Goal: Task Accomplishment & Management: Use online tool/utility

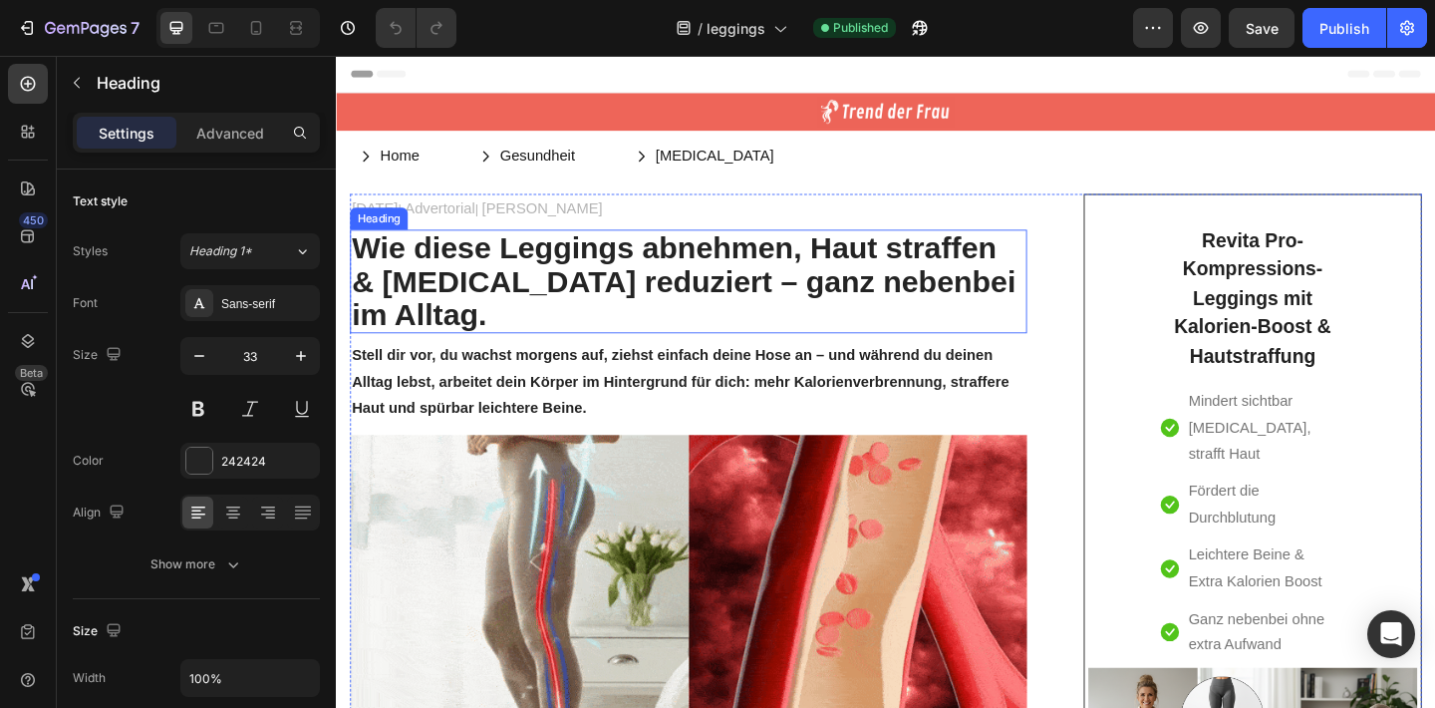
click at [439, 292] on strong "bnehmen, Haut straffen & [MEDICAL_DATA] reduziert – ganz nebenbei im Alltag." at bounding box center [714, 301] width 722 height 110
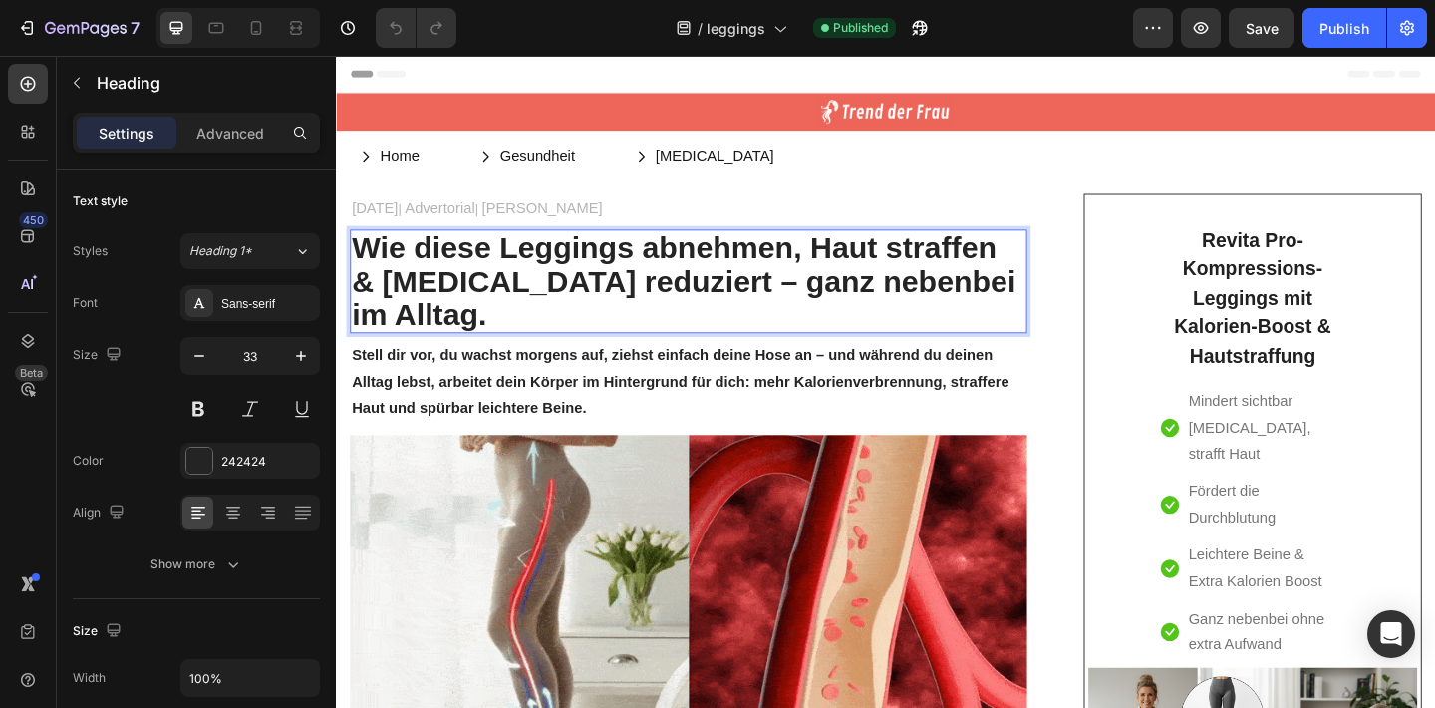
click at [439, 293] on strong "bnehmen, Haut straffen & [MEDICAL_DATA] reduziert – ganz nebenbei im Alltag." at bounding box center [714, 301] width 722 height 110
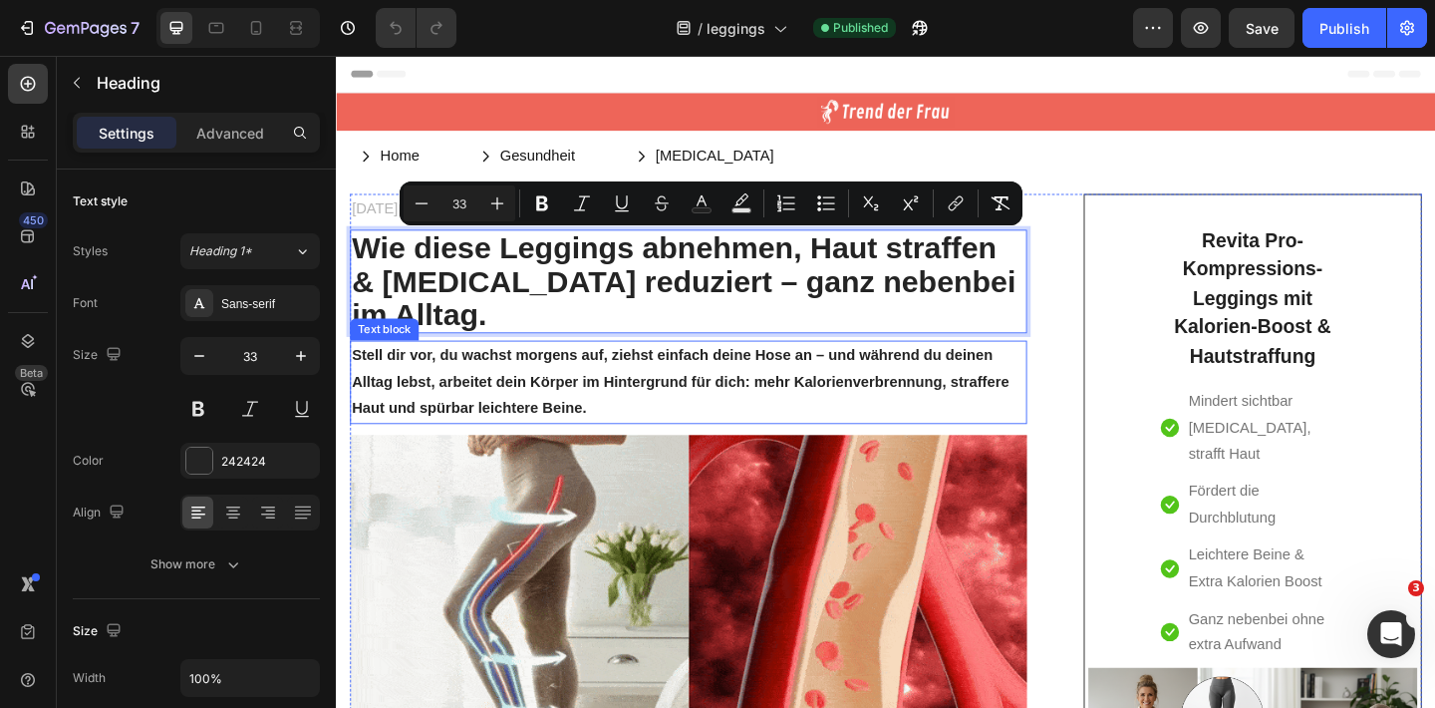
click at [665, 390] on p "Stell dir vor, du wachst morgens auf, ziehst einfach deine Hose an – und währen…" at bounding box center [719, 411] width 732 height 86
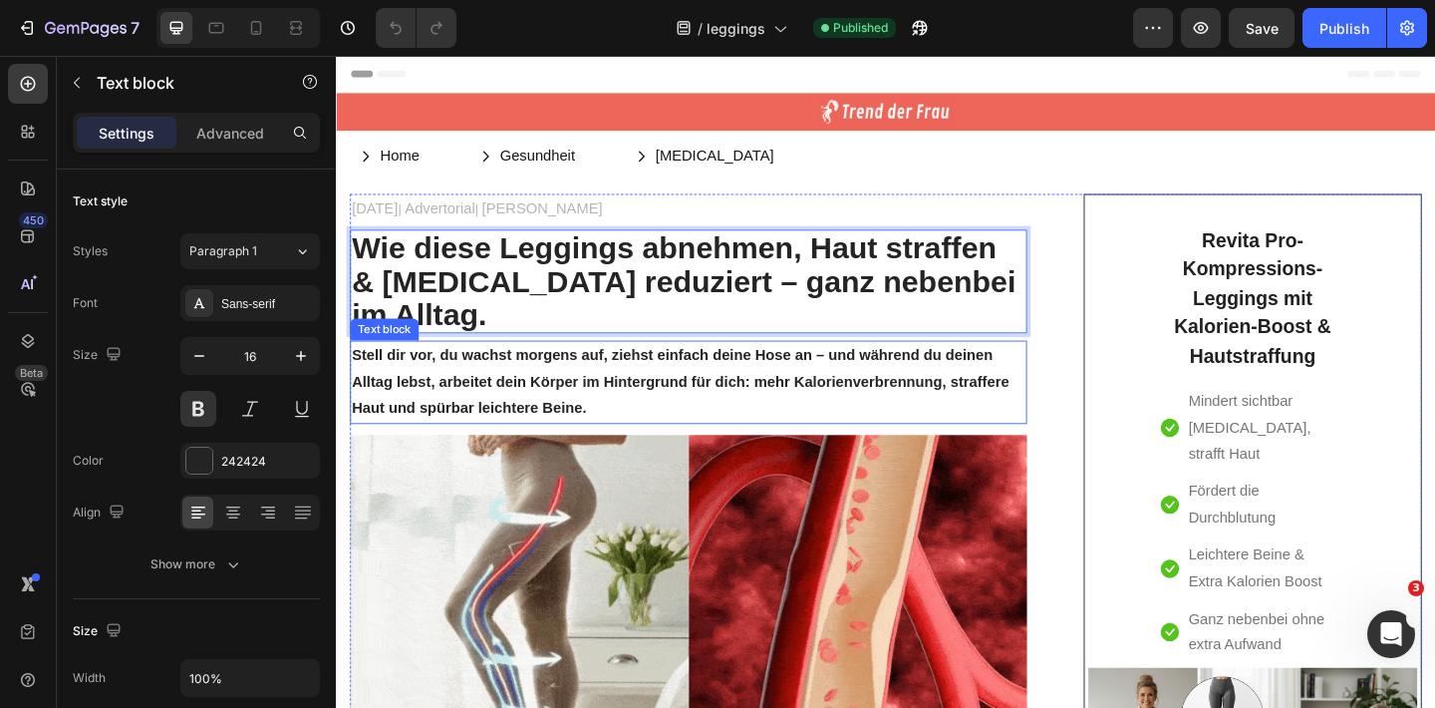
click at [665, 390] on p "Stell dir vor, du wachst morgens auf, ziehst einfach deine Hose an – und währen…" at bounding box center [719, 411] width 732 height 86
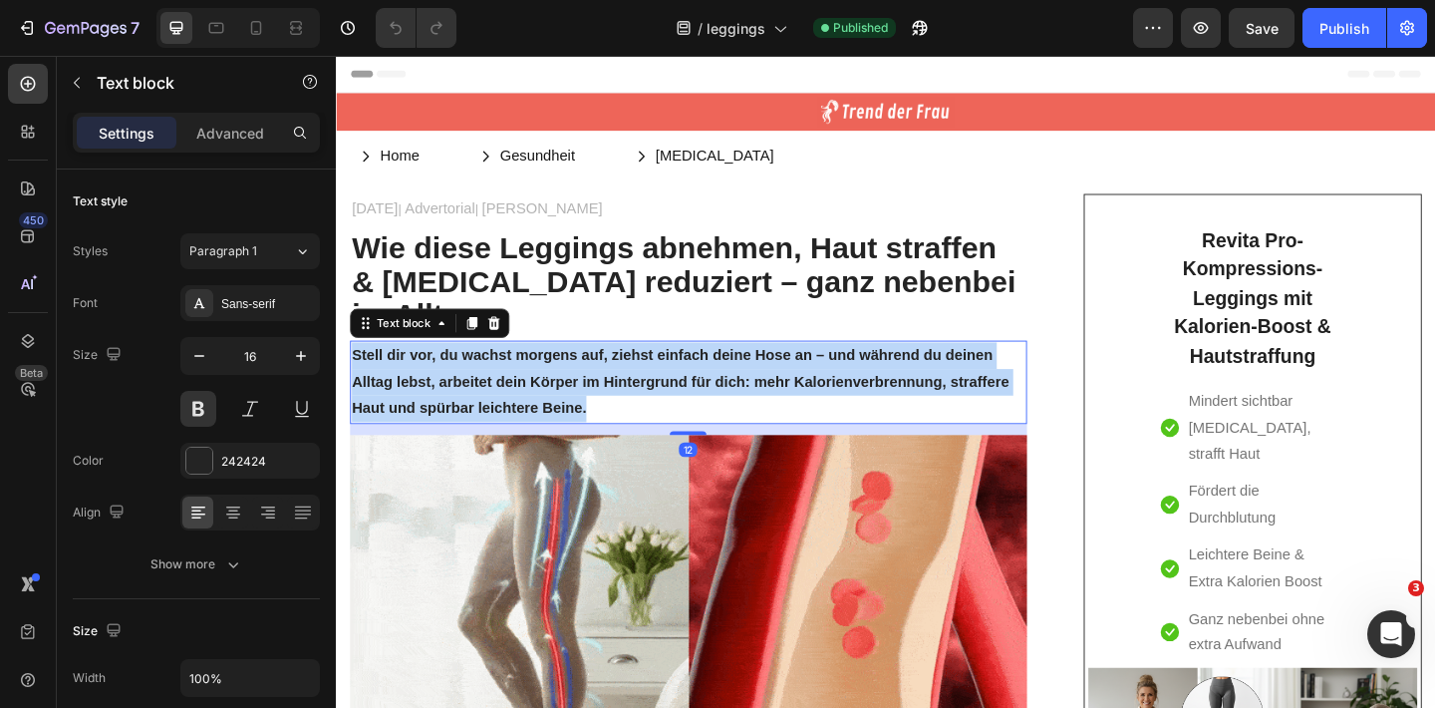
click at [665, 390] on p "Stell dir vor, du wachst morgens auf, ziehst einfach deine Hose an – und währen…" at bounding box center [719, 411] width 732 height 86
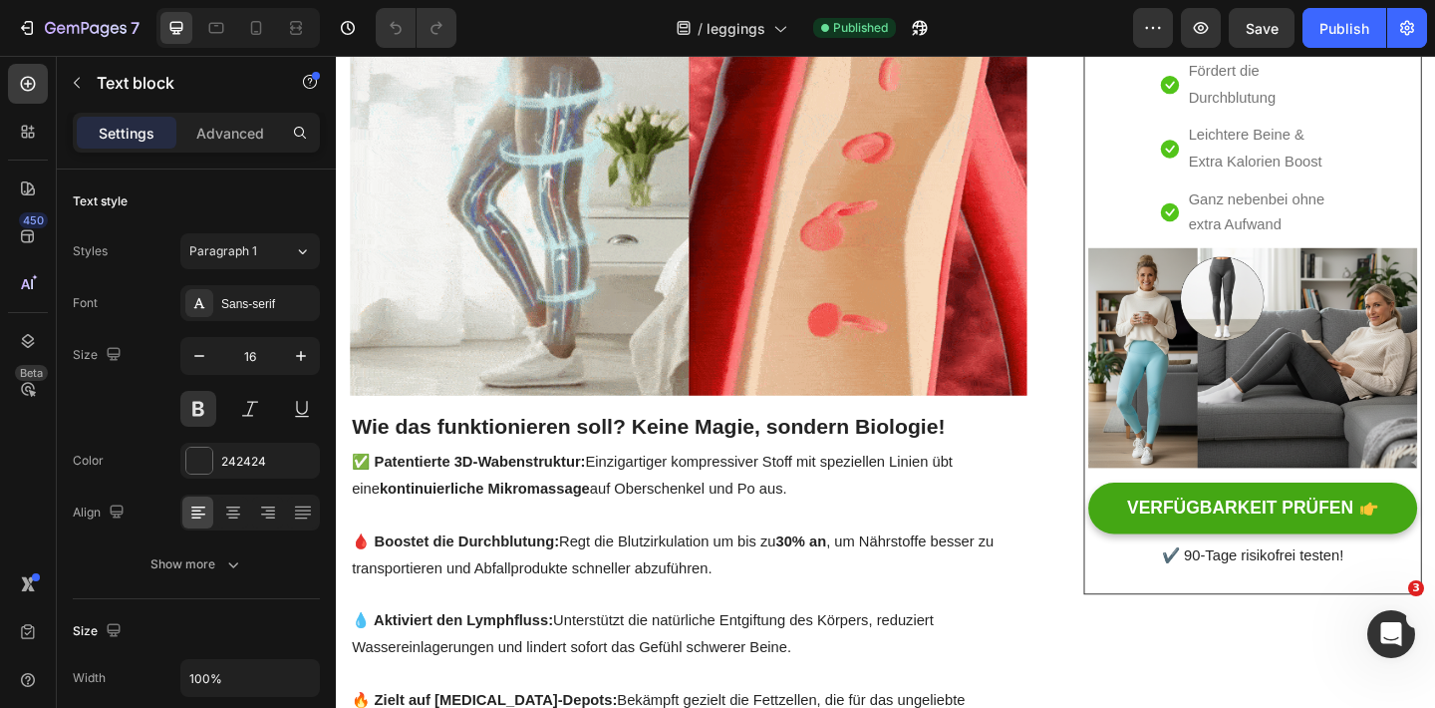
scroll to position [494, 0]
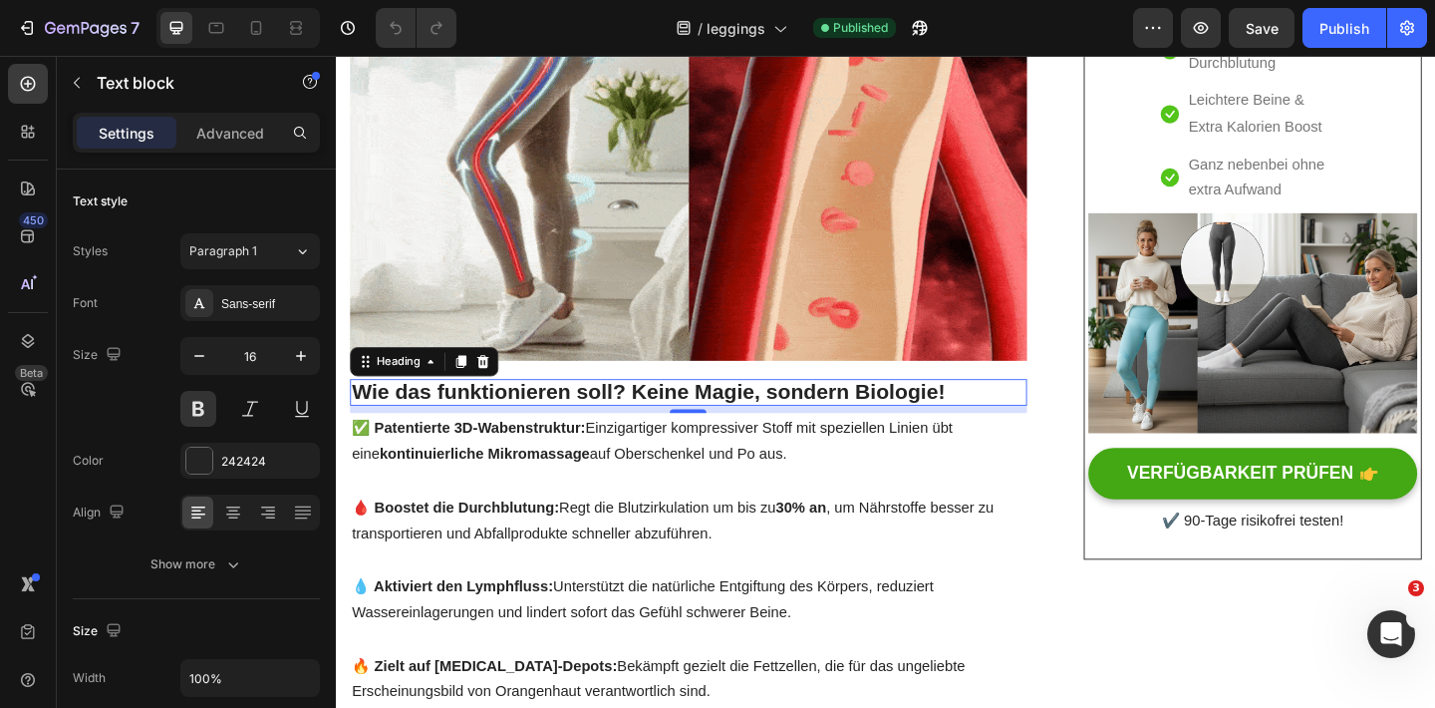
click at [714, 408] on h2 "Wie das funktionieren soll? Keine Magie, sondern Biologie!" at bounding box center [719, 422] width 736 height 29
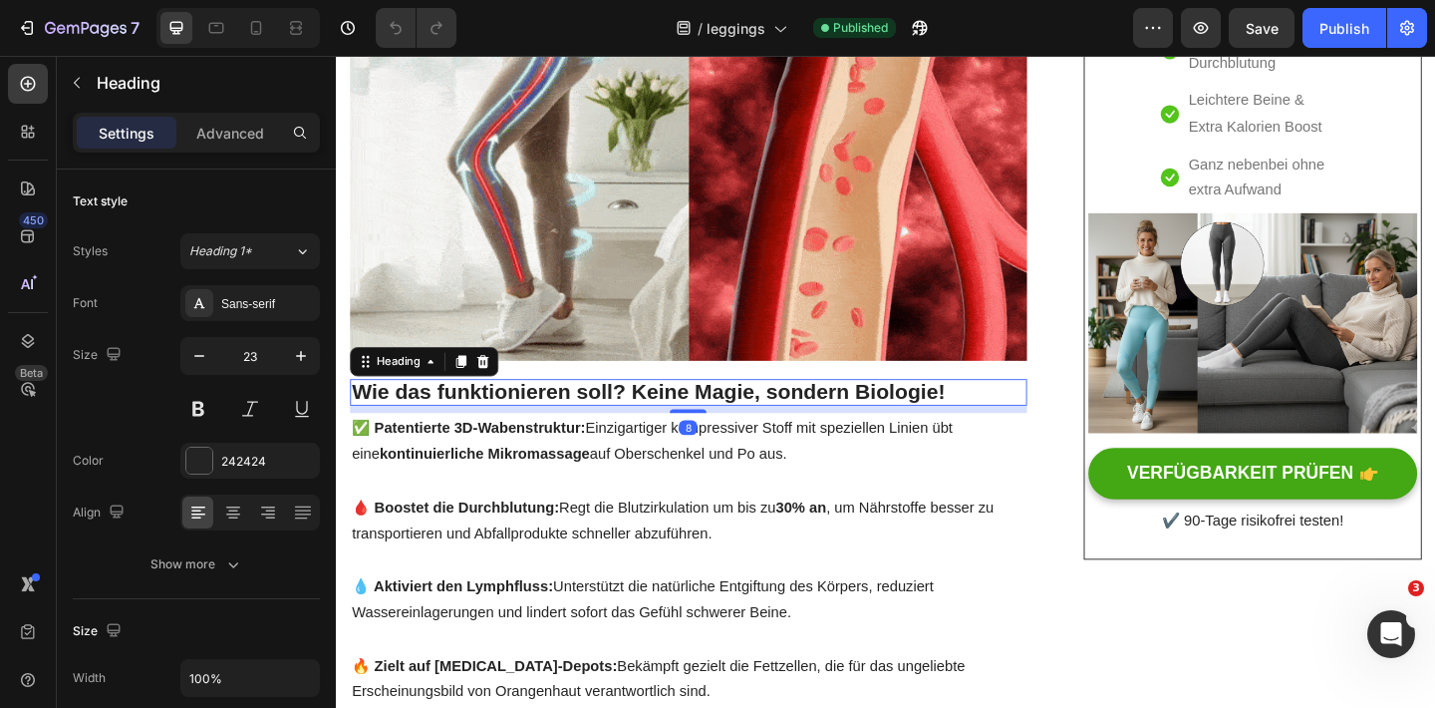
click at [714, 408] on h2 "Wie das funktionieren soll? Keine Magie, sondern Biologie!" at bounding box center [719, 422] width 736 height 29
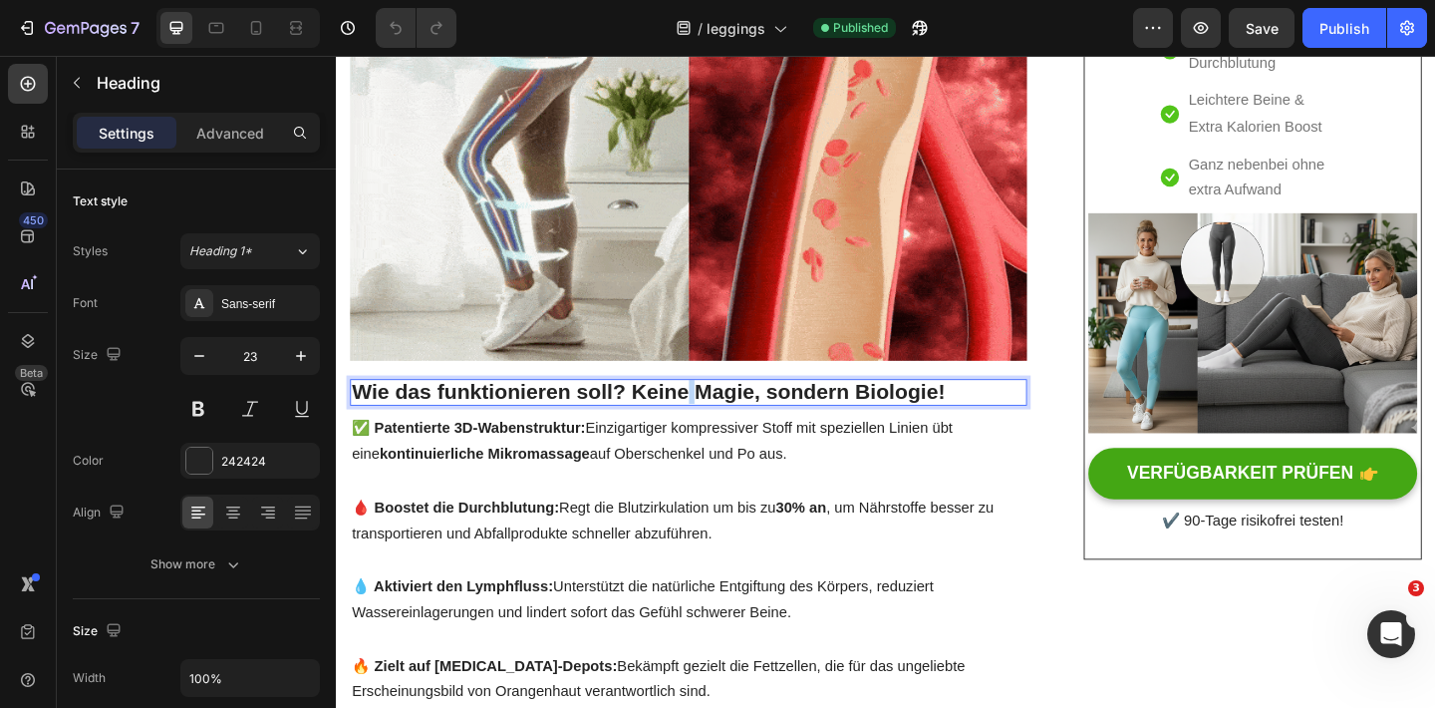
click at [714, 410] on p "Wie das funktionieren soll? Keine Magie, sondern Biologie!" at bounding box center [719, 422] width 732 height 25
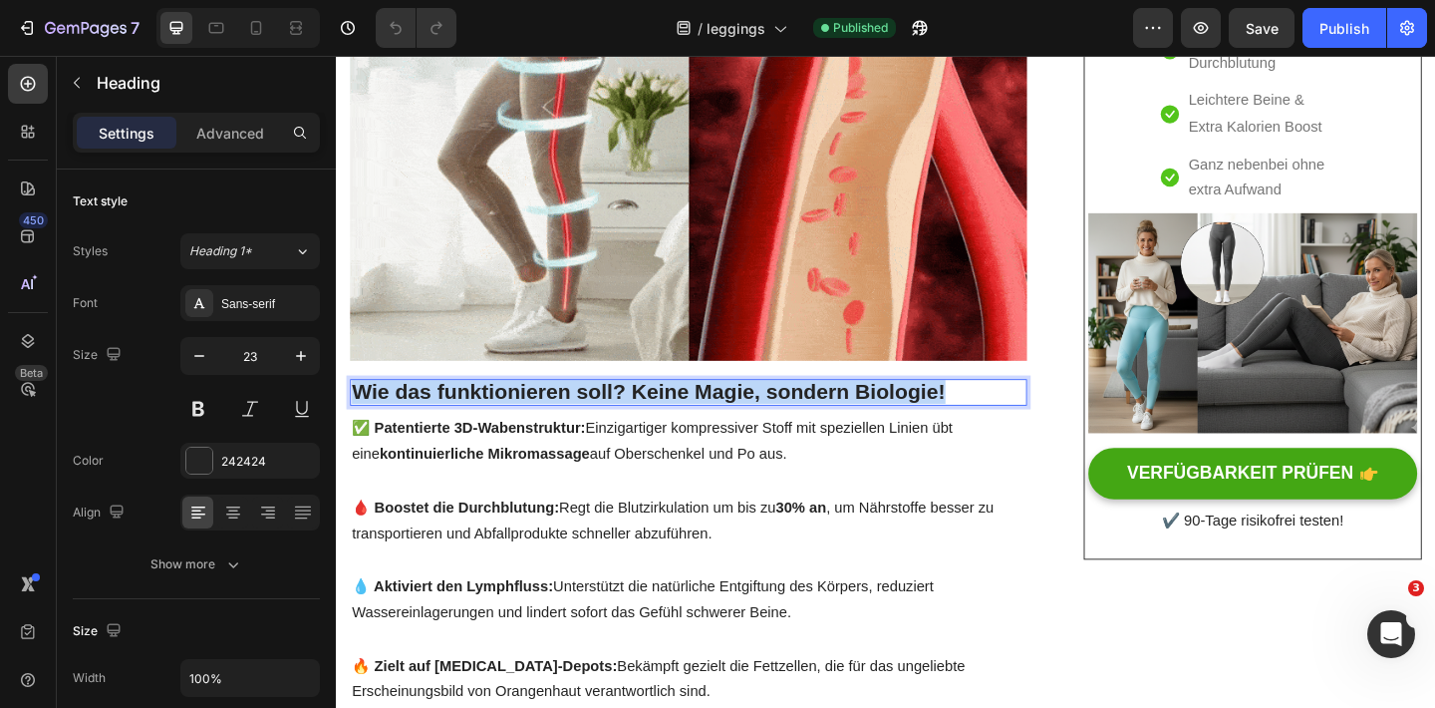
click at [714, 410] on p "Wie das funktionieren soll? Keine Magie, sondern Biologie!" at bounding box center [719, 422] width 732 height 25
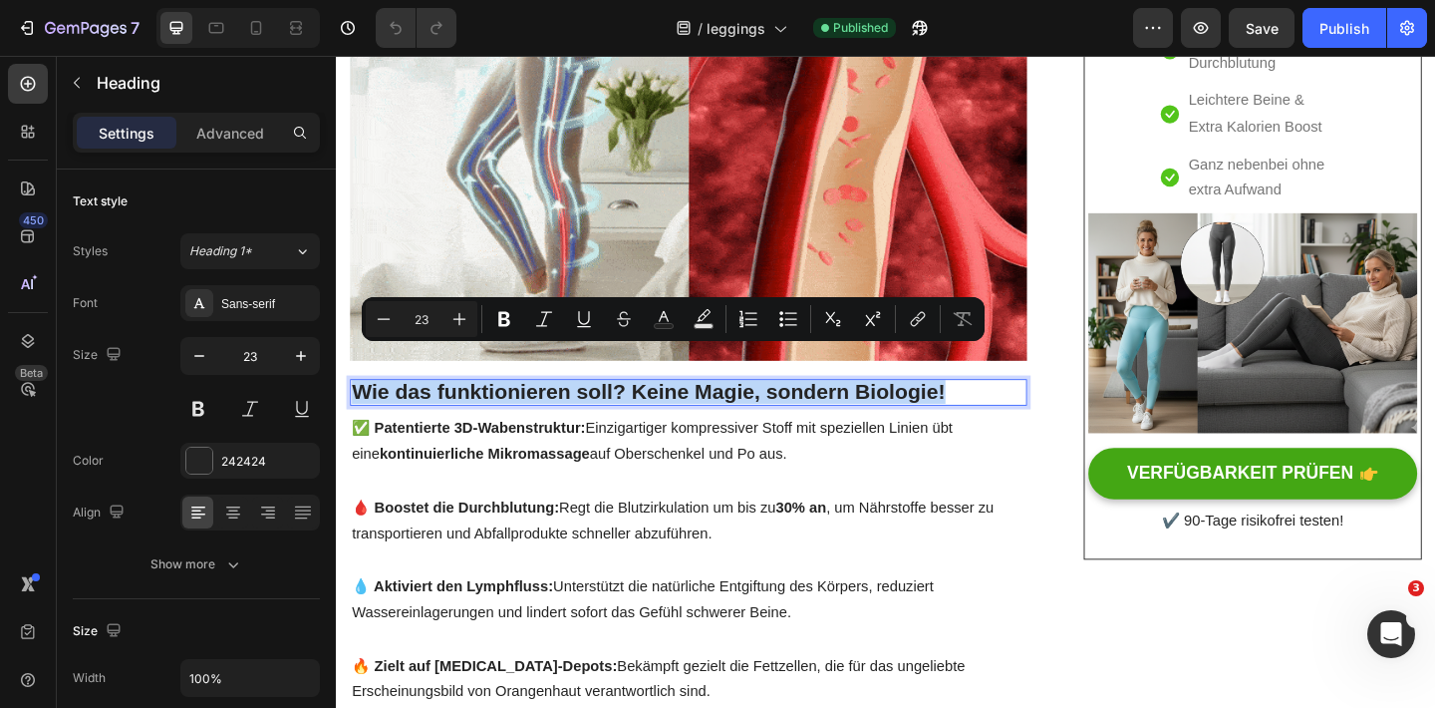
click at [552, 410] on p "Wie das funktionieren soll? Keine Magie, sondern Biologie!" at bounding box center [719, 422] width 732 height 25
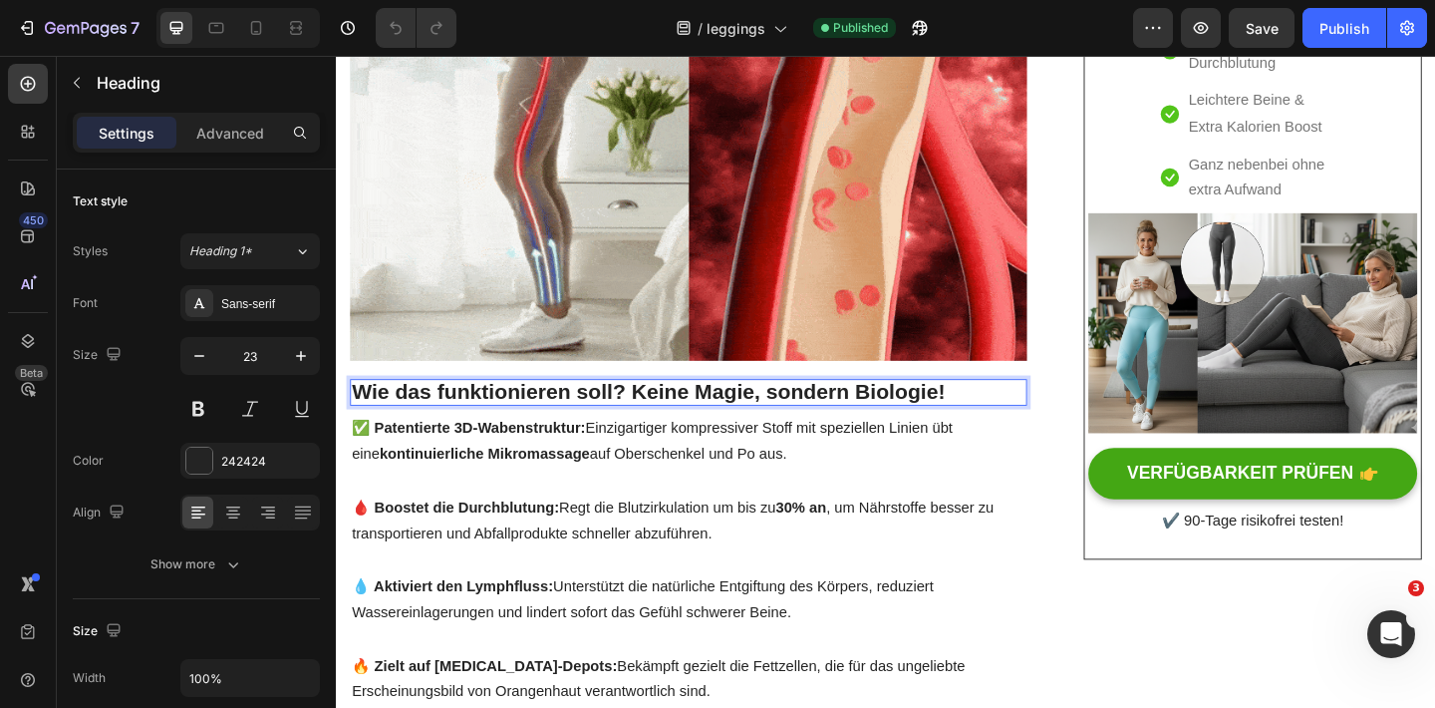
click at [687, 410] on p "Wie das funktionieren soll? Keine Magie, sondern Biologie!" at bounding box center [719, 422] width 732 height 25
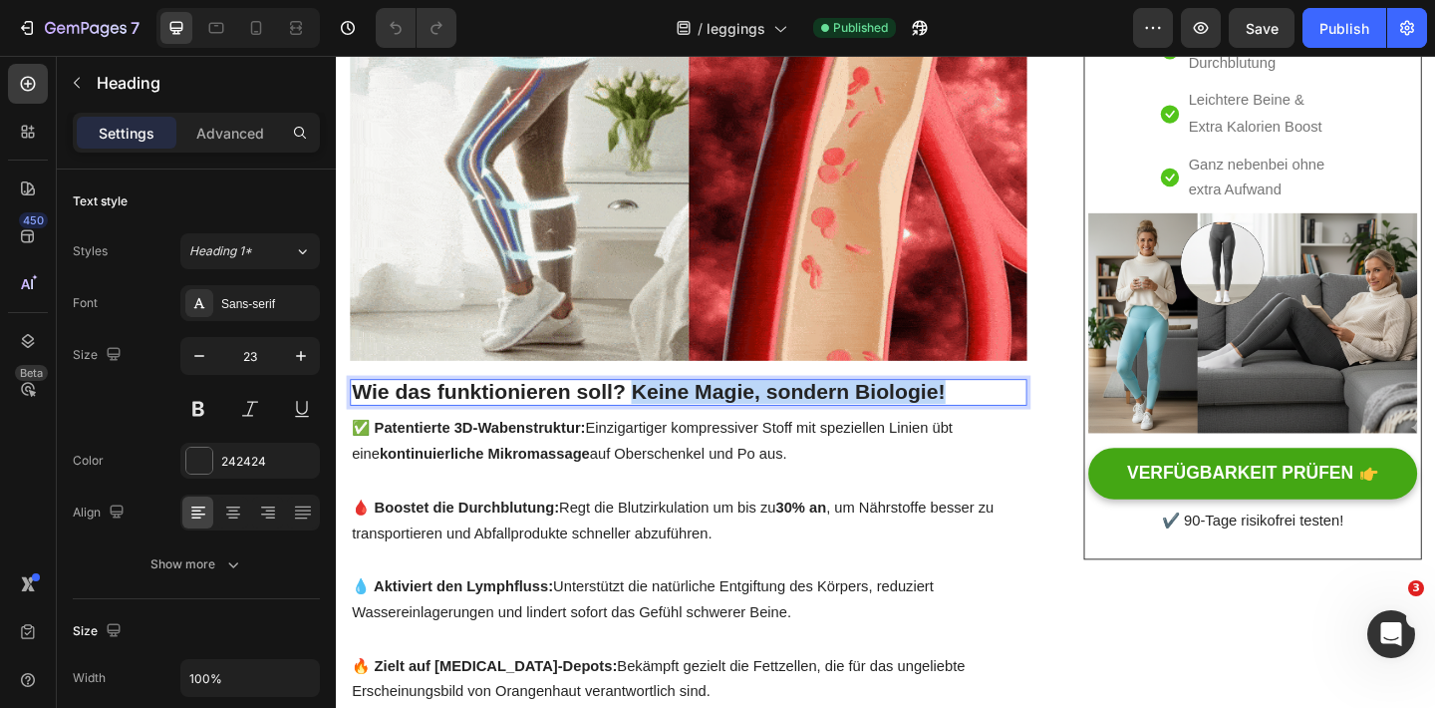
drag, startPoint x: 664, startPoint y: 388, endPoint x: 1003, endPoint y: 389, distance: 339.8
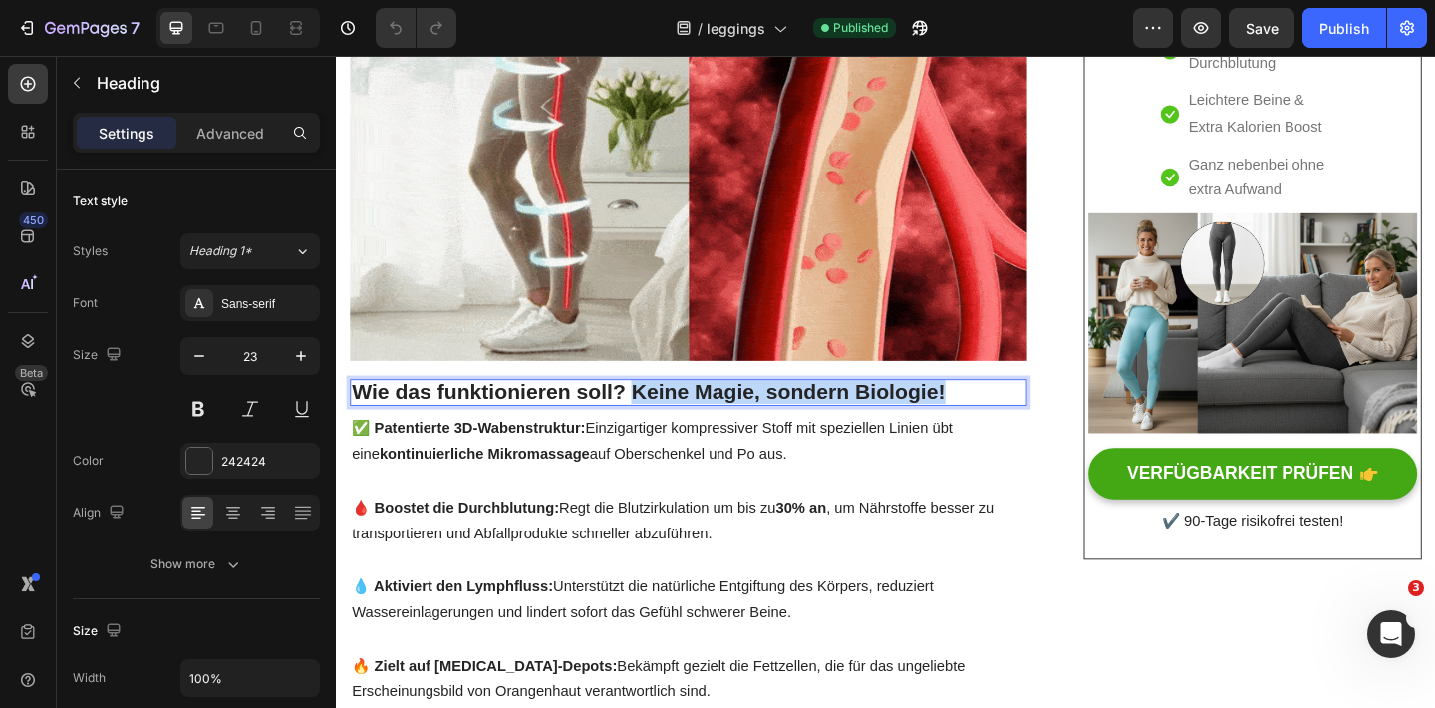
click at [1005, 410] on p "Wie das funktionieren soll? Keine Magie, sondern Biologie!" at bounding box center [719, 422] width 732 height 25
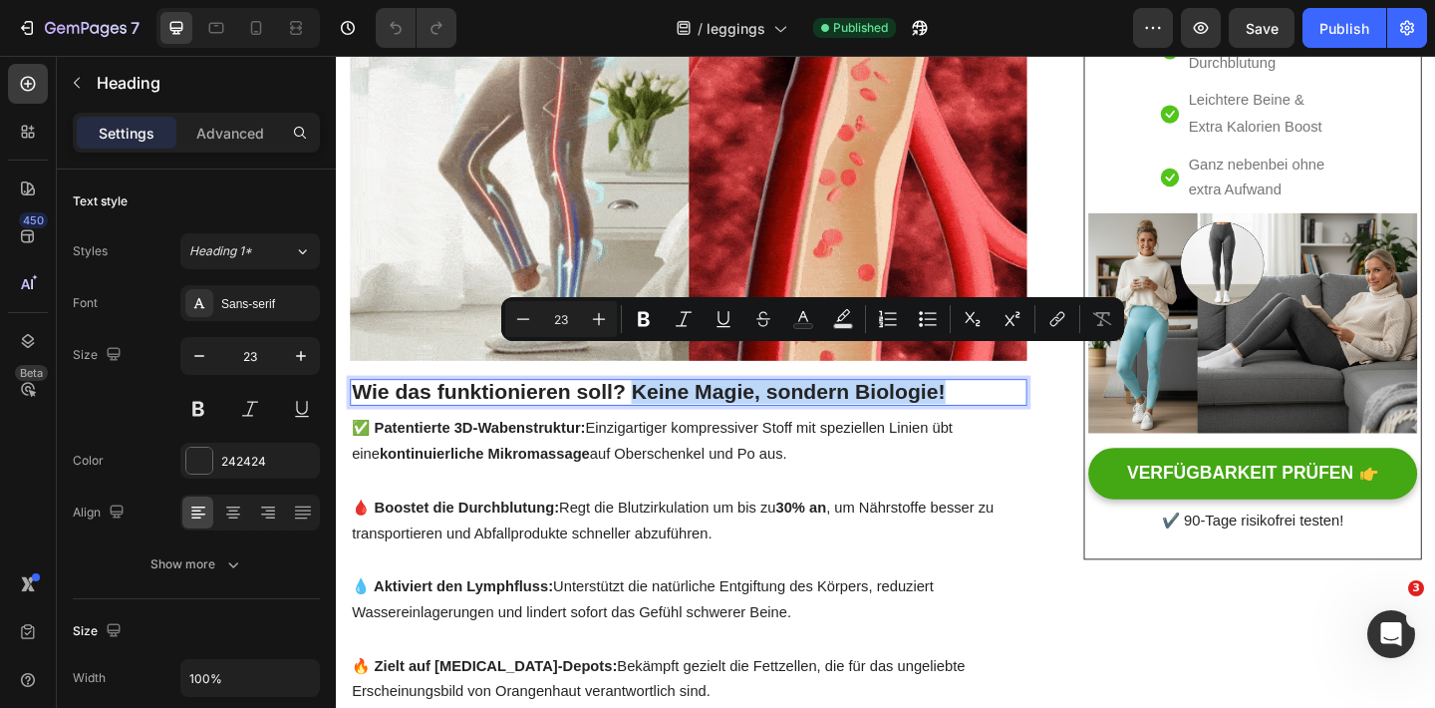
copy p "[PERSON_NAME], sondern Biologie!"
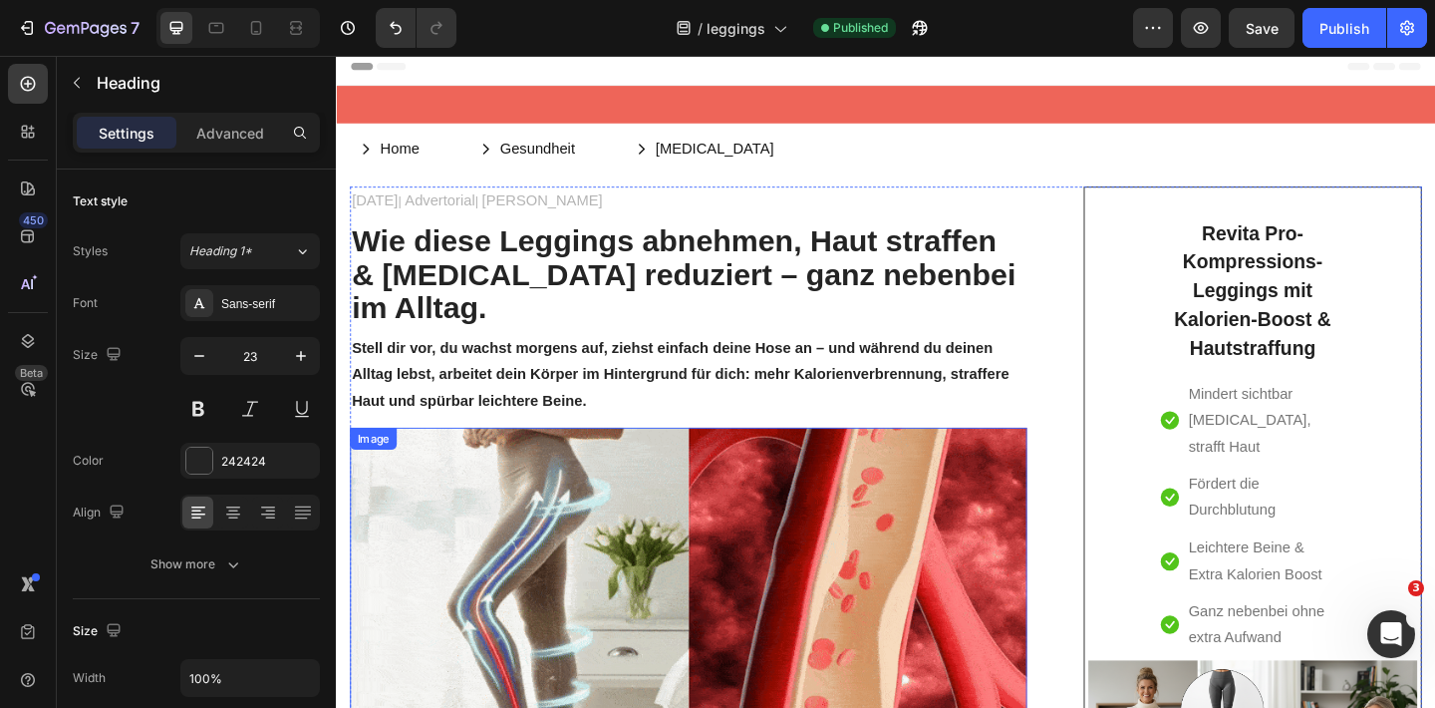
scroll to position [0, 0]
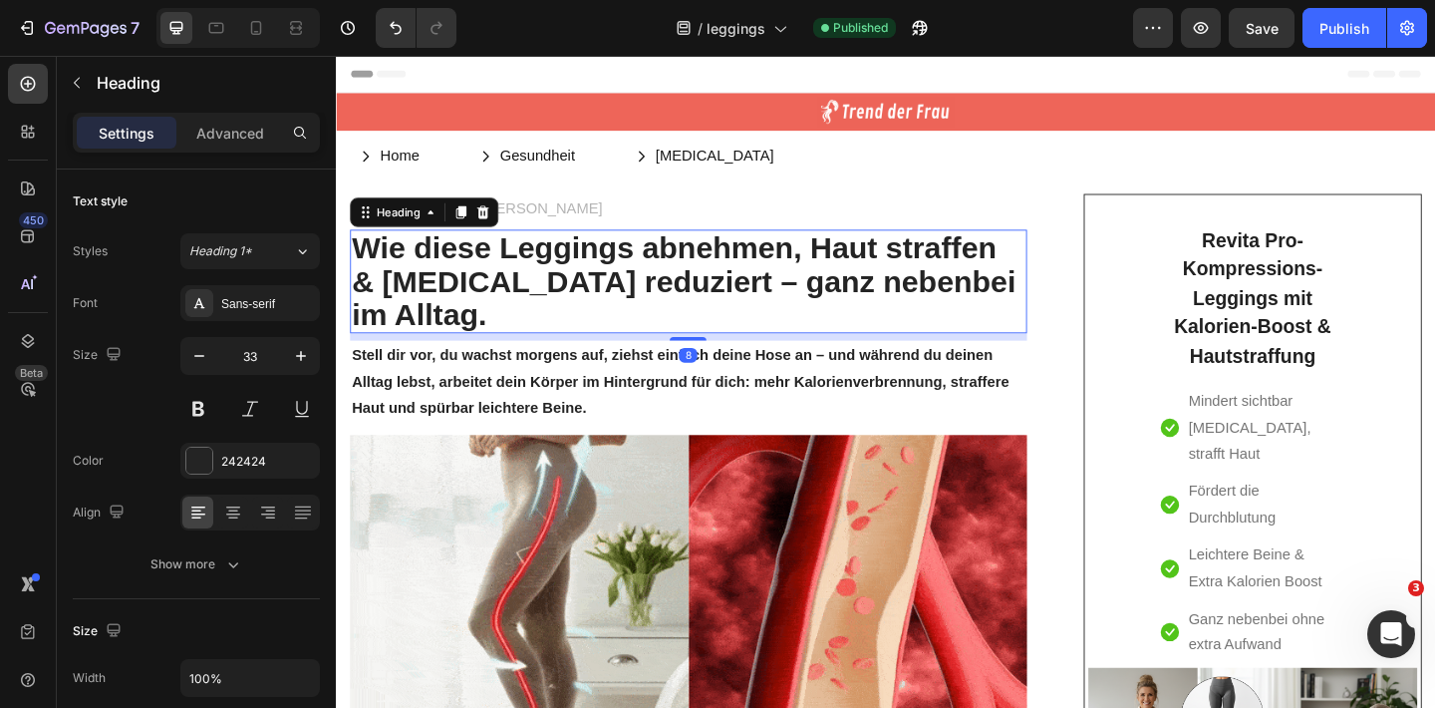
click at [550, 293] on strong "bnehmen, Haut straffen & [MEDICAL_DATA] reduziert – ganz nebenbei im Alltag." at bounding box center [714, 301] width 722 height 110
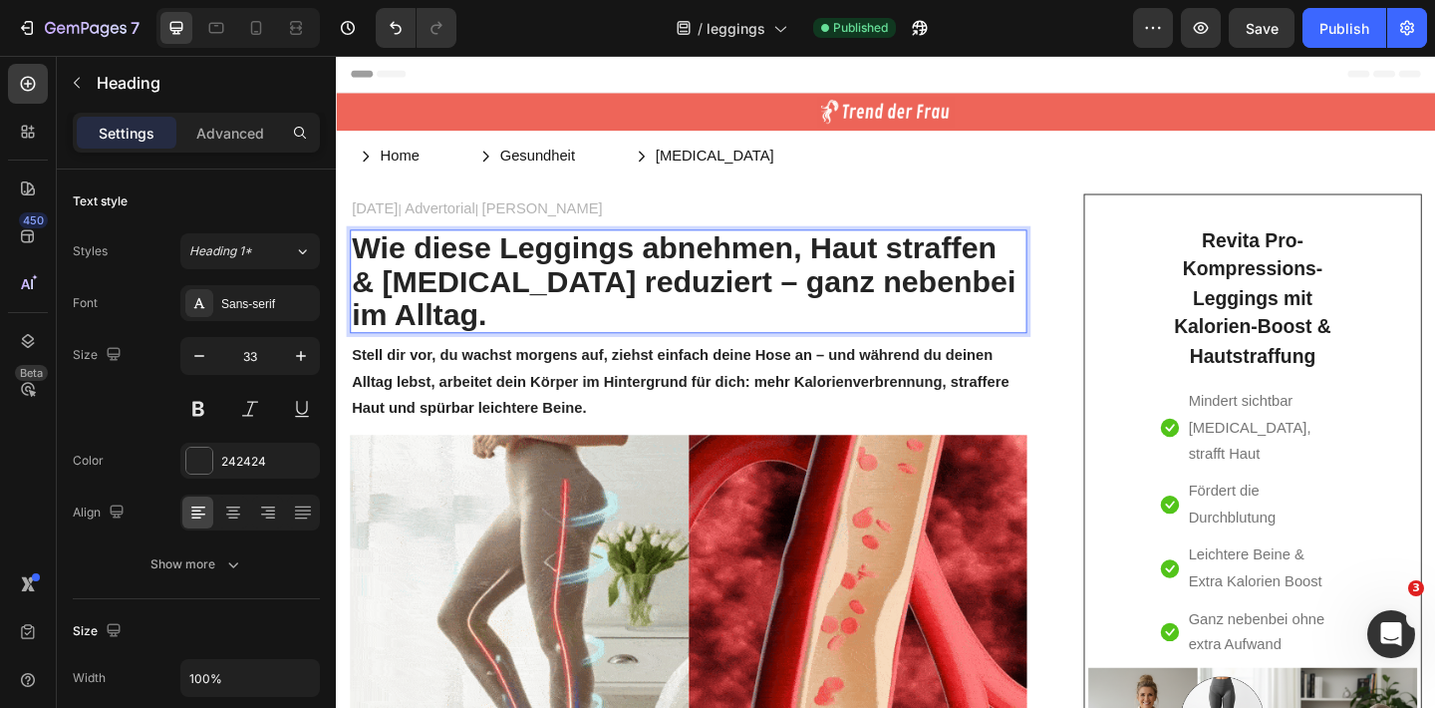
click at [550, 293] on strong "bnehmen, Haut straffen & [MEDICAL_DATA] reduziert – ganz nebenbei im Alltag." at bounding box center [714, 301] width 722 height 110
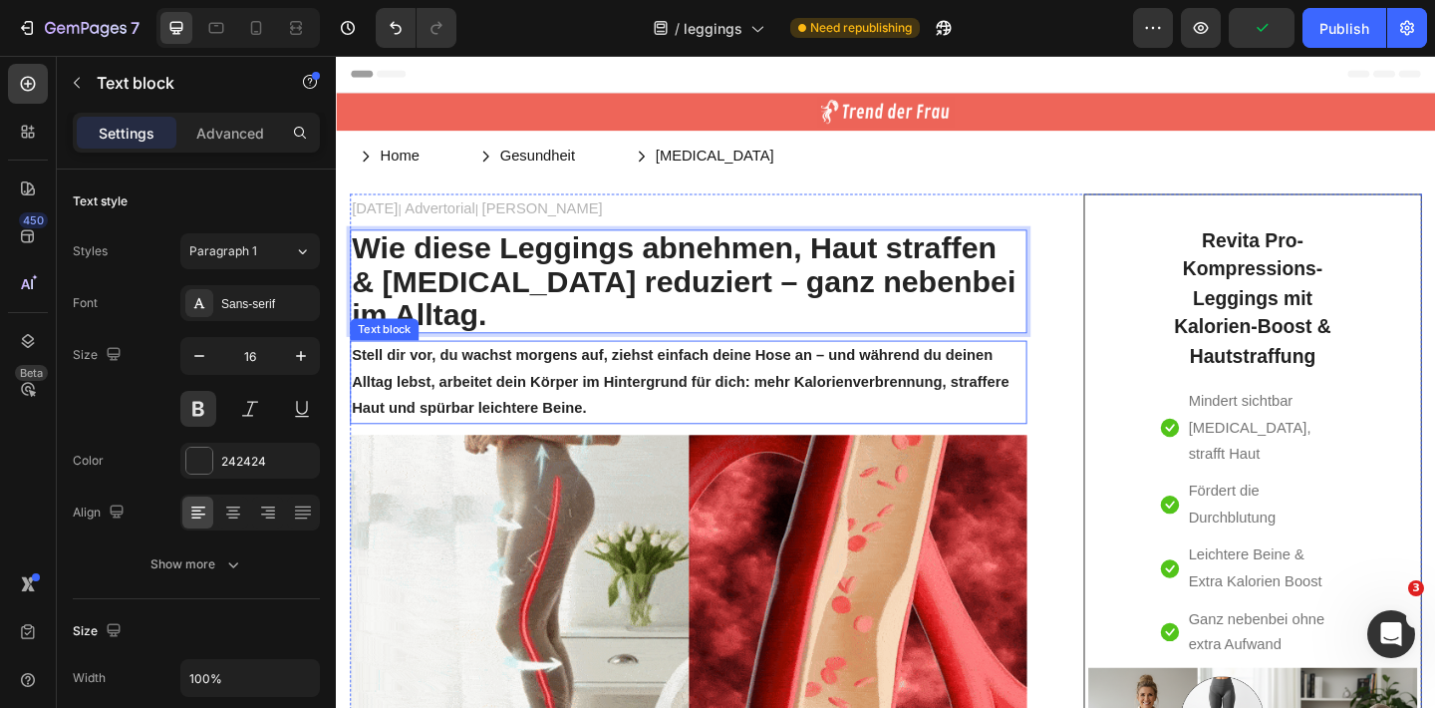
click at [530, 398] on p "Stell dir vor, du wachst morgens auf, ziehst einfach deine Hose an – und währen…" at bounding box center [719, 411] width 732 height 86
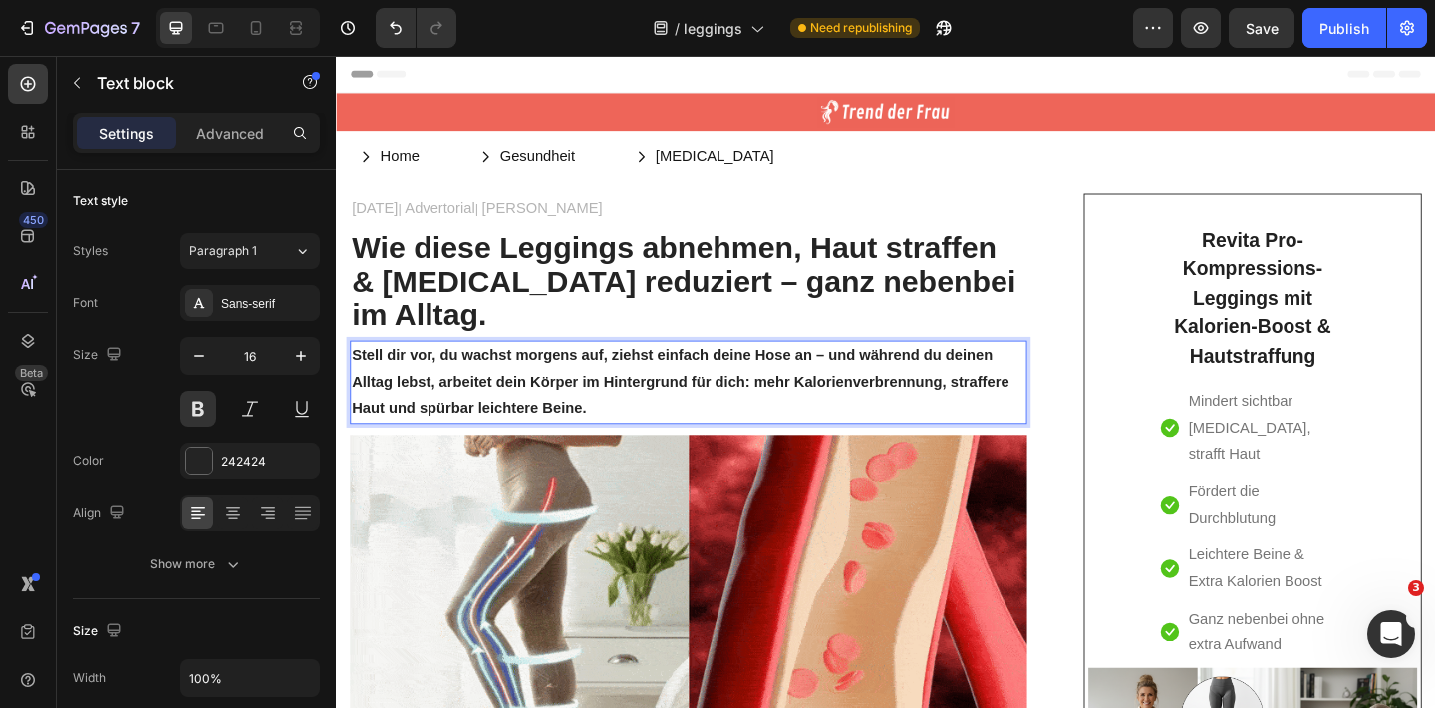
click at [662, 396] on p "Stell dir vor, du wachst morgens auf, ziehst einfach deine Hose an – und währen…" at bounding box center [719, 411] width 732 height 86
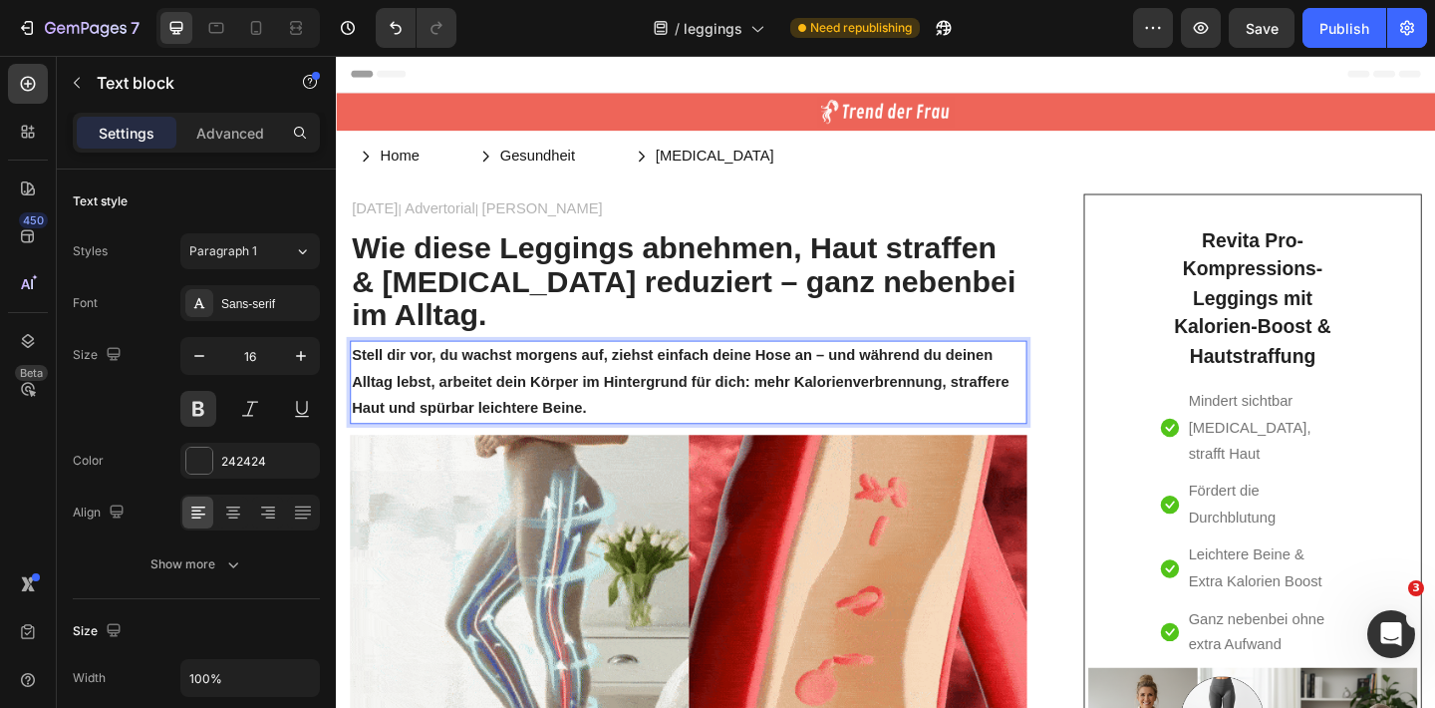
click at [467, 377] on p "Stell dir vor, du wachst morgens auf, ziehst einfach deine Hose an – und währen…" at bounding box center [719, 411] width 732 height 86
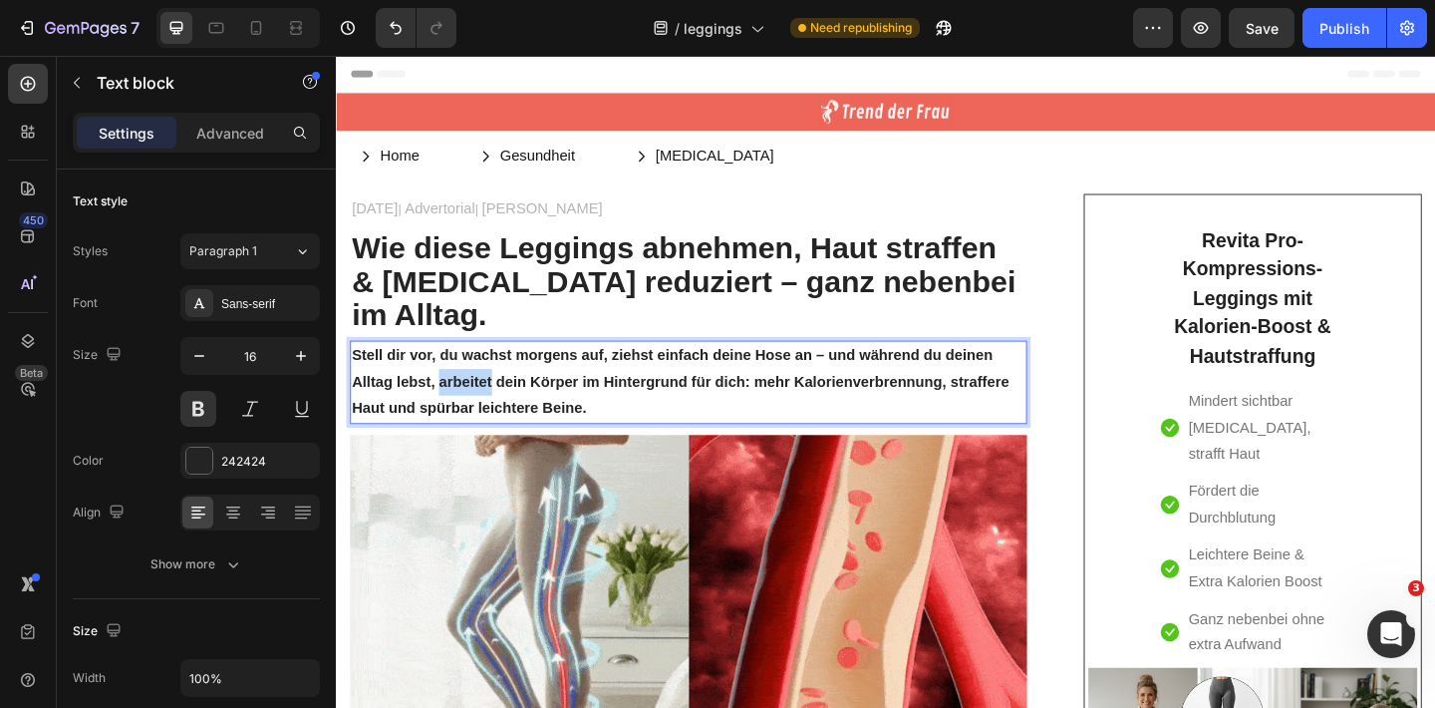
click at [466, 377] on p "Stell dir vor, du wachst morgens auf, ziehst einfach deine Hose an – und währen…" at bounding box center [719, 411] width 732 height 86
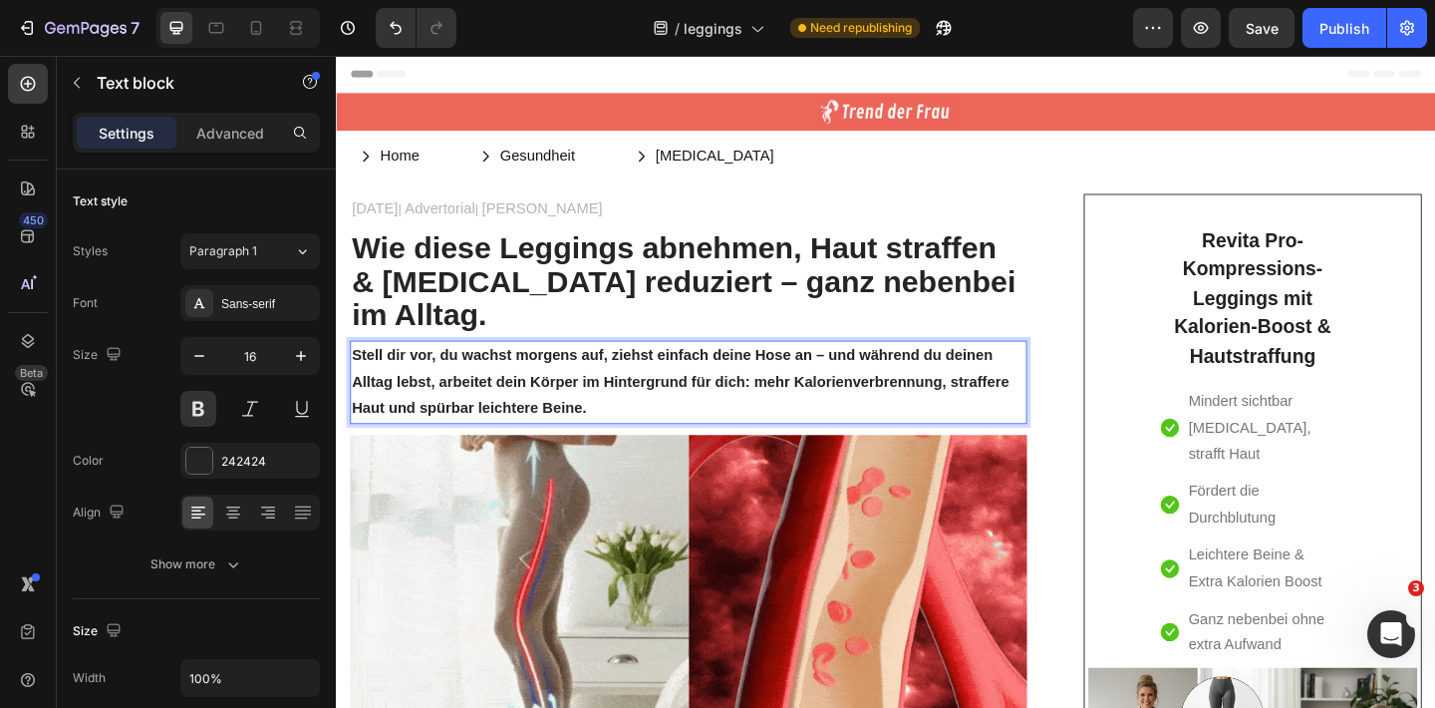
click at [673, 382] on p "Stell dir vor, du wachst morgens auf, ziehst einfach deine Hose an – und währen…" at bounding box center [719, 411] width 732 height 86
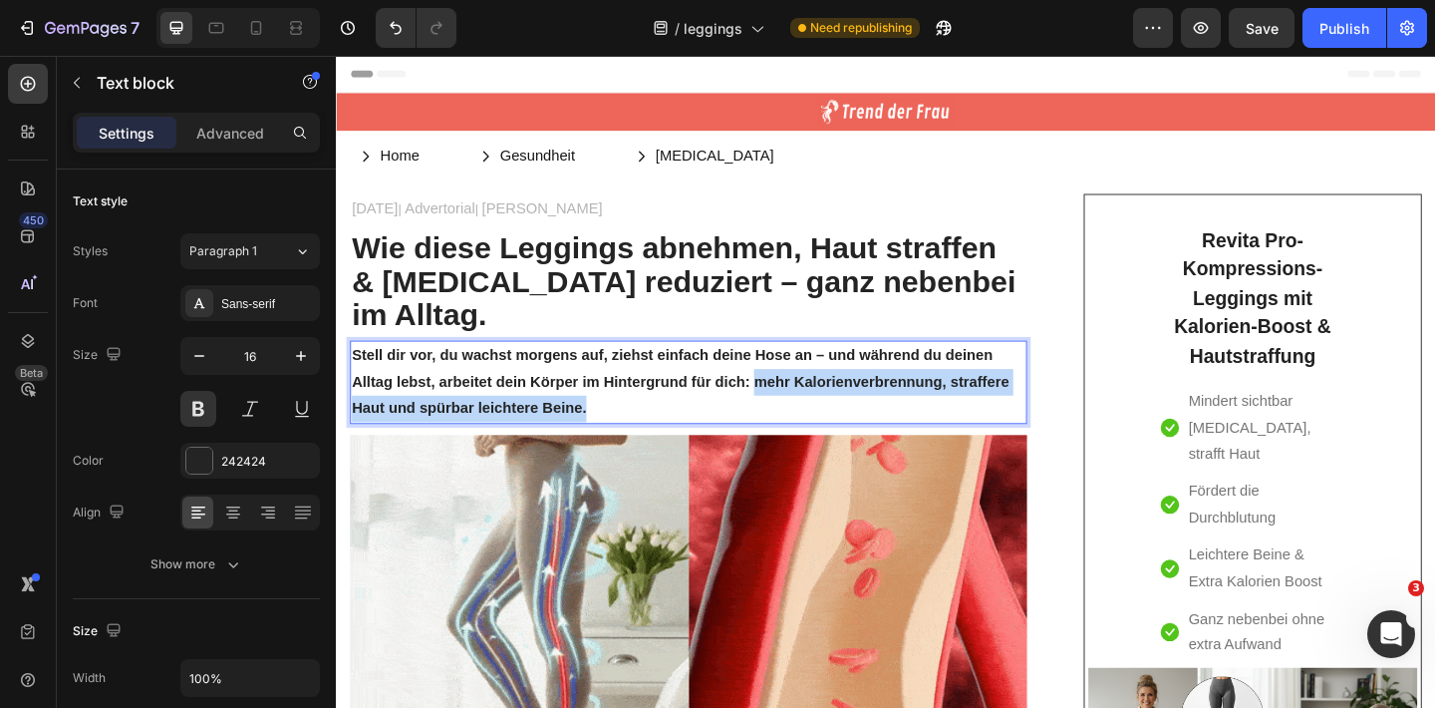
drag, startPoint x: 792, startPoint y: 372, endPoint x: 820, endPoint y: 412, distance: 48.7
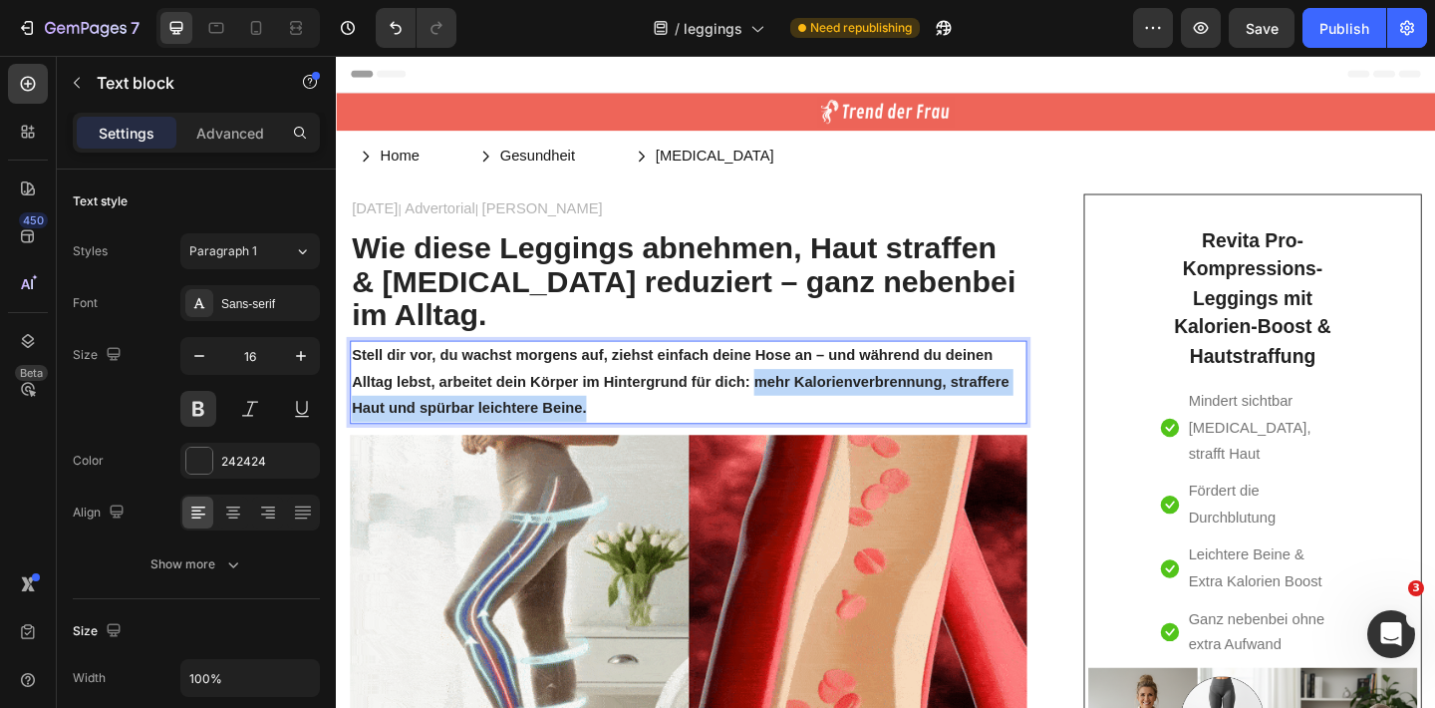
click at [820, 412] on p "Stell dir vor, du wachst morgens auf, ziehst einfach deine Hose an – und währen…" at bounding box center [719, 411] width 732 height 86
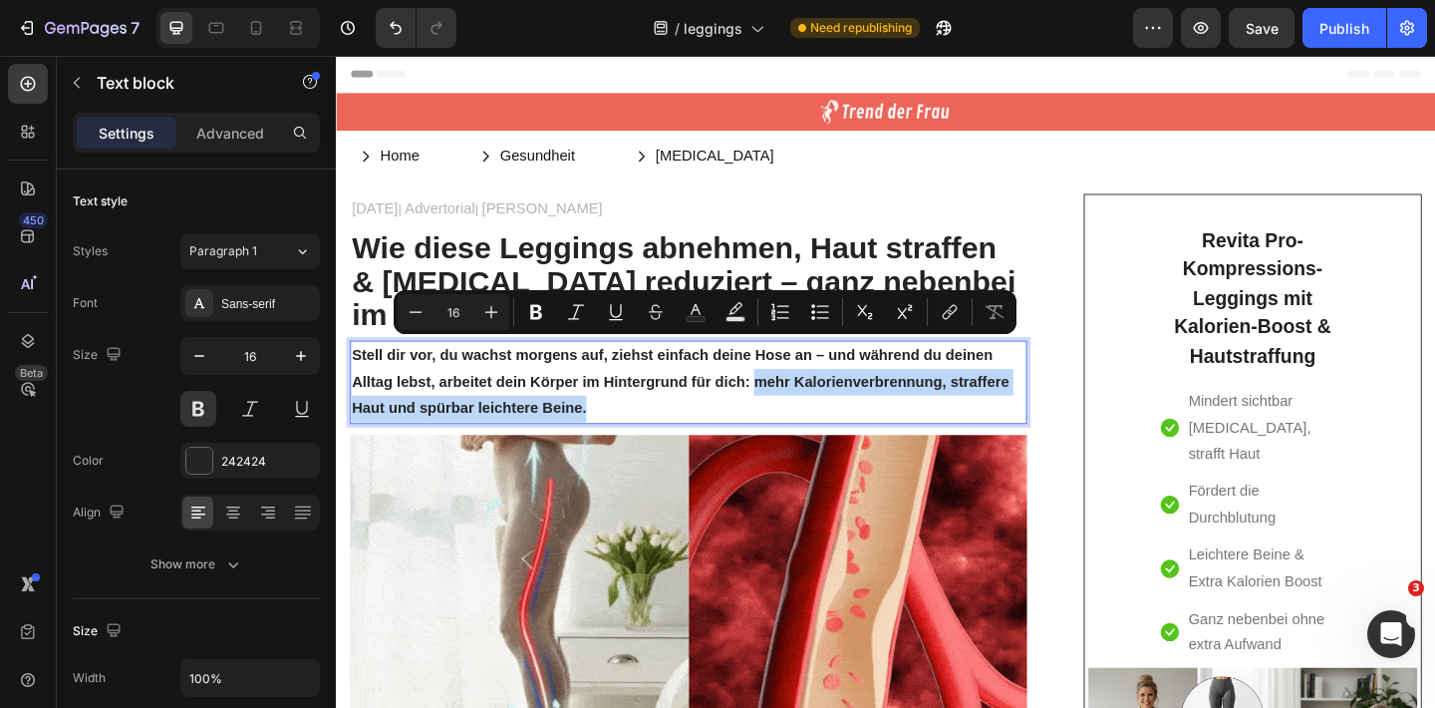
copy p "mehr Kalorienverbrennung, straffere Haut und spürbar leichtere Beine."
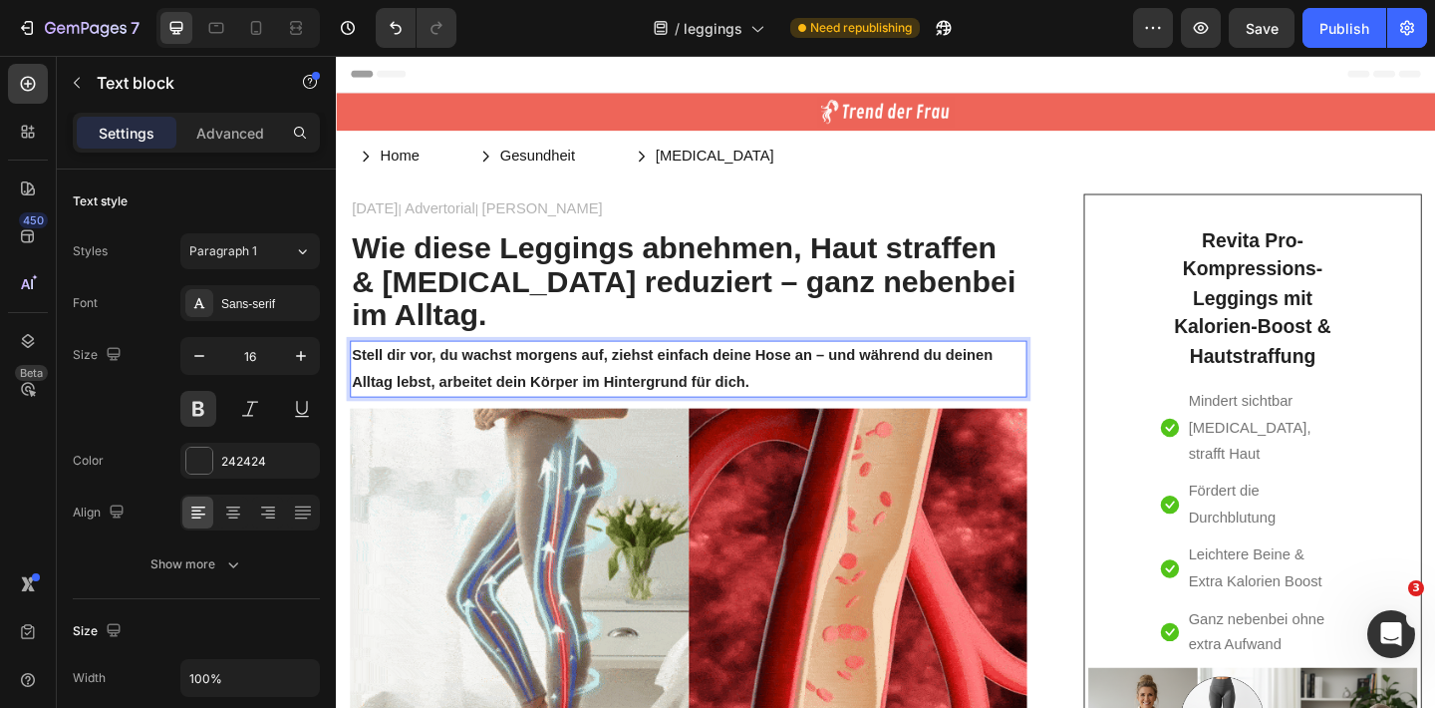
click at [465, 377] on p "Stell dir vor, du wachst morgens auf, ziehst einfach deine Hose an – und währen…" at bounding box center [719, 397] width 732 height 58
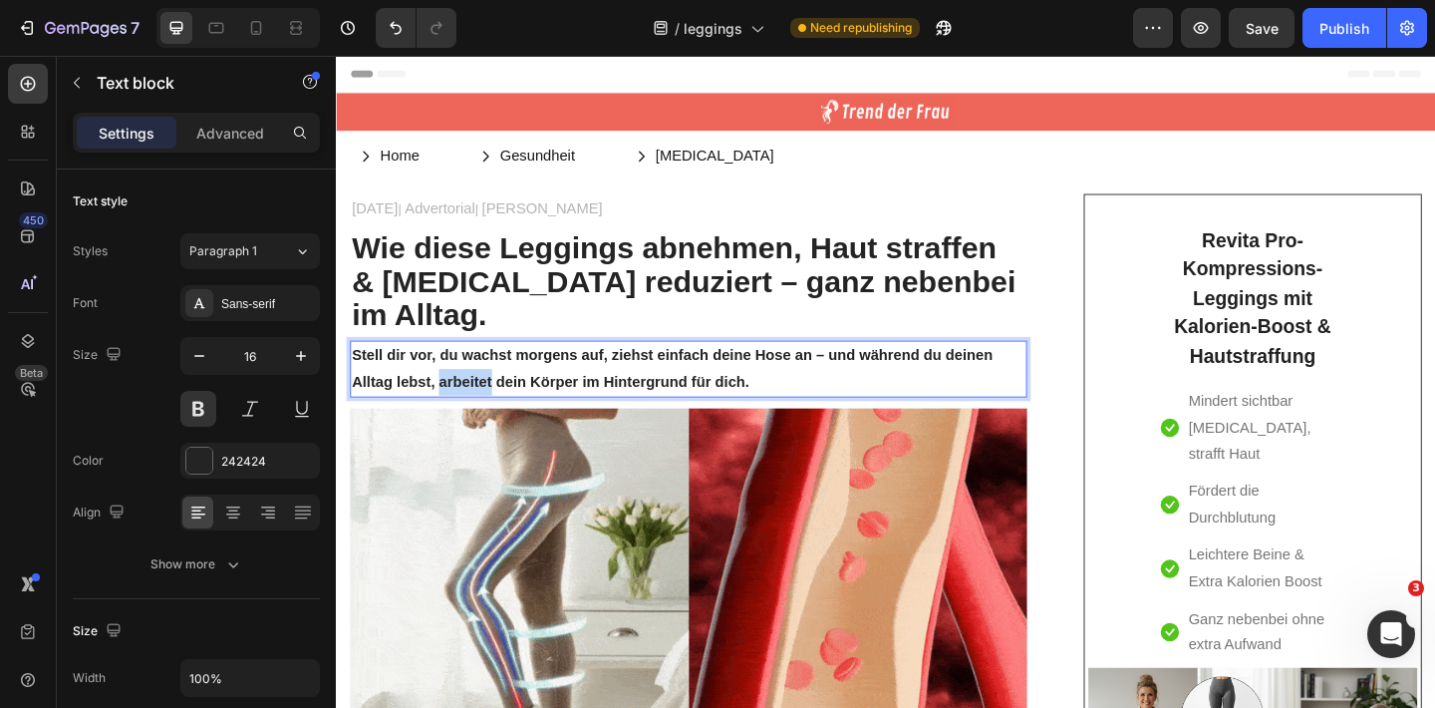
click at [466, 377] on p "Stell dir vor, du wachst morgens auf, ziehst einfach deine Hose an – und währen…" at bounding box center [719, 397] width 732 height 58
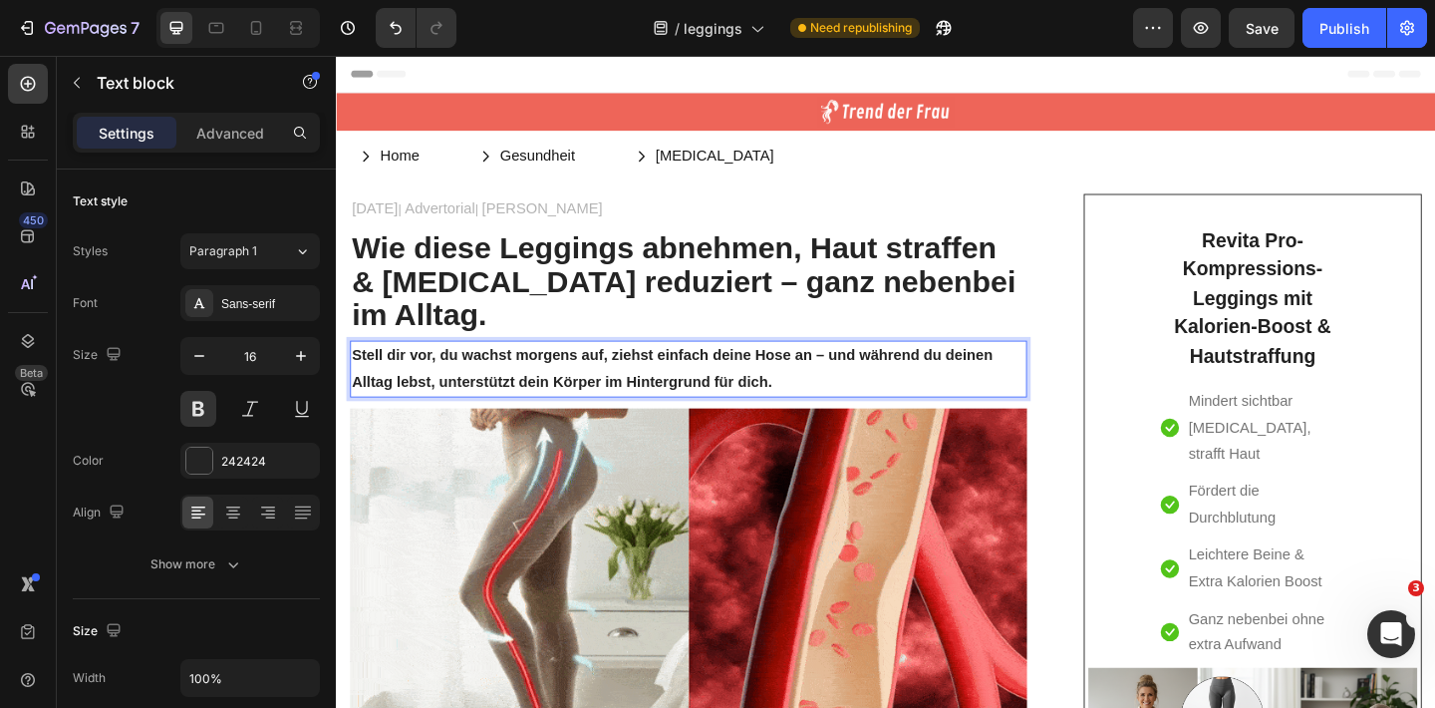
click at [627, 379] on p "Stell dir vor, du wachst morgens auf, ziehst einfach deine Hose an – und währen…" at bounding box center [719, 397] width 732 height 58
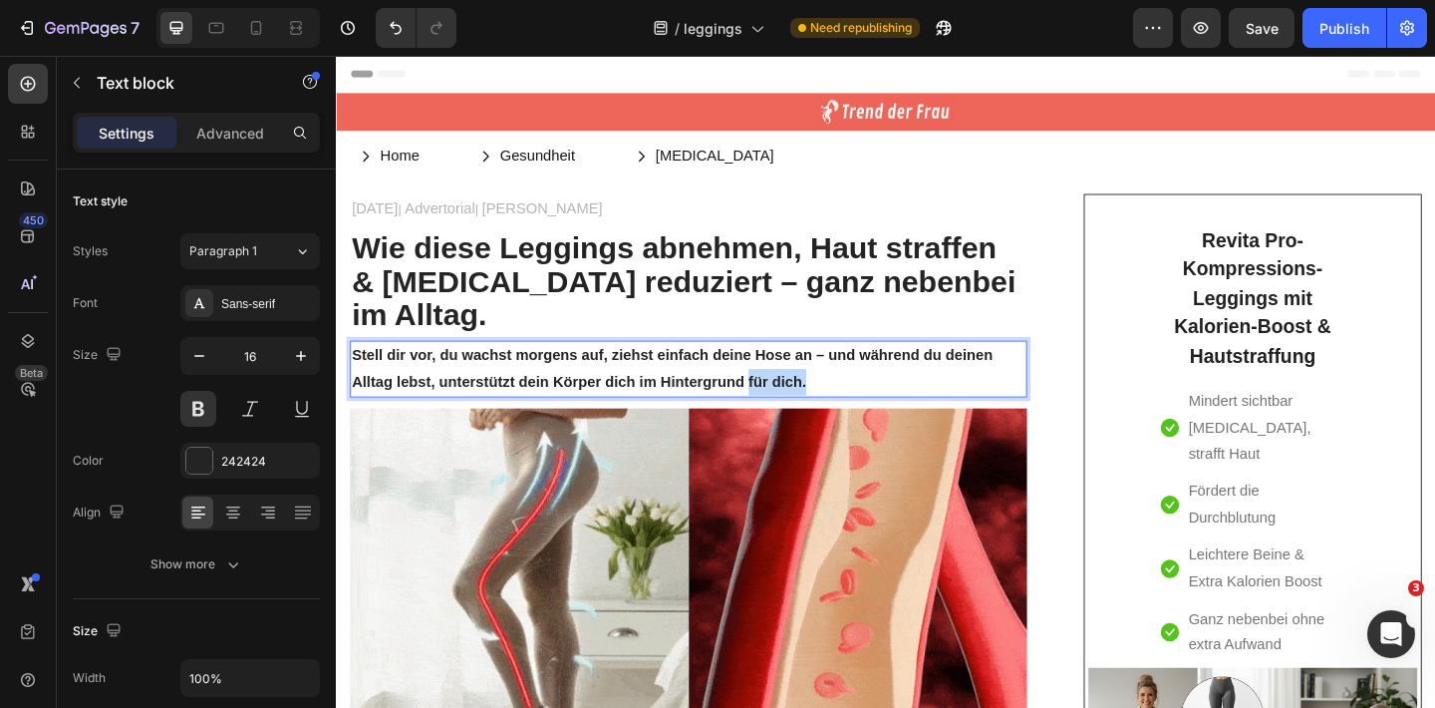
drag, startPoint x: 782, startPoint y: 374, endPoint x: 864, endPoint y: 375, distance: 81.7
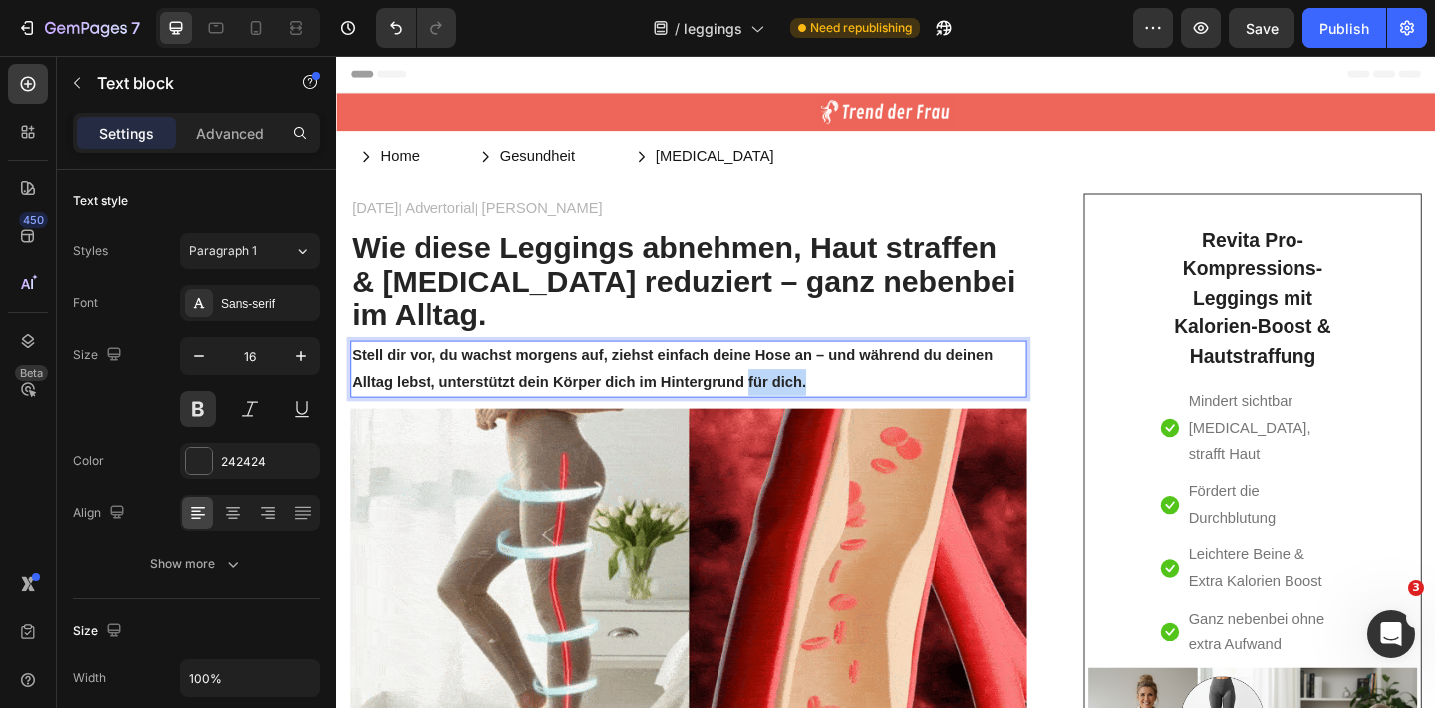
click at [864, 375] on p "Stell dir vor, du wachst morgens auf, ziehst einfach deine Hose an – und währen…" at bounding box center [719, 397] width 732 height 58
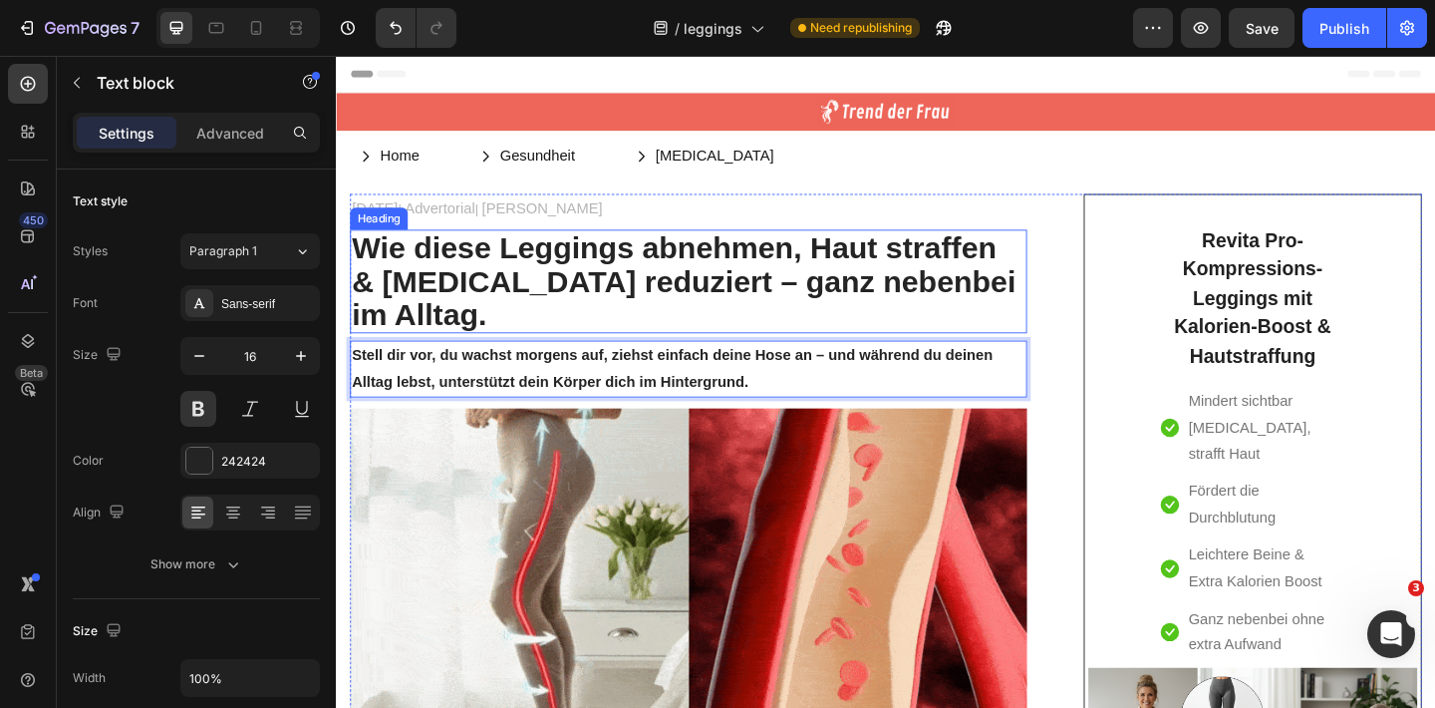
click at [510, 279] on p "Wie diese Leggings a bnehmen, Haut straffen & [MEDICAL_DATA] reduziert – ganz n…" at bounding box center [719, 301] width 732 height 109
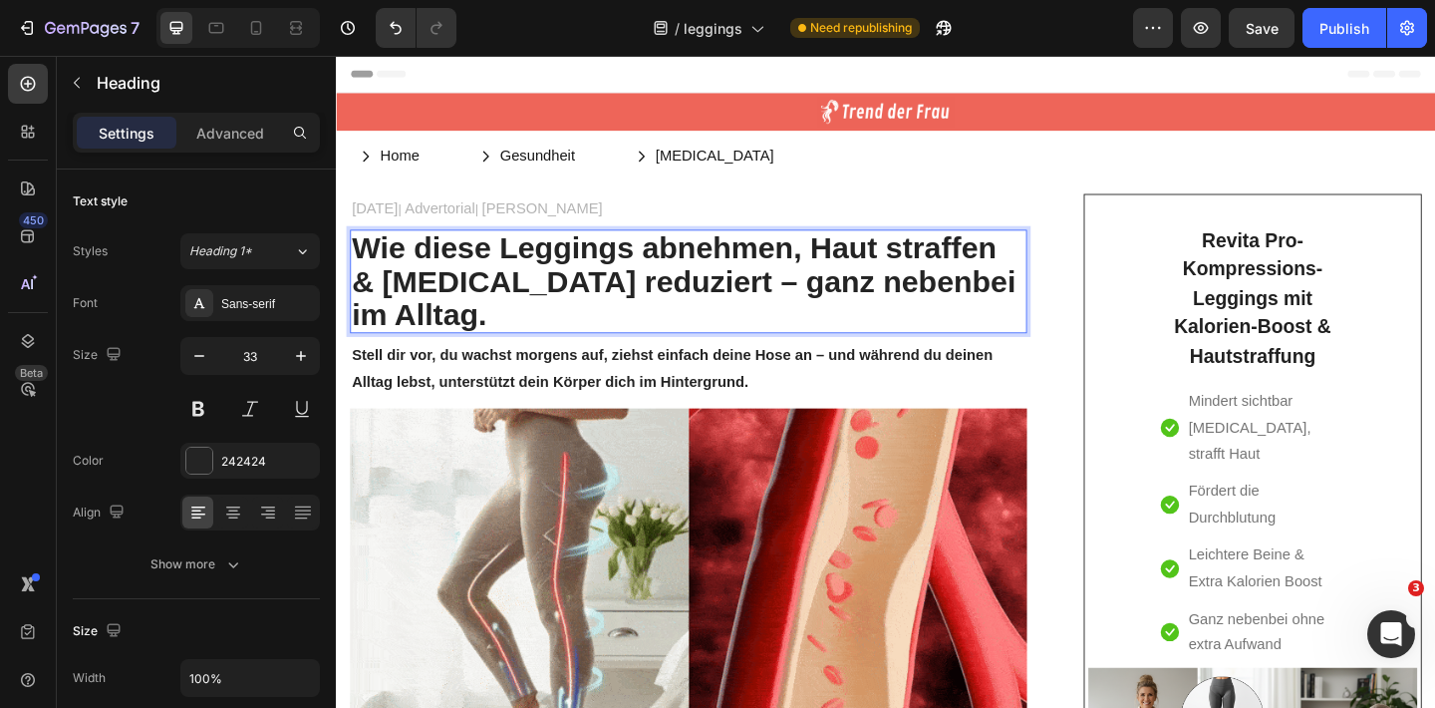
click at [670, 265] on p "Wie diese Leggings a bnehmen, Haut straffen & [MEDICAL_DATA] reduziert – ganz n…" at bounding box center [719, 301] width 732 height 109
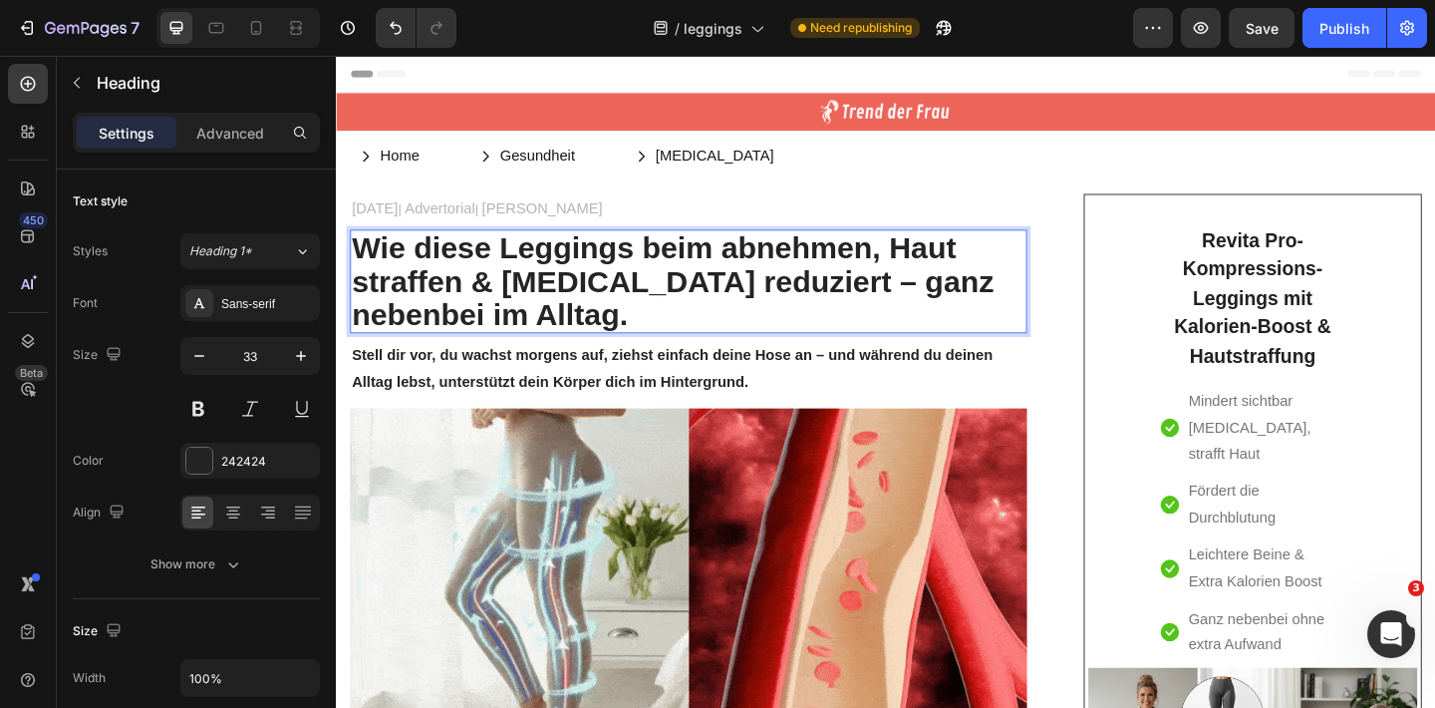
click at [795, 301] on strong "bnehmen, Haut straffen & [MEDICAL_DATA] reduziert – ganz nebenbei im Alltag." at bounding box center [702, 301] width 699 height 110
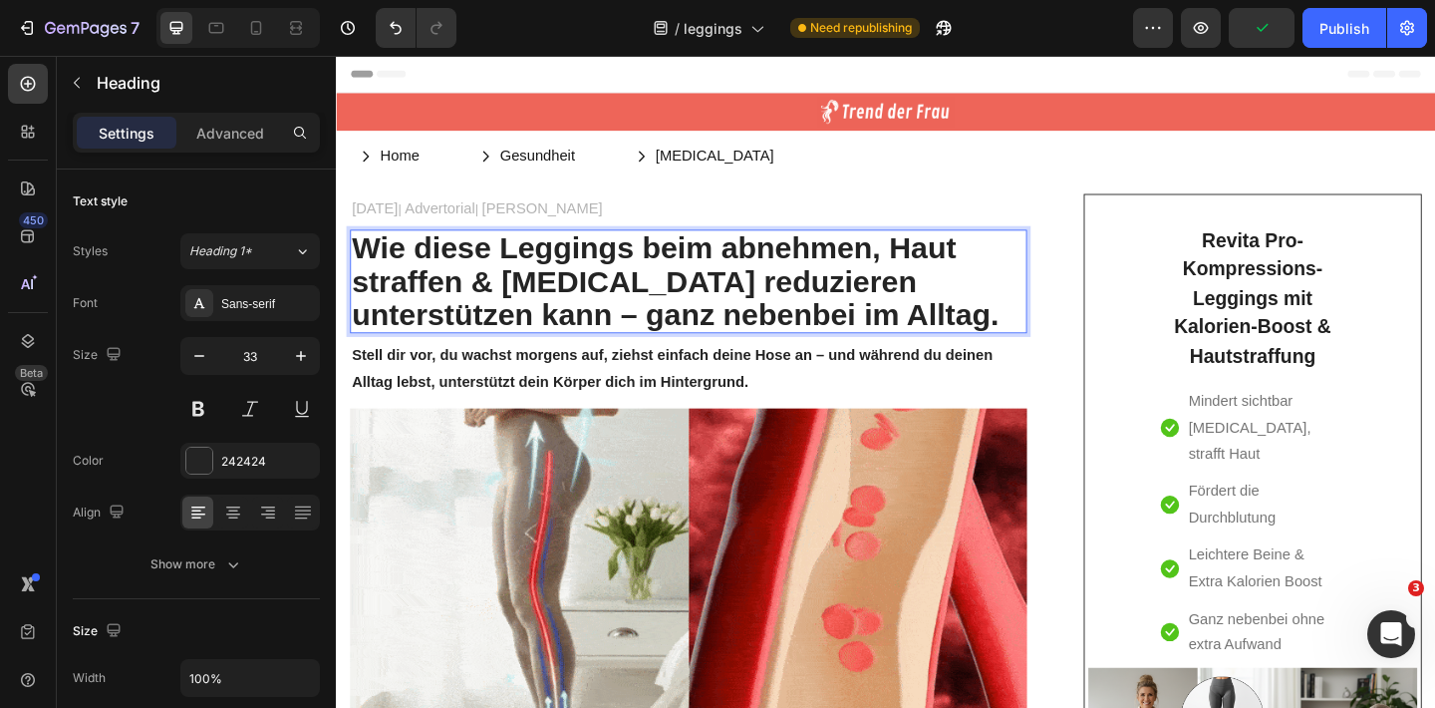
click at [867, 347] on p "Wie diese Leggings beim a bnehmen, Haut straffen & [MEDICAL_DATA] reduzieren un…" at bounding box center [719, 301] width 732 height 109
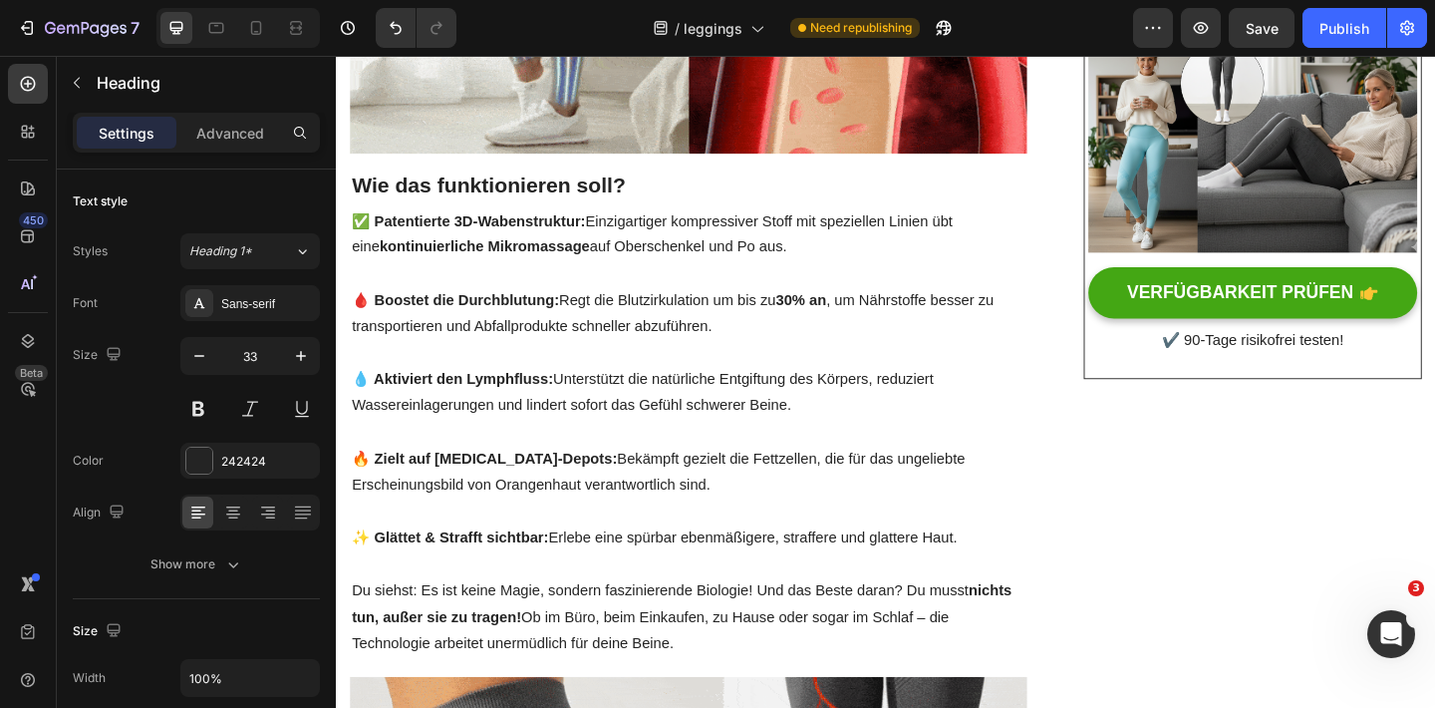
scroll to position [694, 0]
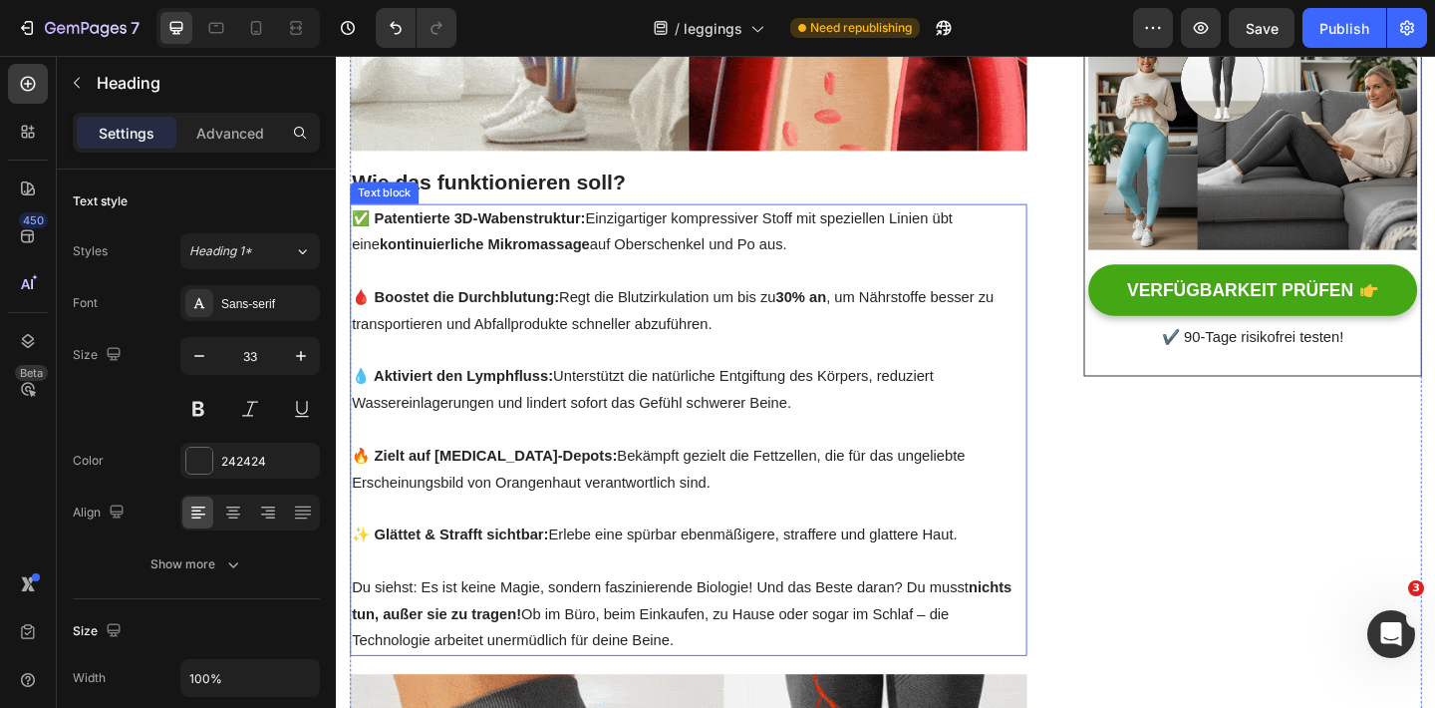
click at [647, 387] on p at bounding box center [719, 377] width 732 height 29
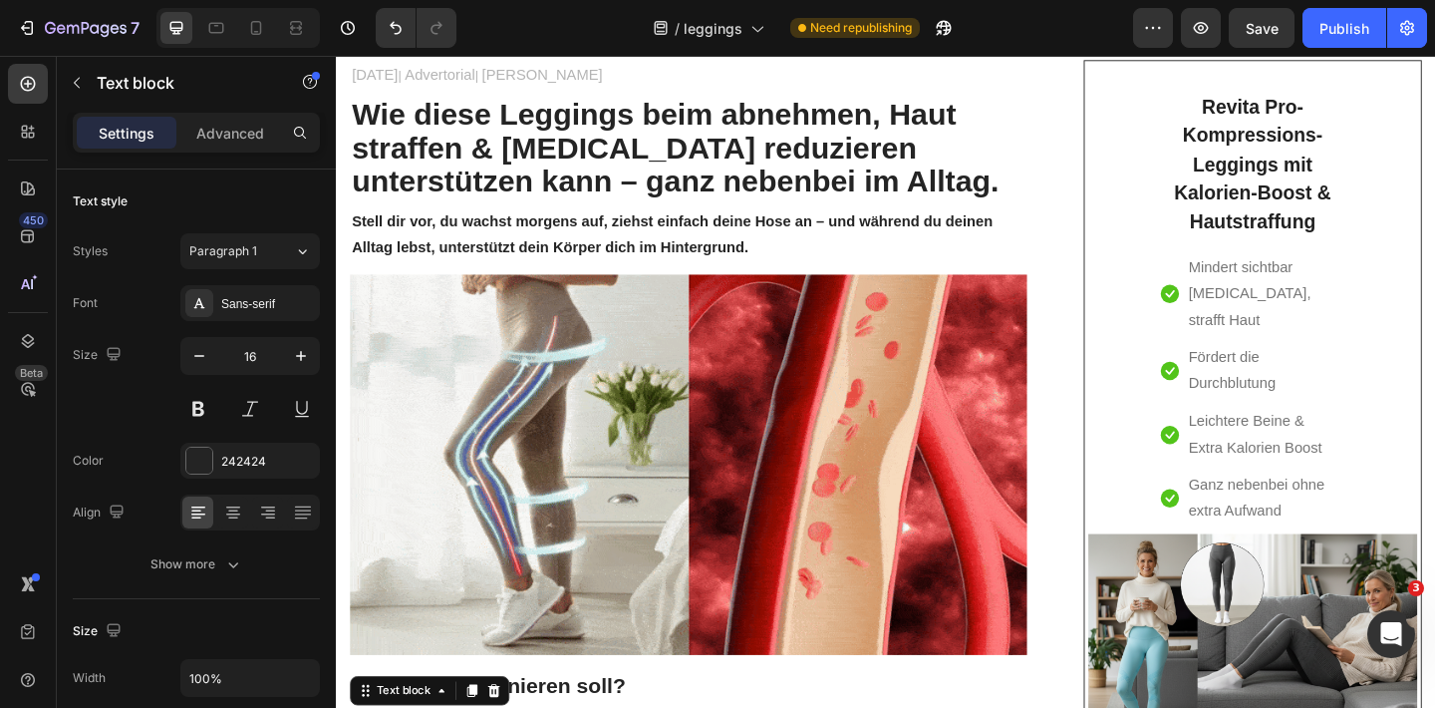
scroll to position [127, 0]
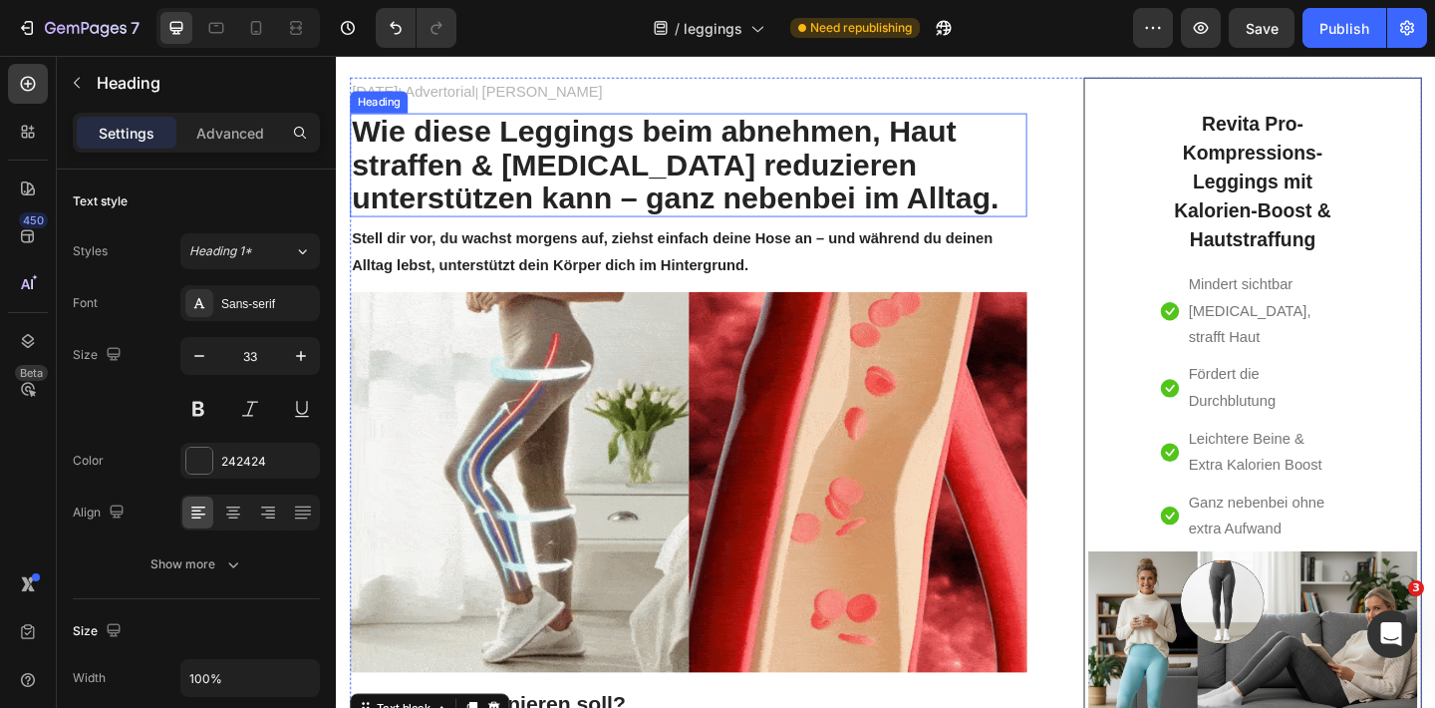
click at [614, 160] on strong "bnehmen, Haut straffen & [MEDICAL_DATA] reduzieren unterstützen kann – ganz neb…" at bounding box center [705, 175] width 705 height 110
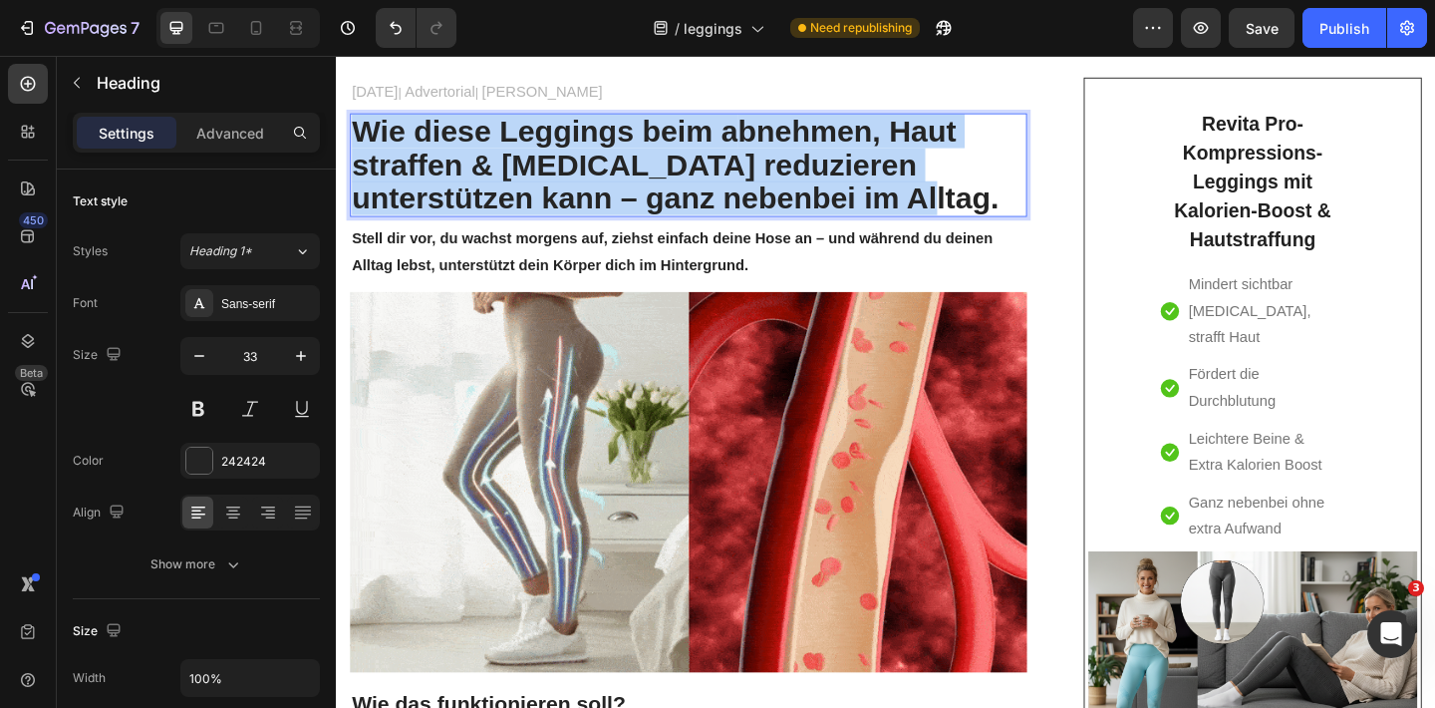
click at [614, 160] on strong "bnehmen, Haut straffen & [MEDICAL_DATA] reduzieren unterstützen kann – ganz neb…" at bounding box center [705, 175] width 705 height 110
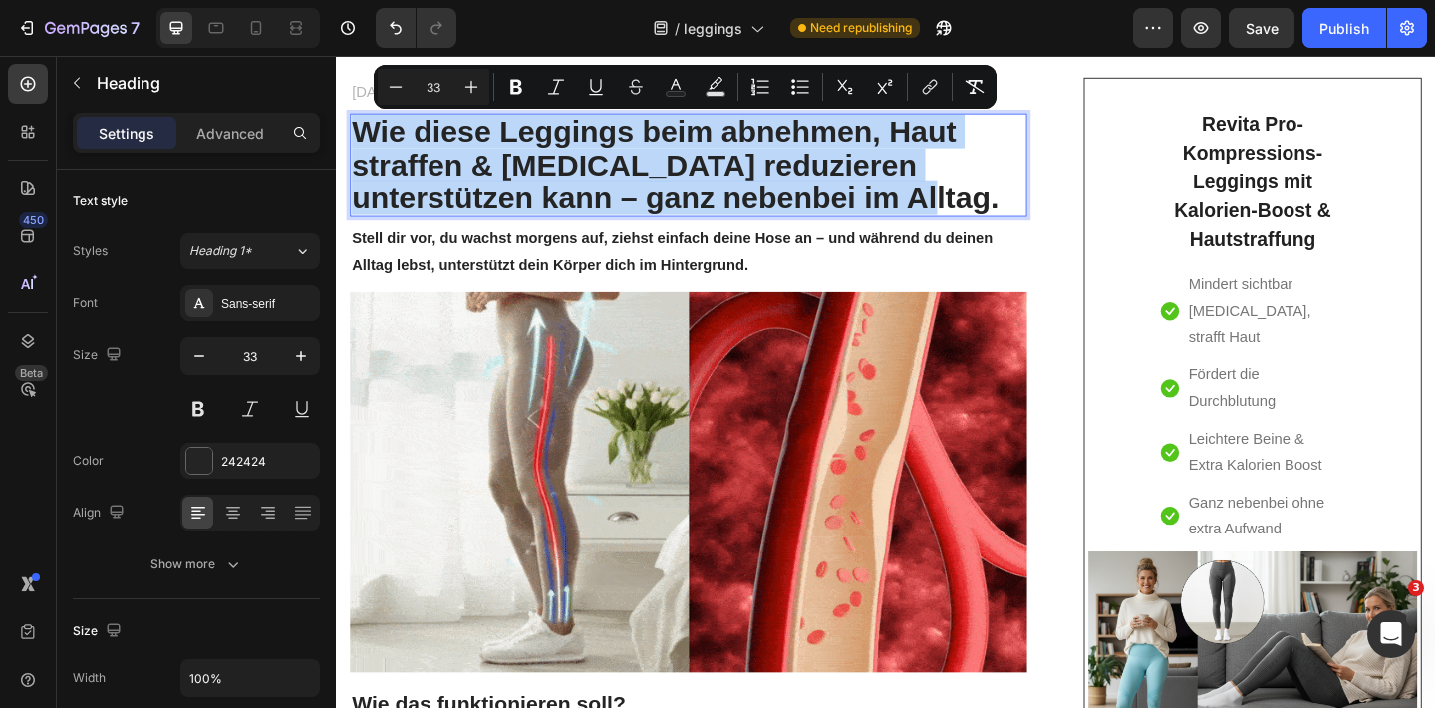
click at [509, 192] on strong "bnehmen, Haut straffen & [MEDICAL_DATA] reduzieren unterstützen kann – ganz neb…" at bounding box center [705, 175] width 705 height 110
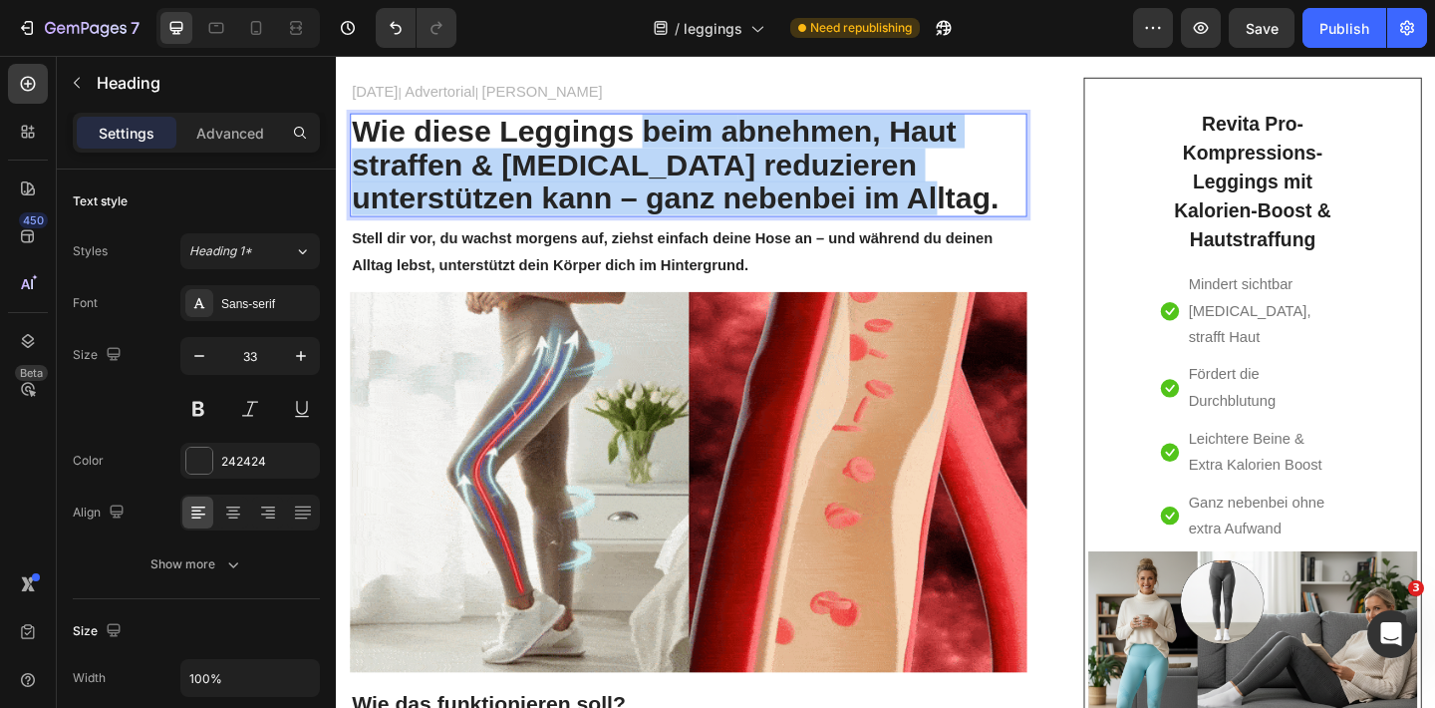
drag, startPoint x: 669, startPoint y: 135, endPoint x: 853, endPoint y: 216, distance: 201.6
click at [855, 219] on p "Wie diese Leggings beim a bnehmen, Haut straffen & [MEDICAL_DATA] reduzieren un…" at bounding box center [719, 175] width 732 height 109
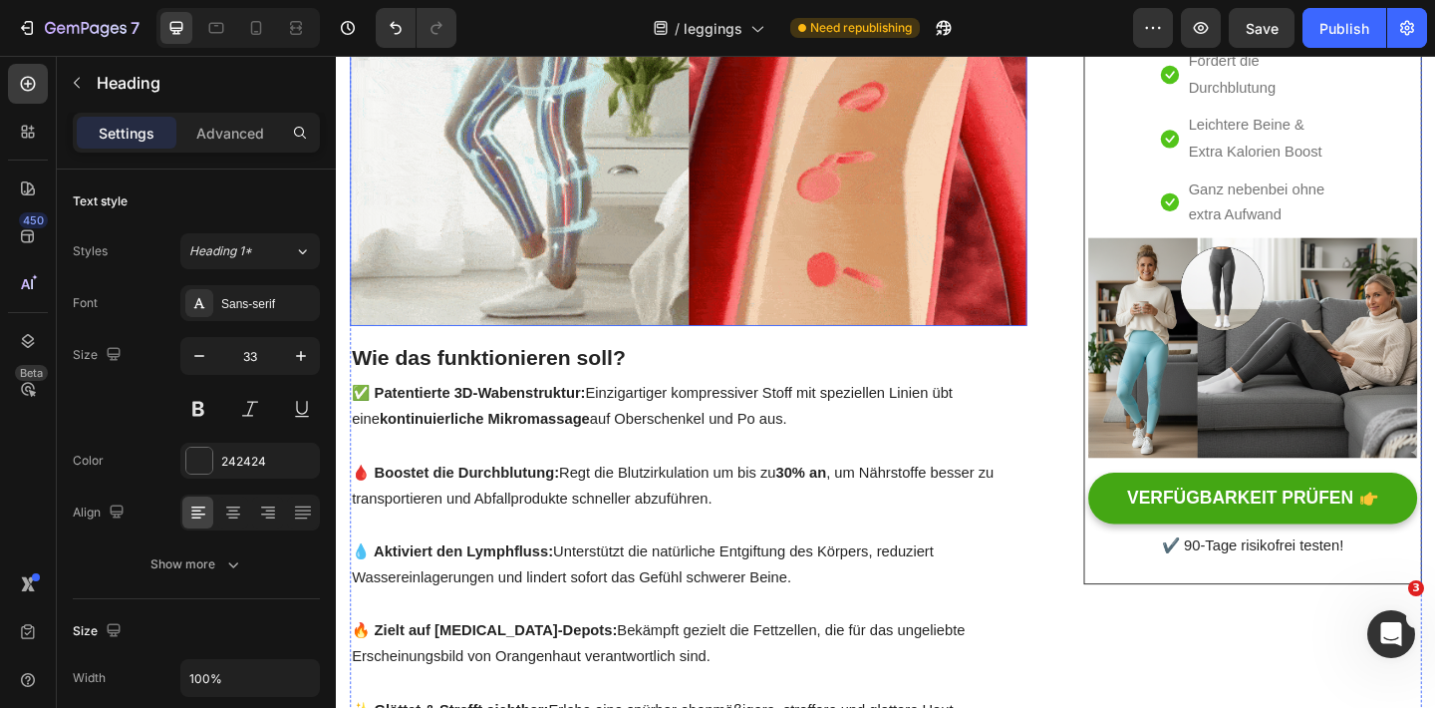
scroll to position [489, 0]
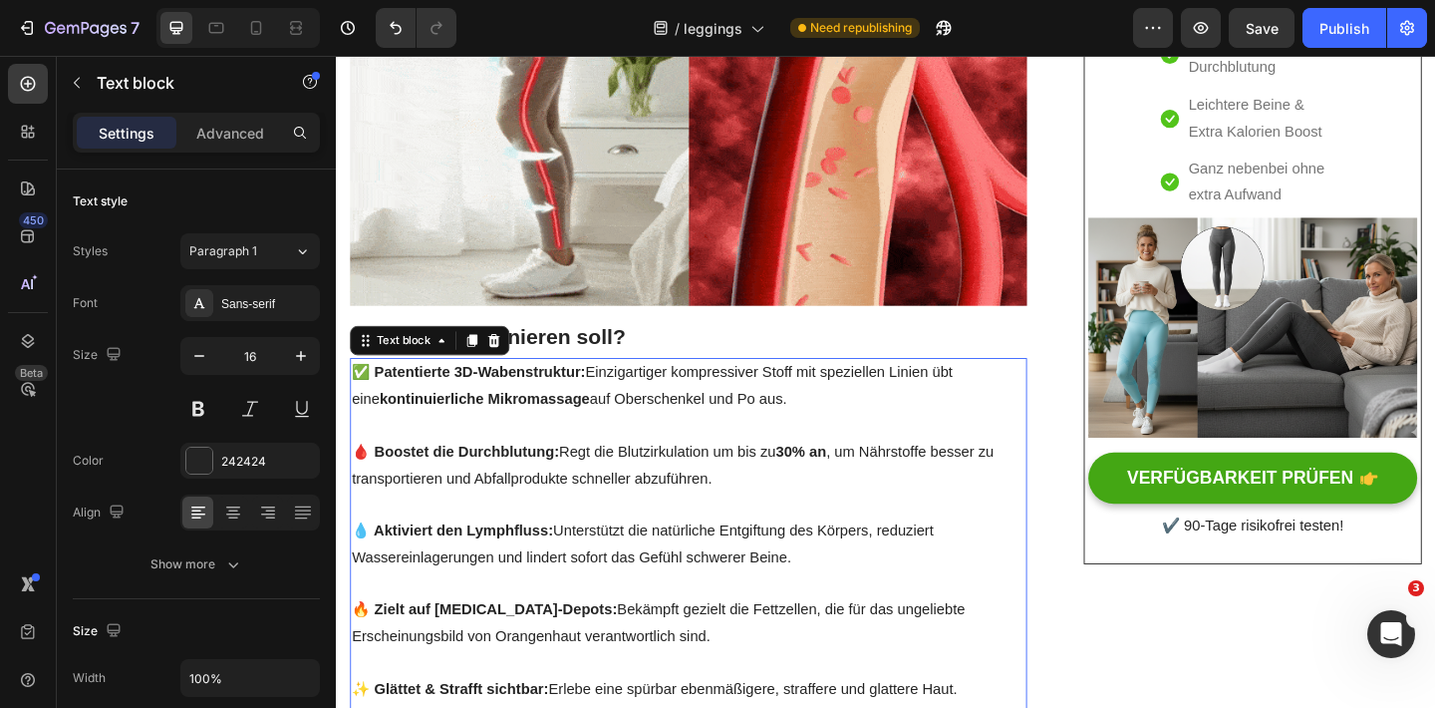
click at [559, 562] on p "💧 Aktiviert den Lymphfluss: Unterstützt die natürliche Entgiftung des Körpers, …" at bounding box center [719, 588] width 732 height 58
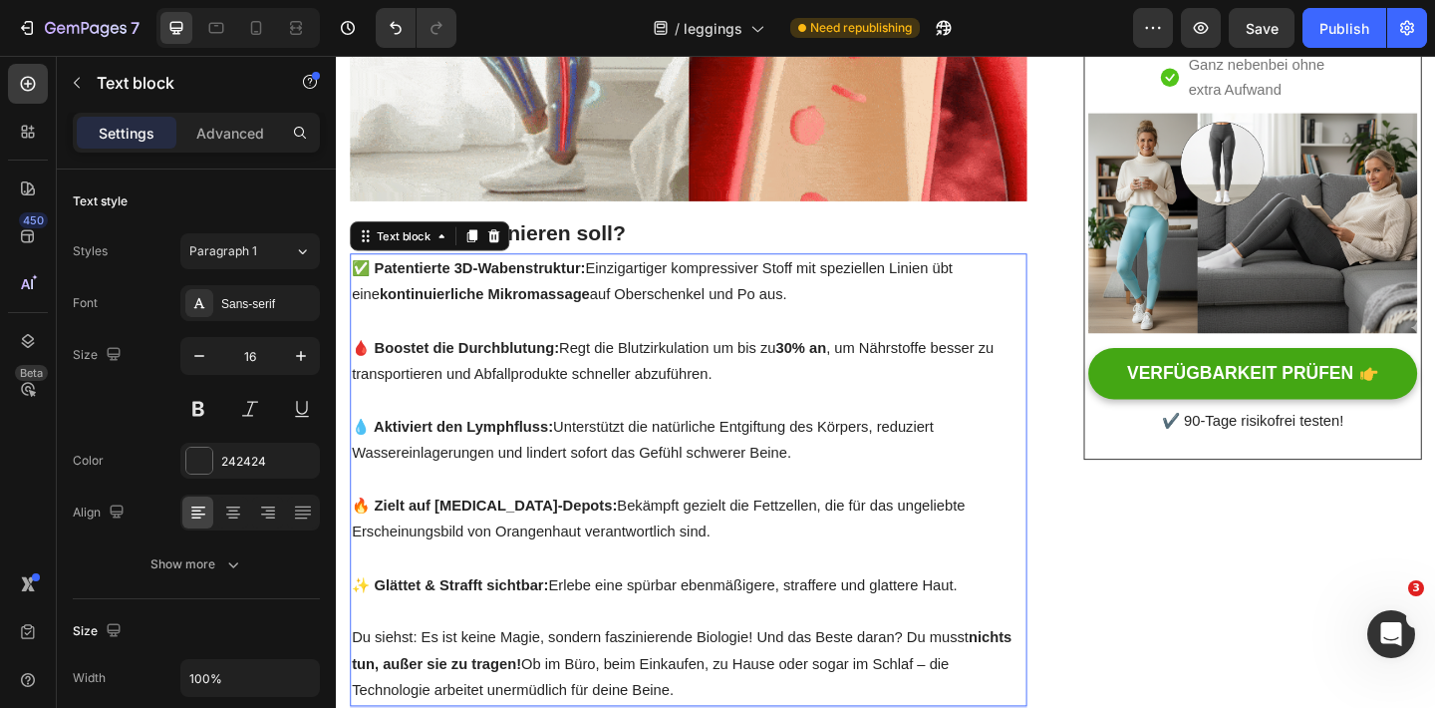
scroll to position [661, 0]
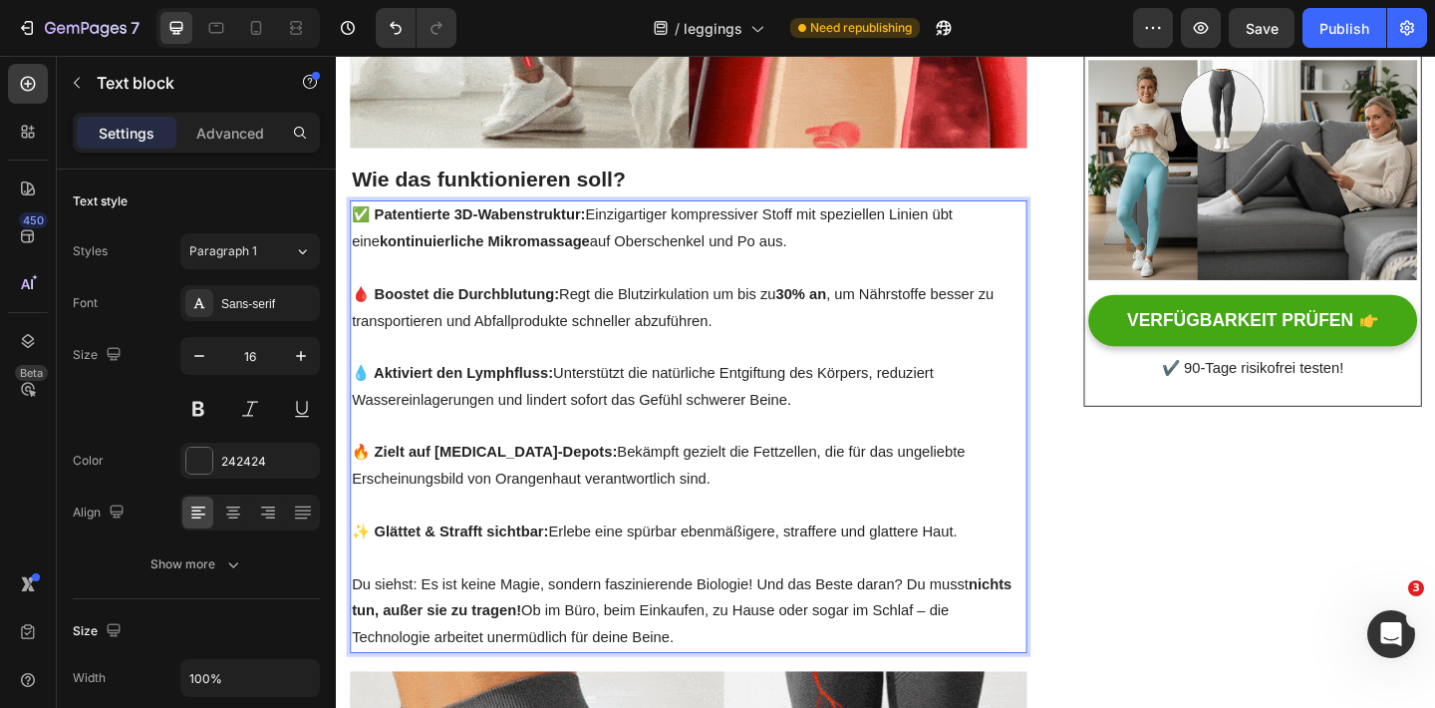
click at [753, 697] on p "Du siehst: Es ist keine Magie, sondern faszinierende Biologie! Und das Beste da…" at bounding box center [719, 660] width 732 height 86
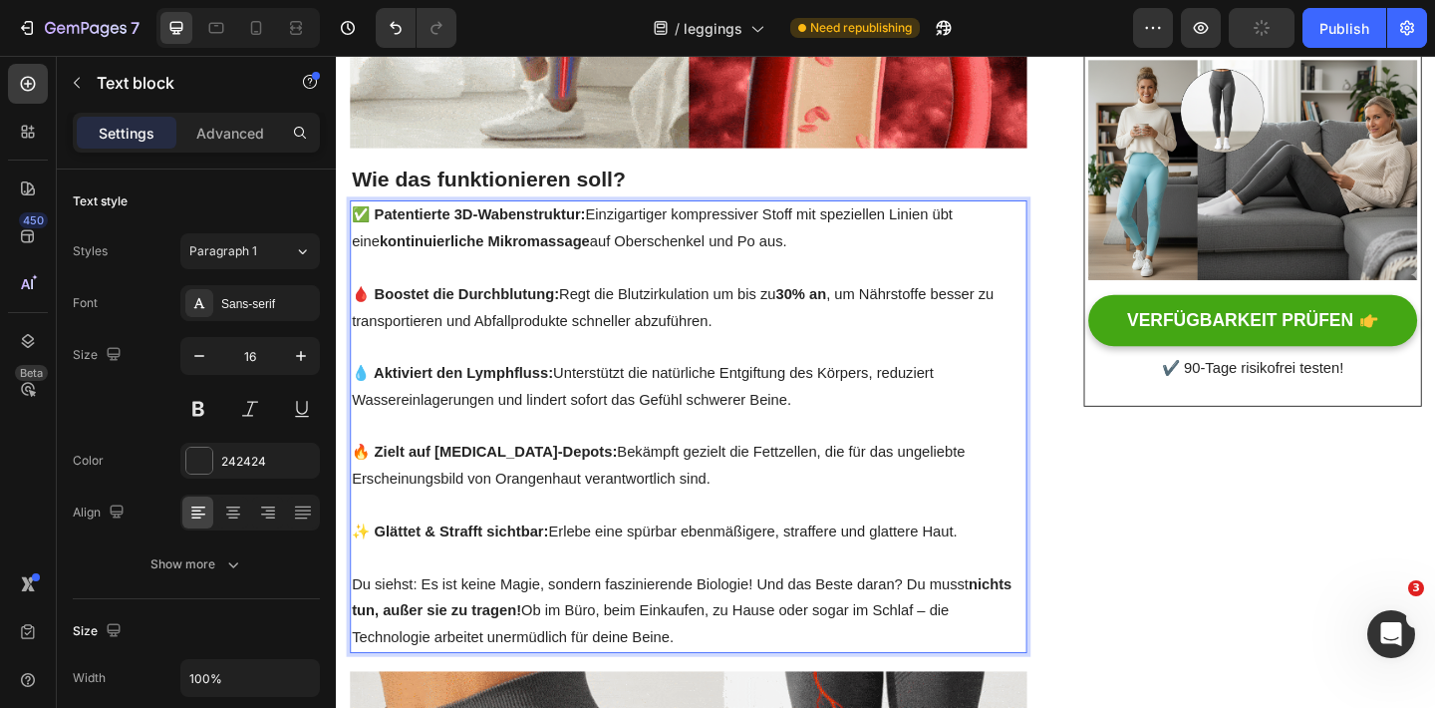
drag, startPoint x: 749, startPoint y: 696, endPoint x: 353, endPoint y: 234, distance: 608.4
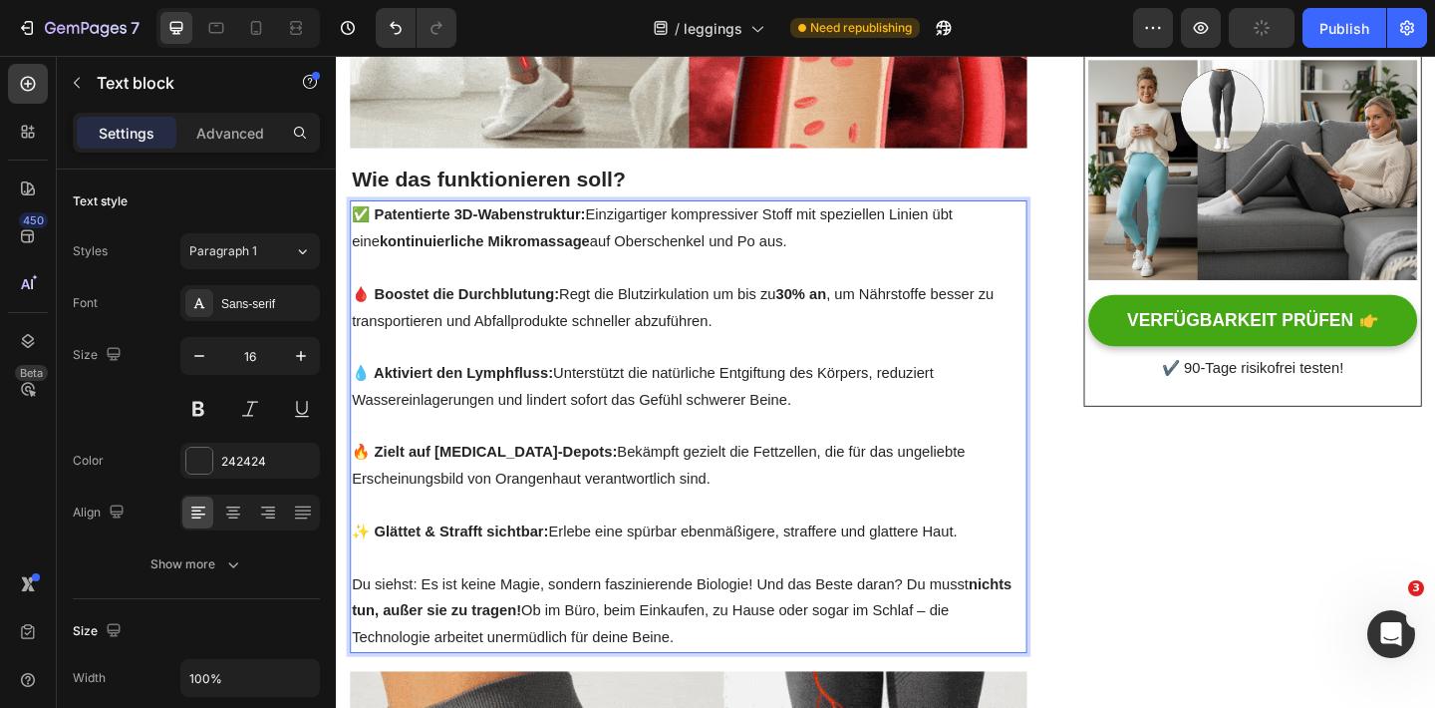
click at [353, 234] on div "✅ Patentierte 3D-Wabenstruktur: Einzigartiger kompressiver Stoff mit speziellen…" at bounding box center [719, 459] width 736 height 492
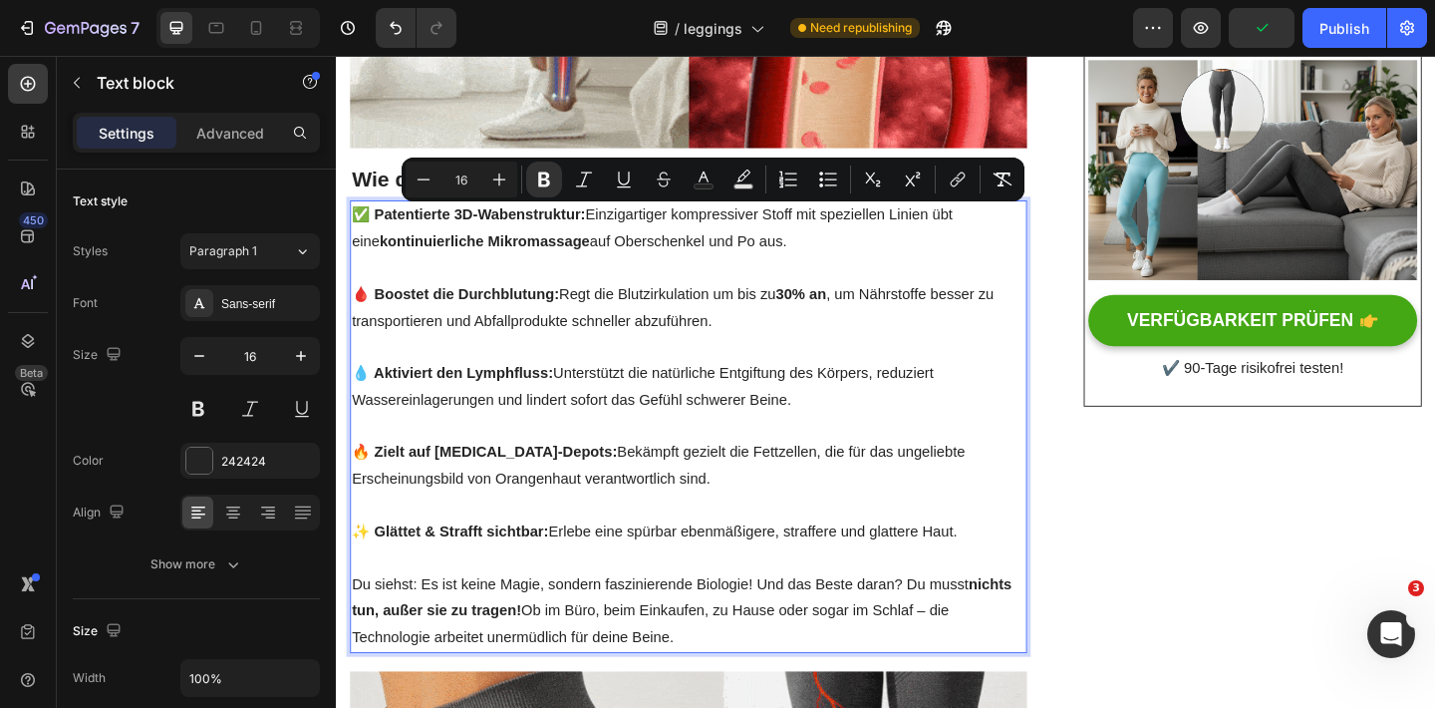
copy div "✅ Patentierte 3D-Wabenstruktur: Einzigartiger kompressiver Stoff mit speziellen…"
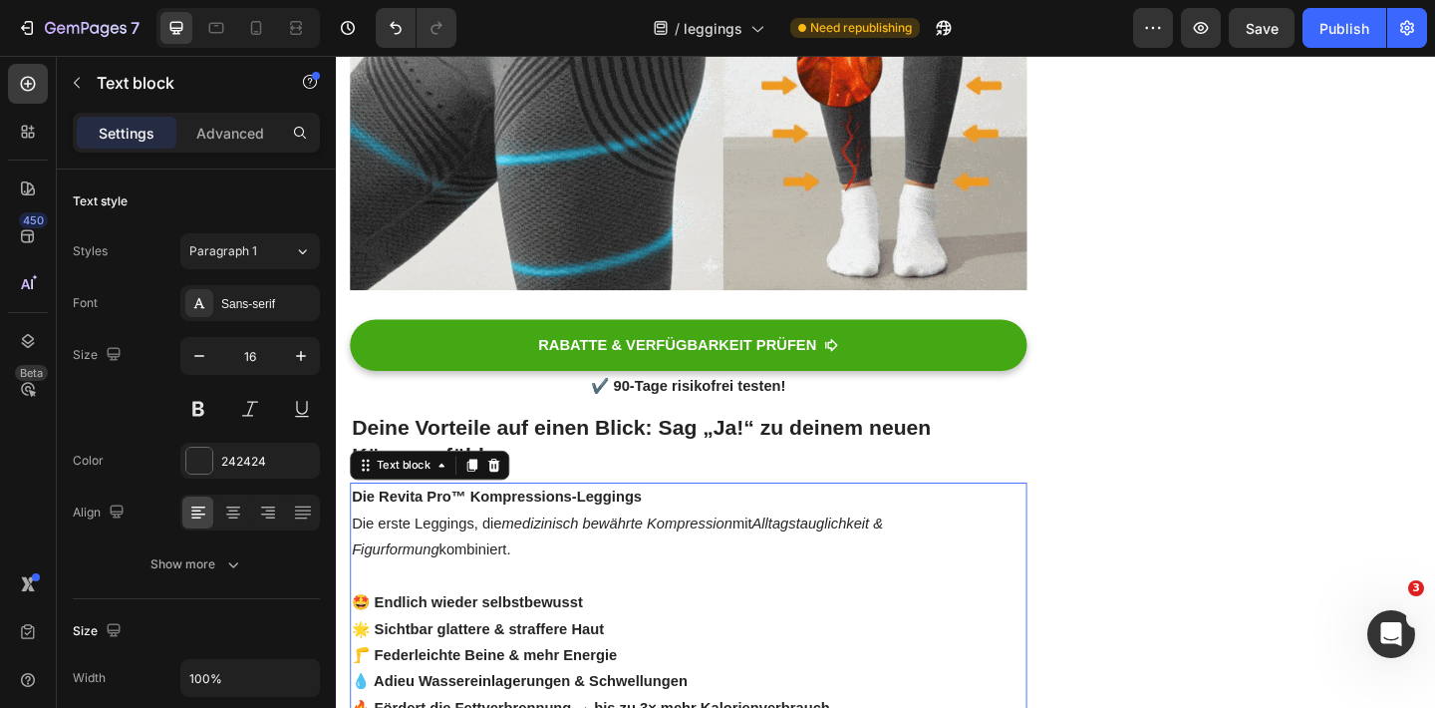
click at [637, 544] on strong "Die Revita Pro™ Kompressions-Leggings" at bounding box center [511, 535] width 316 height 17
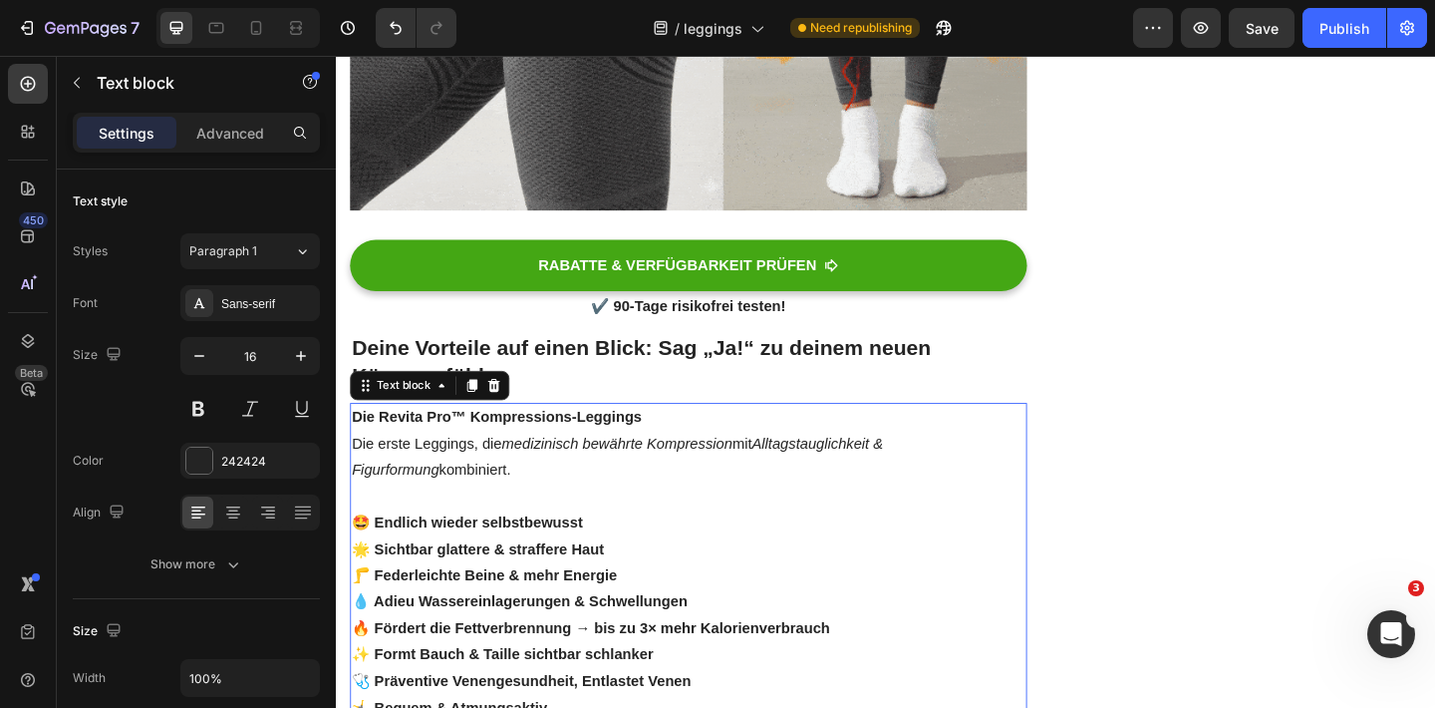
scroll to position [1698, 0]
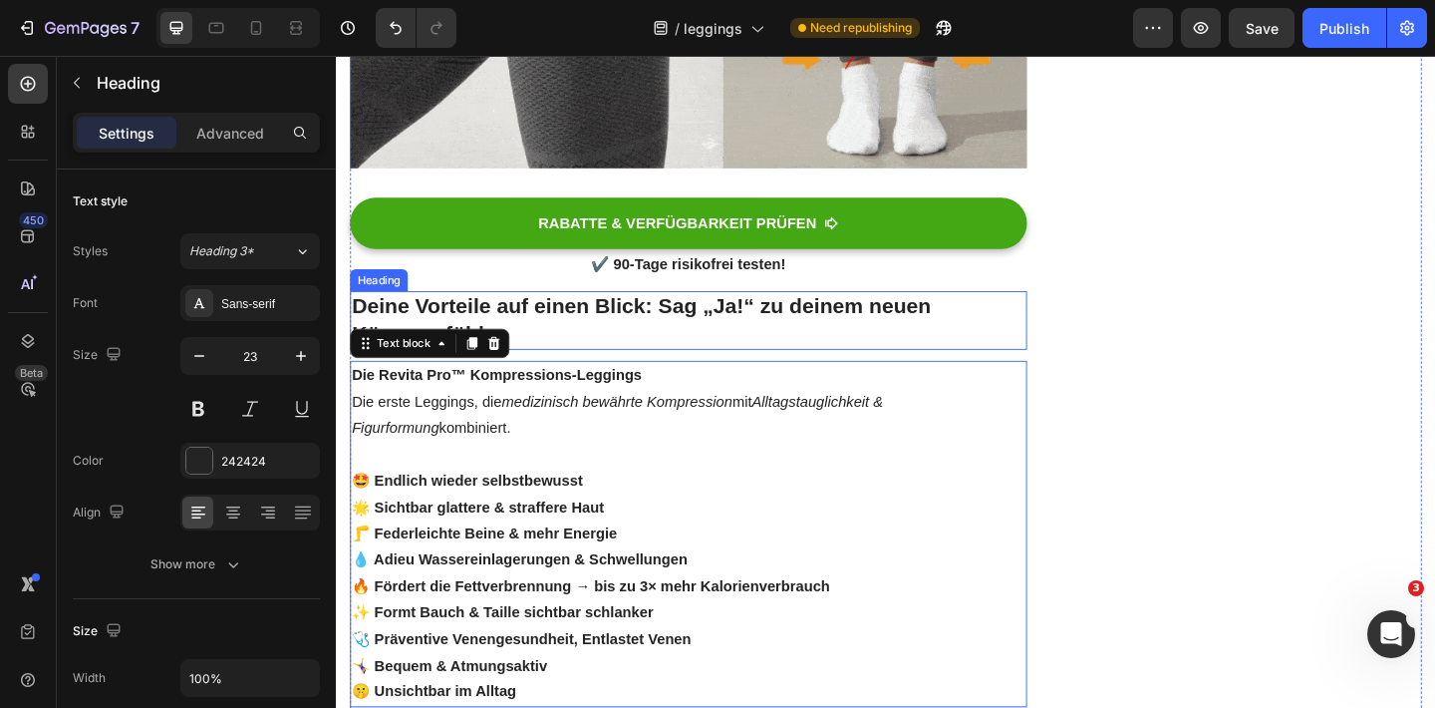
click at [625, 348] on h2 "Deine Vorteile auf einen Blick: Sag „Ja!“ zu deinem neuen Körpergefühl" at bounding box center [719, 344] width 736 height 64
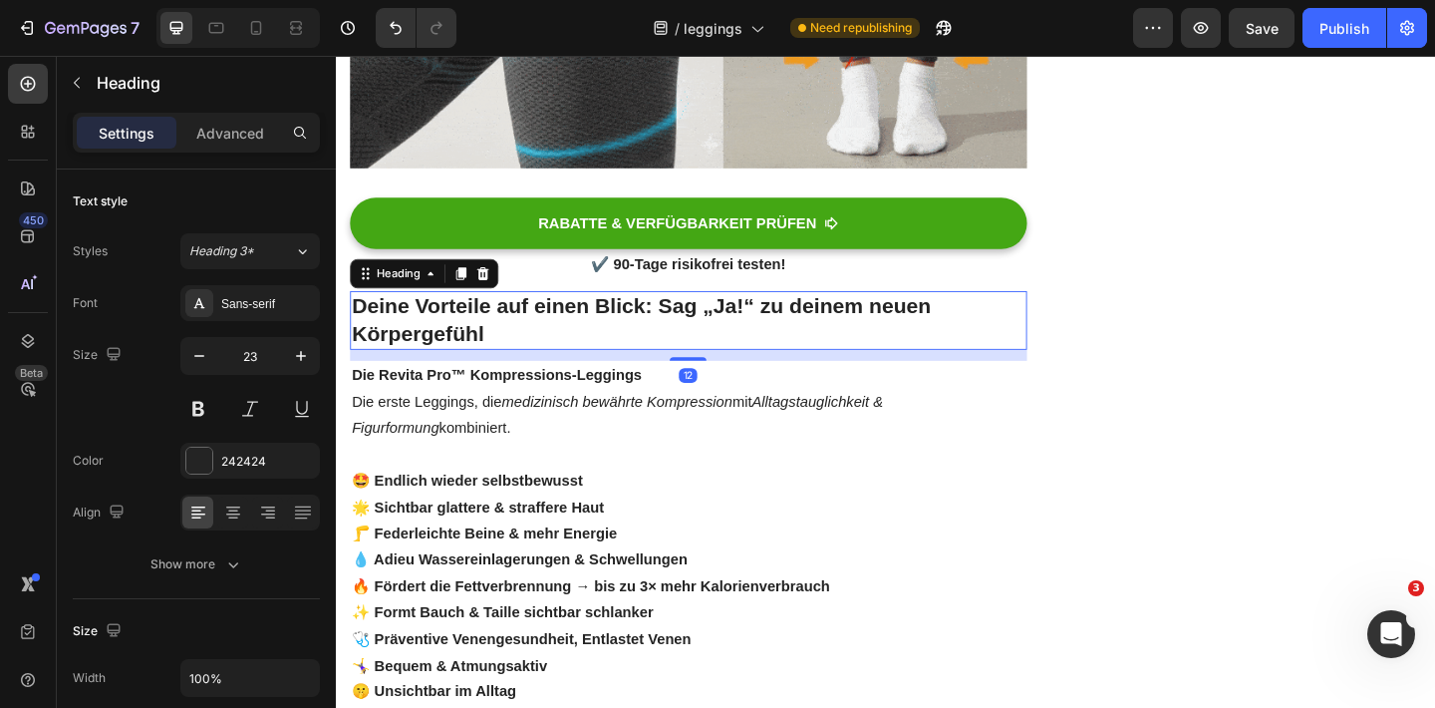
click at [625, 348] on h2 "Deine Vorteile auf einen Blick: Sag „Ja!“ zu deinem neuen Körpergefühl" at bounding box center [719, 344] width 736 height 64
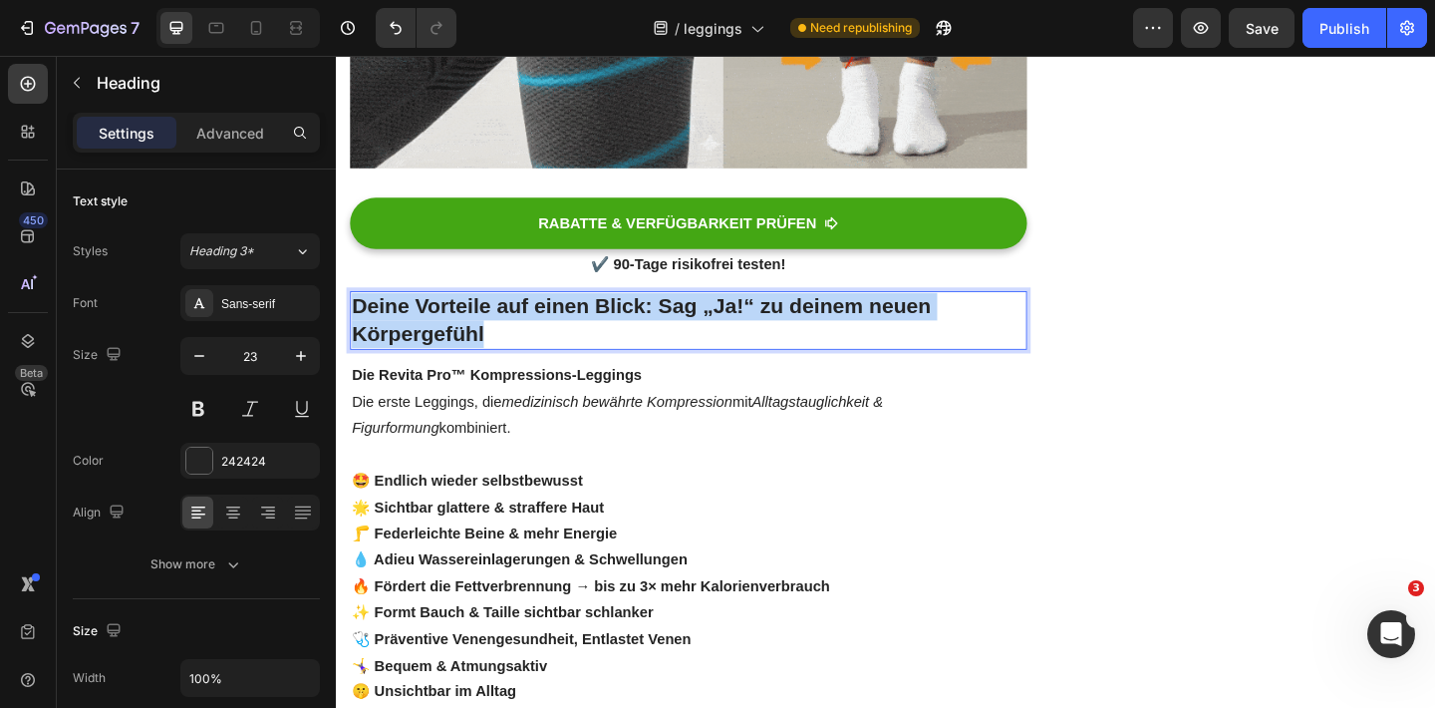
click at [625, 348] on p "Deine Vorteile auf einen Blick: Sag „Ja!“ zu deinem neuen Körpergefühl" at bounding box center [719, 344] width 732 height 60
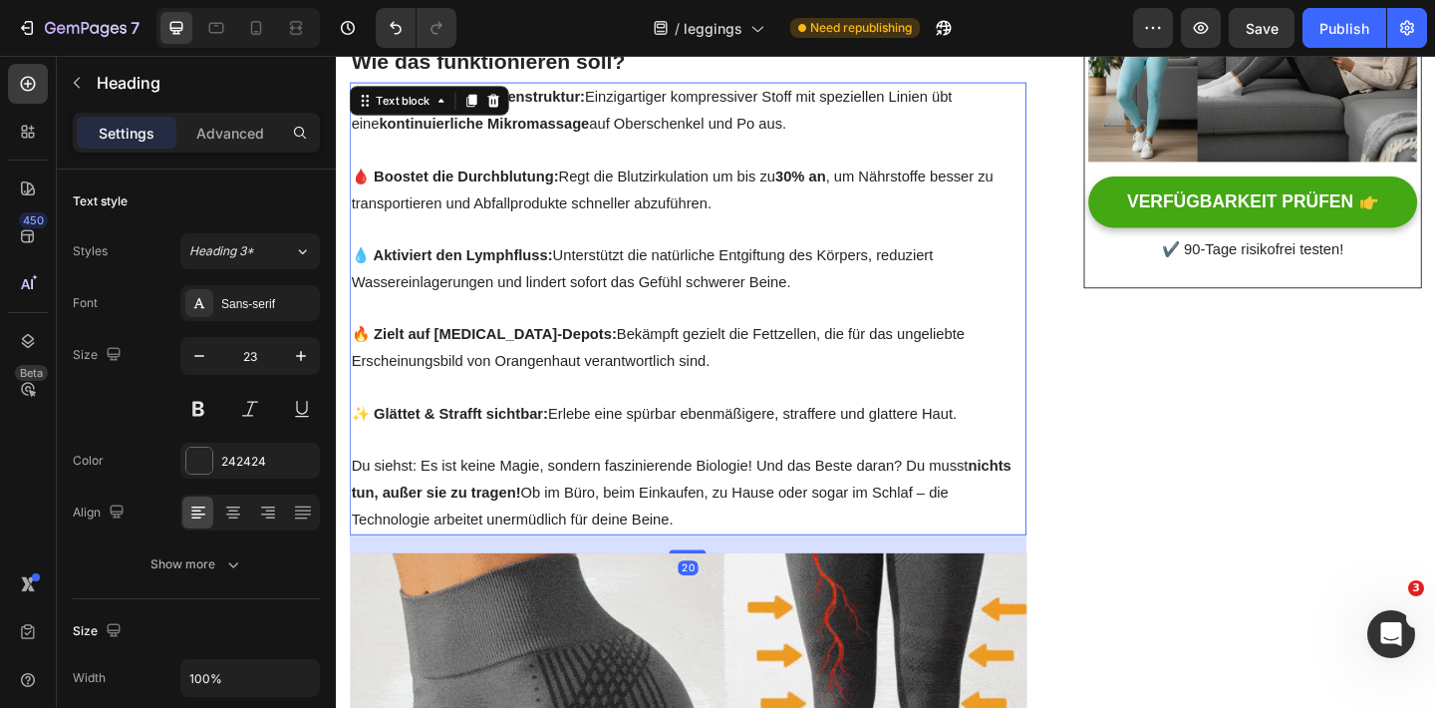
click at [564, 301] on p "💧 Aktiviert den Lymphfluss: Unterstützt die natürliche Entgiftung des Körpers, …" at bounding box center [719, 288] width 732 height 58
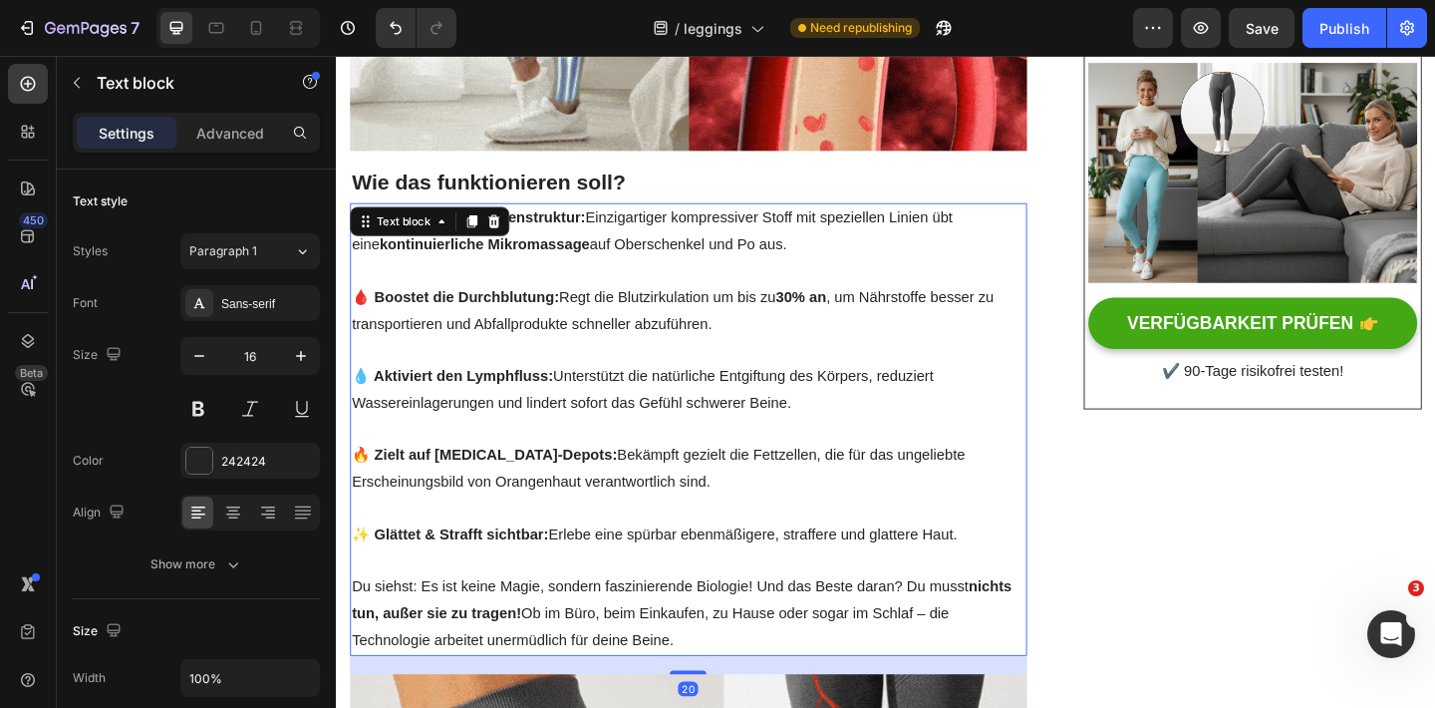
scroll to position [673, 0]
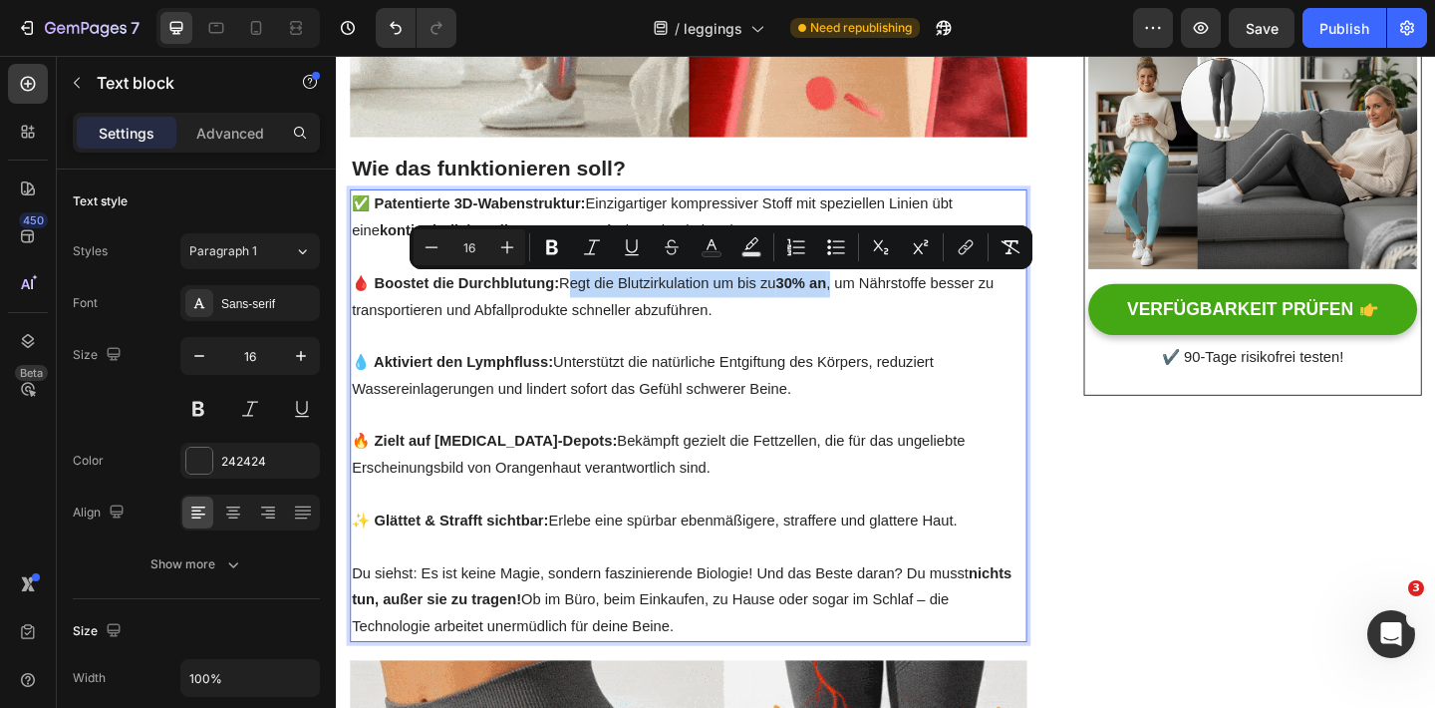
drag, startPoint x: 581, startPoint y: 304, endPoint x: 879, endPoint y: 316, distance: 298.2
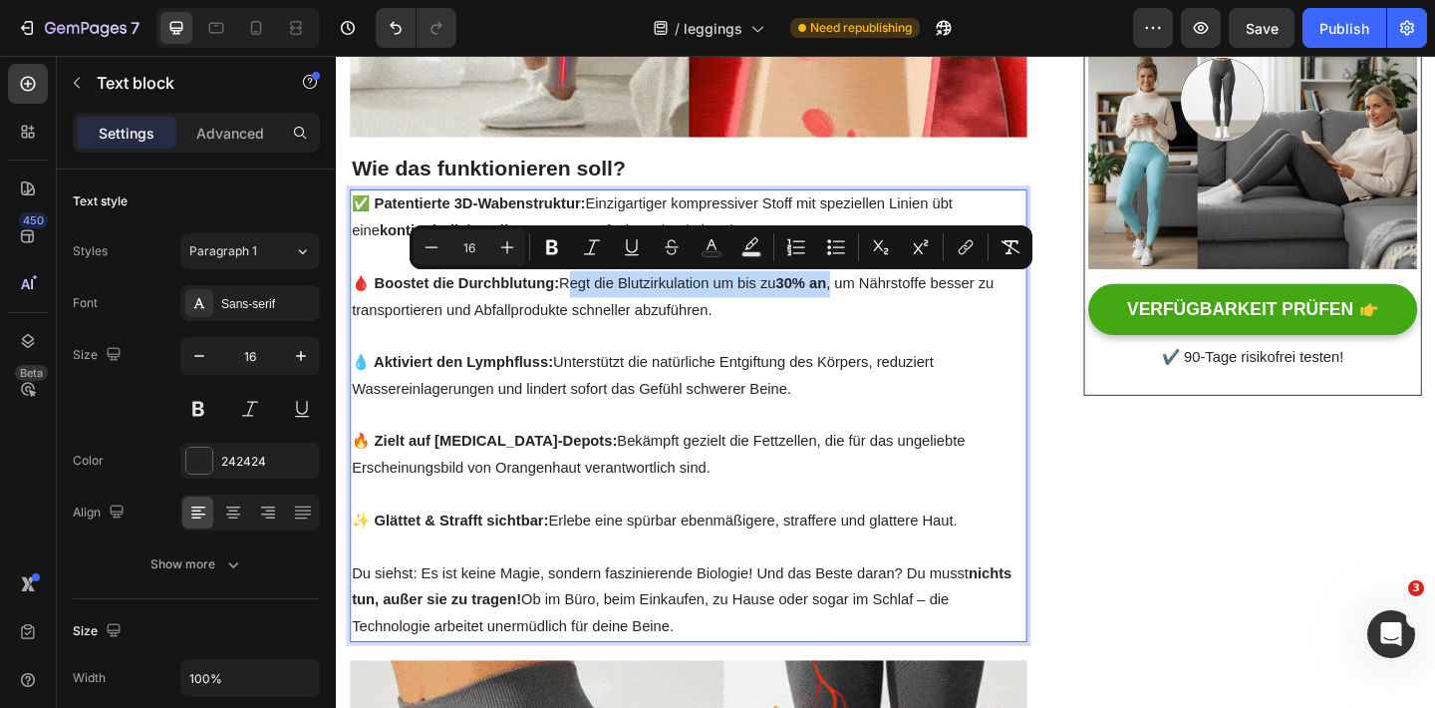
click at [879, 316] on p "🩸 Boostet die Durchblutung: Regt die Blutzirkulation um bis zu 30% an , um Nähr…" at bounding box center [719, 319] width 732 height 58
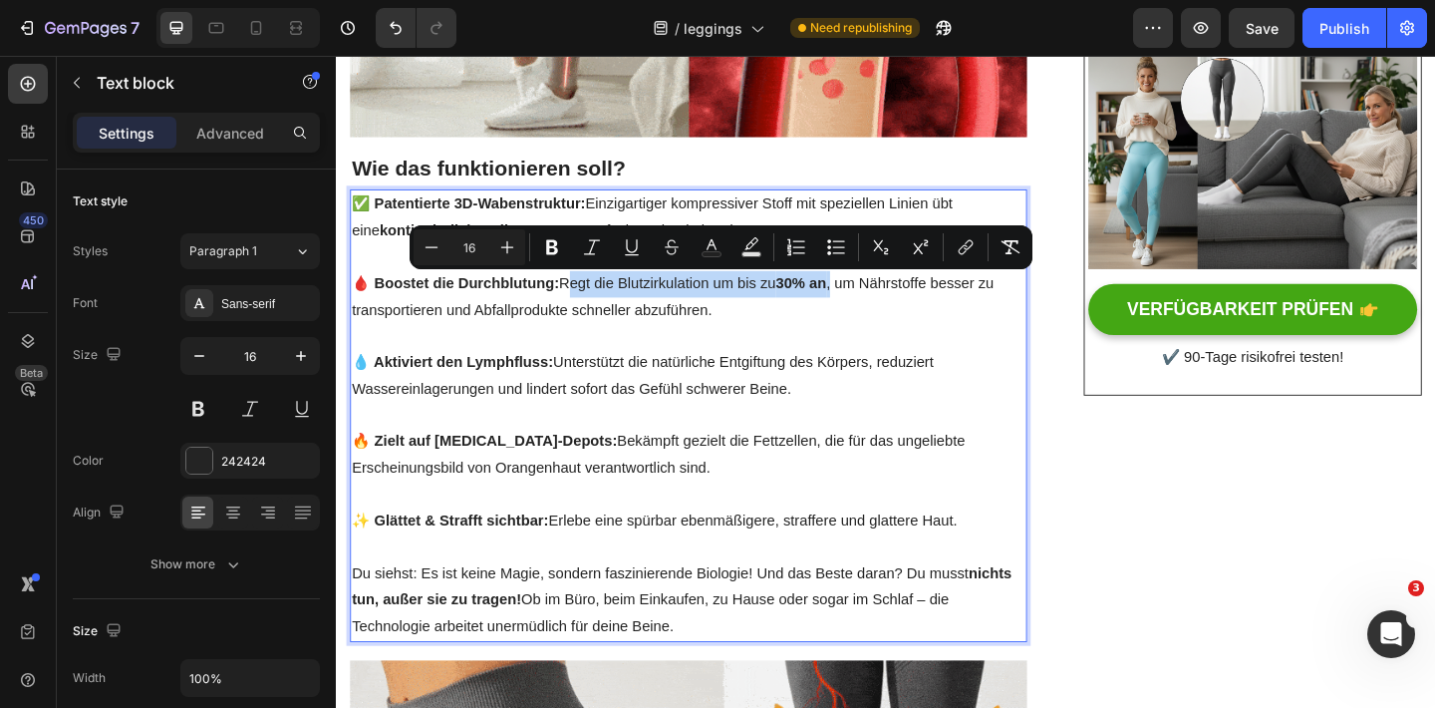
copy p "Regt die Blutzirkulation um bis zu 30% an ,"
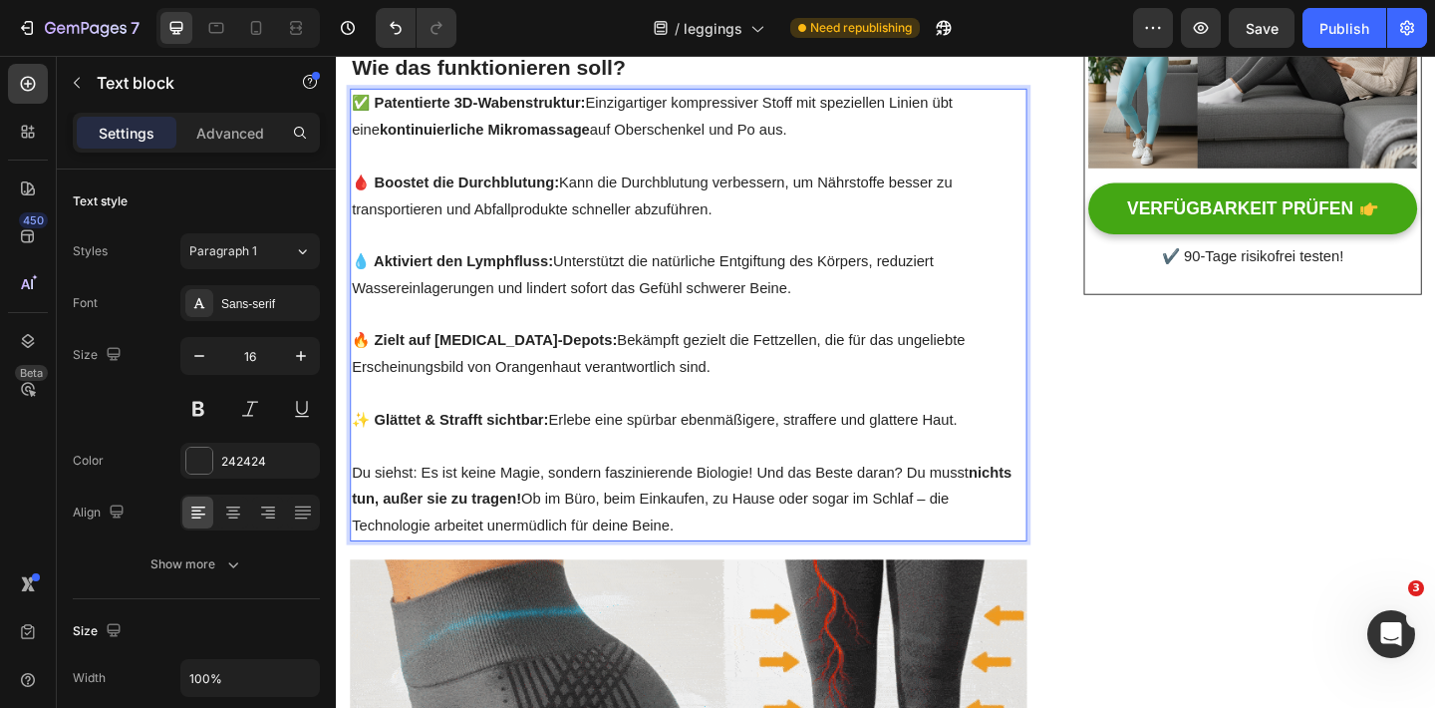
scroll to position [788, 0]
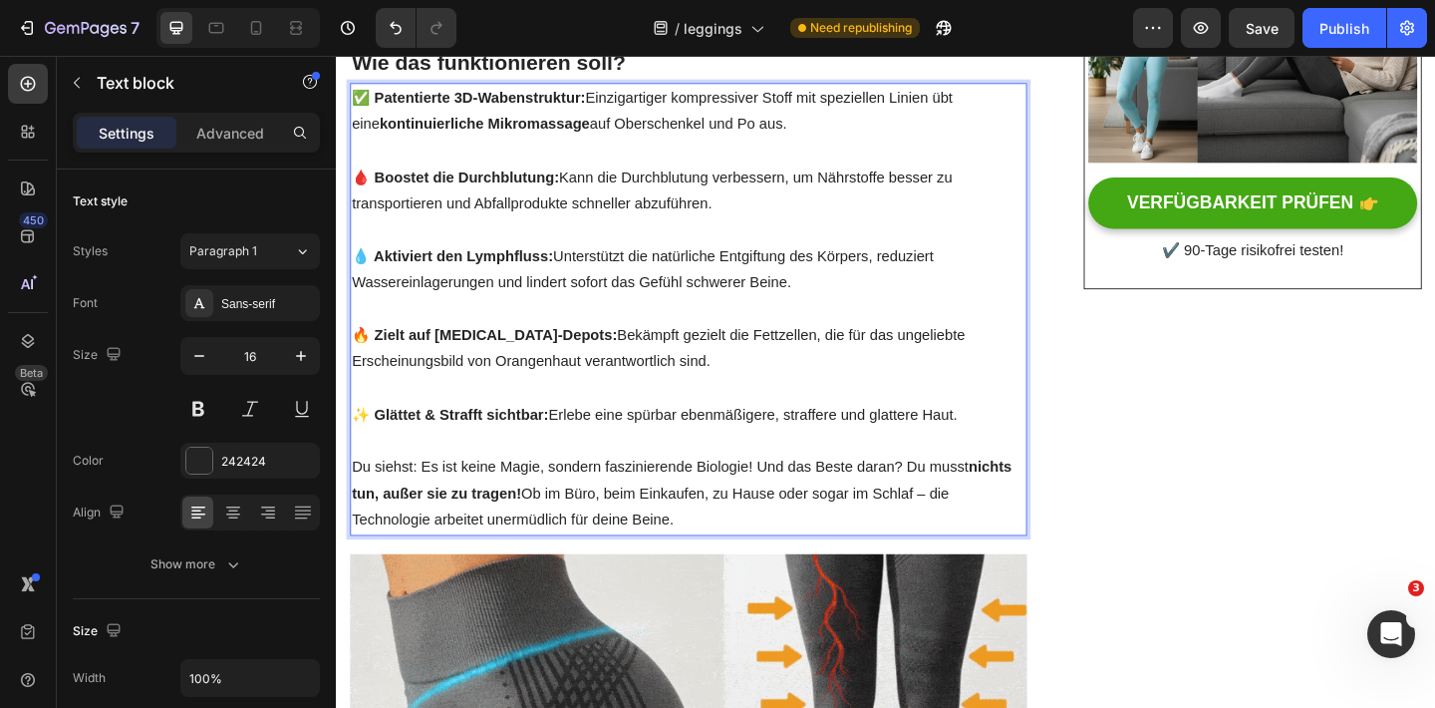
drag, startPoint x: 574, startPoint y: 271, endPoint x: 845, endPoint y: 310, distance: 273.8
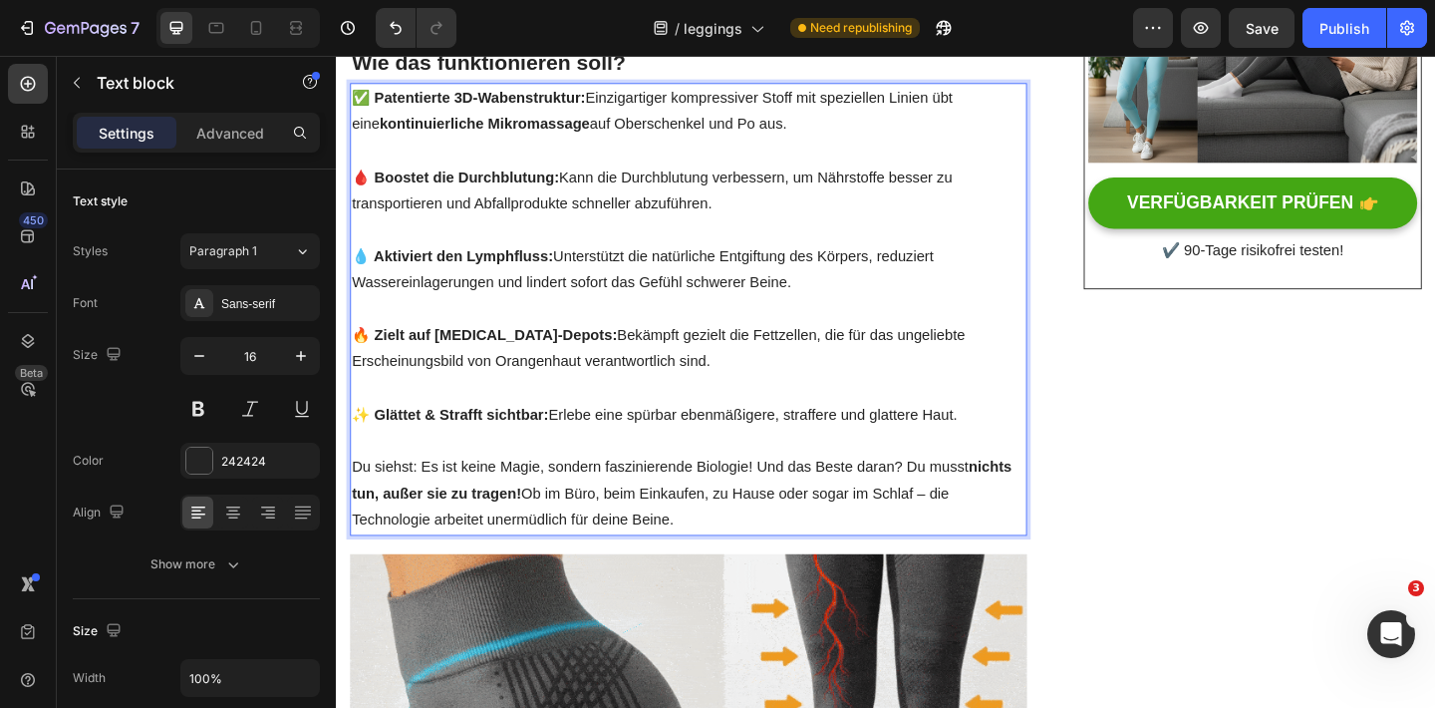
click at [848, 312] on p "💧 Aktiviert den Lymphfluss: Unterstützt die natürliche Entgiftung des Körpers, …" at bounding box center [719, 289] width 732 height 58
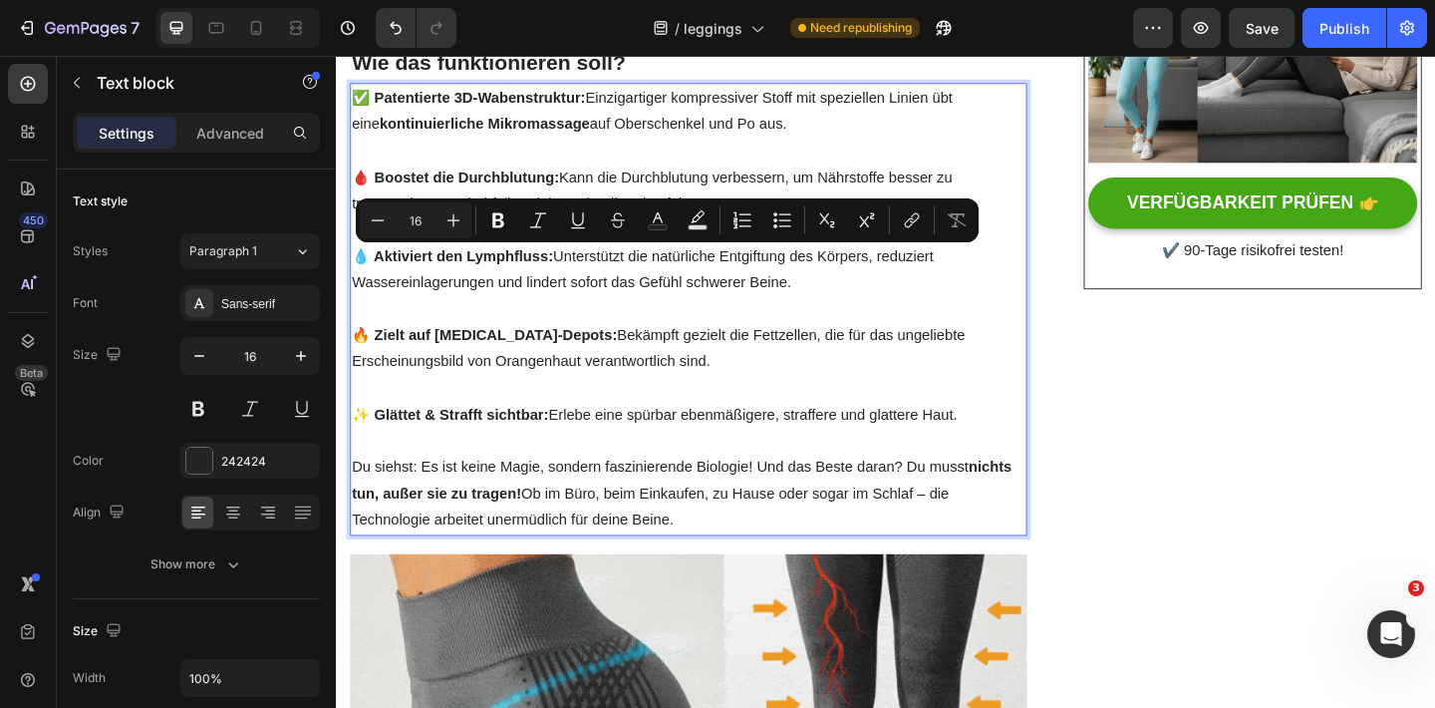
copy p "Unterstützt die natürliche Entgiftung des Körpers, reduziert Wassereinlagerunge…"
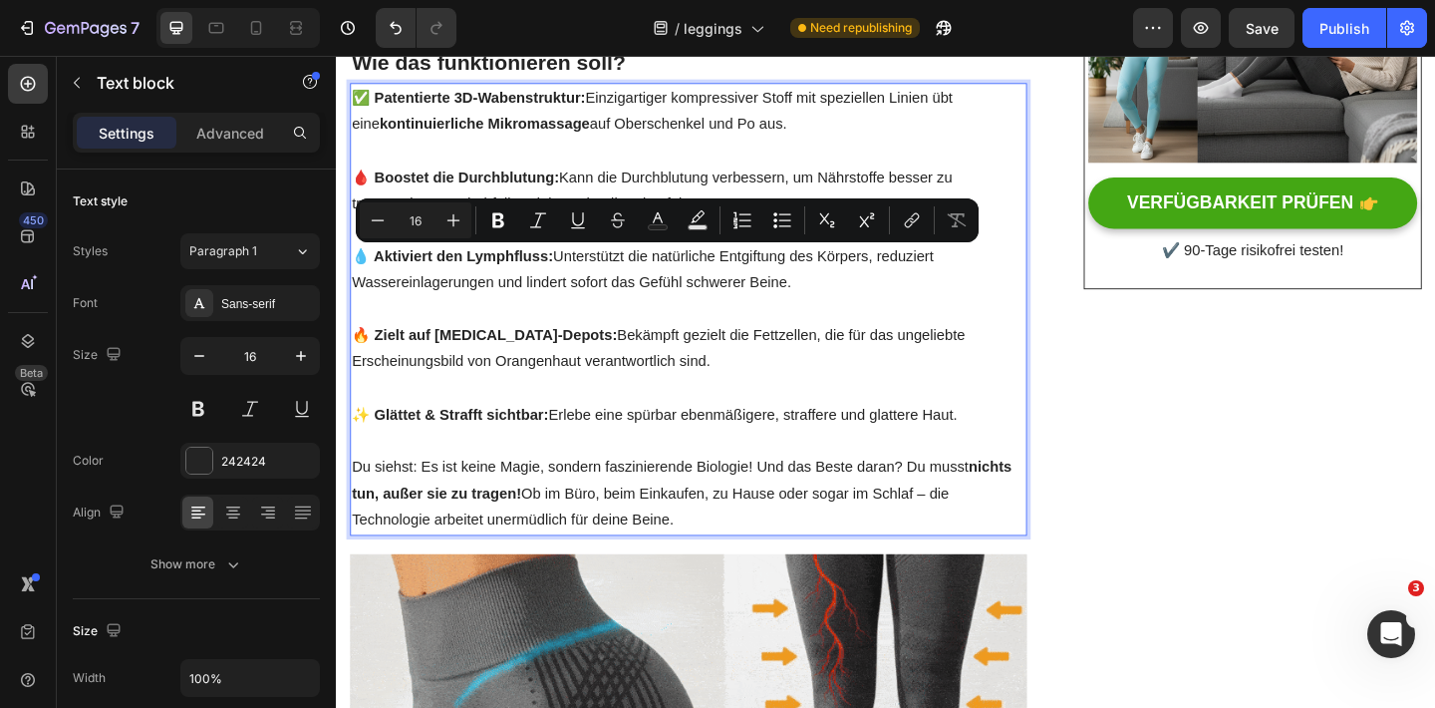
click at [604, 296] on p "💧 Aktiviert den Lymphfluss: Unterstützt die natürliche Entgiftung des Körpers, …" at bounding box center [719, 289] width 732 height 58
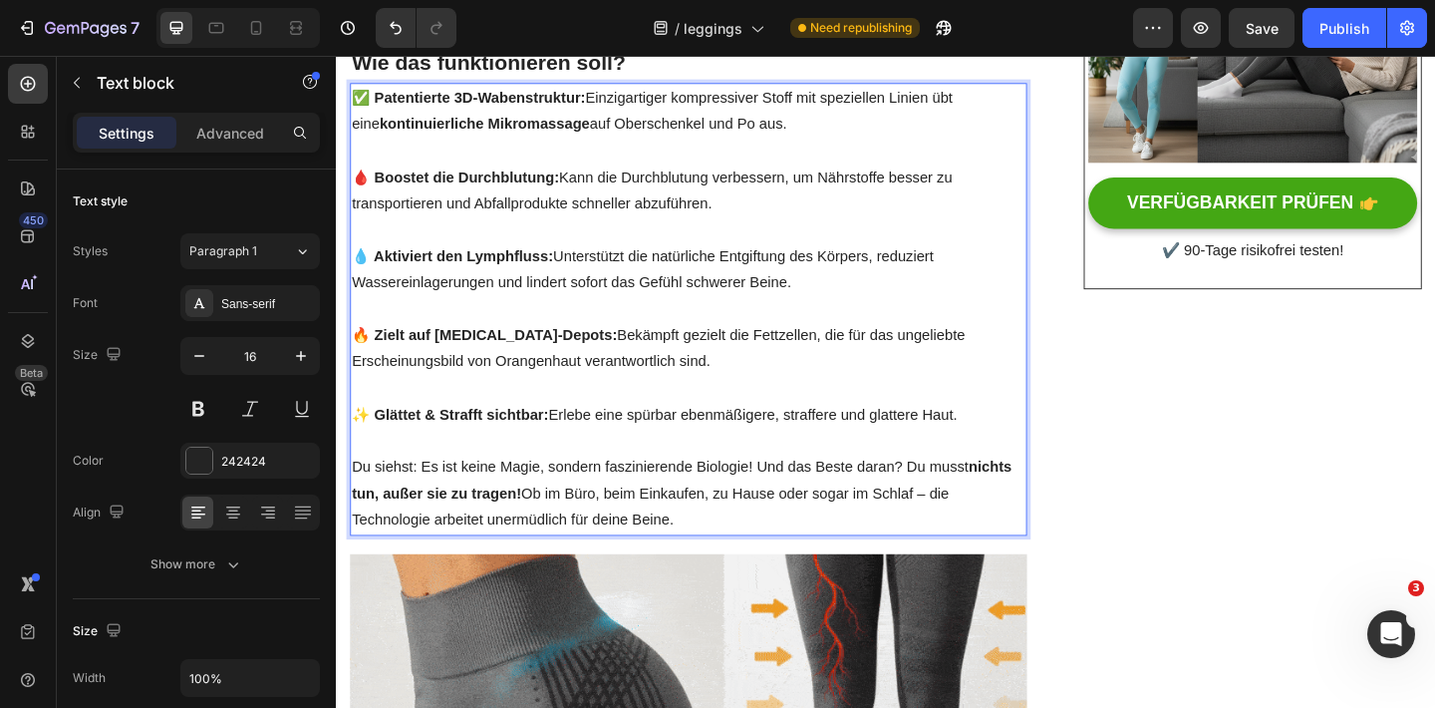
click at [578, 271] on p "💧 Aktiviert den Lymphfluss: Unterstützt die natürliche Entgiftung des Körpers, …" at bounding box center [719, 289] width 732 height 58
click at [883, 304] on p "💧 Aktiviert den Lymphfluss: Unterstützt die natürliche Entgiftung des Körpers, …" at bounding box center [719, 289] width 732 height 58
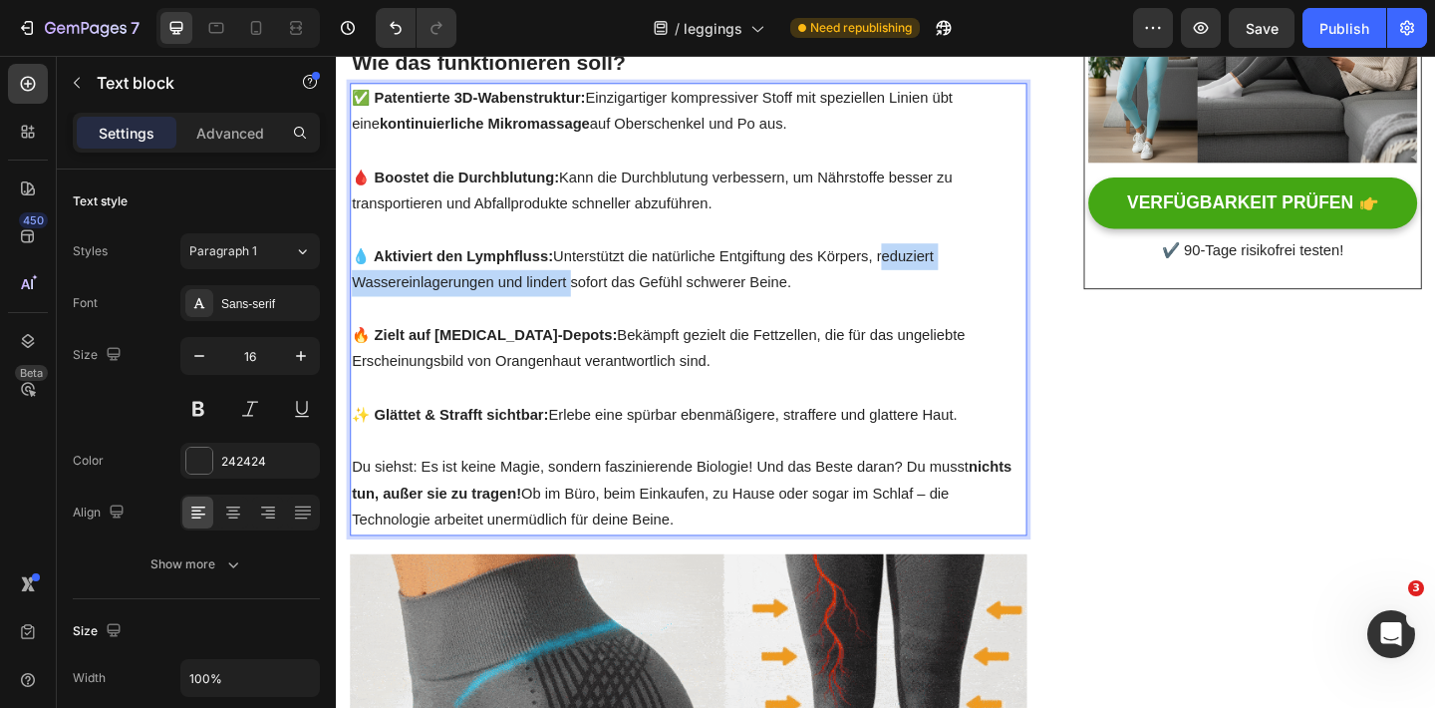
drag, startPoint x: 923, startPoint y: 275, endPoint x: 585, endPoint y: 306, distance: 339.2
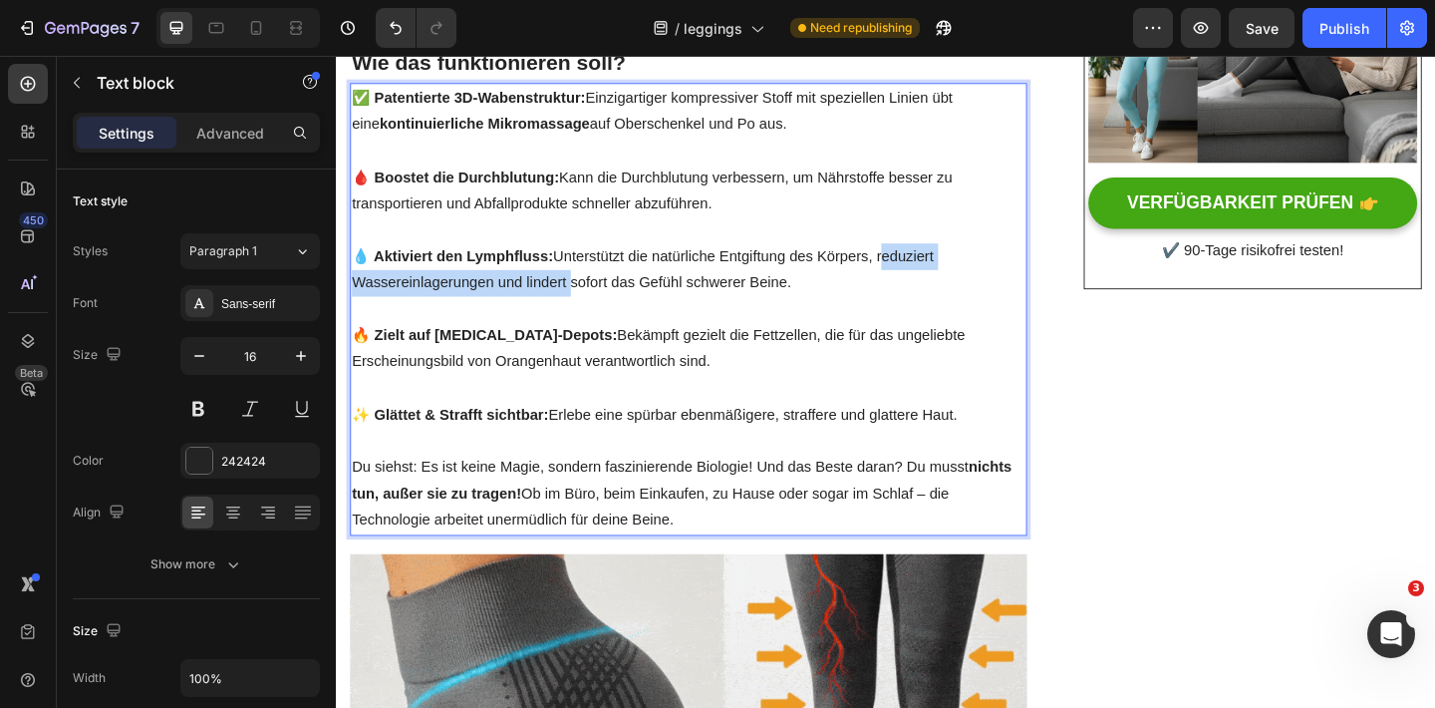
click at [585, 306] on p "💧 Aktiviert den Lymphfluss: Unterstützt die natürliche Entgiftung des Körpers, …" at bounding box center [719, 289] width 732 height 58
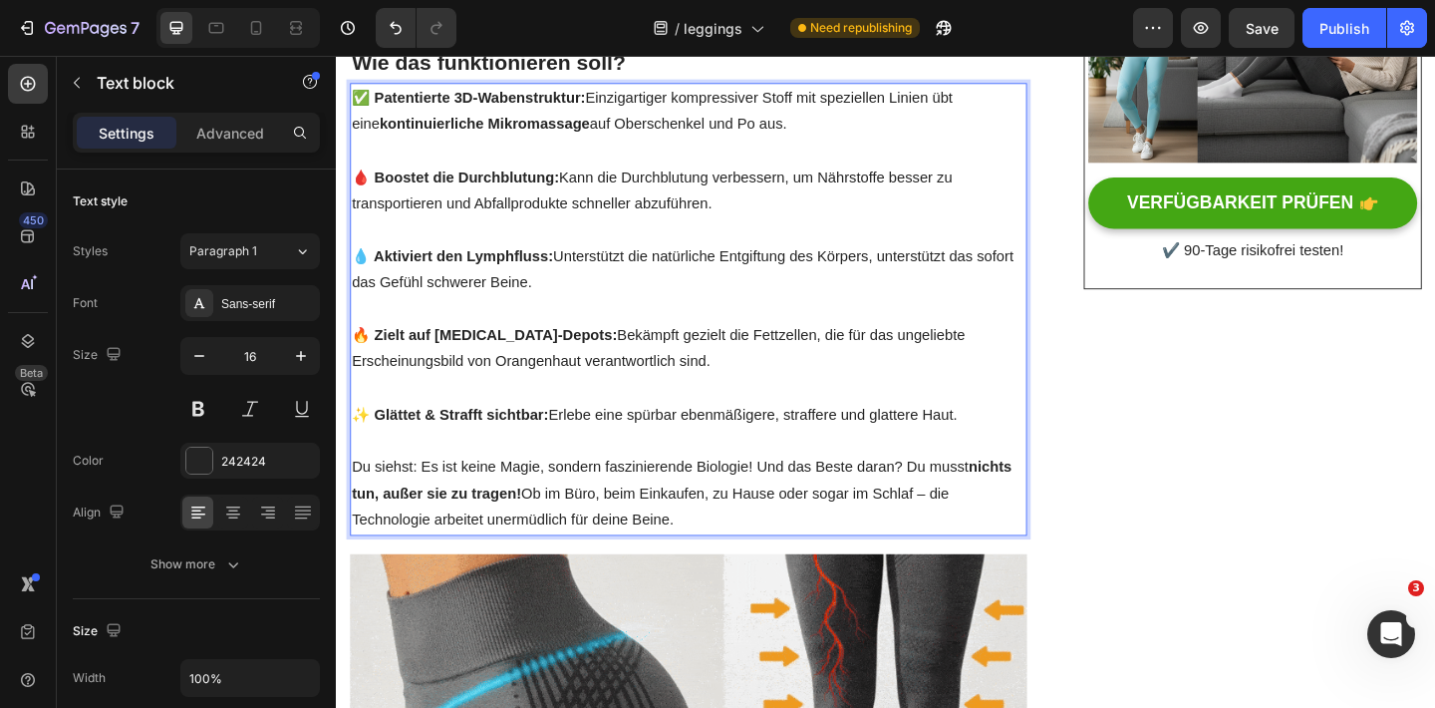
click at [1051, 273] on p "💧 Aktiviert den Lymphfluss: Unterstützt die natürliche Entgiftung des Körpers, …" at bounding box center [719, 289] width 732 height 58
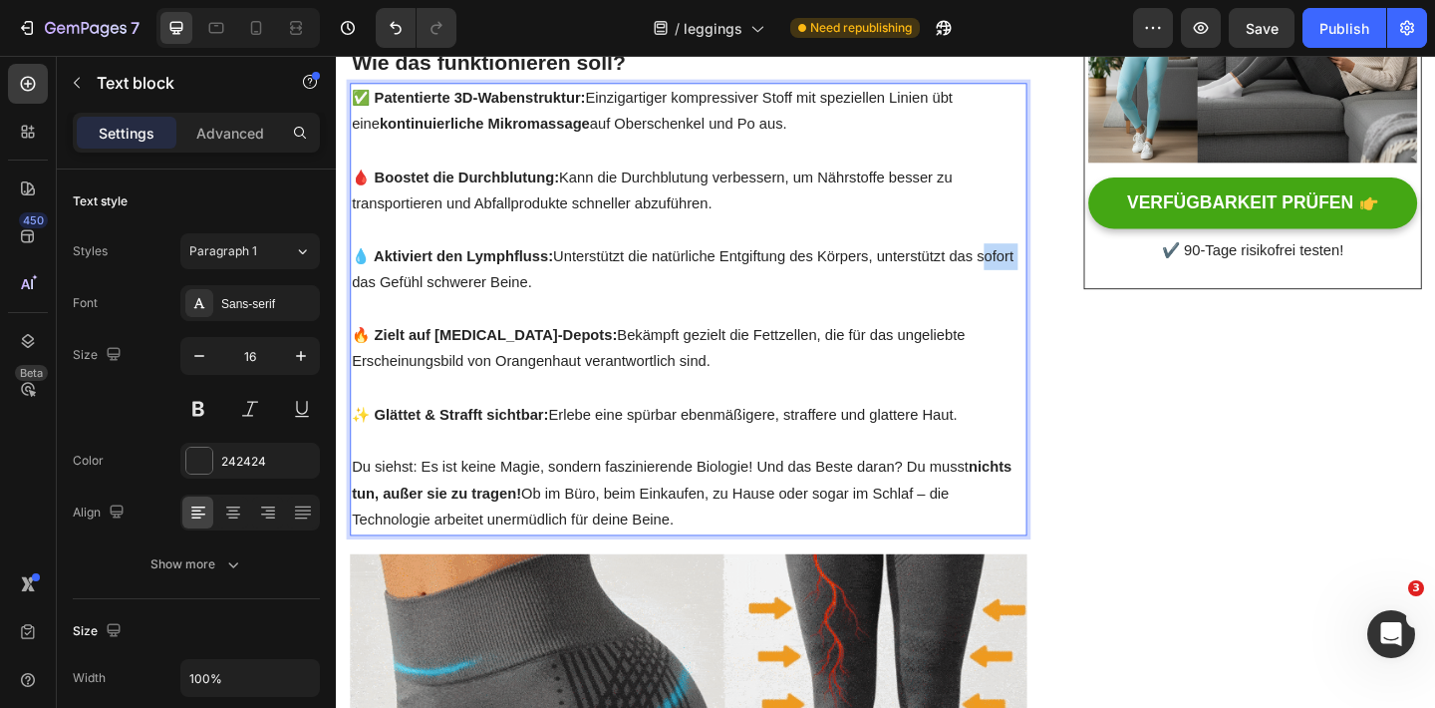
click at [1052, 274] on p "💧 Aktiviert den Lymphfluss: Unterstützt die natürliche Entgiftung des Körpers, …" at bounding box center [719, 289] width 732 height 58
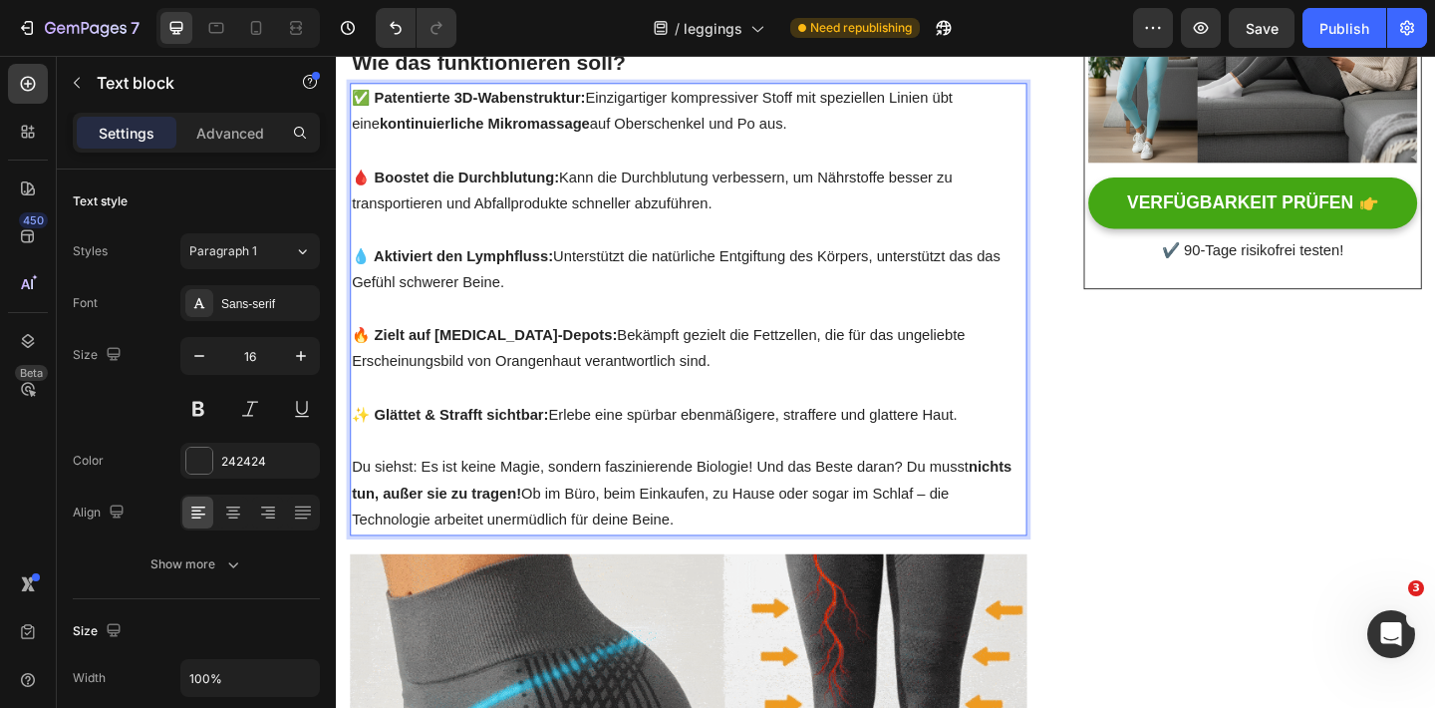
click at [1045, 275] on p "💧 Aktiviert den Lymphfluss: Unterstützt die natürliche Entgiftung des Körpers, …" at bounding box center [719, 289] width 732 height 58
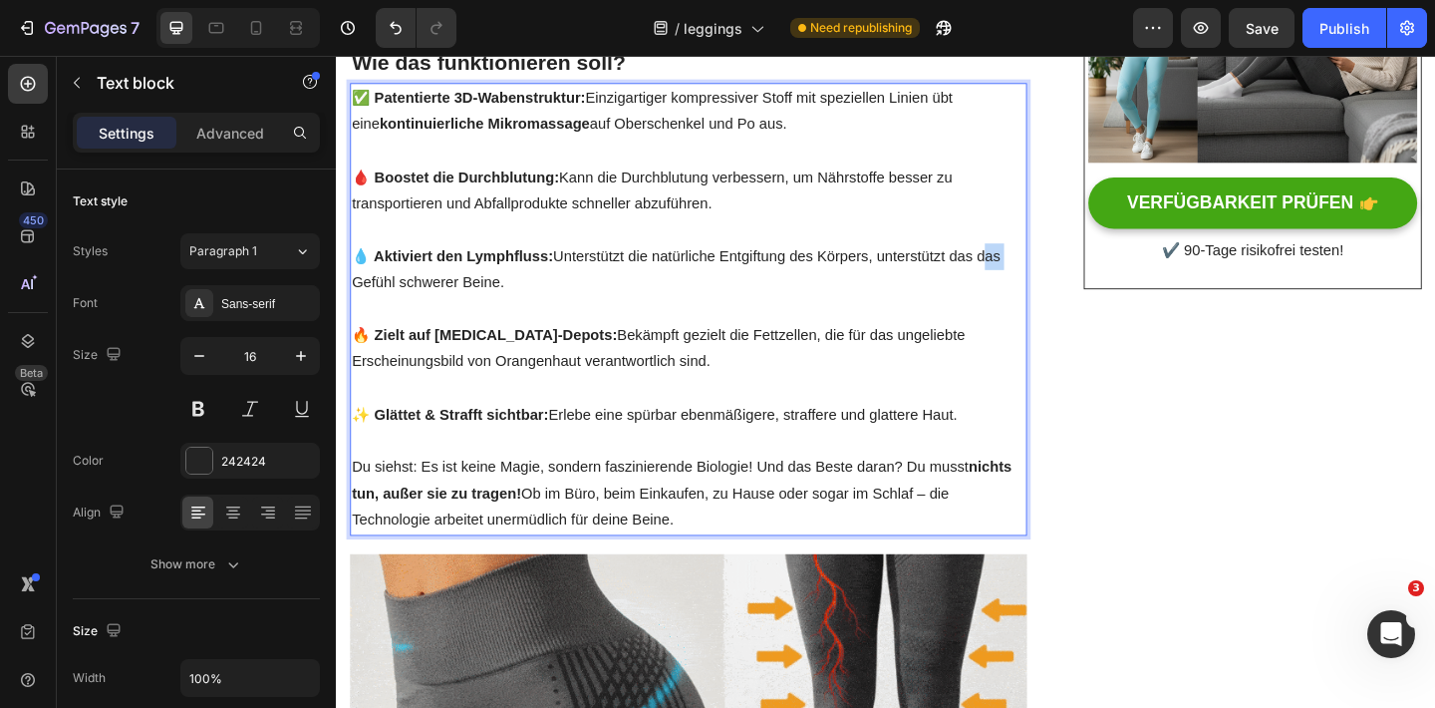
click at [1045, 275] on p "💧 Aktiviert den Lymphfluss: Unterstützt die natürliche Entgiftung des Körpers, …" at bounding box center [719, 289] width 732 height 58
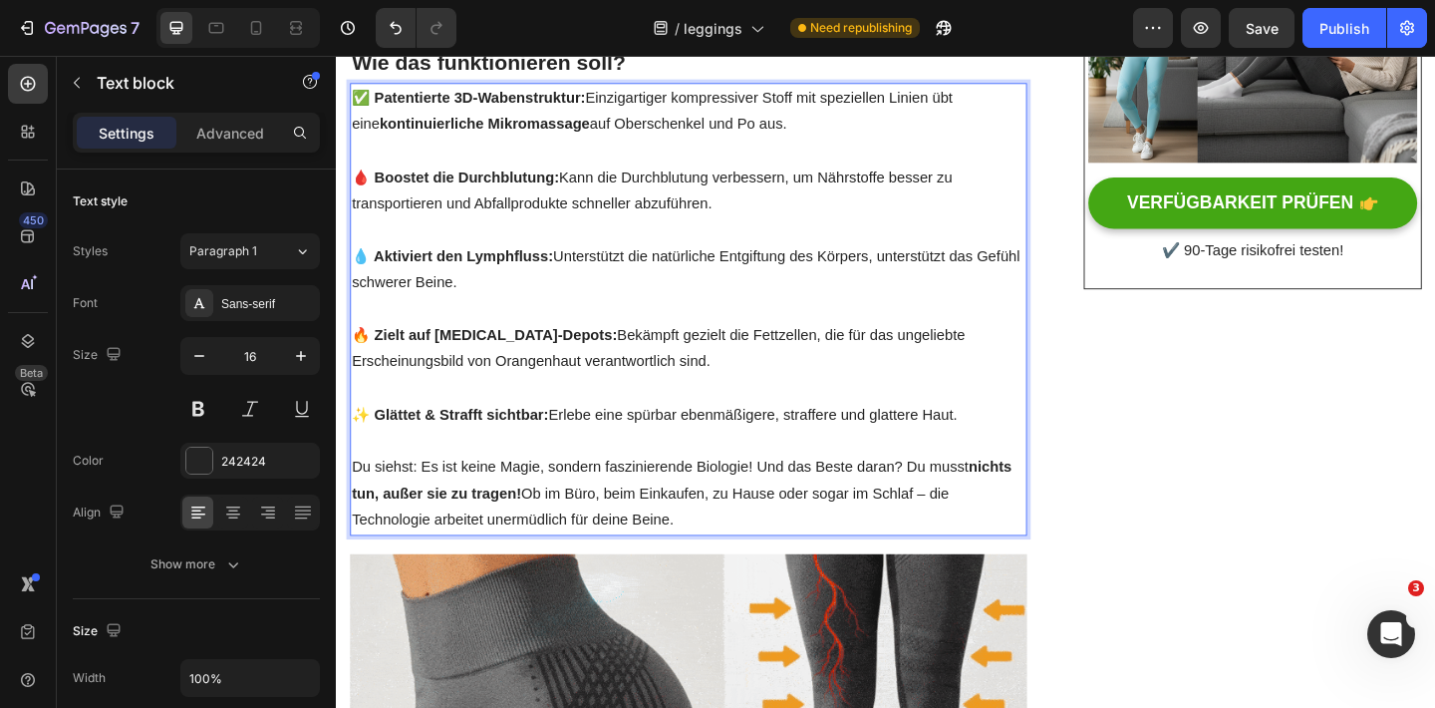
click at [396, 307] on p "💧 Aktiviert den Lymphfluss: Unterstützt die natürliche Entgiftung des Körpers, …" at bounding box center [719, 289] width 732 height 58
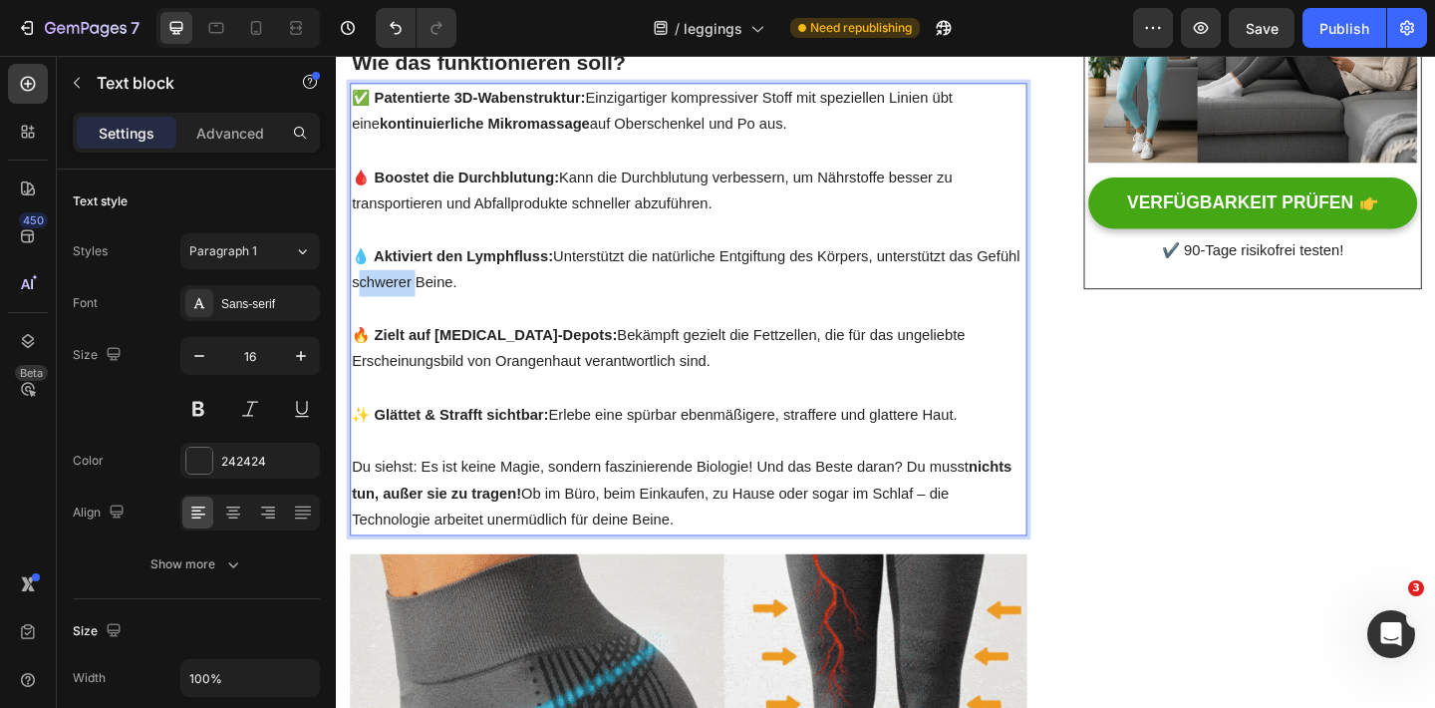
click at [396, 307] on p "💧 Aktiviert den Lymphfluss: Unterstützt die natürliche Entgiftung des Körpers, …" at bounding box center [719, 289] width 732 height 58
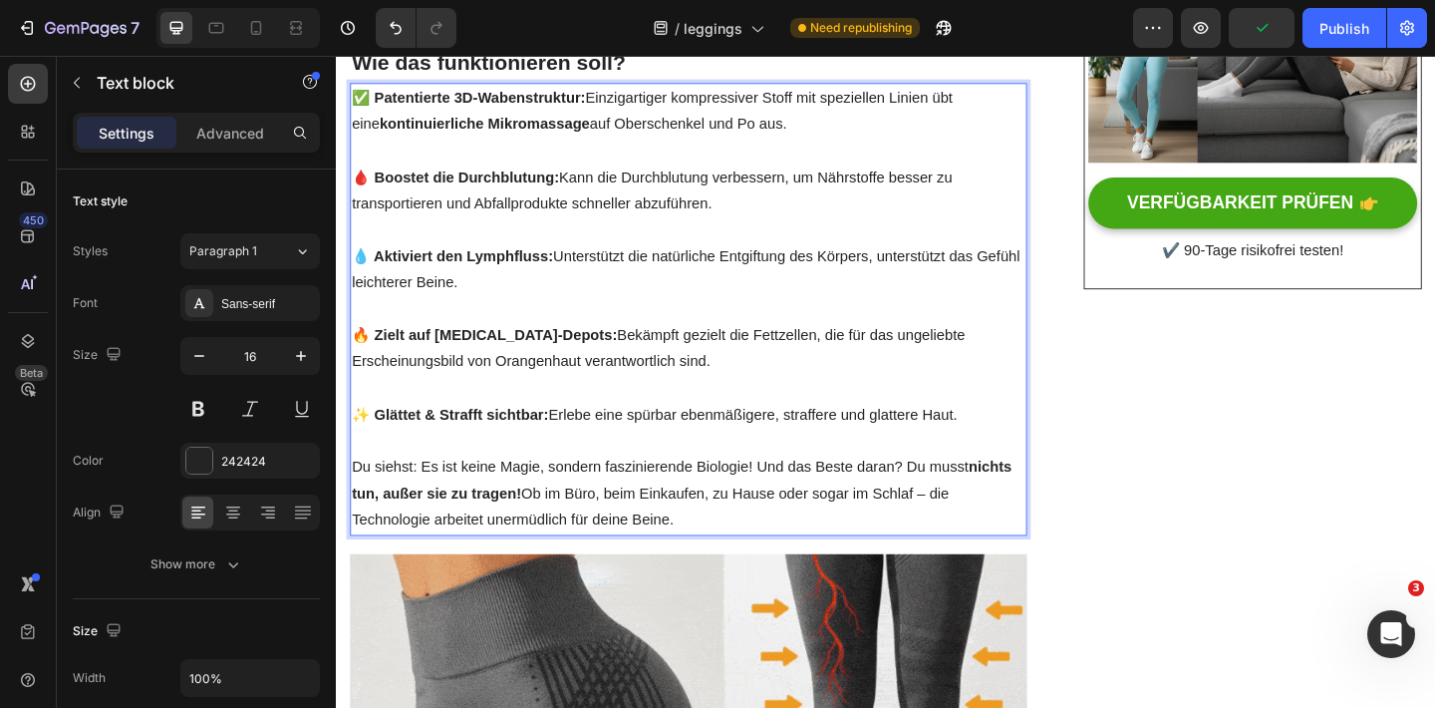
click at [483, 307] on p "💧 Aktiviert den Lymphfluss: Unterstützt die natürliche Entgiftung des Körpers, …" at bounding box center [719, 289] width 732 height 58
drag, startPoint x: 571, startPoint y: 275, endPoint x: 716, endPoint y: 280, distance: 145.6
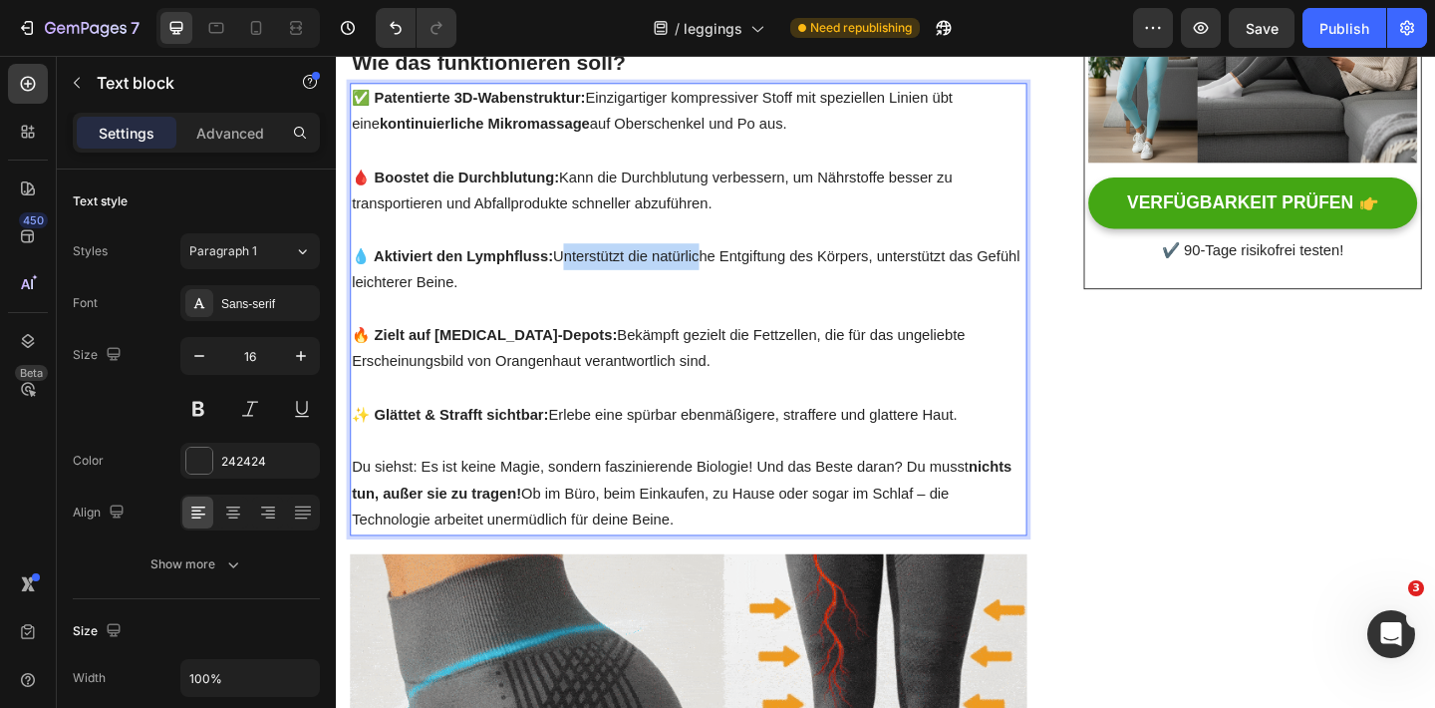
click at [719, 281] on p "💧 Aktiviert den Lymphfluss: Unterstützt die natürliche Entgiftung des Körpers, …" at bounding box center [719, 289] width 732 height 58
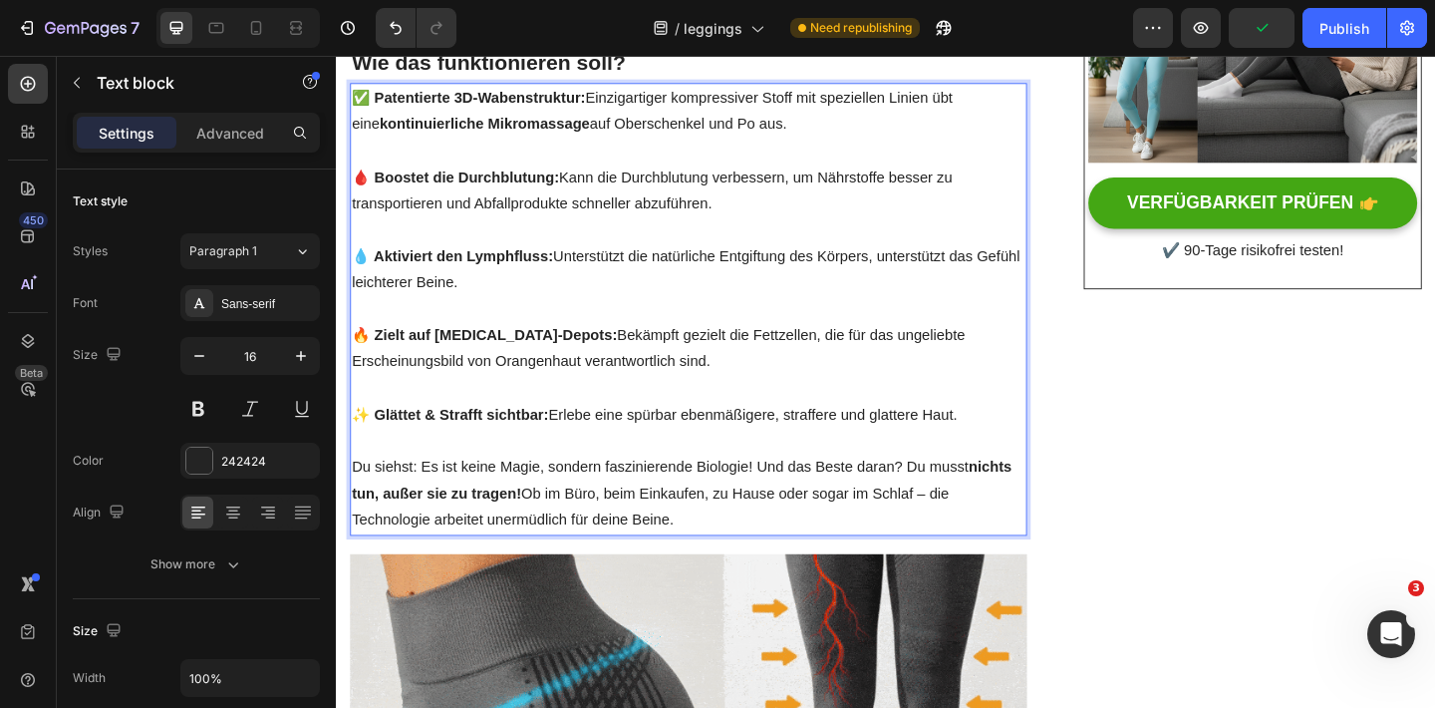
click at [822, 282] on p "💧 Aktiviert den Lymphfluss: Unterstützt die natürliche Entgiftung des Körpers, …" at bounding box center [719, 289] width 732 height 58
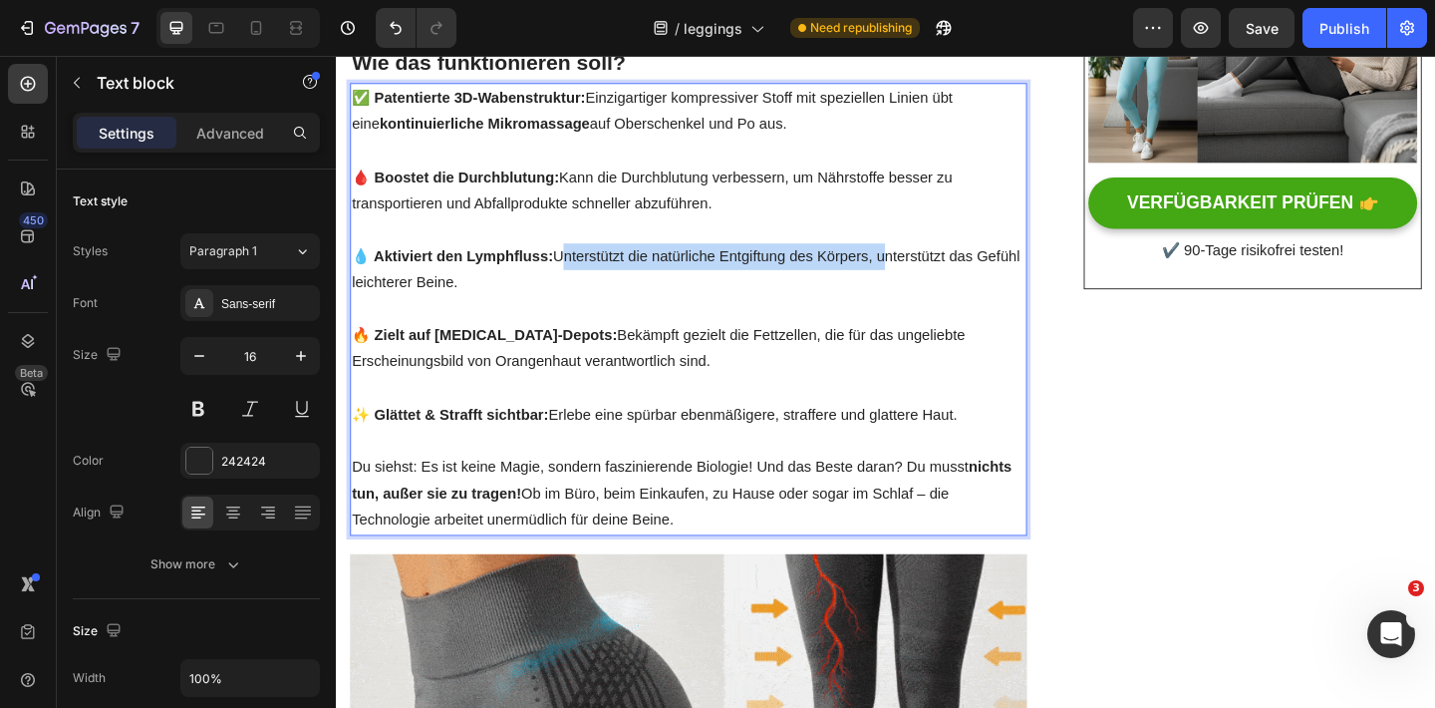
drag, startPoint x: 925, startPoint y: 277, endPoint x: 576, endPoint y: 277, distance: 348.8
click at [576, 277] on p "💧 Aktiviert den Lymphfluss: Unterstützt die natürliche Entgiftung des Körpers, …" at bounding box center [719, 289] width 732 height 58
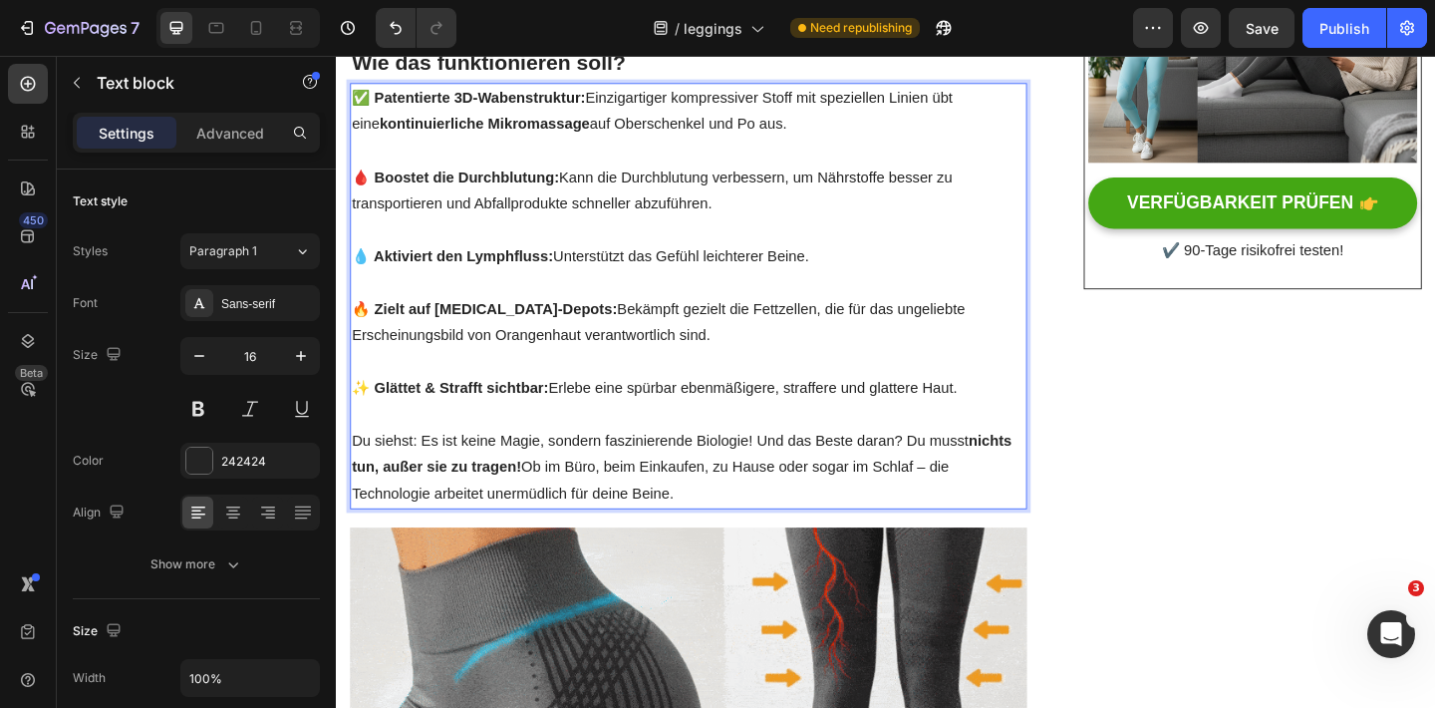
click at [622, 366] on p "🔥 Zielt auf [MEDICAL_DATA]-Depots: Bekämpft gezielt die Fettzellen, die für das…" at bounding box center [719, 347] width 732 height 58
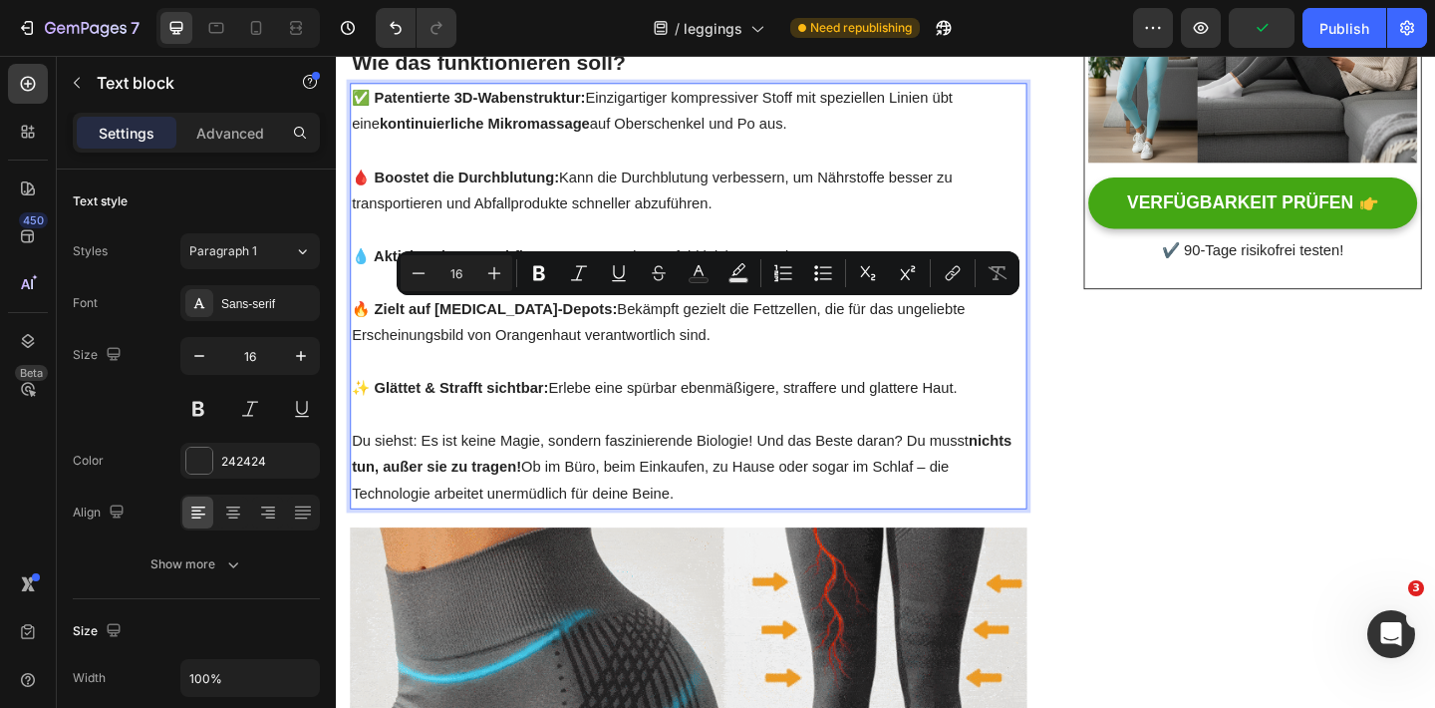
drag, startPoint x: 570, startPoint y: 334, endPoint x: 653, endPoint y: 371, distance: 90.6
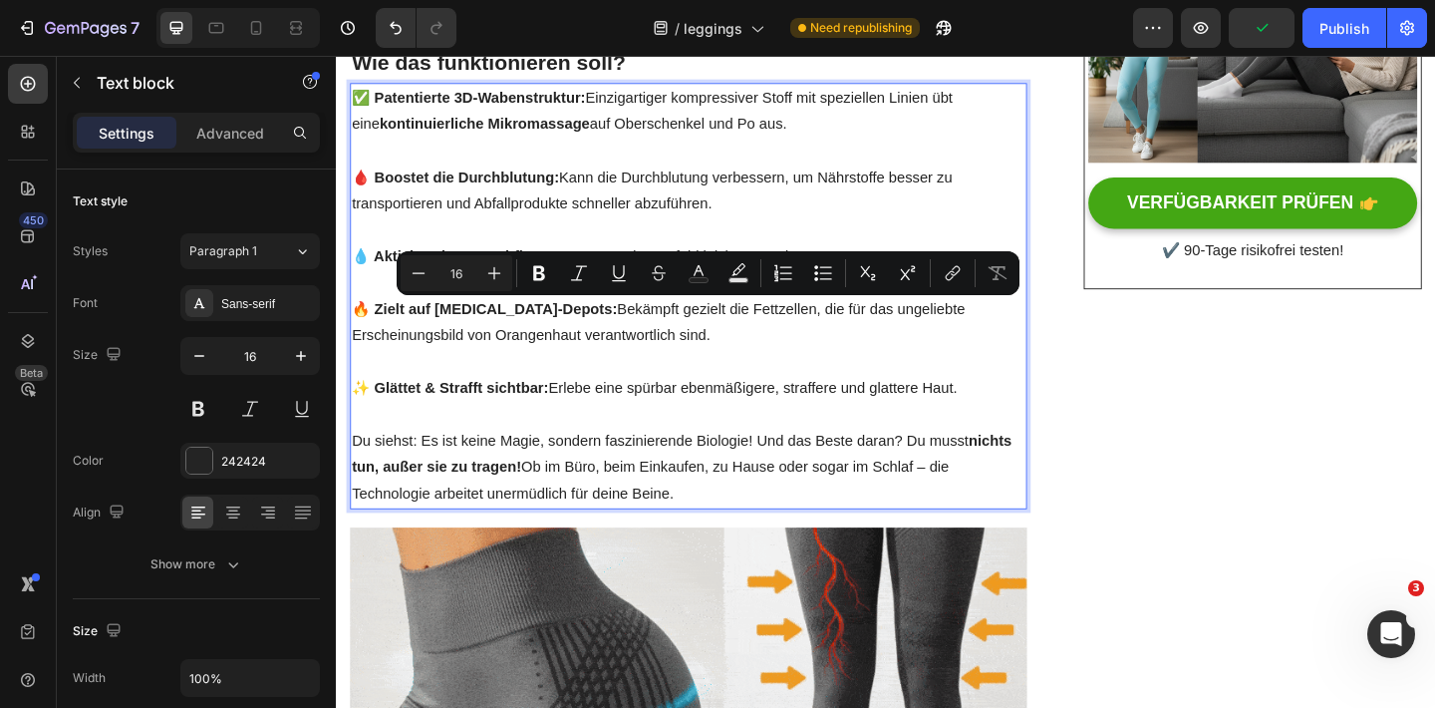
click at [657, 372] on p "🔥 Zielt auf [MEDICAL_DATA]-Depots: Bekämpft gezielt die Fettzellen, die für das…" at bounding box center [719, 347] width 732 height 58
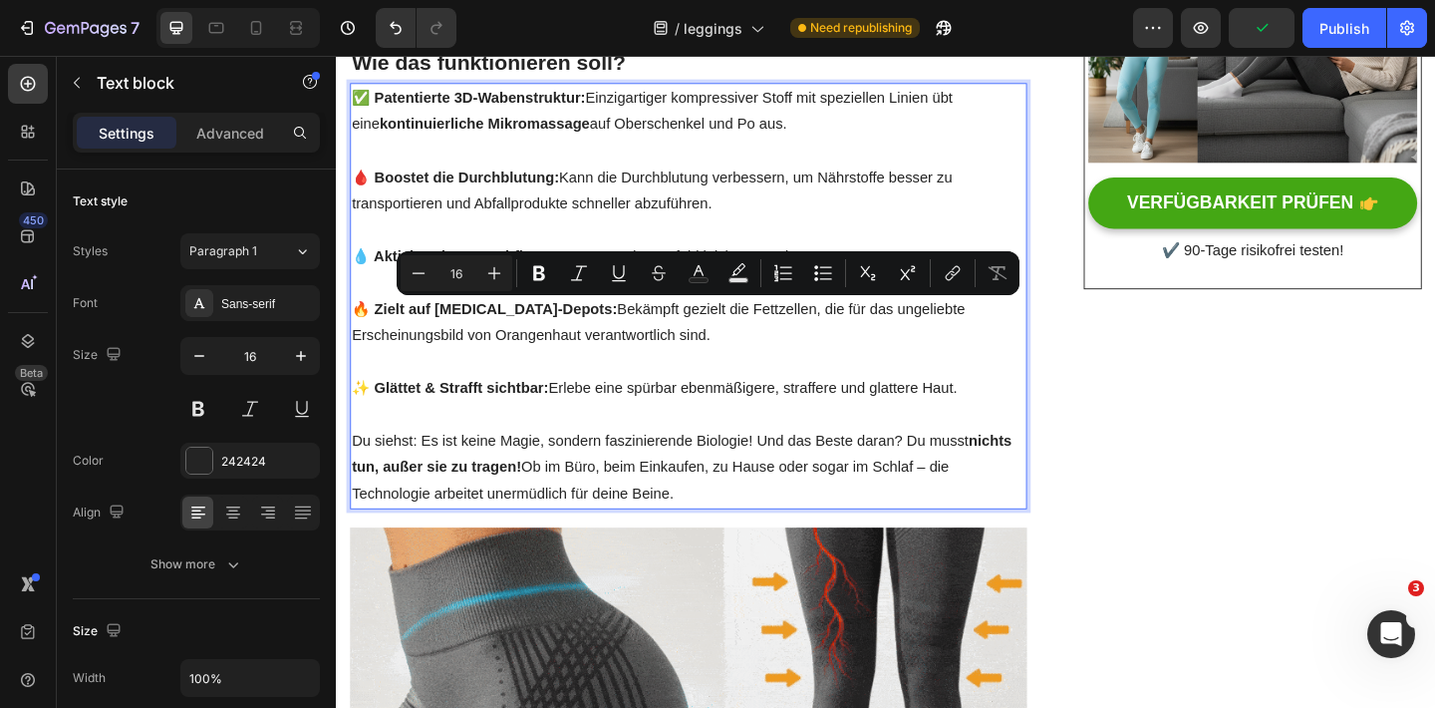
copy p "Bekämpft gezielt die Fettzellen, die für das ungeliebte Erscheinungsbild von Or…"
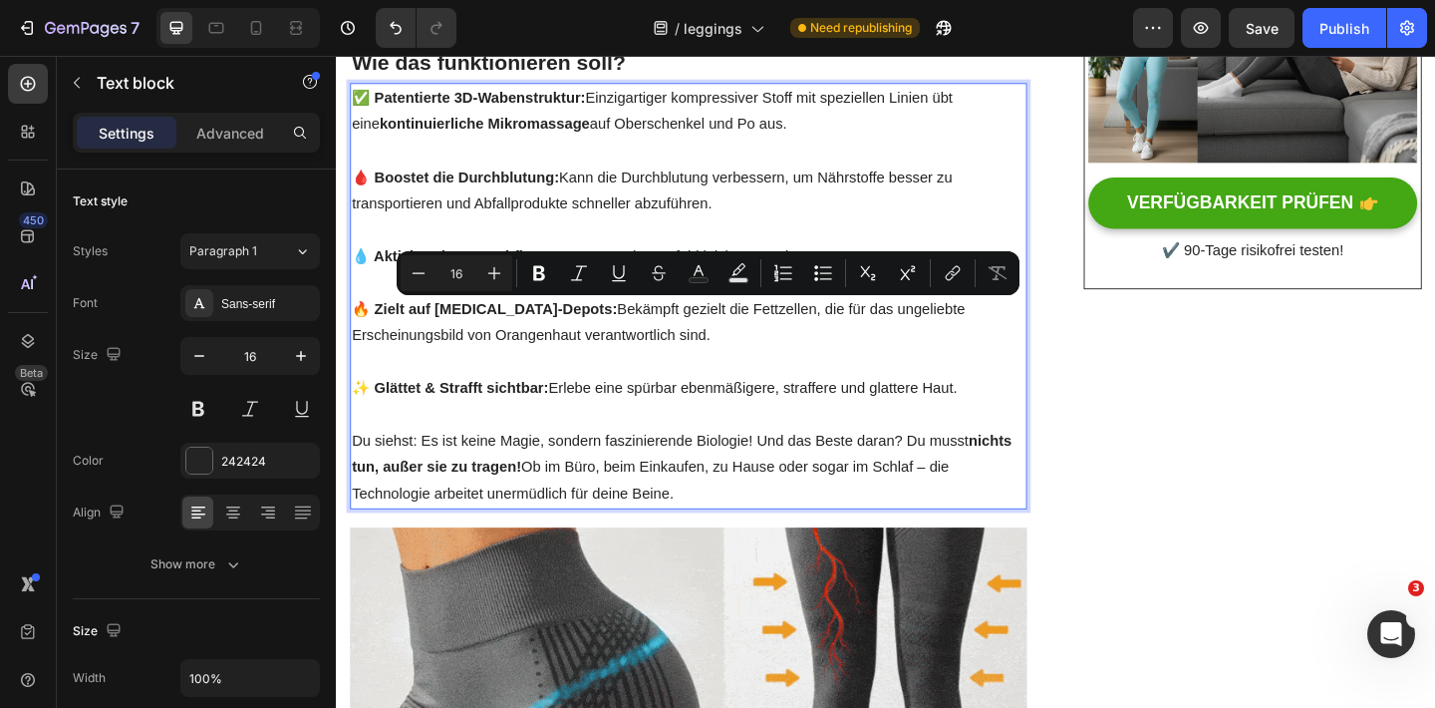
click at [614, 368] on p "🔥 Zielt auf [MEDICAL_DATA]-Depots: Bekämpft gezielt die Fettzellen, die für das…" at bounding box center [719, 347] width 732 height 58
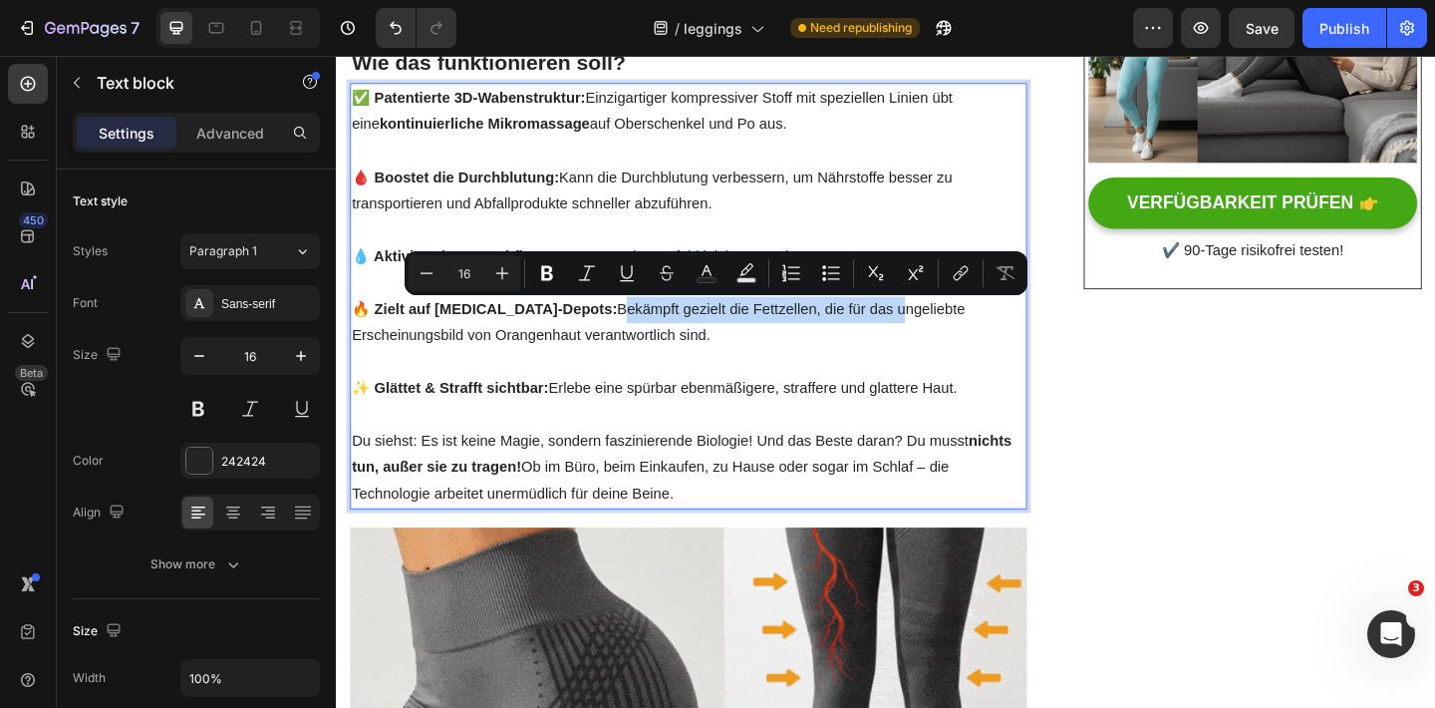
drag, startPoint x: 879, startPoint y: 338, endPoint x: 572, endPoint y: 334, distance: 306.9
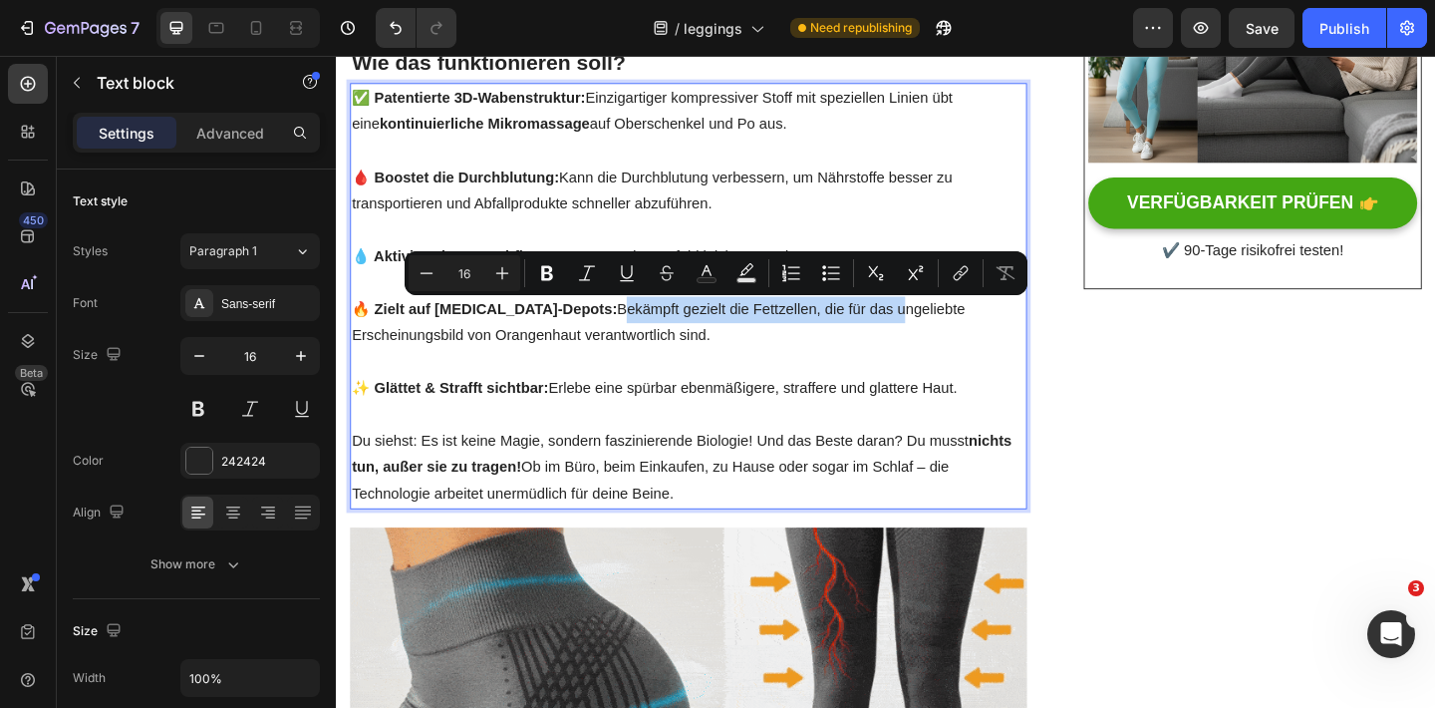
click at [572, 334] on p "🔥 Zielt auf [MEDICAL_DATA]-Depots: Bekämpft gezielt die Fettzellen, die für das…" at bounding box center [719, 347] width 732 height 58
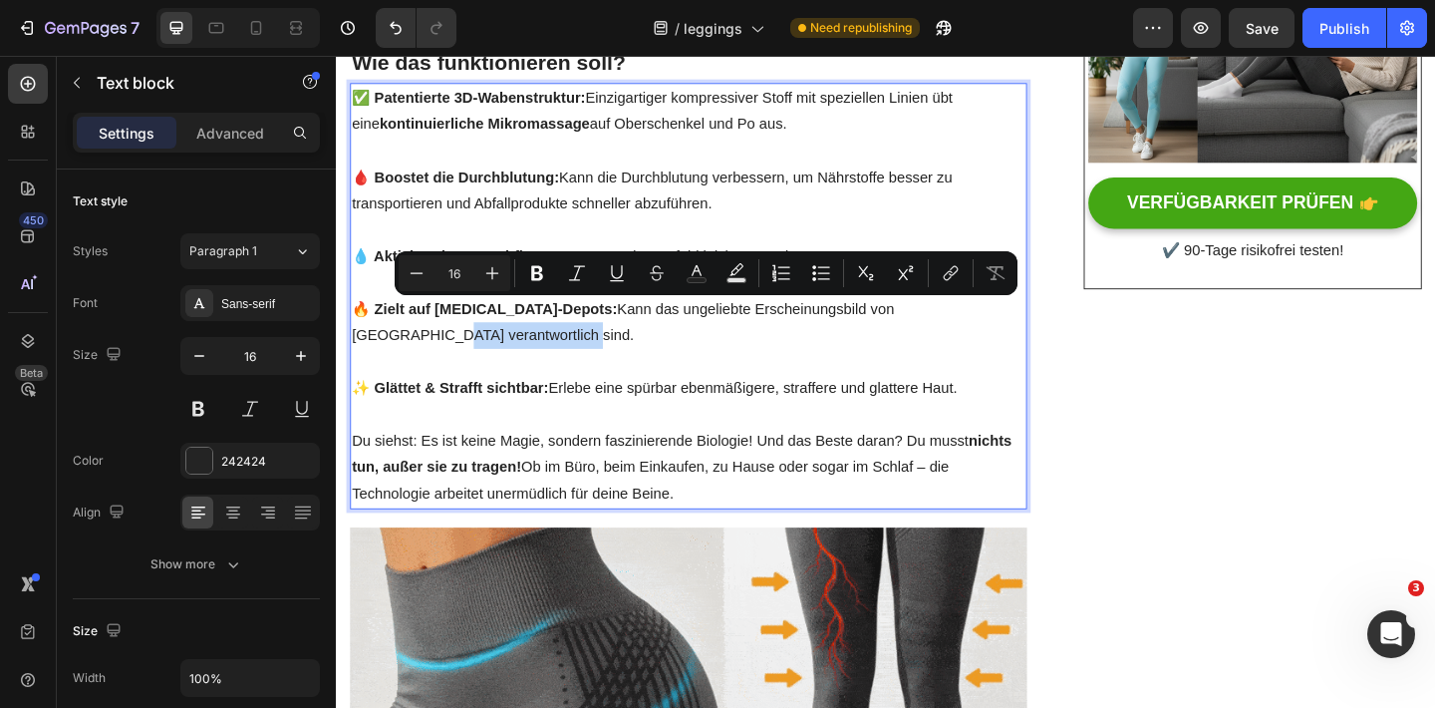
drag, startPoint x: 975, startPoint y: 334, endPoint x: 1070, endPoint y: 352, distance: 97.3
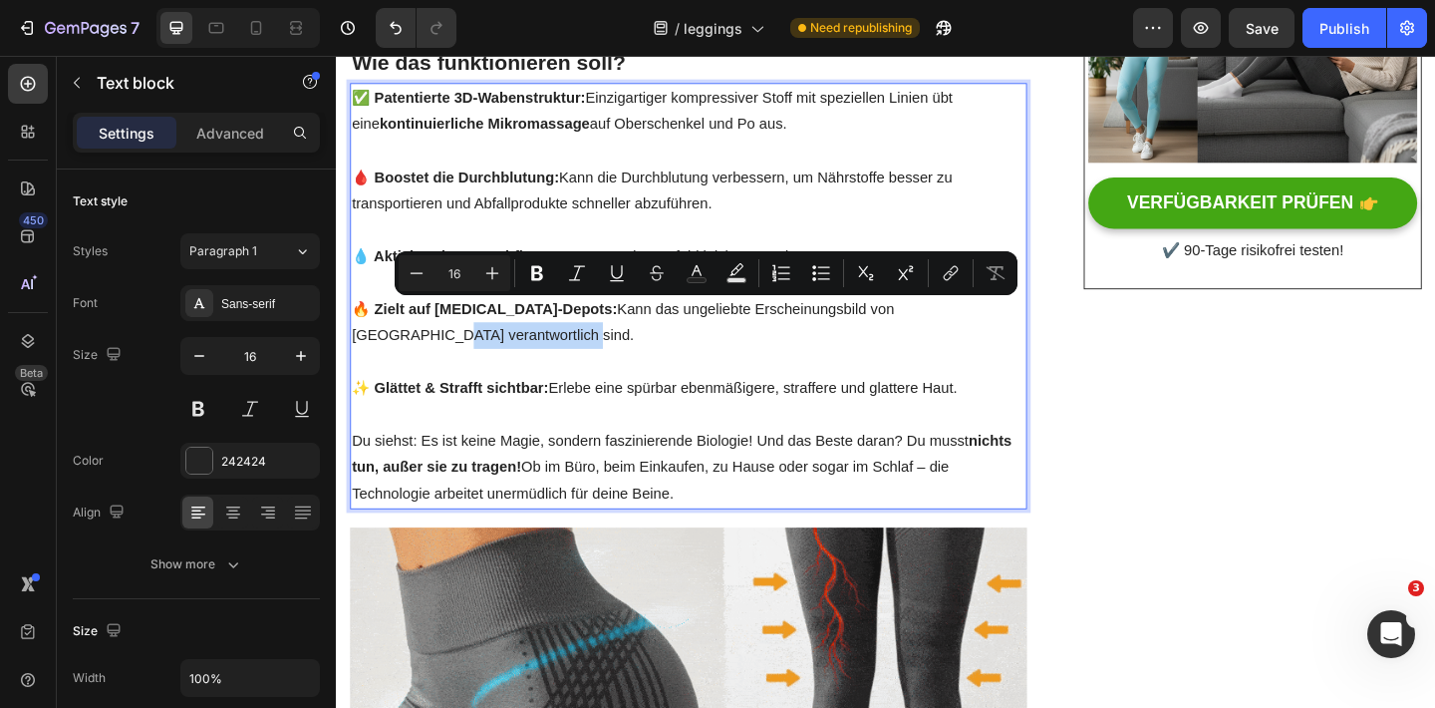
click at [1070, 352] on p "🔥 Zielt auf [MEDICAL_DATA]-Depots: Kann das ungeliebte Erscheinungsbild von [GE…" at bounding box center [719, 347] width 732 height 58
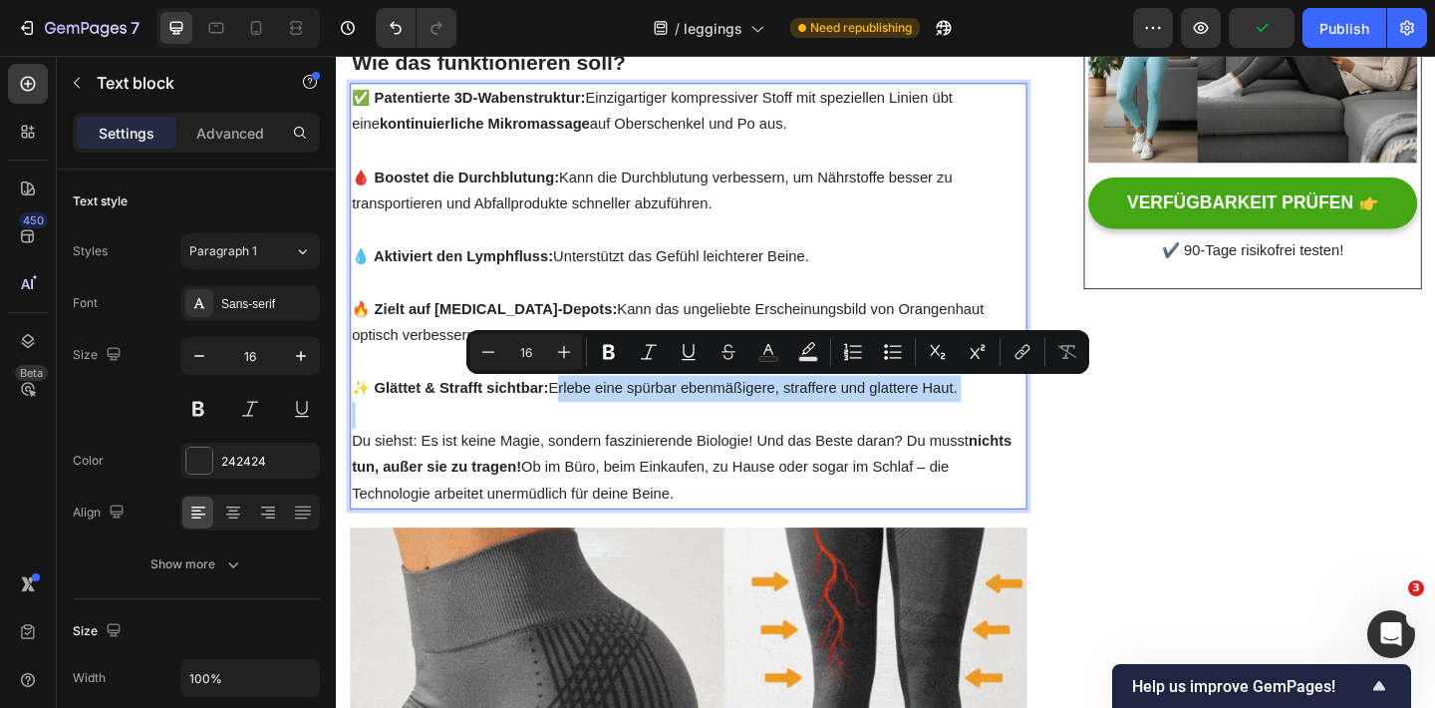
drag, startPoint x: 569, startPoint y: 421, endPoint x: 1018, endPoint y: 430, distance: 449.5
click at [1020, 432] on p "✨ Glättet & Strafft sichtbar: Erlebe eine spürbar ebenmäßigere, straffere und g…" at bounding box center [719, 418] width 732 height 29
copy p "Erlebe eine spürbar ebenmäßigere, straffere und glattere Haut."
click at [646, 423] on p "✨ Glättet & Strafft sichtbar: Erlebe eine spürbar ebenmäßigere, straffere und g…" at bounding box center [719, 418] width 732 height 29
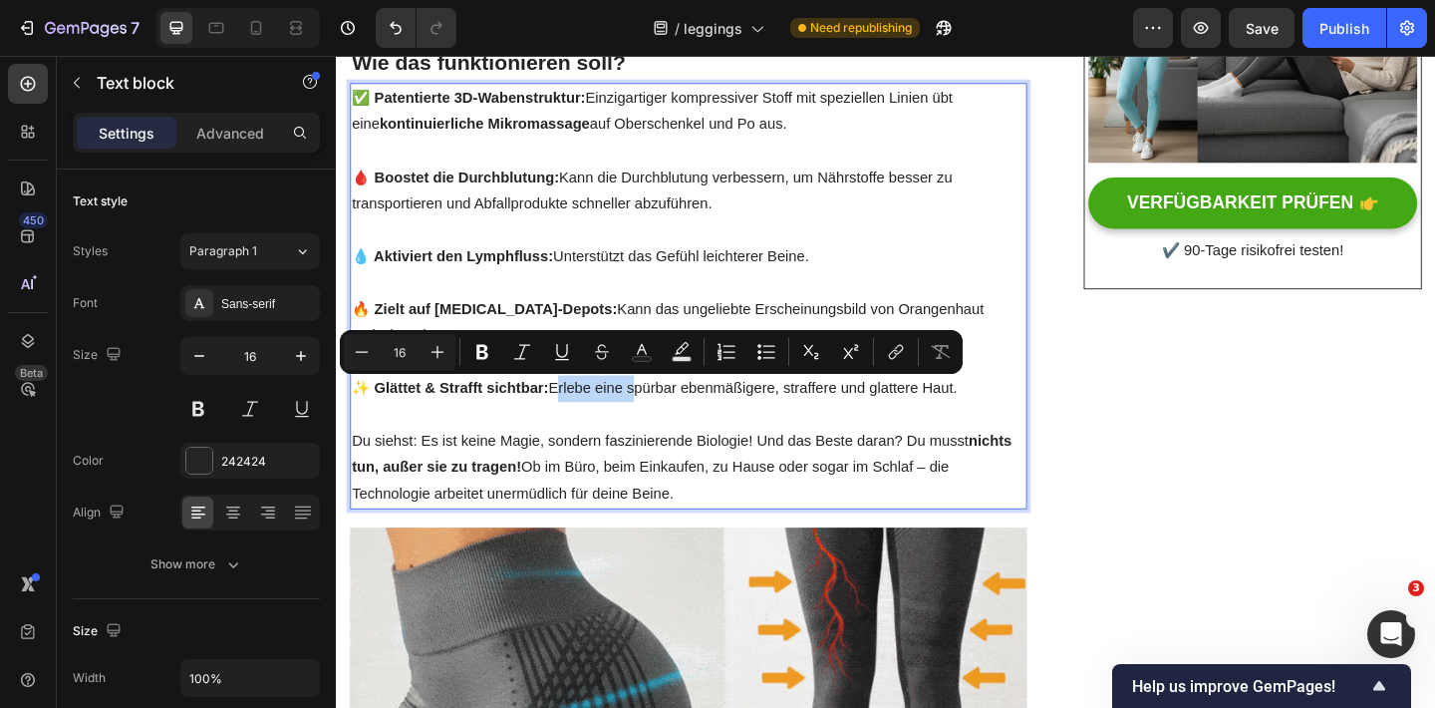
drag, startPoint x: 569, startPoint y: 419, endPoint x: 653, endPoint y: 420, distance: 83.7
click at [653, 420] on p "✨ Glättet & Strafft sichtbar: Erlebe eine spürbar ebenmäßigere, straffere und g…" at bounding box center [719, 418] width 732 height 29
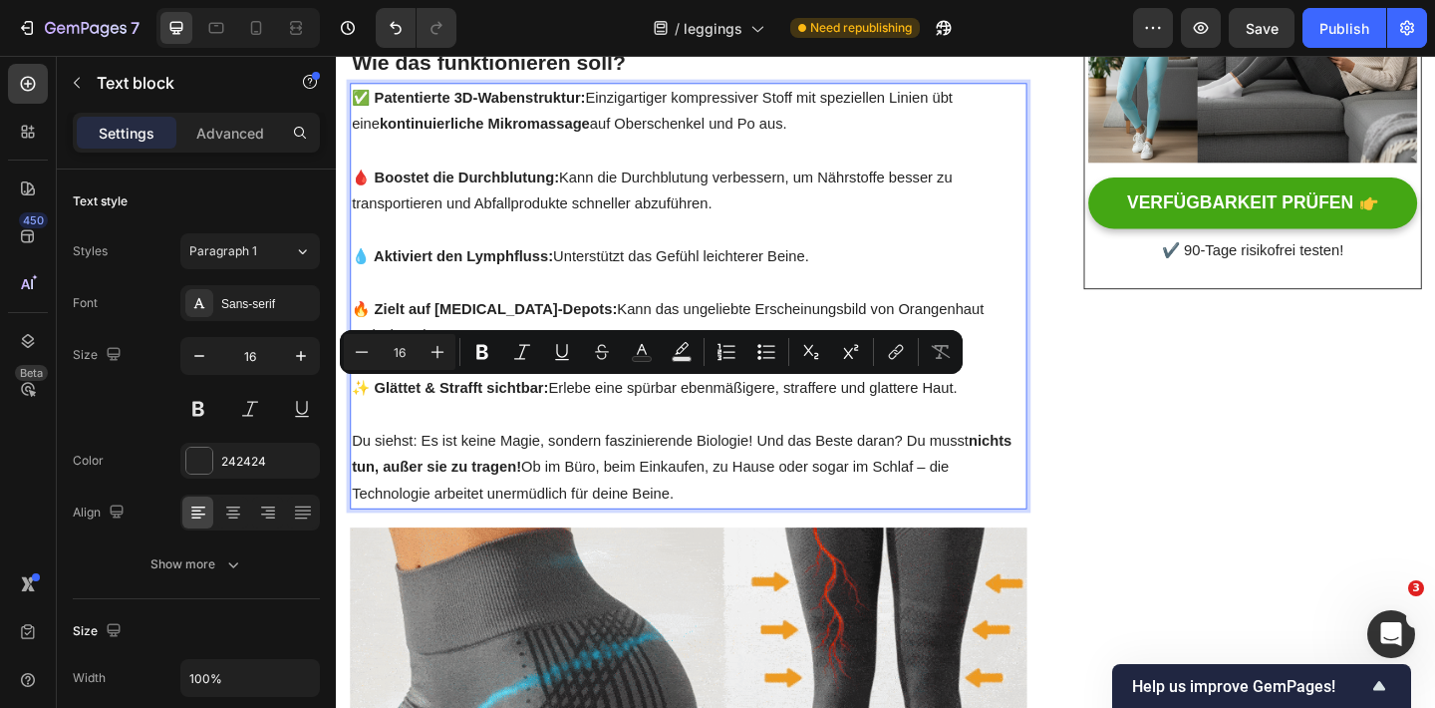
click at [706, 429] on p "✨ Glättet & Strafft sichtbar: Erlebe eine spürbar ebenmäßigere, straffere und g…" at bounding box center [719, 418] width 732 height 29
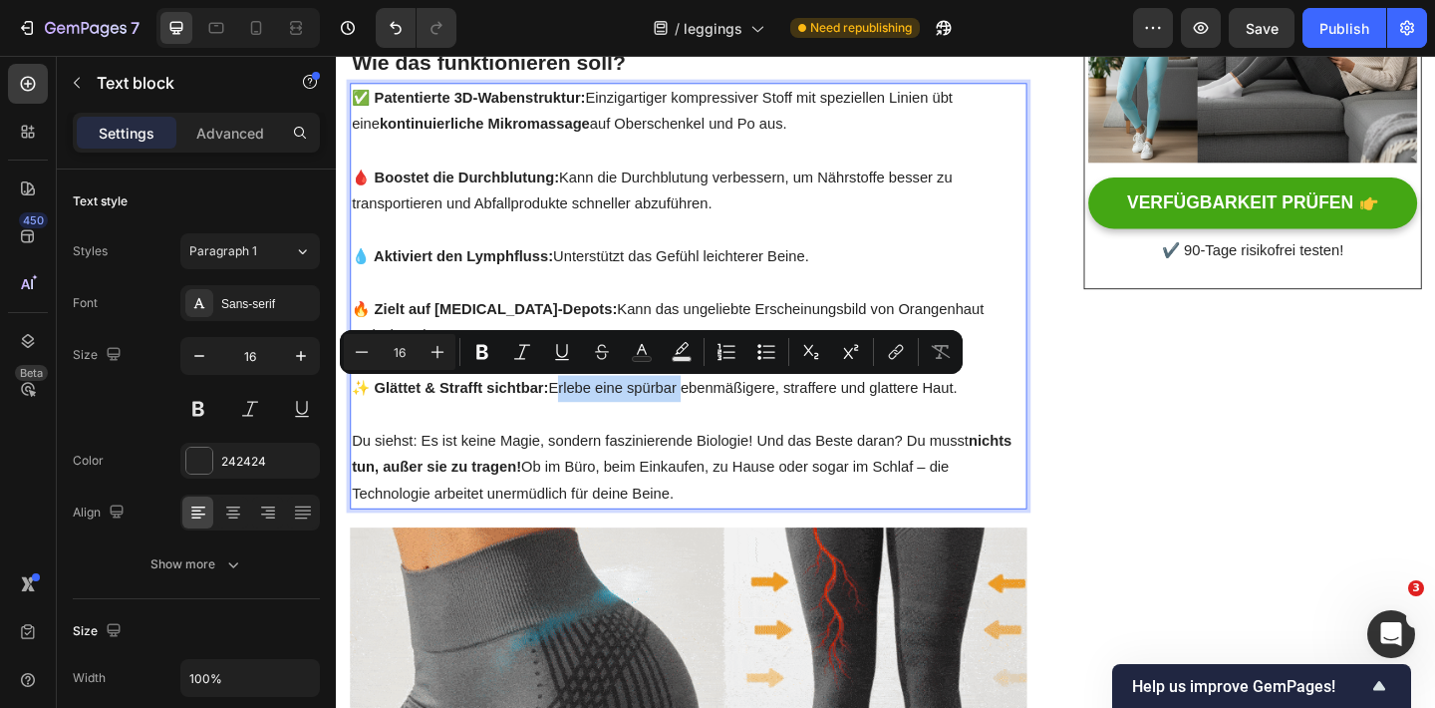
drag, startPoint x: 566, startPoint y: 418, endPoint x: 705, endPoint y: 424, distance: 138.6
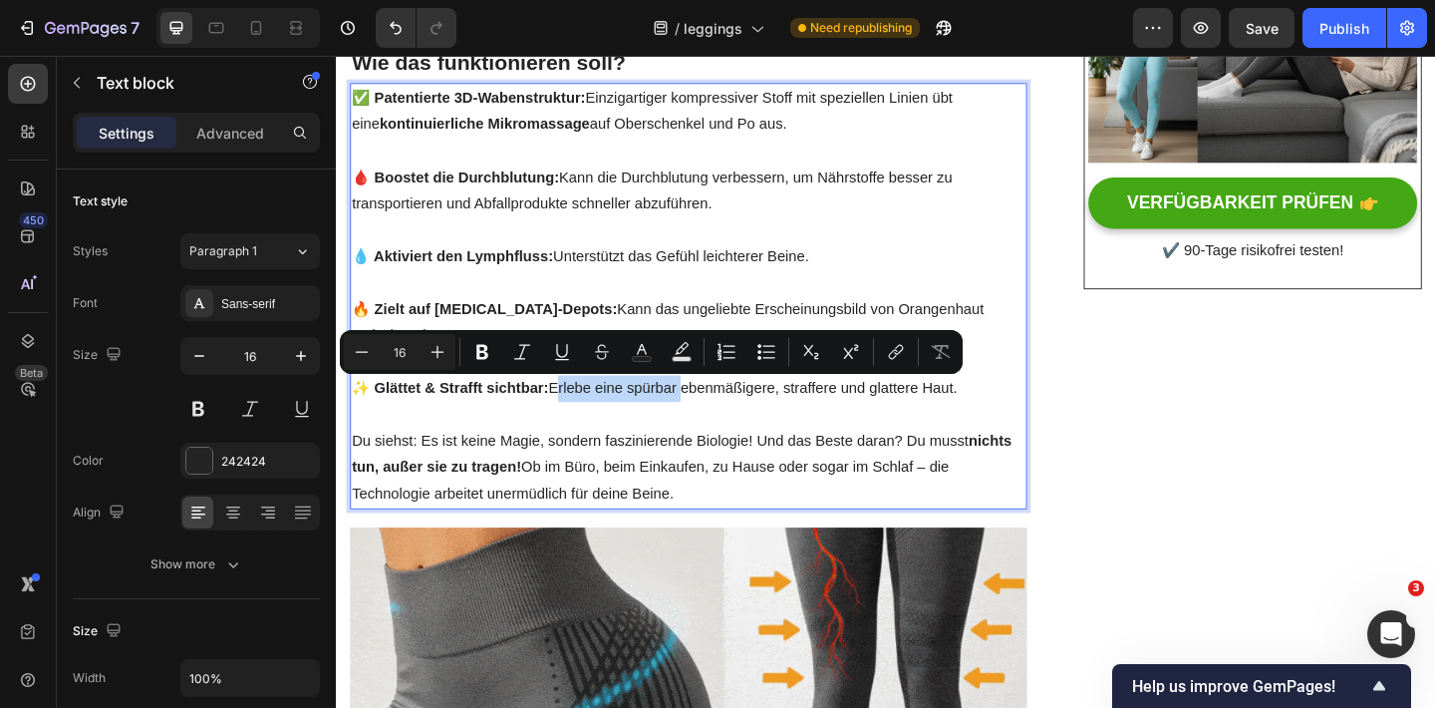
click at [705, 424] on p "✨ Glättet & Strafft sichtbar: Erlebe eine spürbar ebenmäßigere, straffere und g…" at bounding box center [719, 418] width 732 height 29
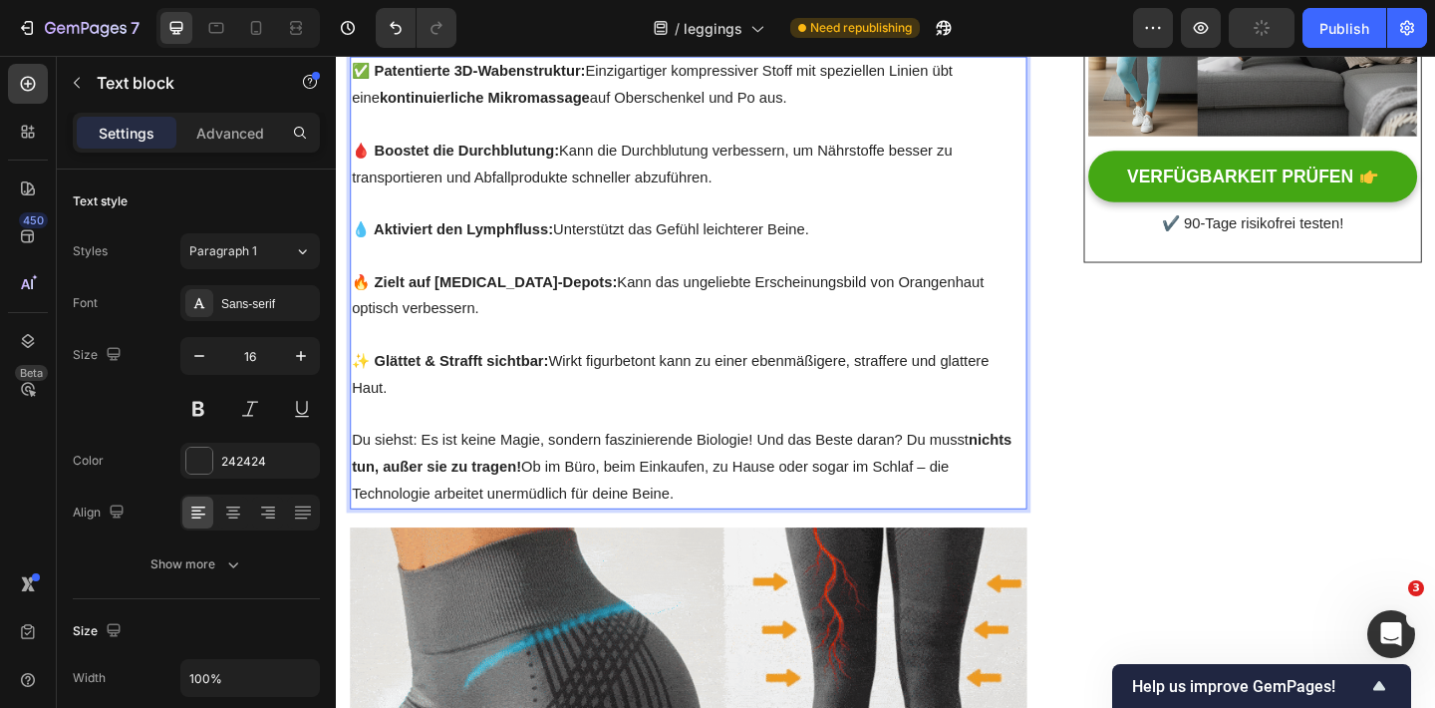
scroll to position [834, 0]
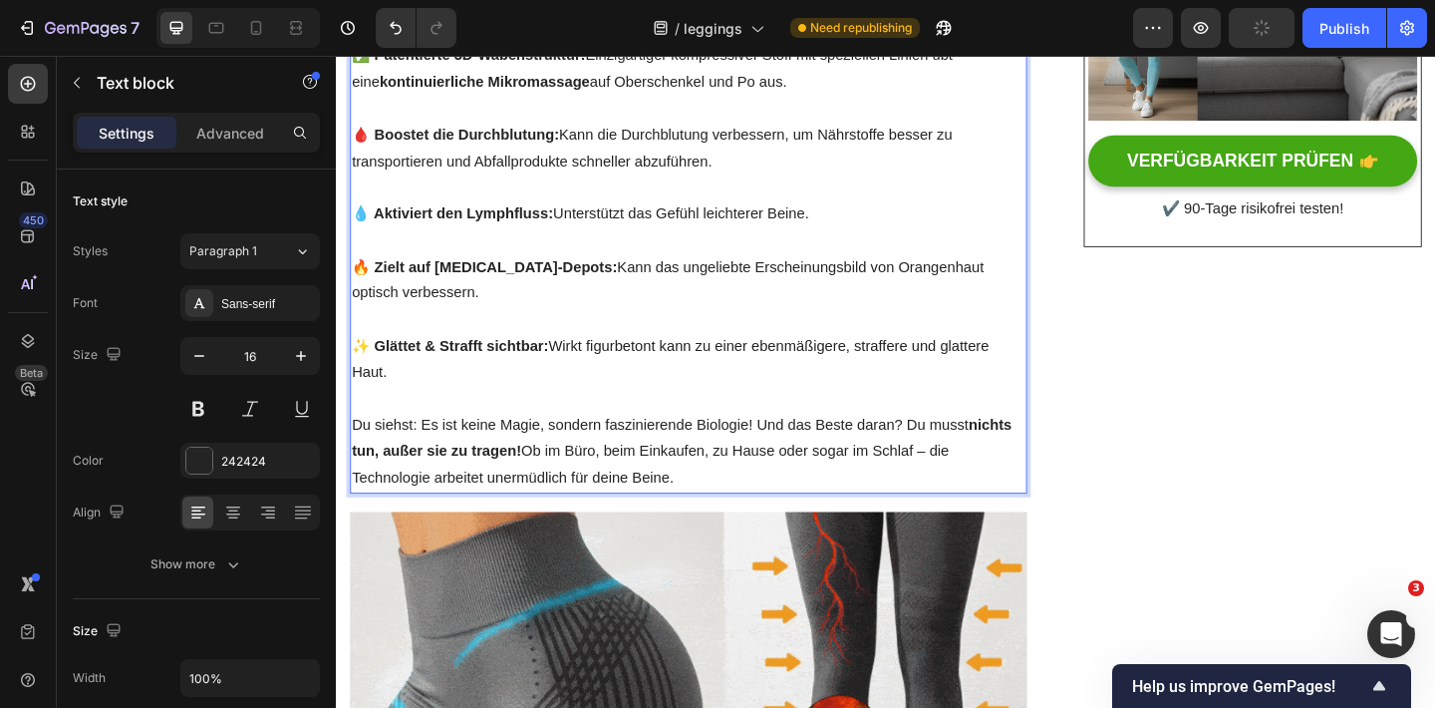
click at [510, 393] on p "✨ Glättet & Strafft sichtbar: Wirkt figurbetont kann zu einer ebenmäßigere, str…" at bounding box center [719, 387] width 732 height 58
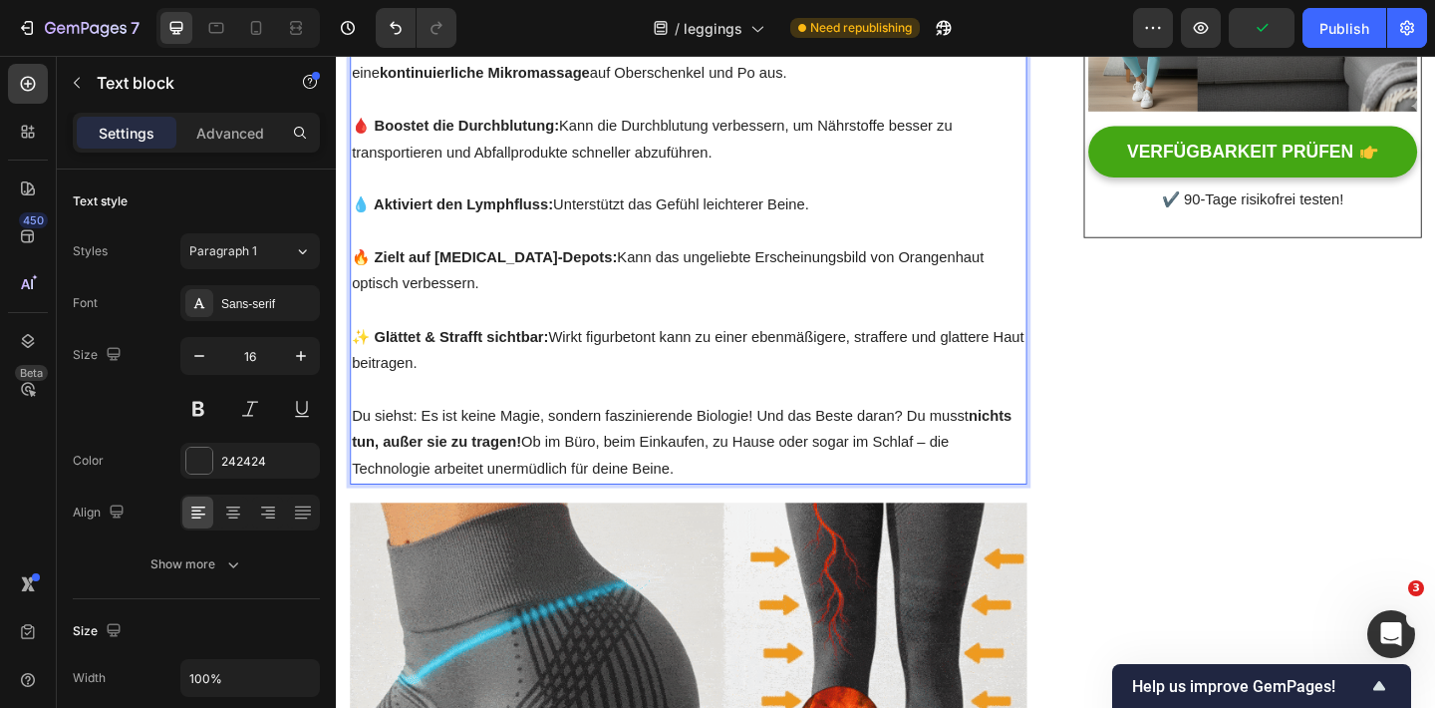
scroll to position [846, 0]
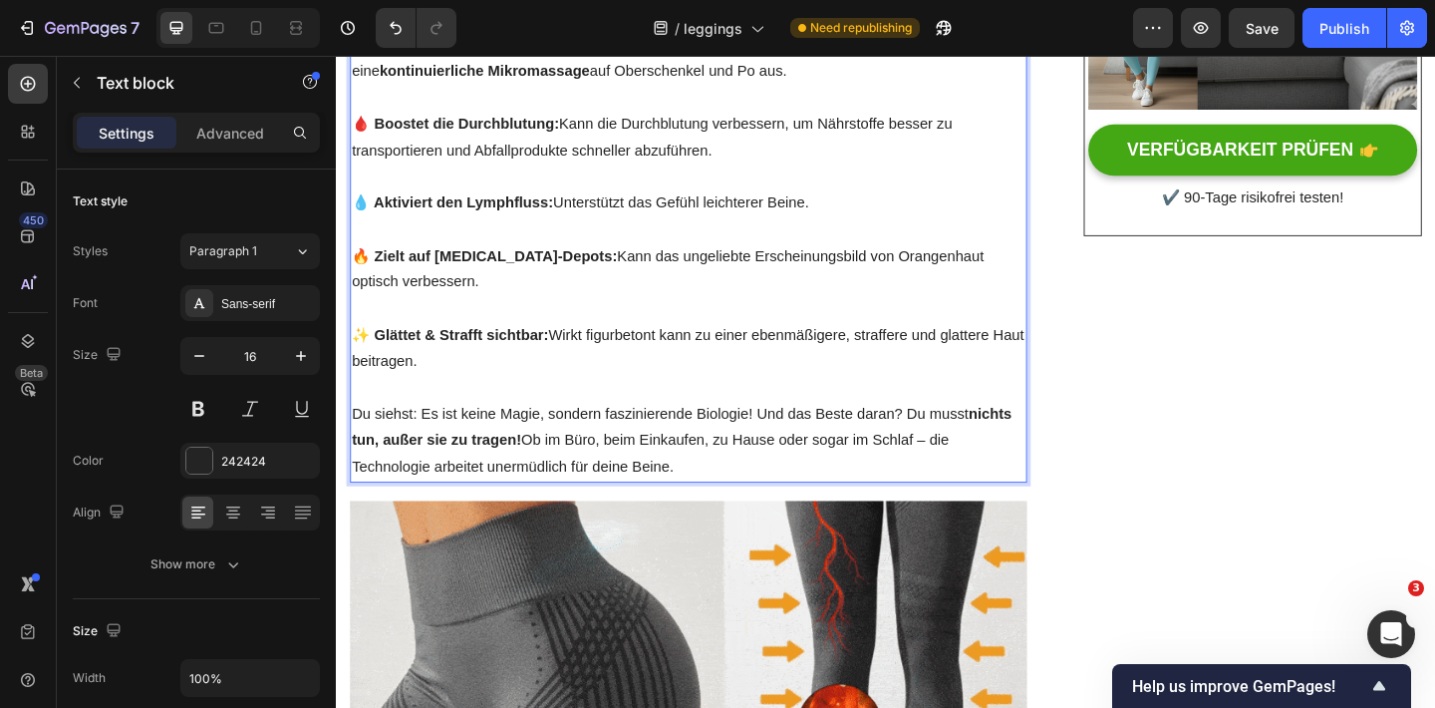
click at [509, 457] on p "Du siehst: Es ist keine Magie, sondern faszinierende Biologie! Und das Beste da…" at bounding box center [719, 474] width 732 height 86
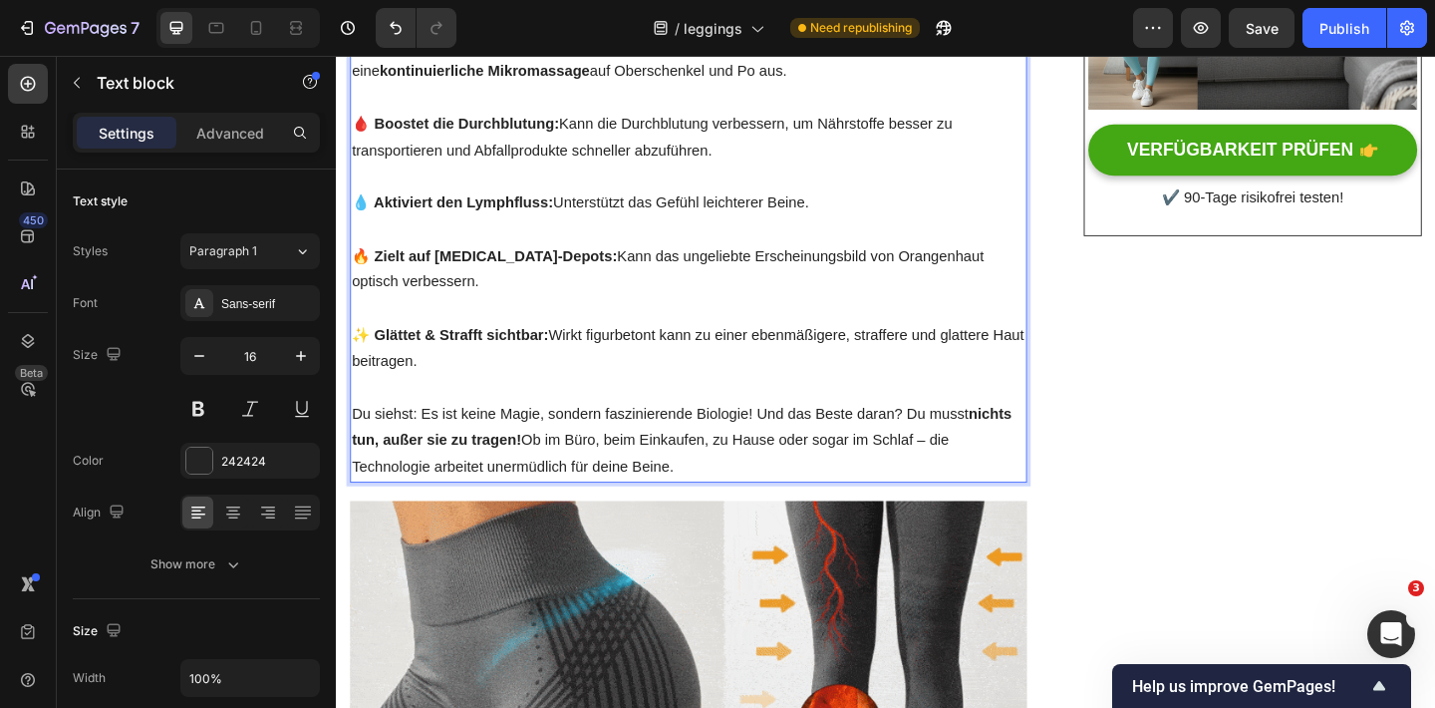
click at [990, 483] on p "Du siehst: Es ist keine Magie, sondern faszinierende Biologie! Und das Beste da…" at bounding box center [719, 474] width 732 height 86
drag, startPoint x: 986, startPoint y: 474, endPoint x: 993, endPoint y: 493, distance: 20.2
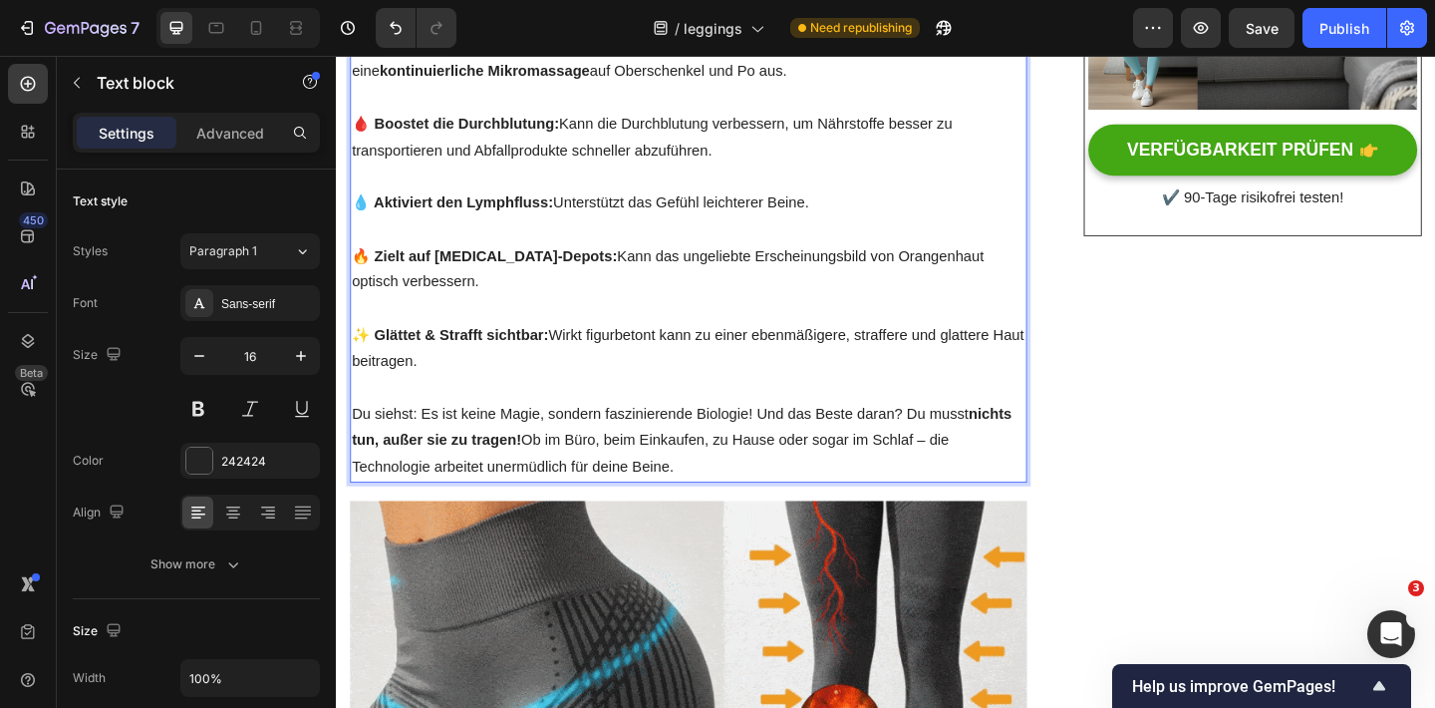
click at [993, 493] on p "Du siehst: Es ist keine Magie, sondern faszinierende Biologie! Und das Beste da…" at bounding box center [719, 474] width 732 height 86
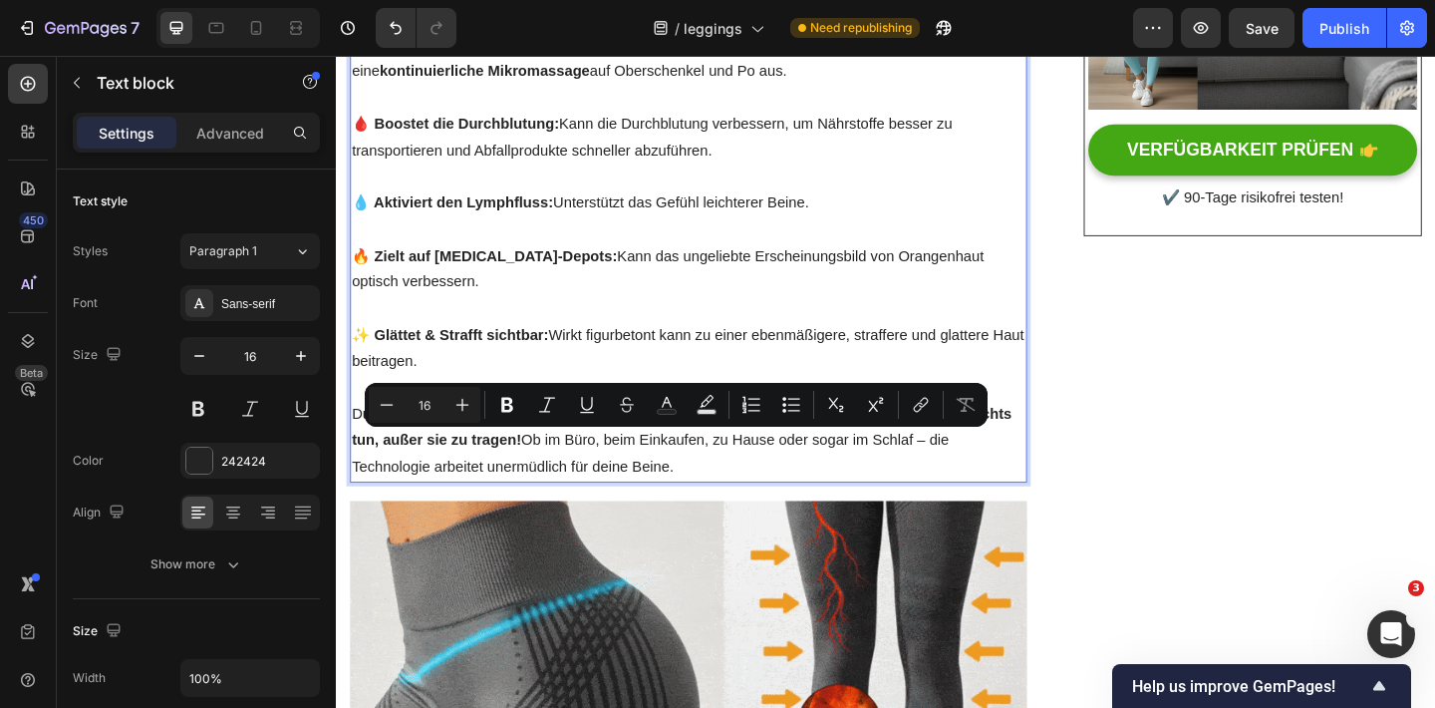
copy p "die Technologie arbeitet unermüdlich für deine Beine."
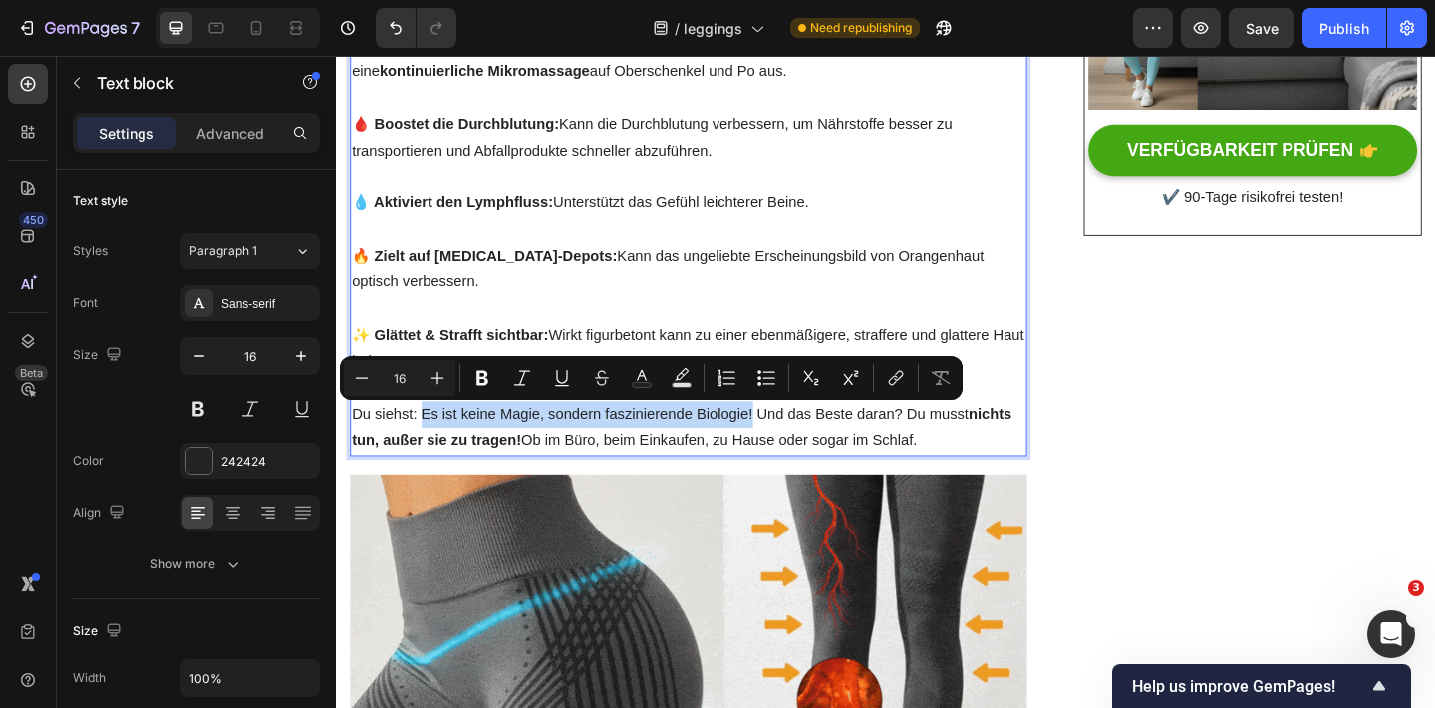
drag, startPoint x: 426, startPoint y: 445, endPoint x: 786, endPoint y: 452, distance: 360.8
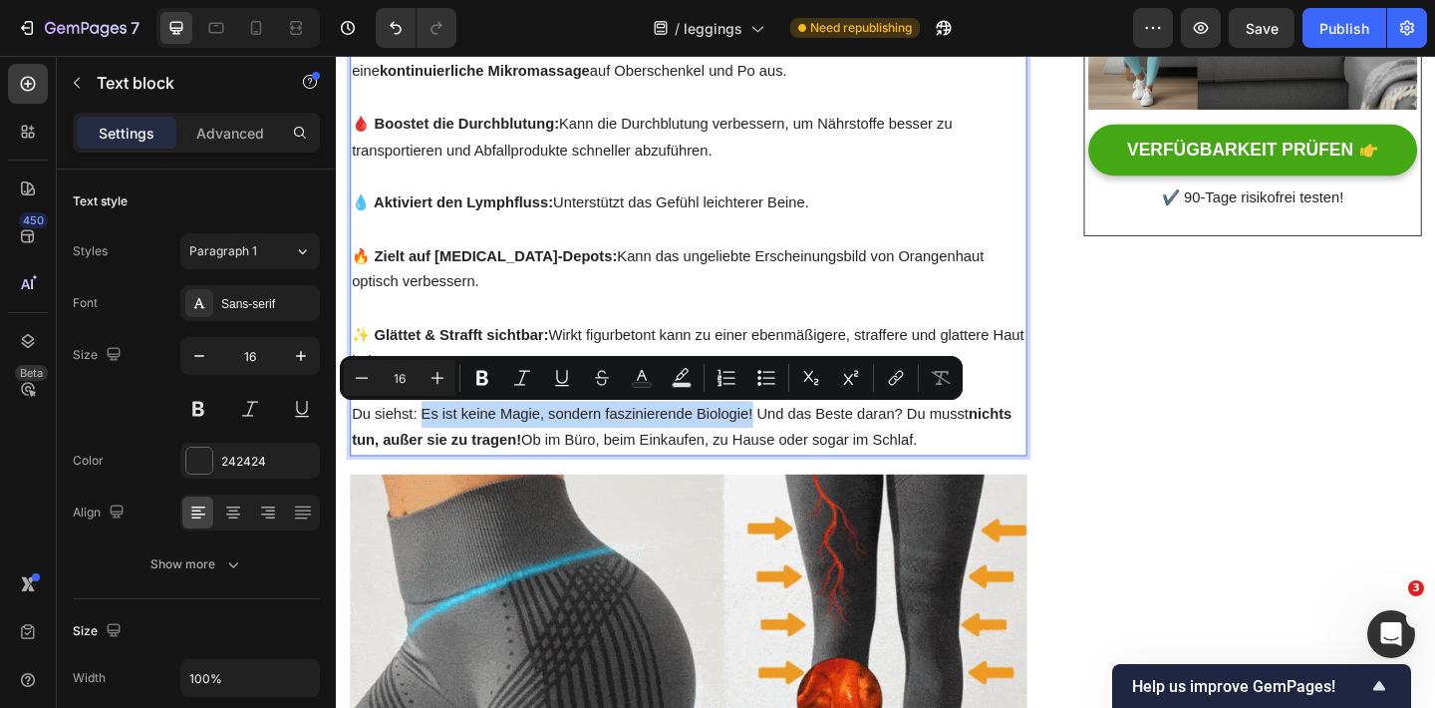
click at [786, 452] on p "Du siehst: Es ist keine Magie, sondern faszinierende Biologie! Und das Beste da…" at bounding box center [719, 460] width 732 height 58
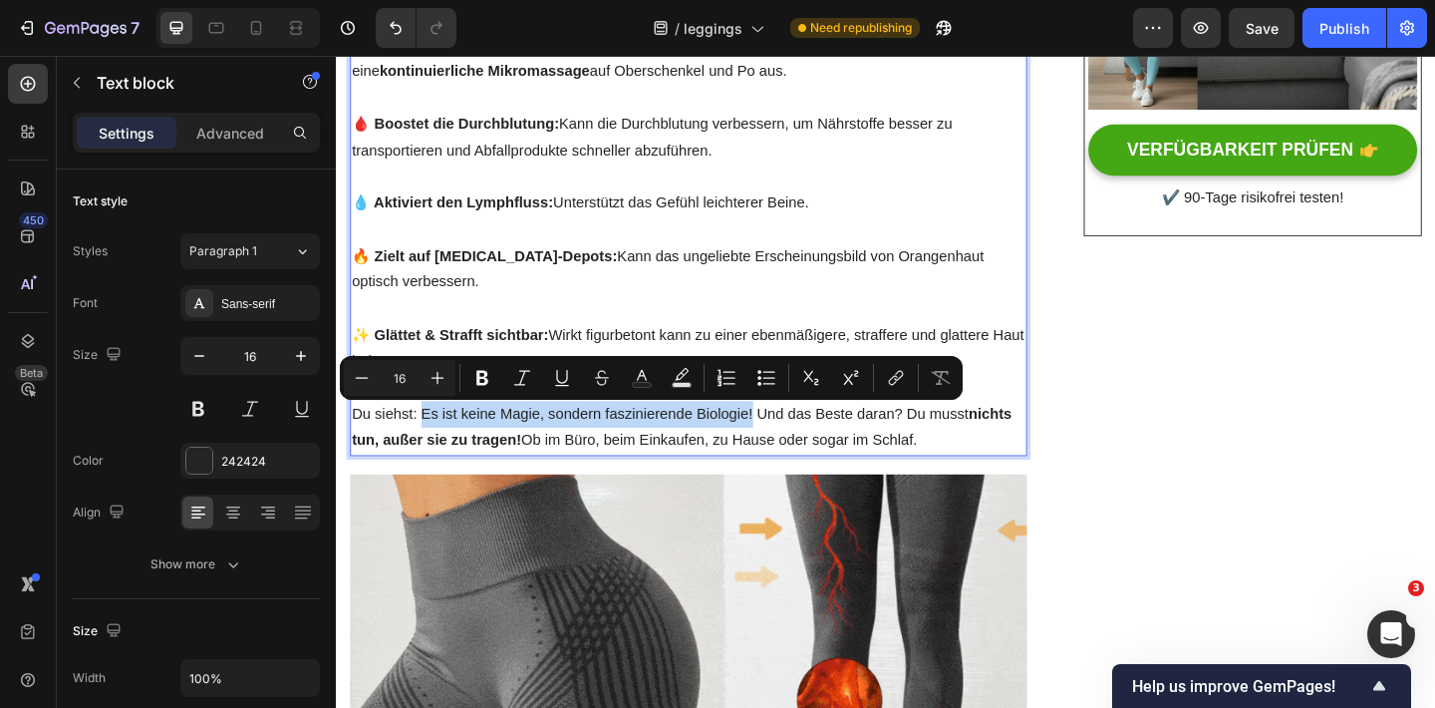
copy p "Es ist keine Magie, sondern faszinierende Biologie!"
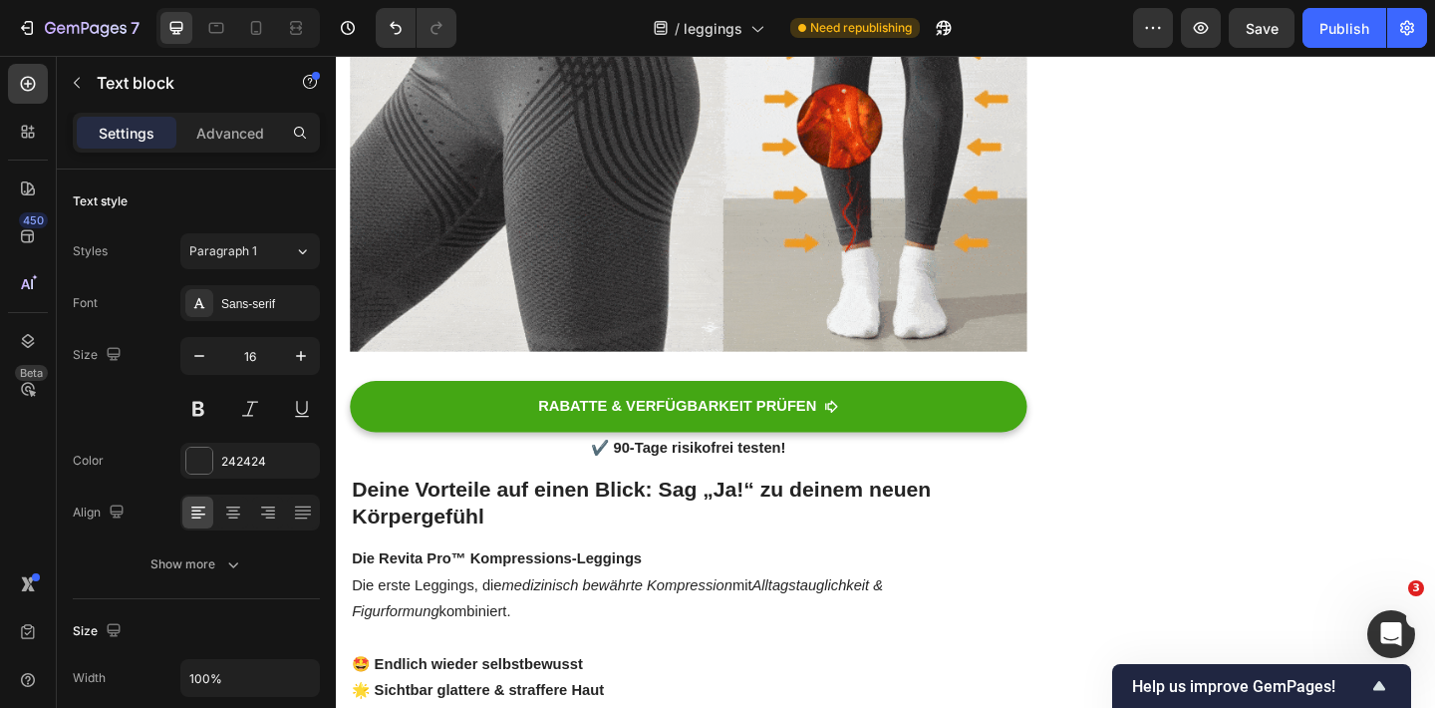
scroll to position [1653, 0]
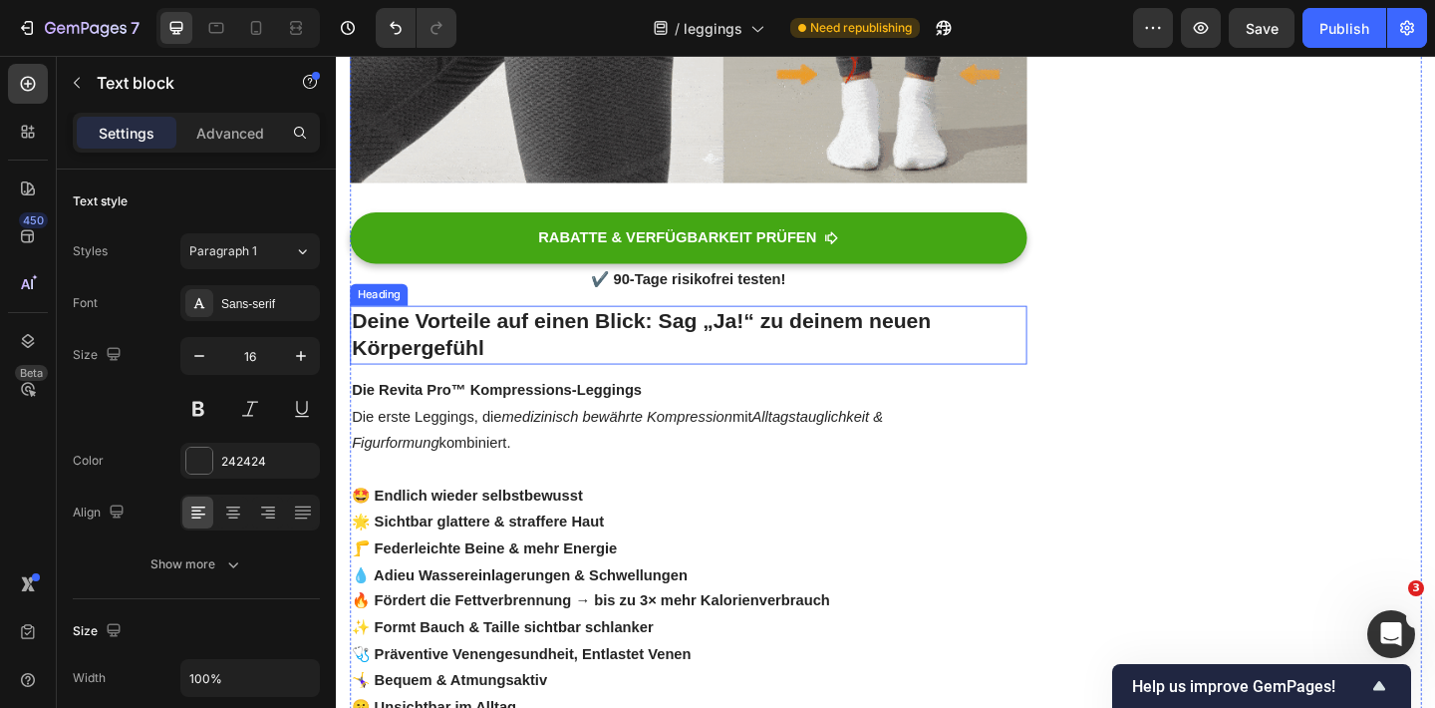
click at [548, 367] on p "⁠⁠⁠⁠⁠⁠⁠ Deine Vorteile auf einen Blick: Sag „Ja!“ zu deinem neuen Körpergefühl" at bounding box center [719, 360] width 732 height 60
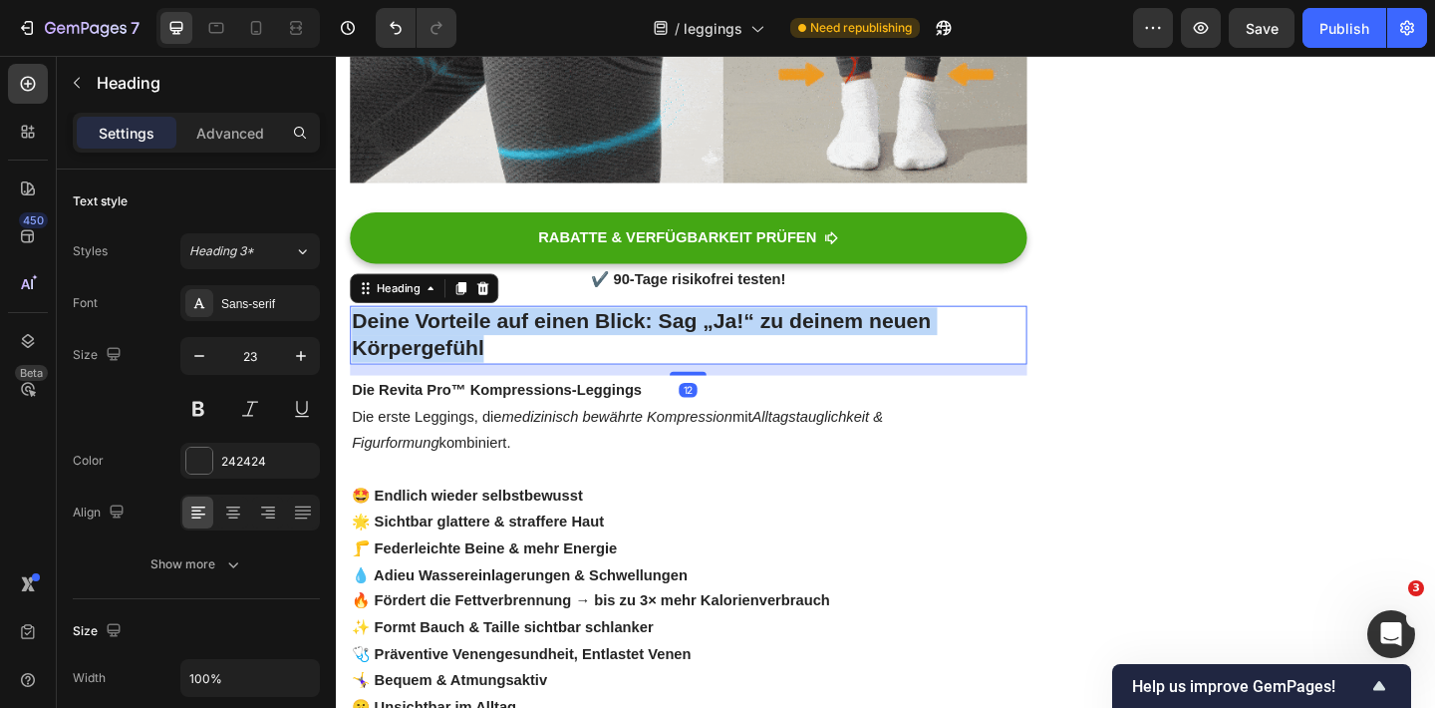
click at [548, 367] on p "Deine Vorteile auf einen Blick: Sag „Ja!“ zu deinem neuen Körpergefühl" at bounding box center [719, 360] width 732 height 60
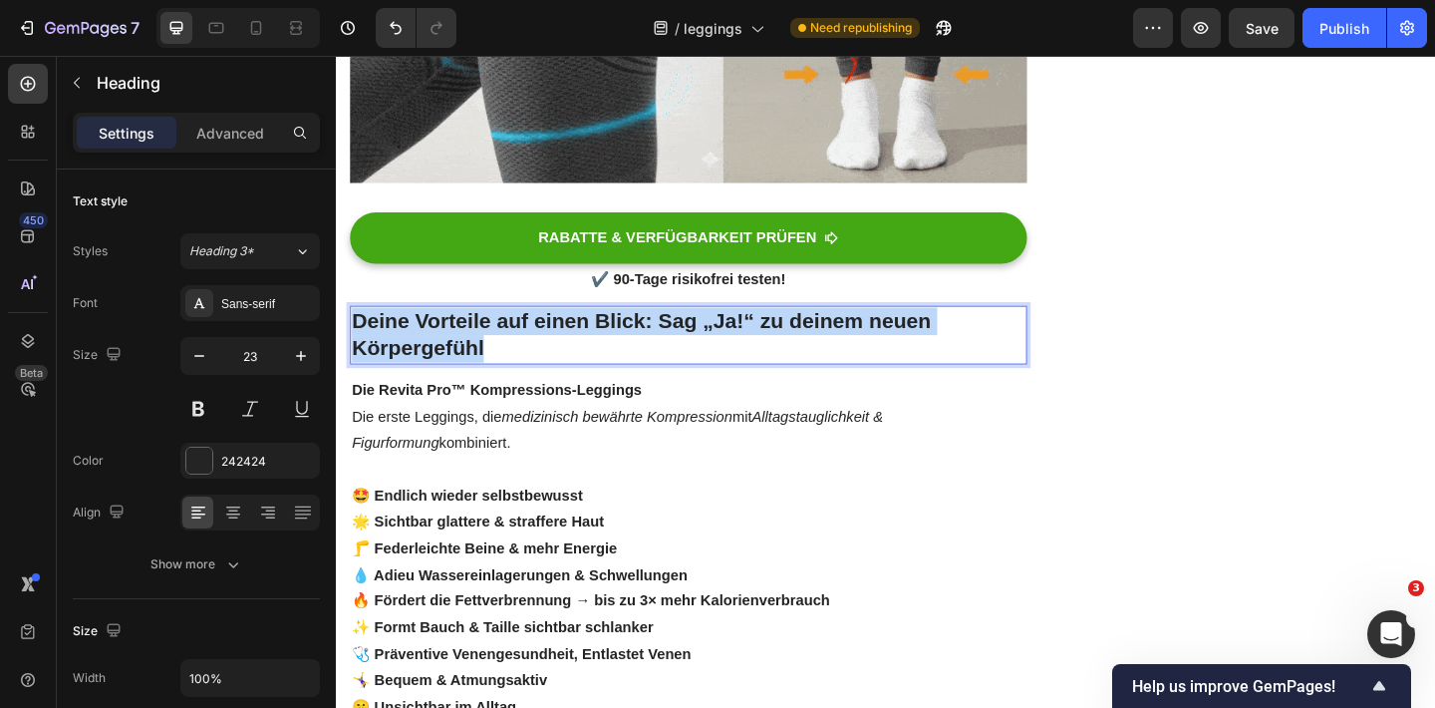
click at [548, 367] on p "Deine Vorteile auf einen Blick: Sag „Ja!“ zu deinem neuen Körpergefühl" at bounding box center [719, 360] width 732 height 60
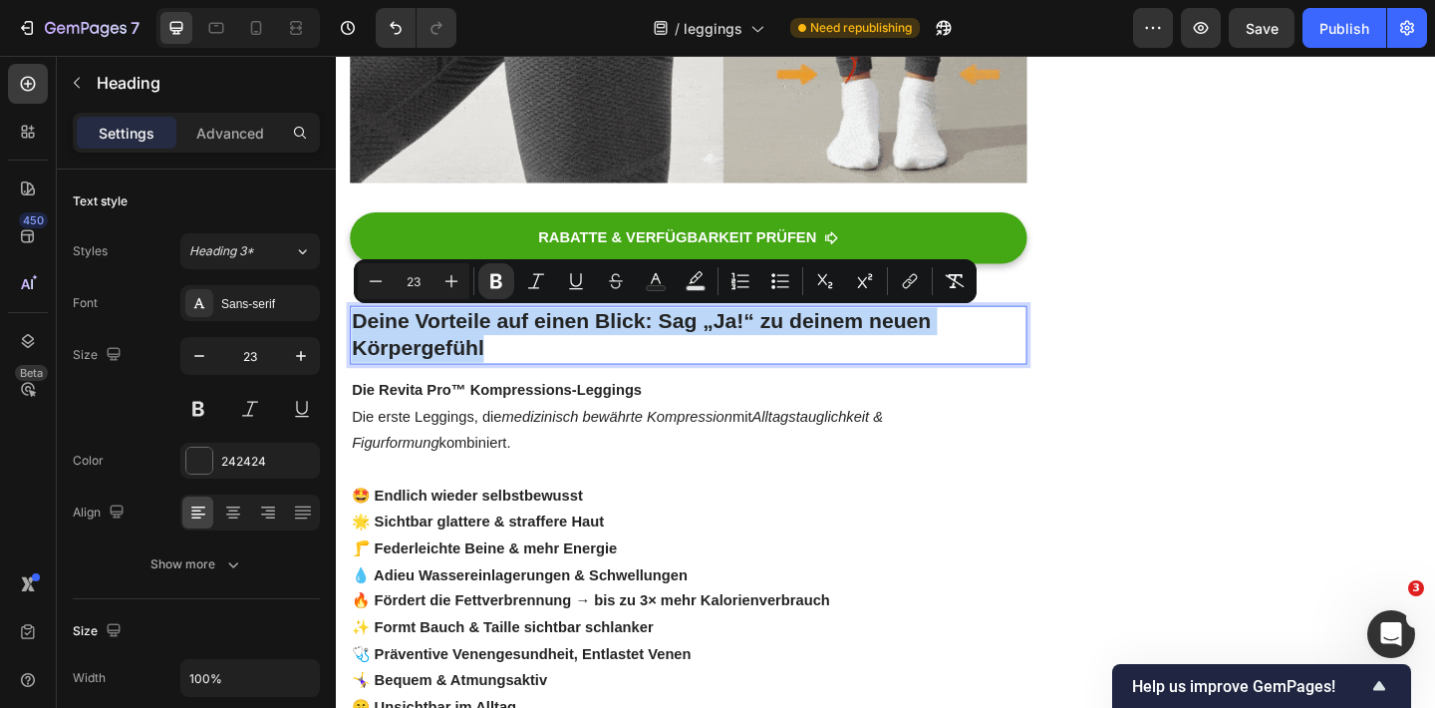
copy strong "Deine Vorteile auf einen Blick: Sag „Ja!“ zu deinem neuen Körpergefühl"
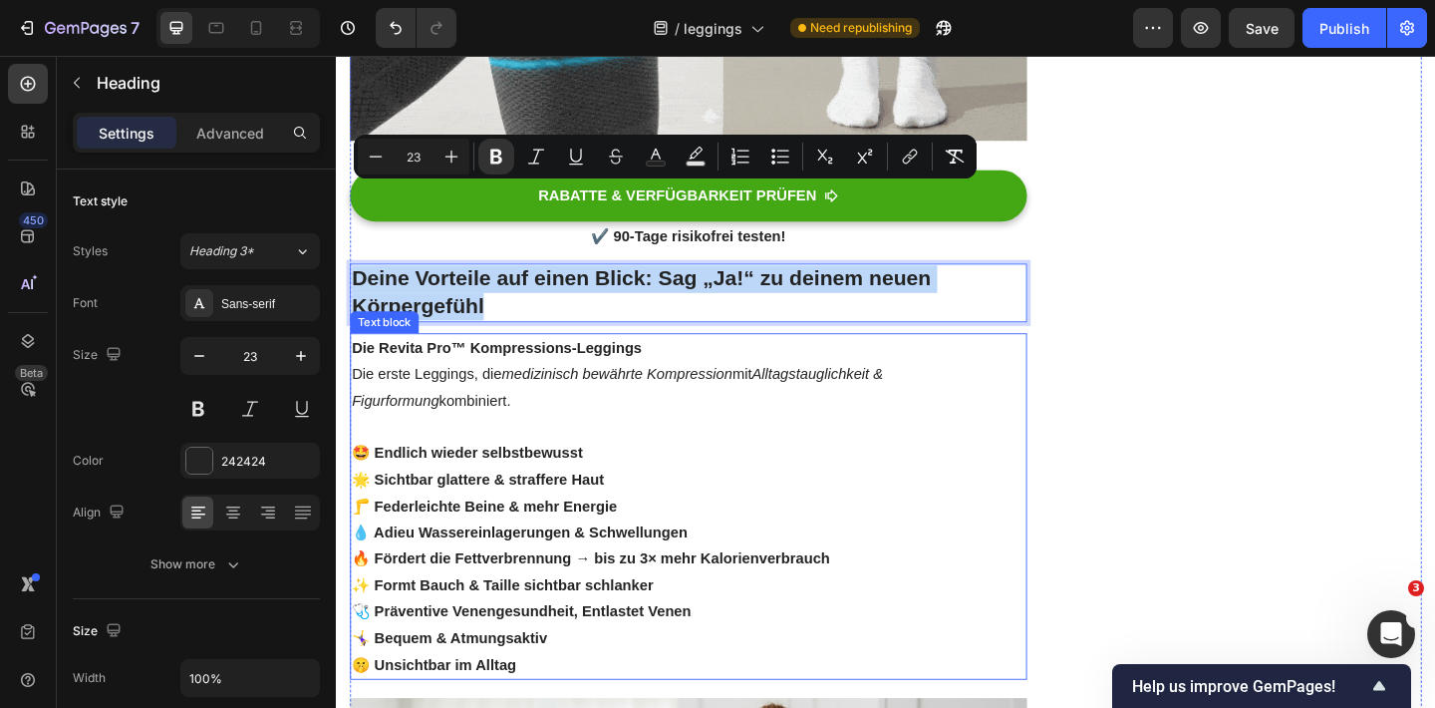
click at [577, 618] on p "✨ Formt Bauch & Taille sichtbar schlanker" at bounding box center [719, 632] width 732 height 29
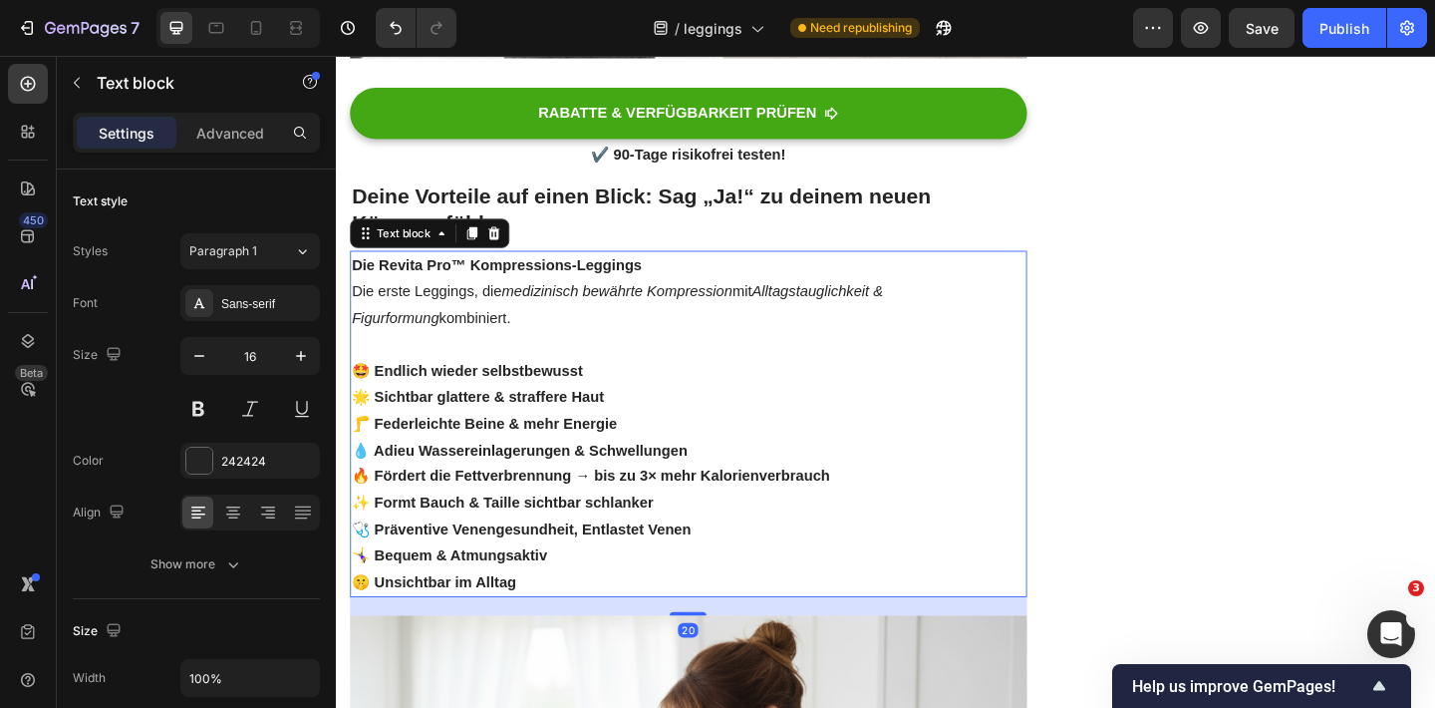
click at [585, 626] on p "🤫 Unsichtbar im Alltag" at bounding box center [719, 629] width 732 height 29
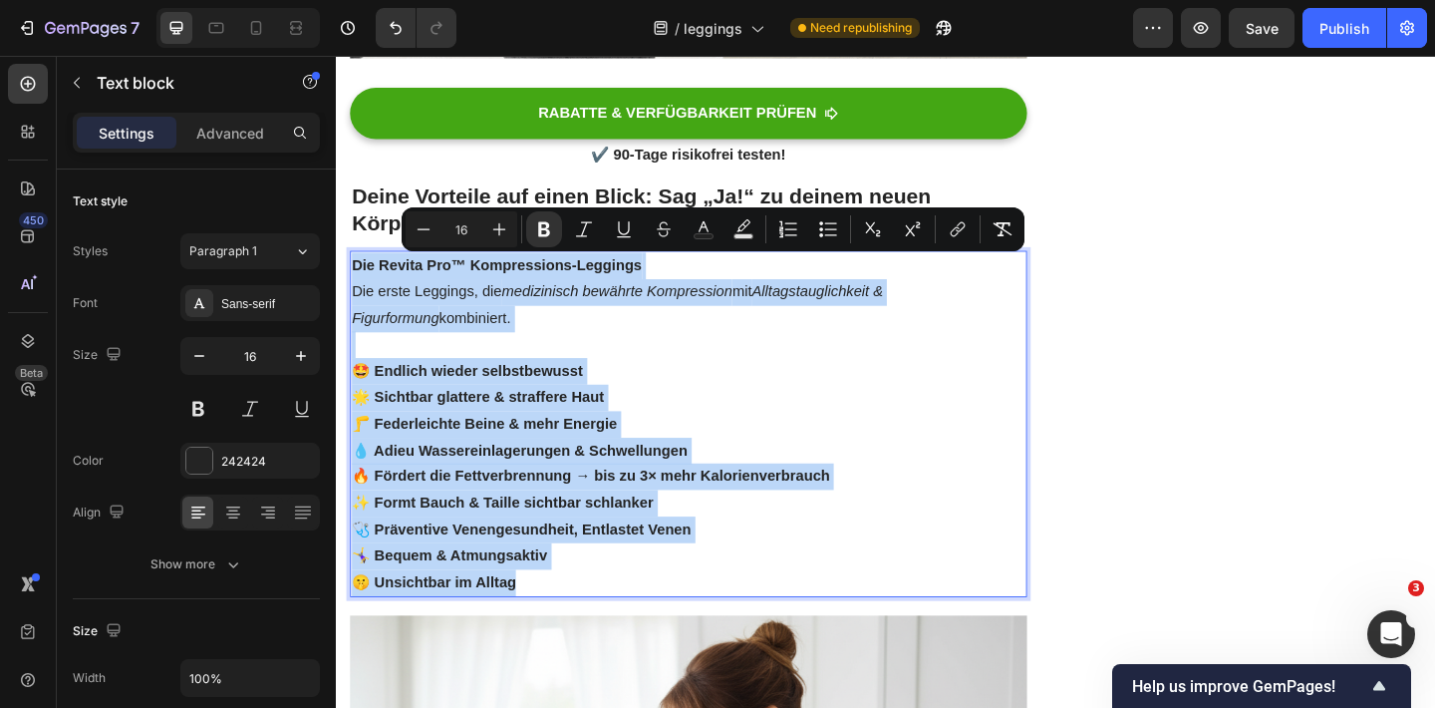
drag, startPoint x: 585, startPoint y: 626, endPoint x: 353, endPoint y: 290, distance: 408.3
click at [353, 290] on div "Die Revita Pro™ Kompressions-Leggings Die erste Leggings, die medizinisch bewäh…" at bounding box center [719, 456] width 736 height 377
click at [650, 520] on strong "🔥 Fördert die Fettverbrennung → bis zu 3× mehr Kalorienverbrauch" at bounding box center [613, 512] width 520 height 17
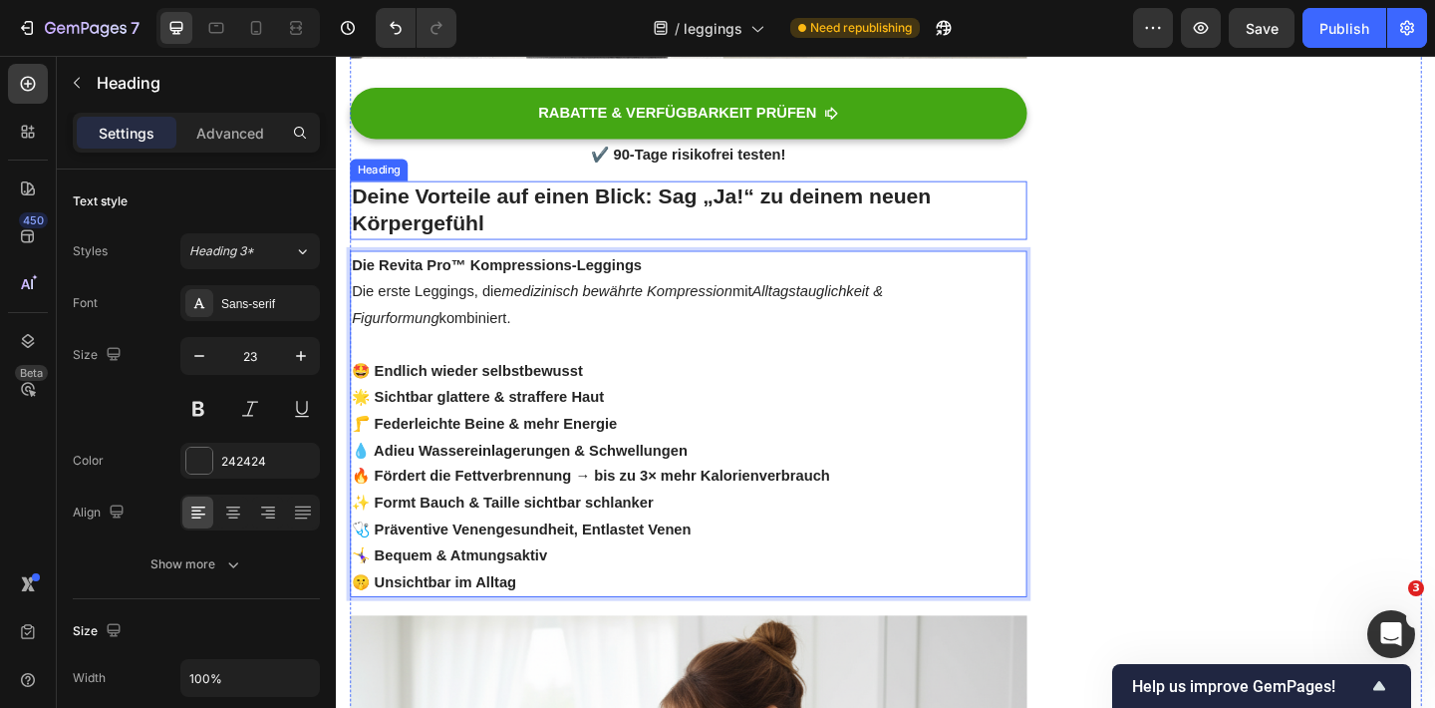
click at [750, 231] on p "⁠⁠⁠⁠⁠⁠⁠ Deine Vorteile auf einen Blick: Sag „Ja!“ zu deinem neuen Körpergefühl" at bounding box center [719, 224] width 732 height 60
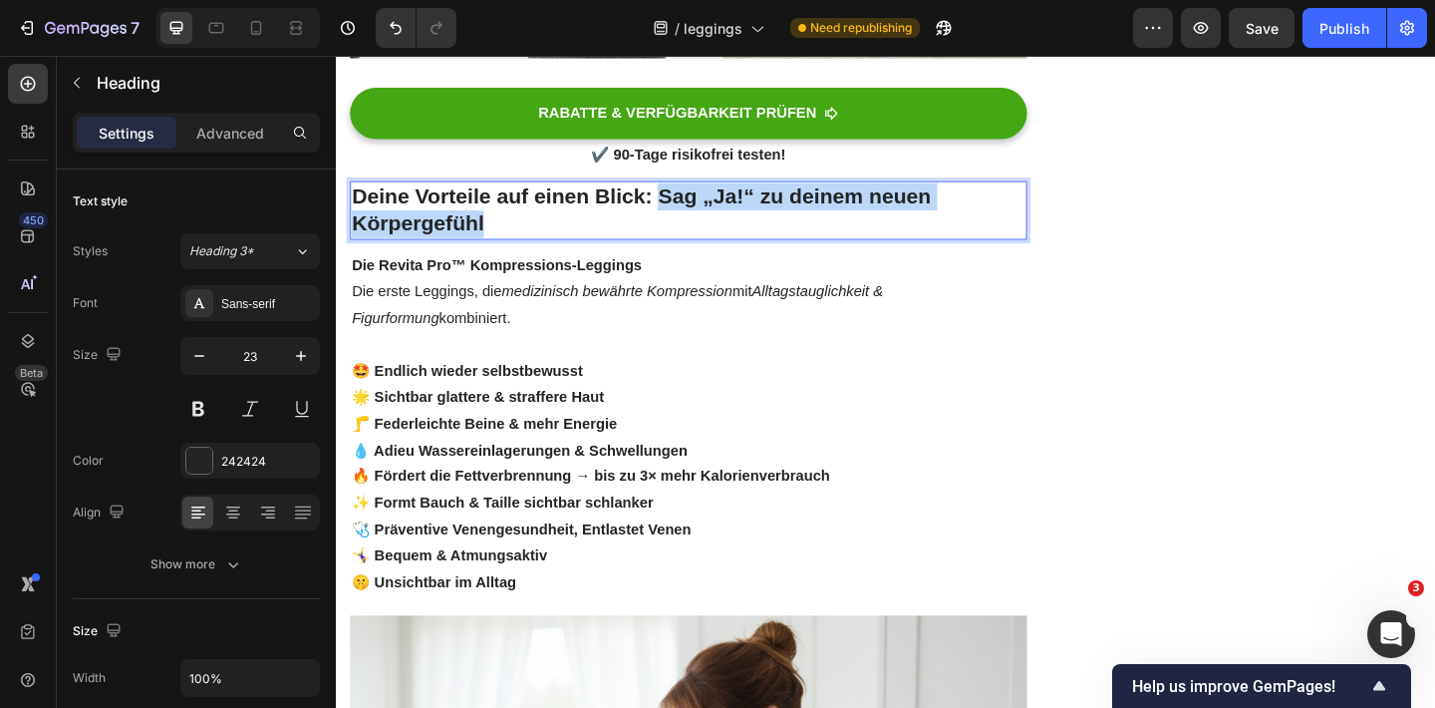
drag, startPoint x: 689, startPoint y: 207, endPoint x: 703, endPoint y: 233, distance: 29.4
click at [708, 237] on p "Deine Vorteile auf einen Blick: Sag „Ja!“ zu deinem neuen Körpergefühl" at bounding box center [719, 224] width 732 height 60
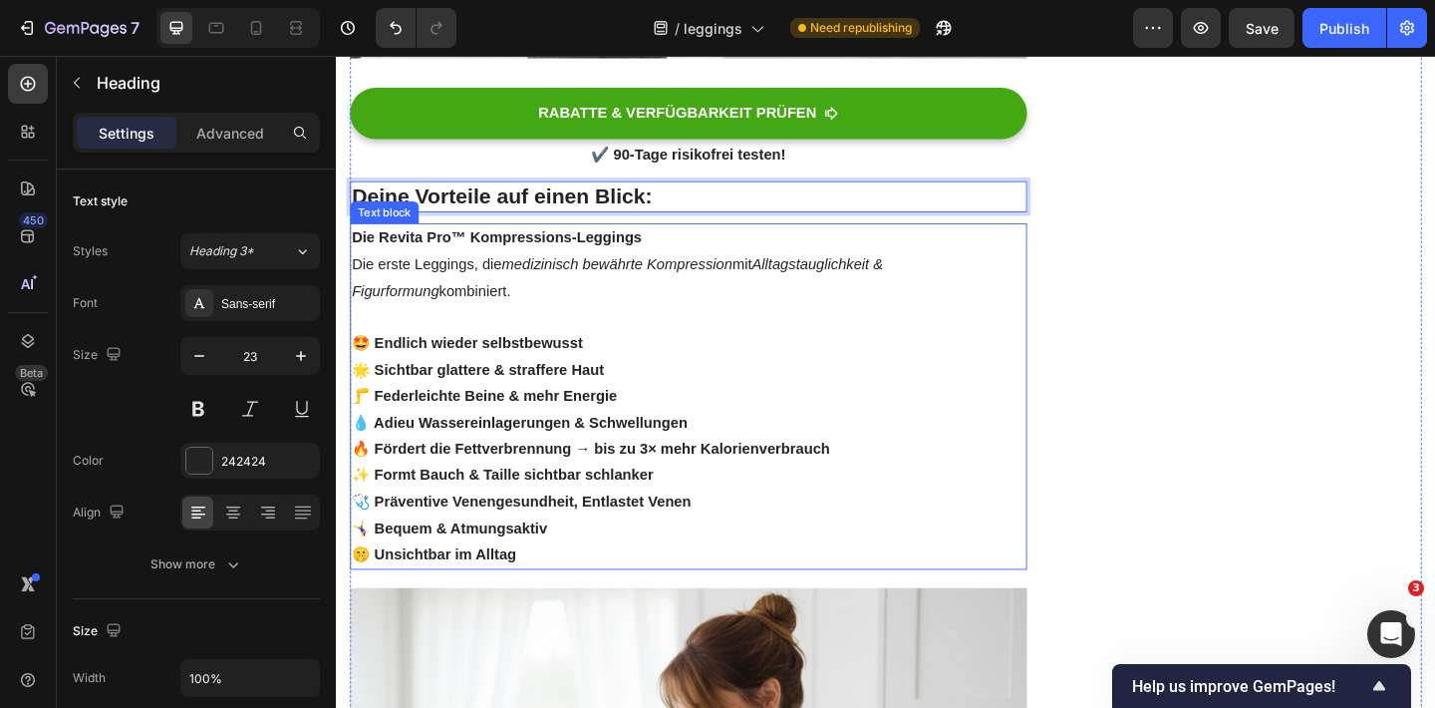
click at [526, 322] on p "Die Revita Pro™ Kompressions-Leggings Die erste Leggings, die medizinisch bewäh…" at bounding box center [719, 283] width 732 height 86
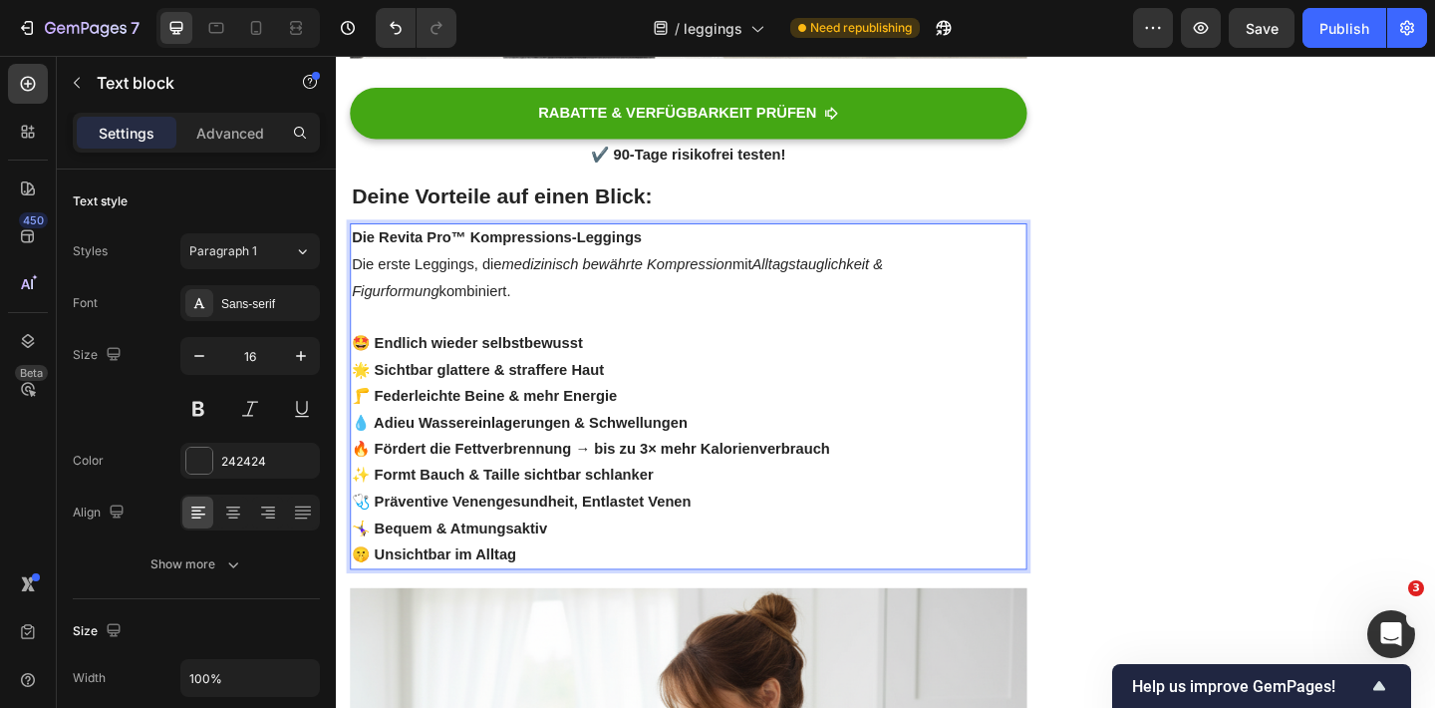
click at [502, 316] on p "Die Revita Pro™ Kompressions-Leggings Die erste Leggings, die medizinisch bewäh…" at bounding box center [719, 283] width 732 height 86
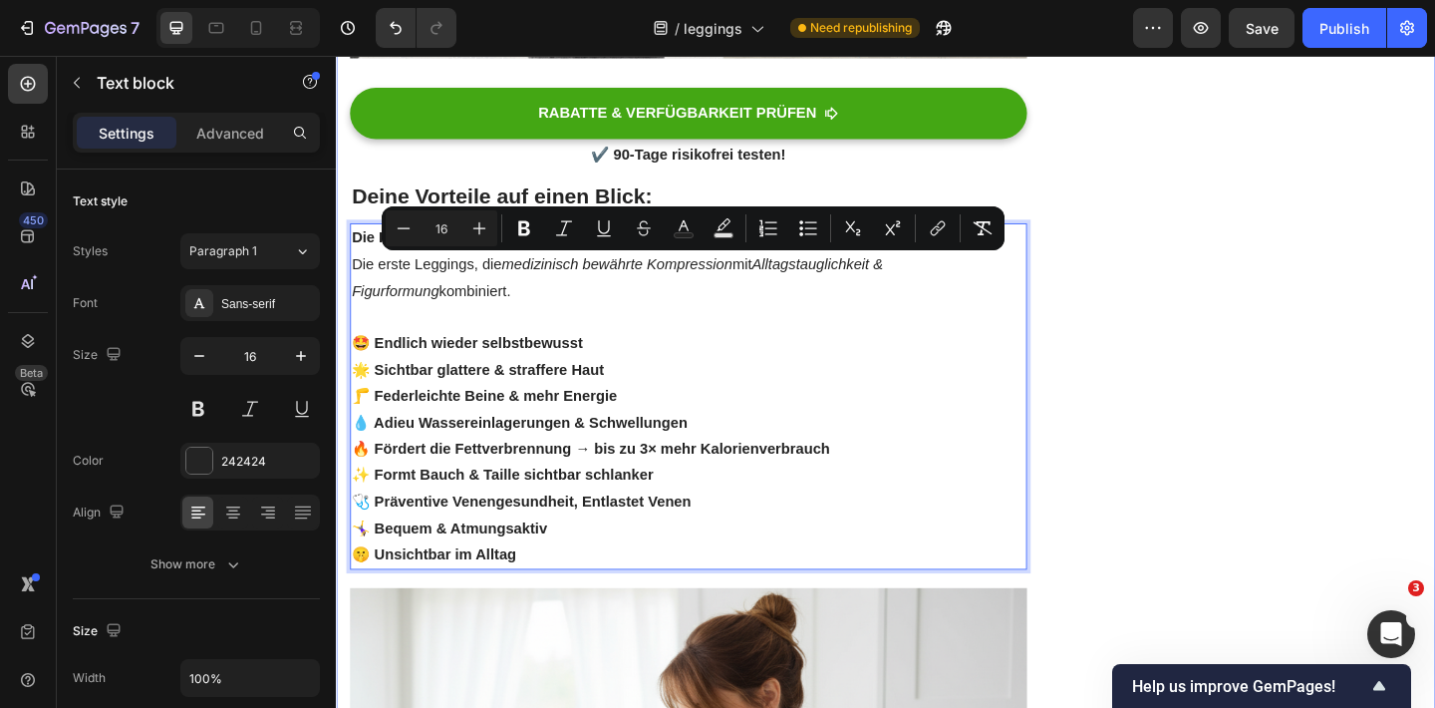
drag, startPoint x: 497, startPoint y: 309, endPoint x: 344, endPoint y: 288, distance: 154.9
click at [343, 289] on div "[DATE] | Advertorial | [PERSON_NAME] Text block Row Wie diese Leggings zu einem…" at bounding box center [934, 39] width 1196 height 3266
click at [535, 304] on p "Die Revita Pro™ Kompressions-Leggings Die erste Leggings, die medizinisch bewäh…" at bounding box center [719, 283] width 732 height 86
click at [487, 290] on p "Die Revita Pro™ Kompressions-Leggings Die erste Leggings, die medizinisch bewäh…" at bounding box center [719, 283] width 732 height 86
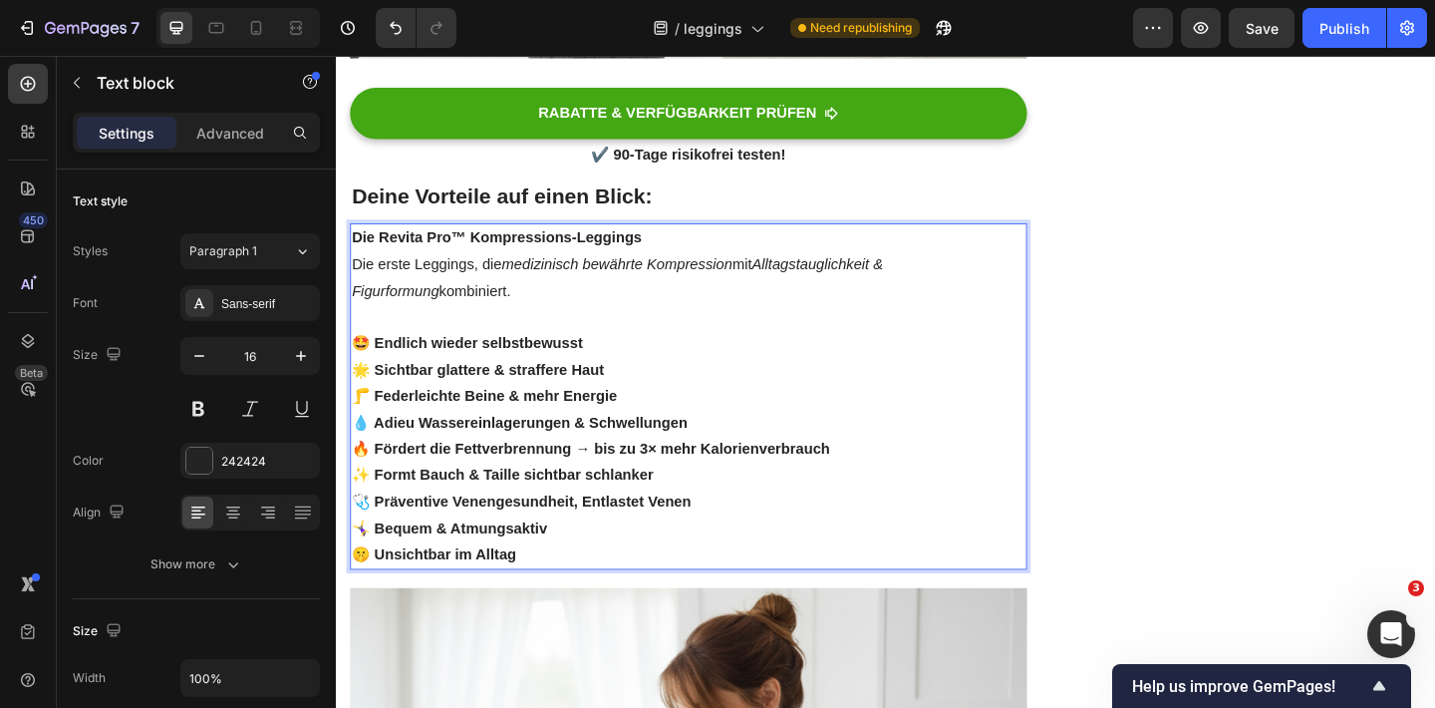
click at [497, 279] on p "Die Revita Pro™ Kompressions-Leggings Die erste Leggings, die medizinisch bewäh…" at bounding box center [719, 283] width 732 height 86
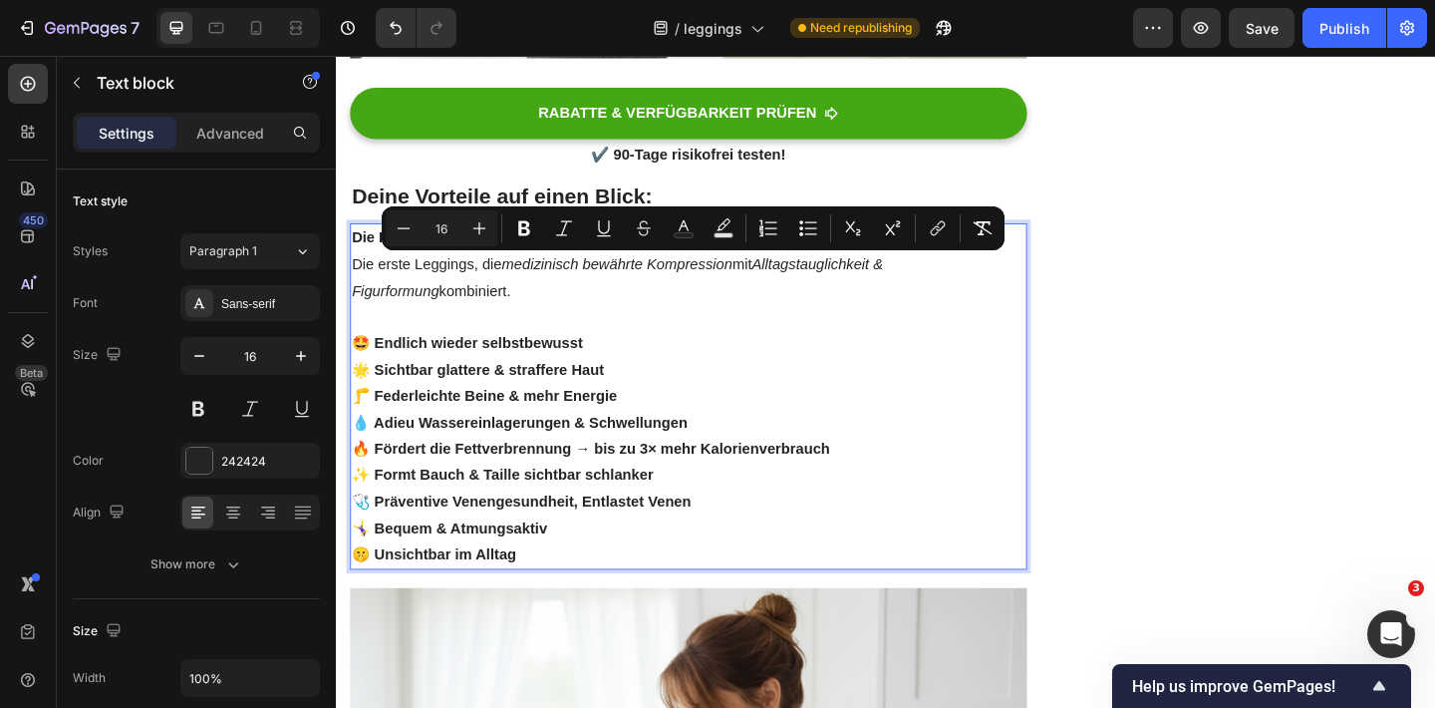
drag, startPoint x: 494, startPoint y: 285, endPoint x: 645, endPoint y: 304, distance: 151.7
click at [646, 305] on p "Die Revita Pro™ Kompressions-Leggings Die erste Leggings, die medizinisch bewäh…" at bounding box center [719, 283] width 732 height 86
click at [525, 286] on icon "medizinisch bewährte Kompression" at bounding box center [641, 282] width 251 height 17
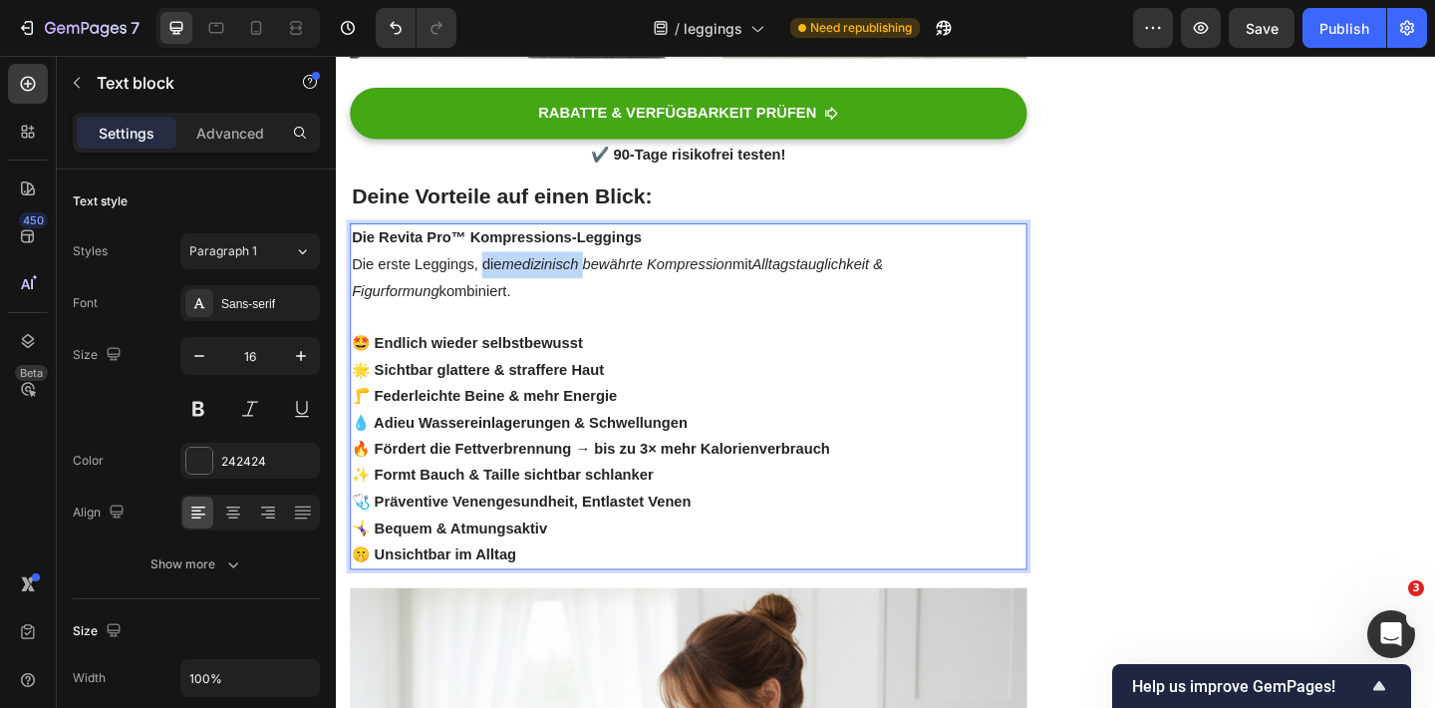
drag, startPoint x: 495, startPoint y: 283, endPoint x: 609, endPoint y: 284, distance: 113.6
click at [609, 284] on p "Die Revita Pro™ Kompressions-Leggings Die erste Leggings, die medizinisch bewäh…" at bounding box center [719, 283] width 732 height 86
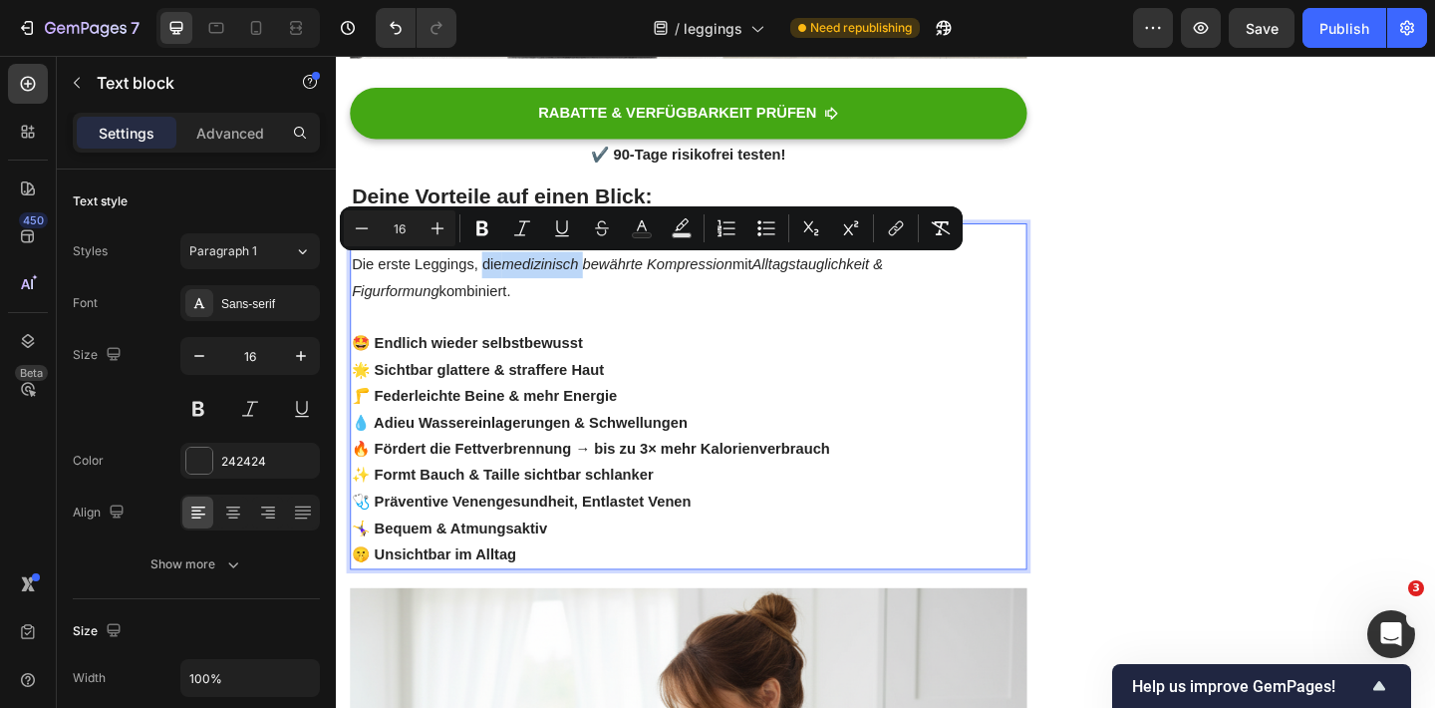
click at [609, 284] on icon "medizinisch bewährte Kompression" at bounding box center [641, 282] width 251 height 17
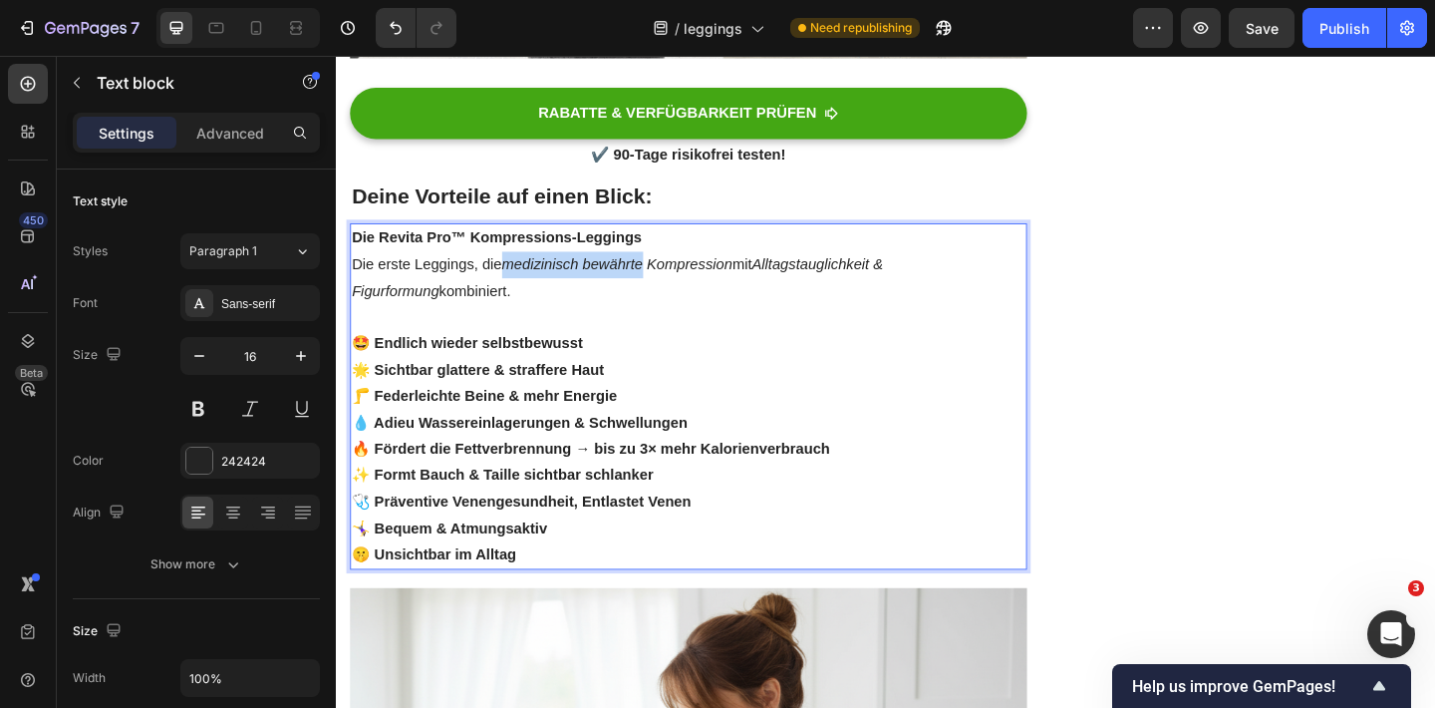
drag, startPoint x: 524, startPoint y: 283, endPoint x: 670, endPoint y: 287, distance: 145.5
click at [670, 287] on icon "medizinisch bewährte Kompression" at bounding box center [641, 282] width 251 height 17
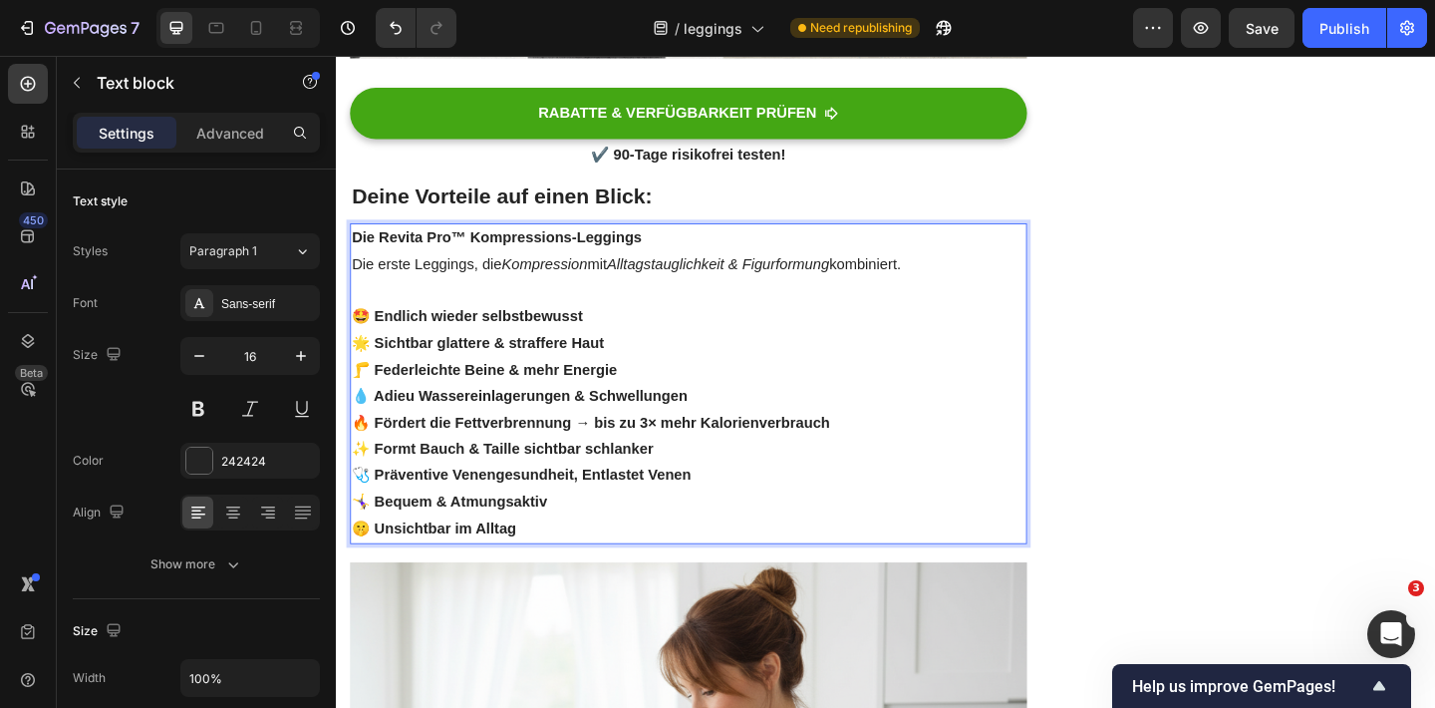
click at [615, 290] on p "Die Revita Pro™ Kompressions-Leggings Die erste Leggings, die Kompression mit A…" at bounding box center [719, 269] width 732 height 58
click at [654, 287] on icon "Kompression inspiriter" at bounding box center [594, 282] width 157 height 17
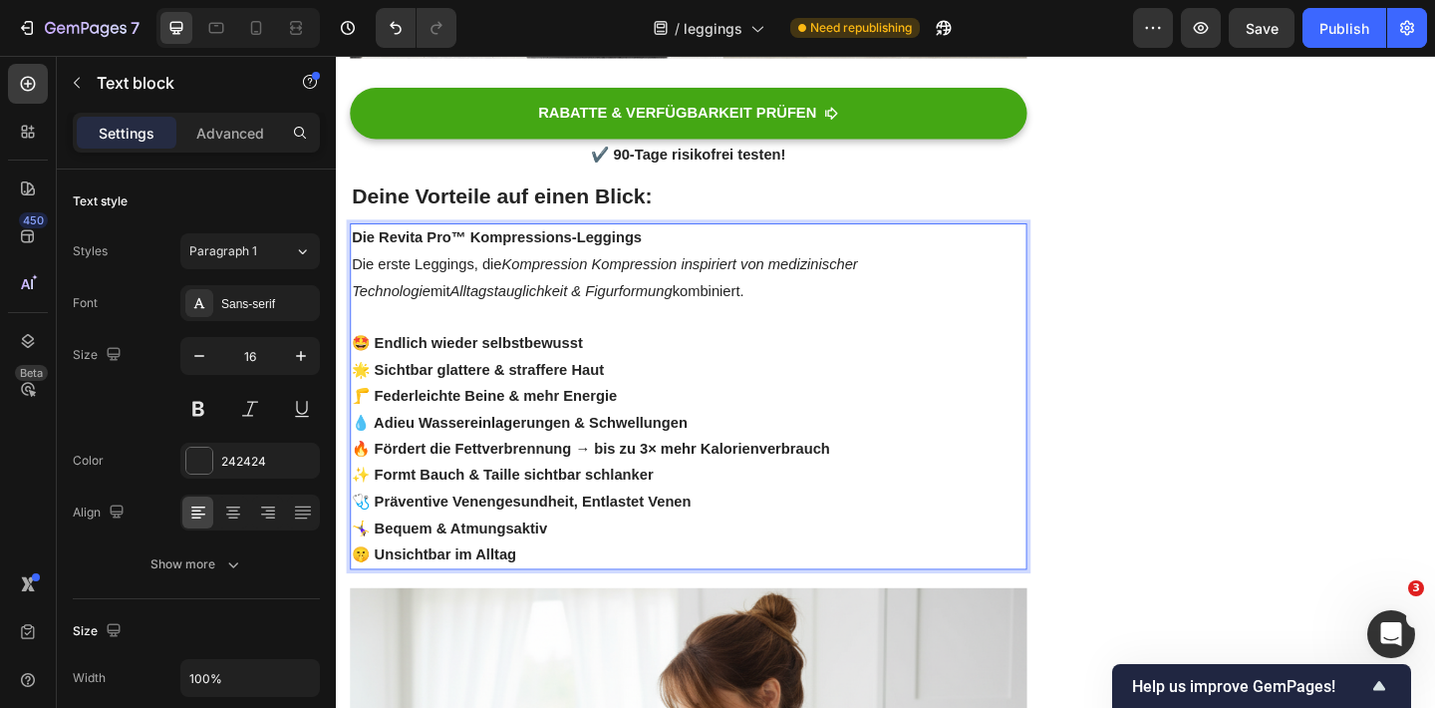
click at [639, 281] on icon "Kompression Kompression inspiriert von medizinischer Technologie" at bounding box center [628, 297] width 550 height 46
click at [639, 282] on icon "Kompression Kompression inspiriert von medizinischer Technologie" at bounding box center [628, 297] width 550 height 46
click at [620, 315] on p "Die Revita Pro™ Kompressions-Leggings Die erste Leggings, die Kompression inspi…" at bounding box center [719, 283] width 732 height 86
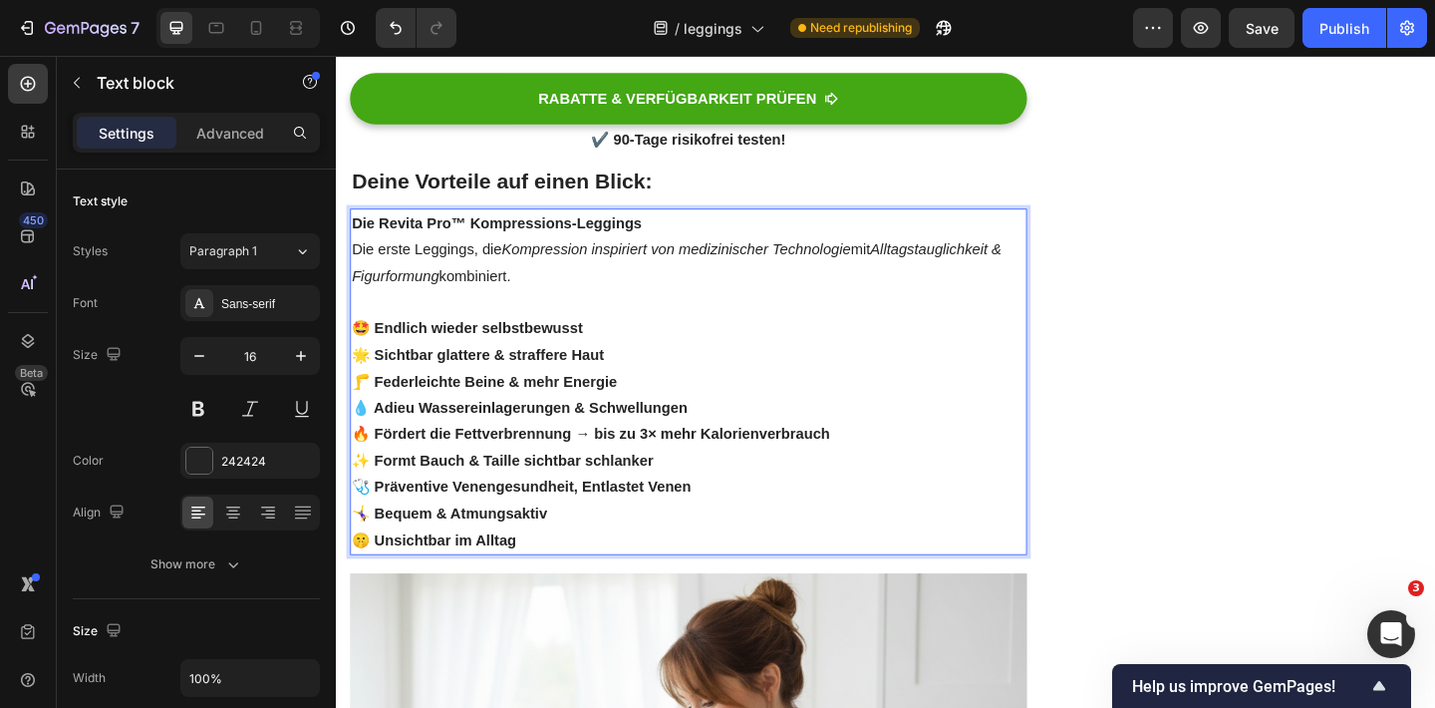
scroll to position [1807, 0]
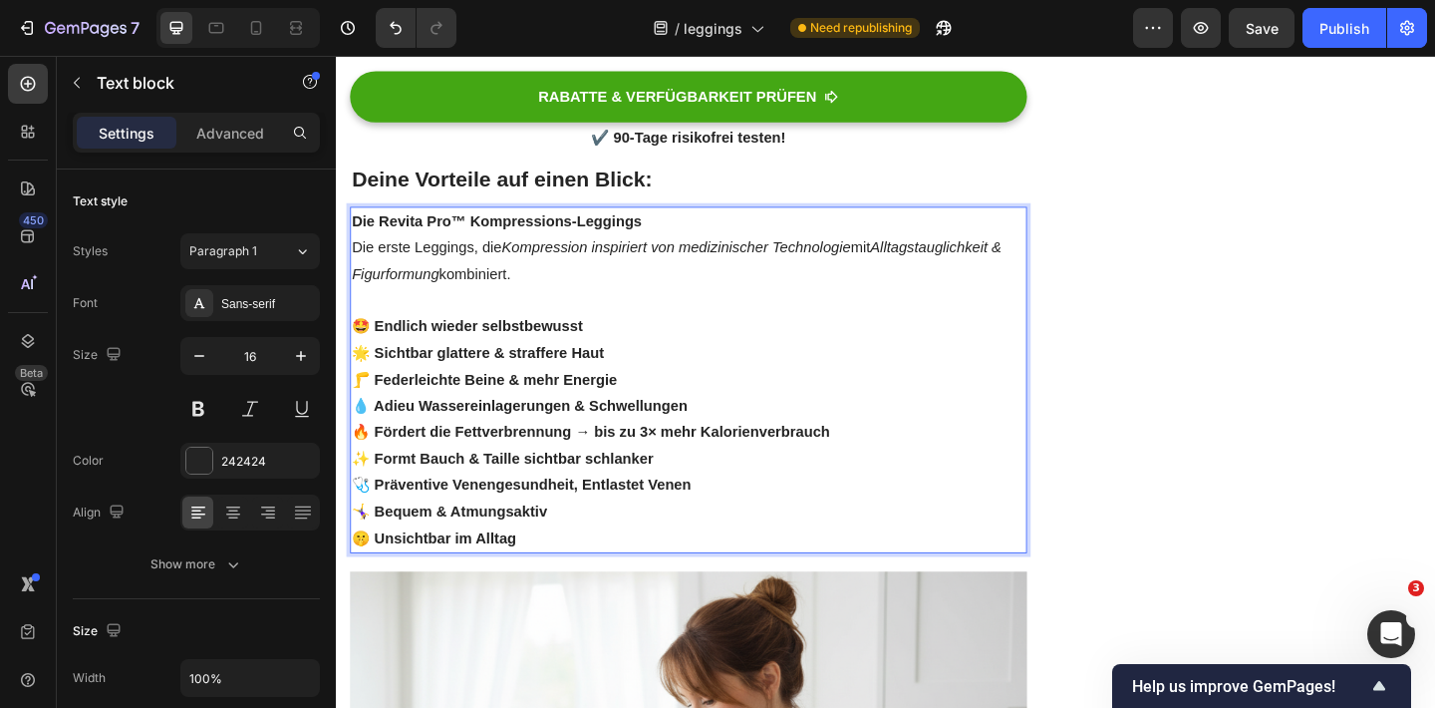
click at [583, 352] on strong "🤩 Endlich wieder selbstbewusst" at bounding box center [478, 350] width 251 height 17
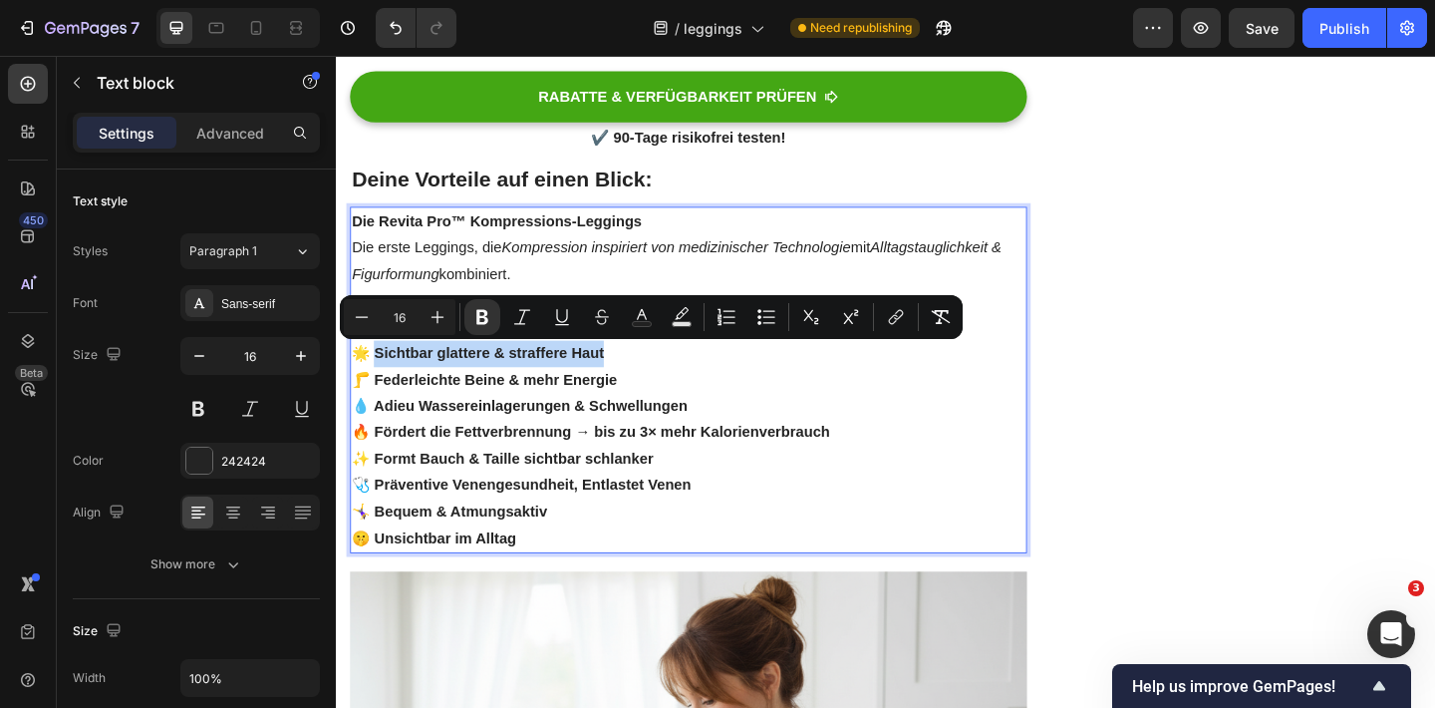
drag, startPoint x: 373, startPoint y: 377, endPoint x: 645, endPoint y: 379, distance: 272.0
click at [646, 379] on p "🌟 Sichtbar glattere & straffere Haut" at bounding box center [719, 380] width 732 height 29
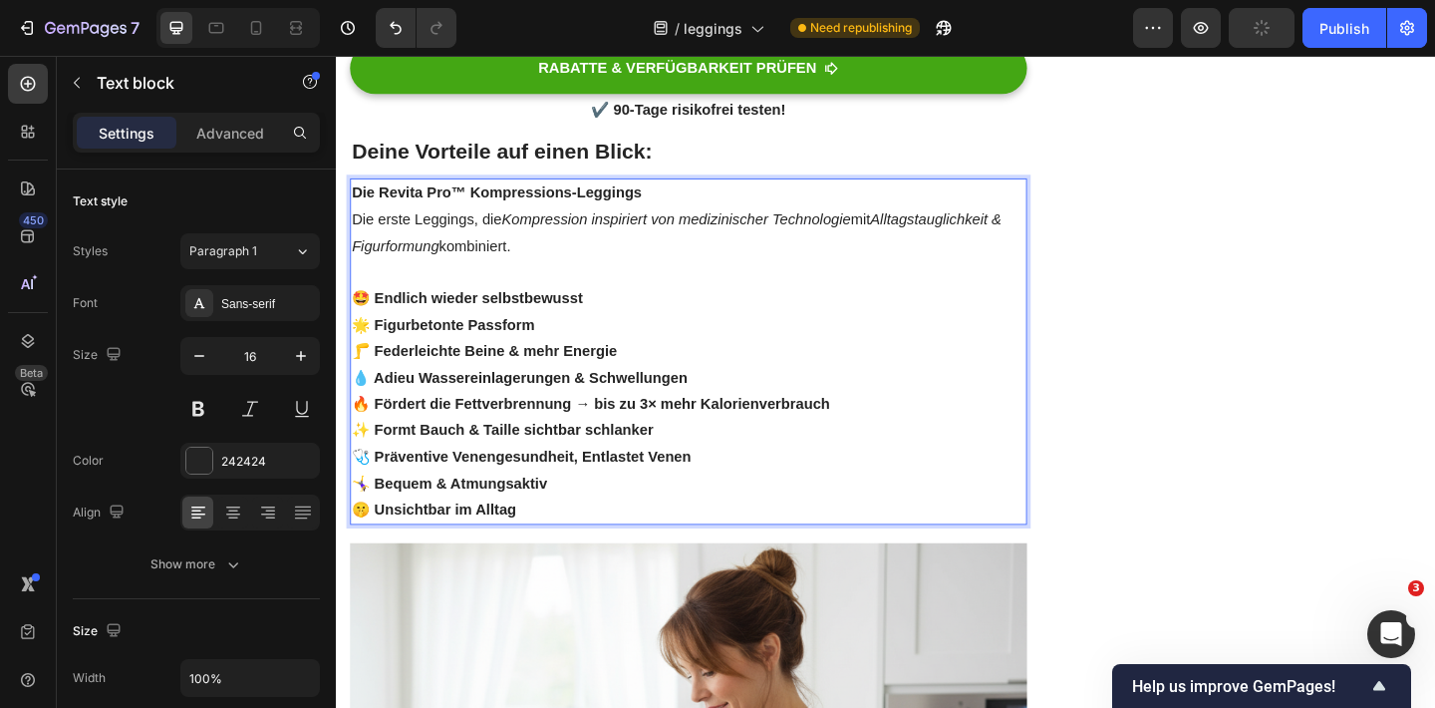
scroll to position [1840, 0]
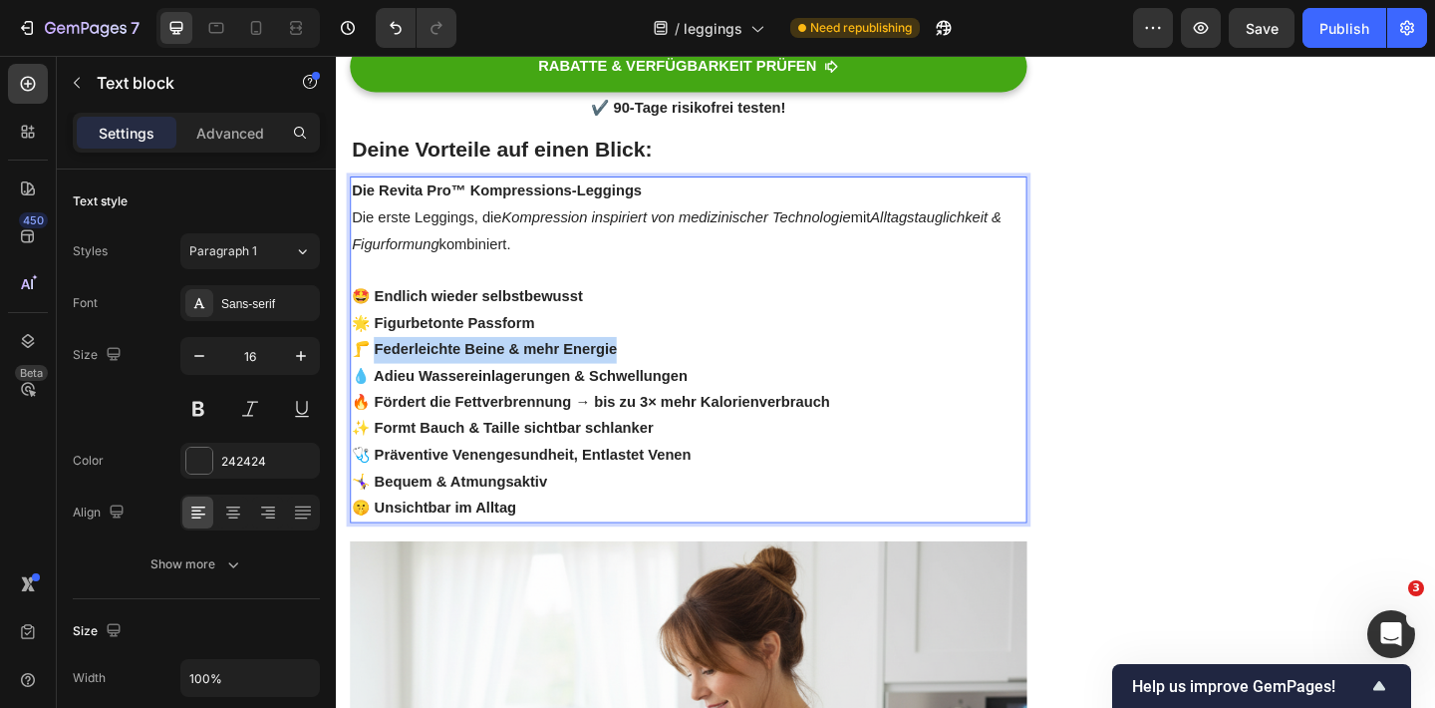
drag, startPoint x: 372, startPoint y: 375, endPoint x: 638, endPoint y: 373, distance: 266.1
click at [643, 375] on p "🦵 Federleichte Beine & mehr Energie" at bounding box center [719, 376] width 732 height 29
click at [395, 410] on strong "💧 Adieu Wassereinlagerungen & Schwellungen" at bounding box center [535, 404] width 365 height 17
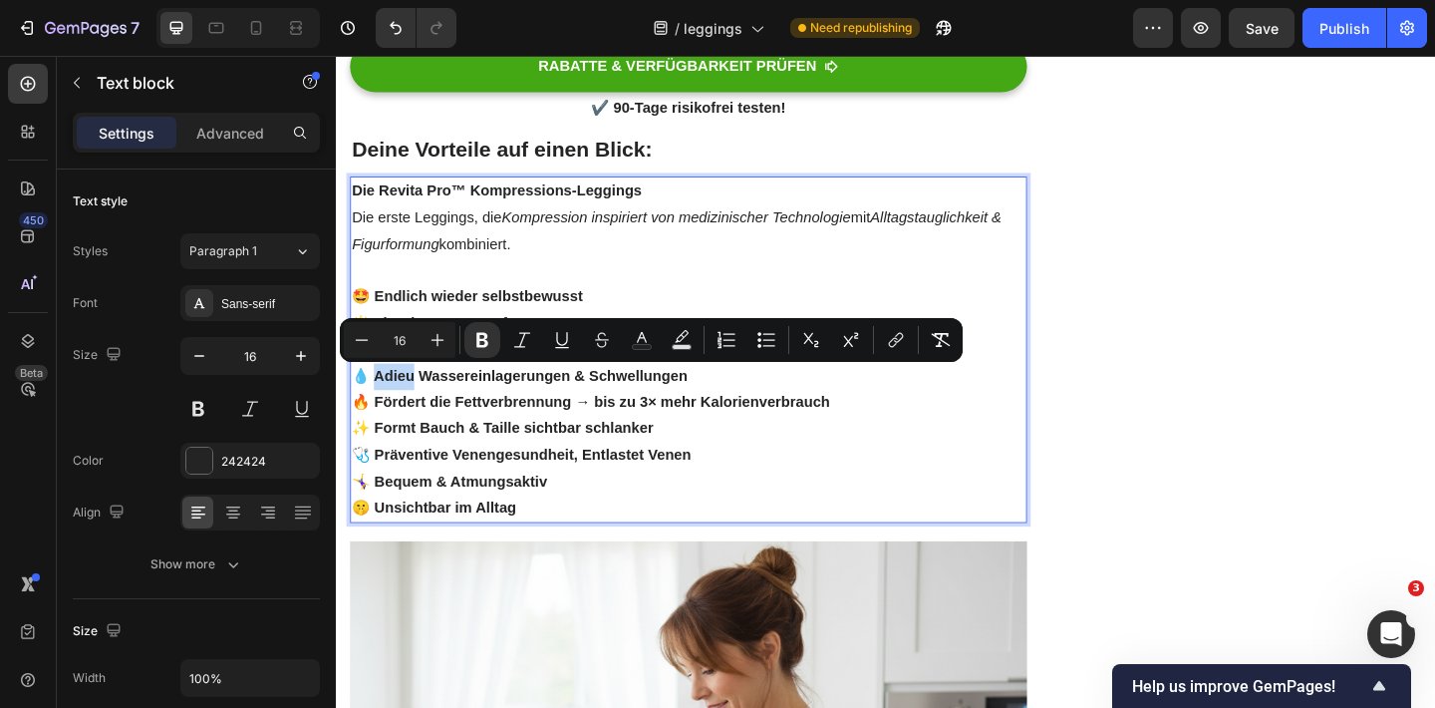
click at [395, 409] on strong "💧 Adieu Wassereinlagerungen & Schwellungen" at bounding box center [535, 404] width 365 height 17
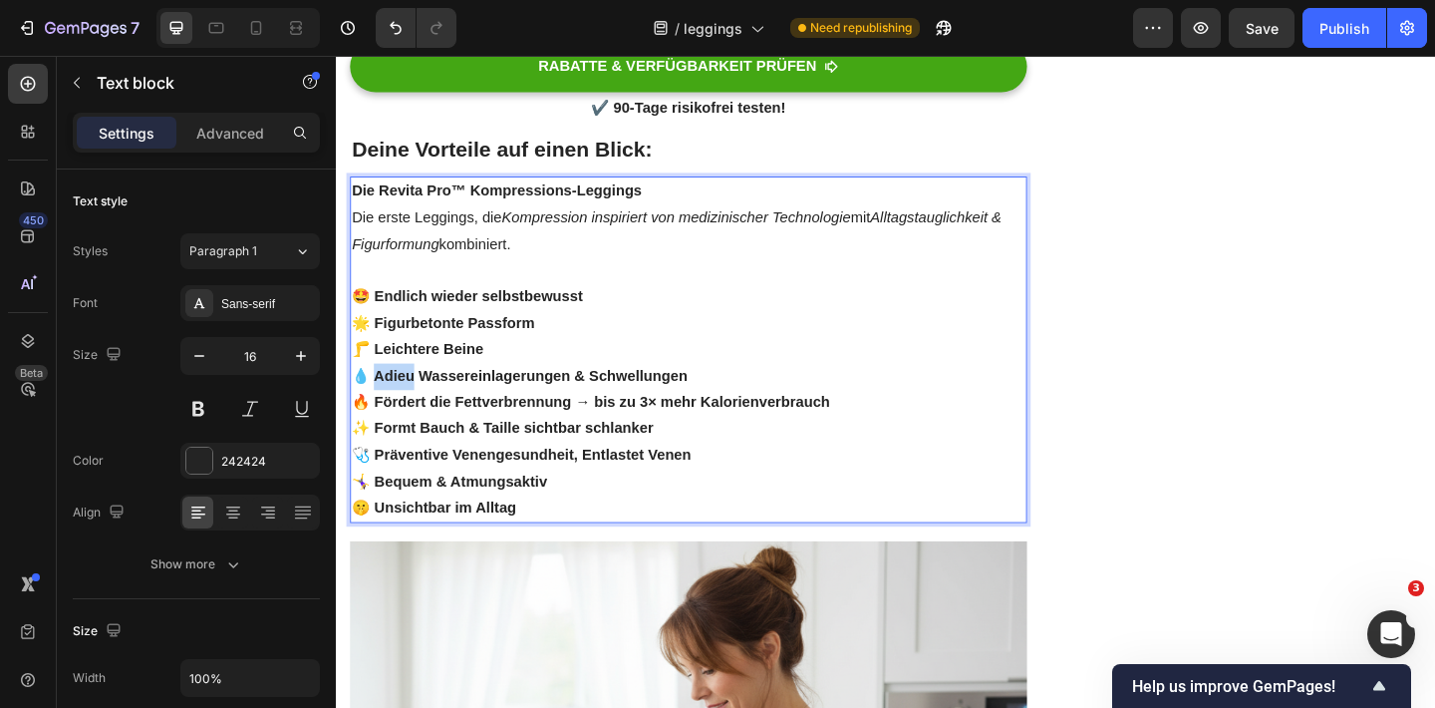
click at [395, 409] on strong "💧 Adieu Wassereinlagerungen & Schwellungen" at bounding box center [535, 404] width 365 height 17
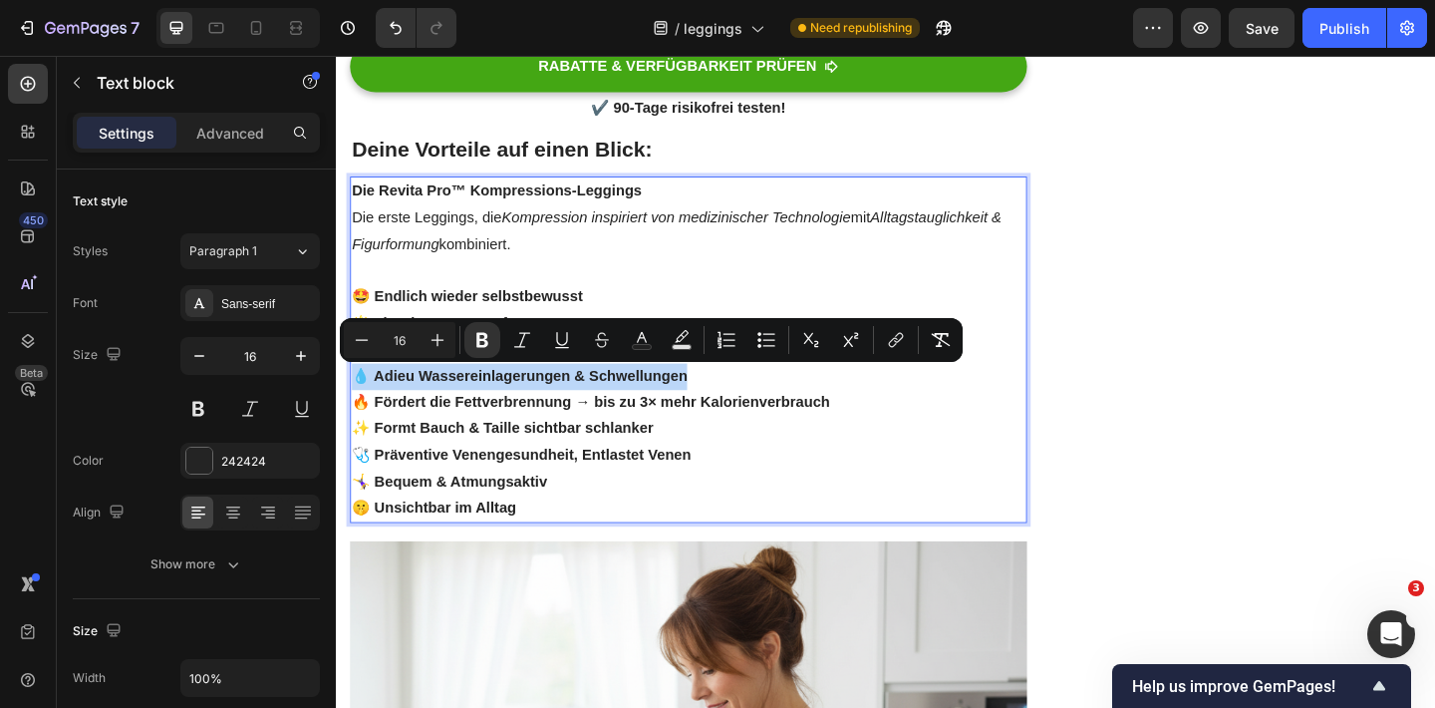
click at [459, 413] on strong "💧 Adieu Wassereinlagerungen & Schwellungen" at bounding box center [535, 404] width 365 height 17
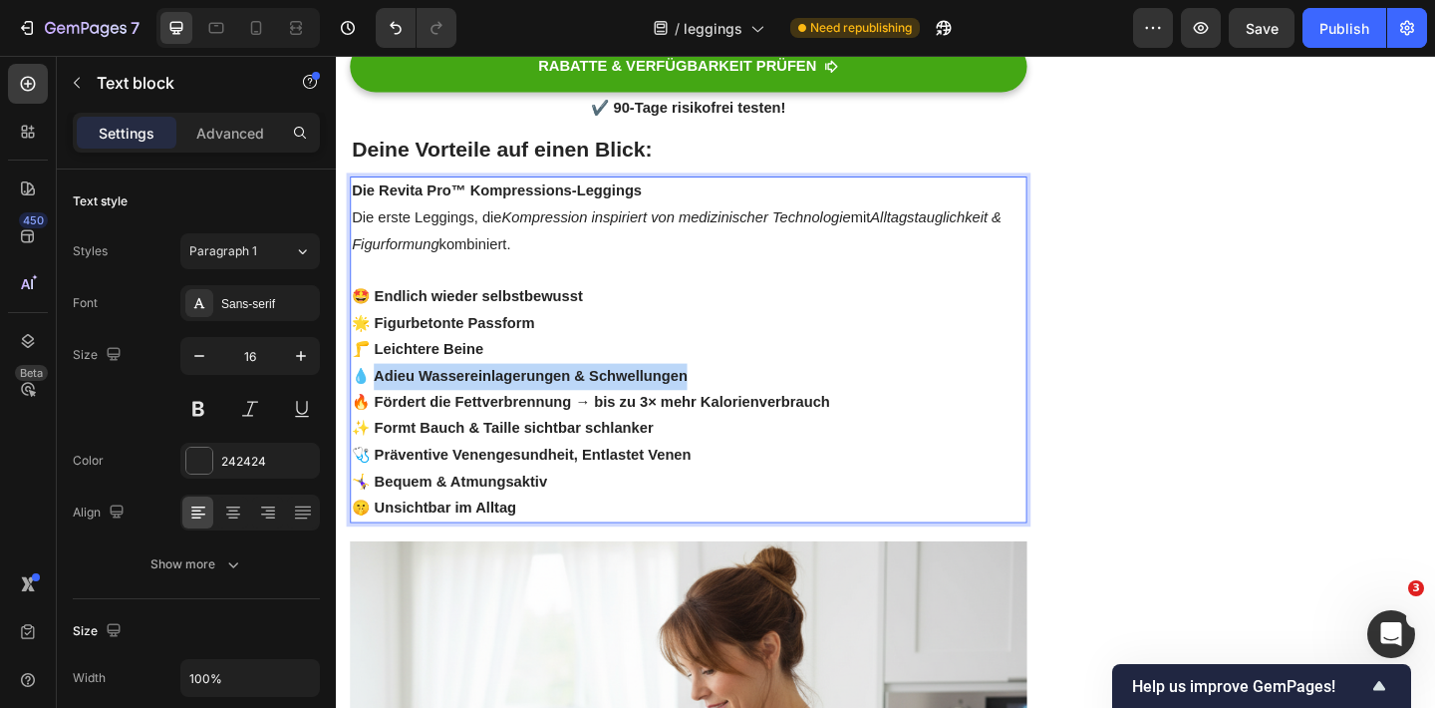
drag, startPoint x: 377, startPoint y: 408, endPoint x: 728, endPoint y: 412, distance: 351.8
click at [729, 413] on p "💧 Adieu Wassereinlagerungen & Schwellungen" at bounding box center [719, 405] width 732 height 29
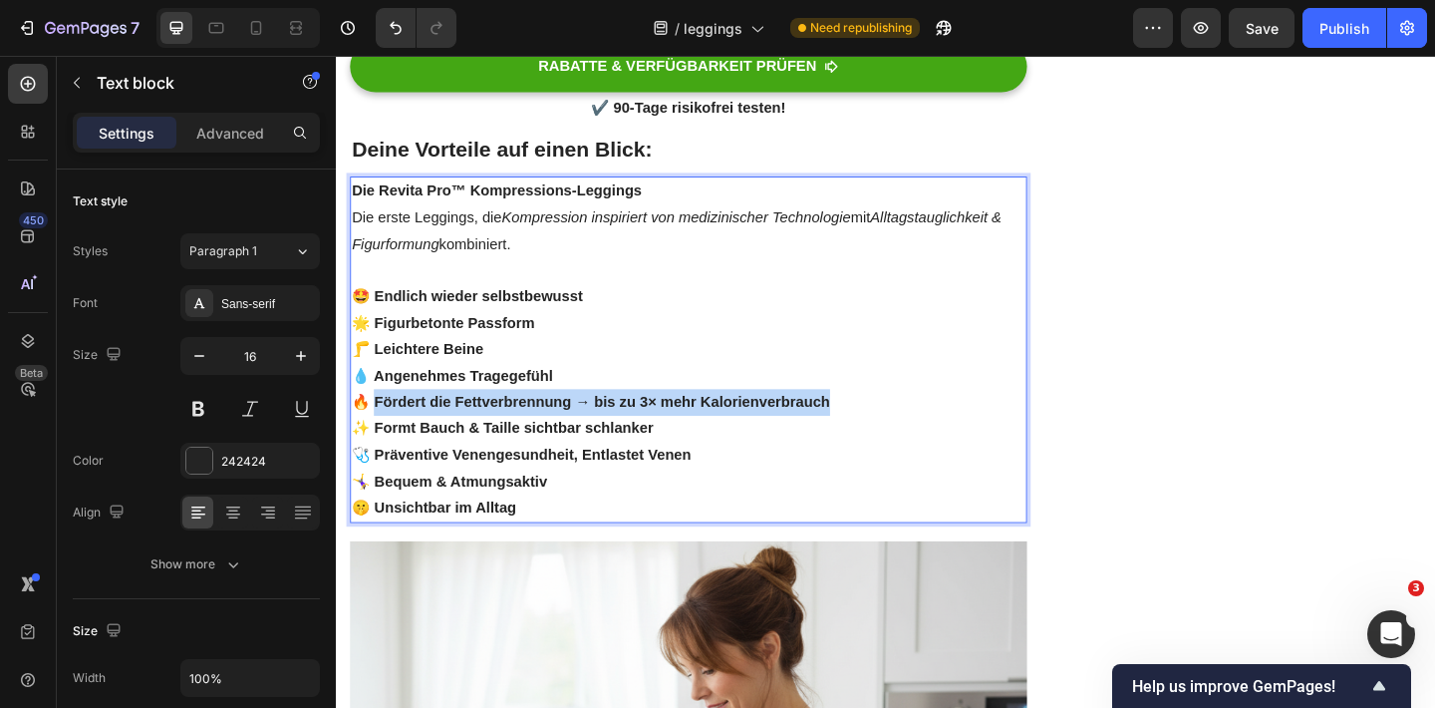
drag, startPoint x: 376, startPoint y: 431, endPoint x: 862, endPoint y: 428, distance: 486.3
click at [866, 430] on strong "🔥 Fördert die Fettverbrennung → bis zu 3× mehr Kalorienverbrauch" at bounding box center [613, 432] width 520 height 17
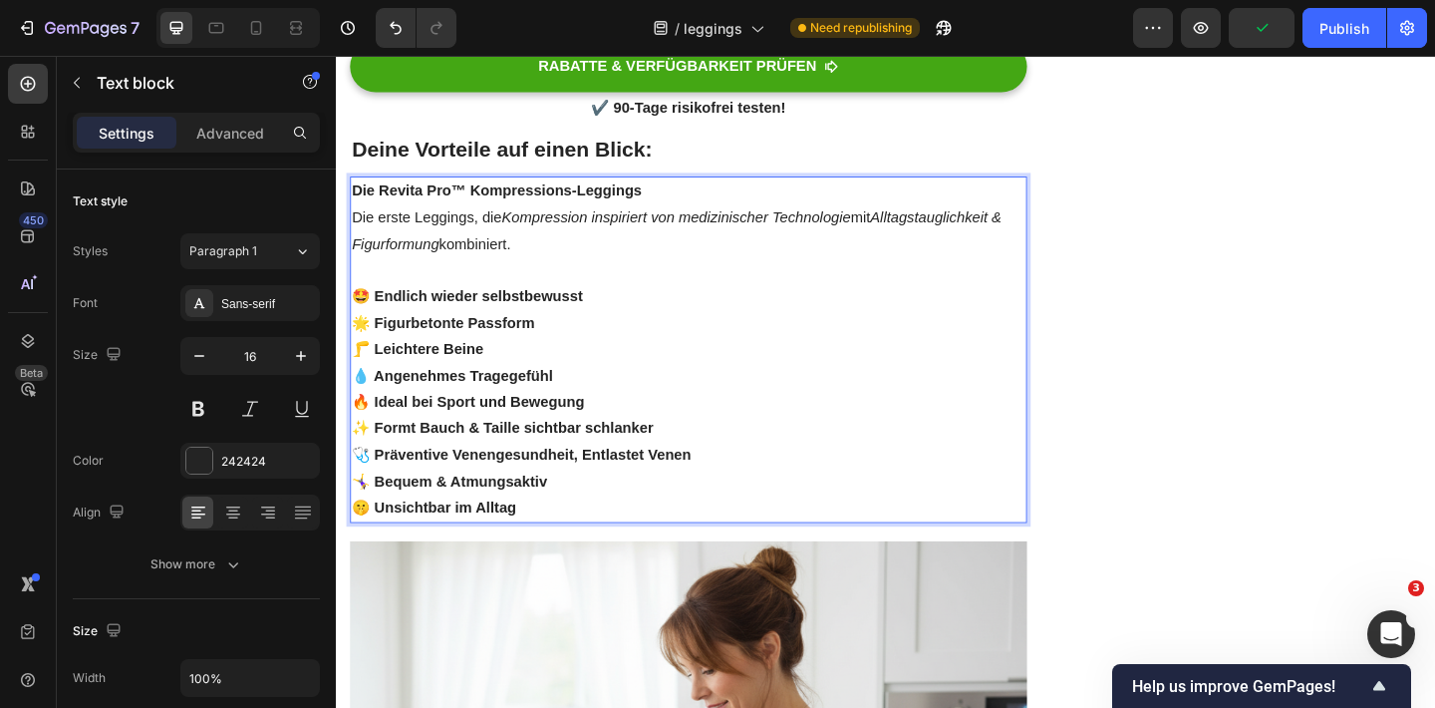
click at [409, 487] on strong "🩺 Präventive Venengesundheit, Entlastet Venen" at bounding box center [537, 489] width 369 height 17
drag, startPoint x: 377, startPoint y: 462, endPoint x: 722, endPoint y: 464, distance: 345.8
click at [727, 465] on p "✨ Formt Bauch & Taille sichtbar schlanker" at bounding box center [719, 461] width 732 height 29
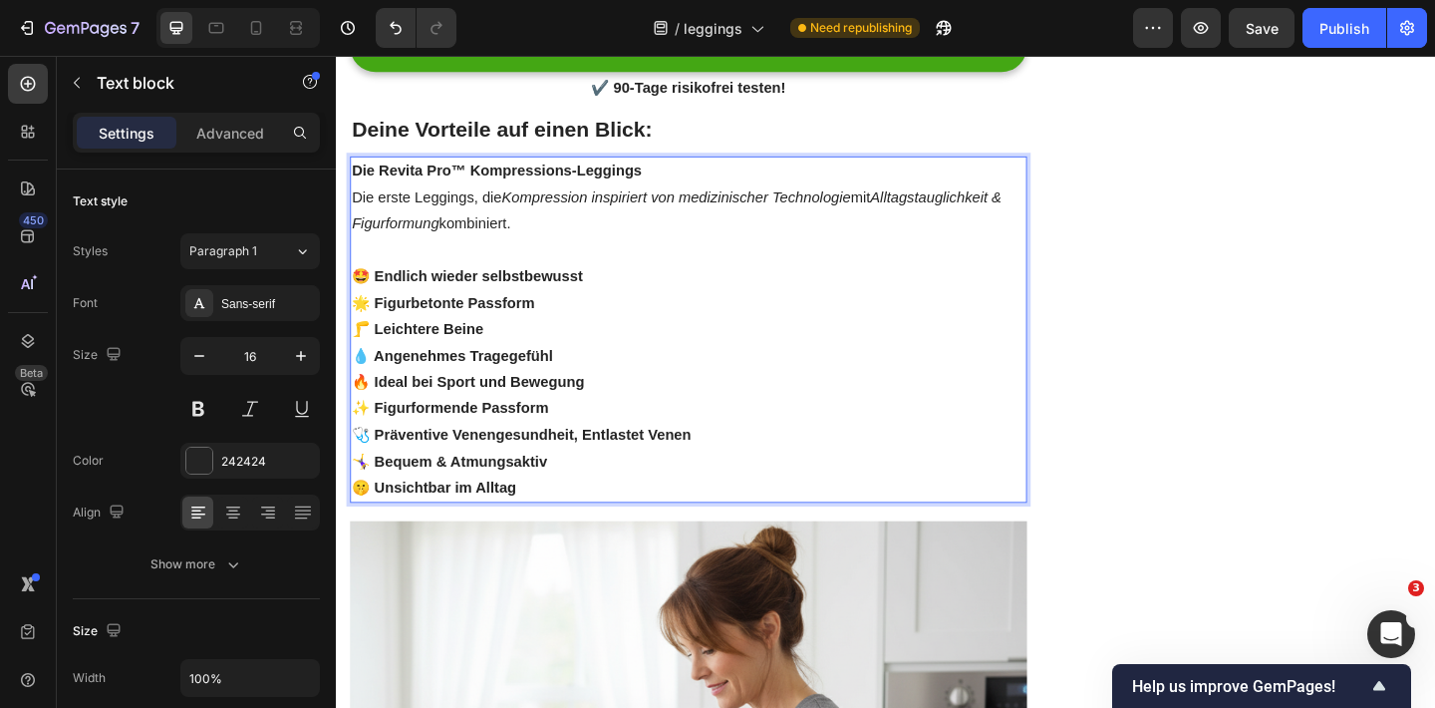
scroll to position [1889, 0]
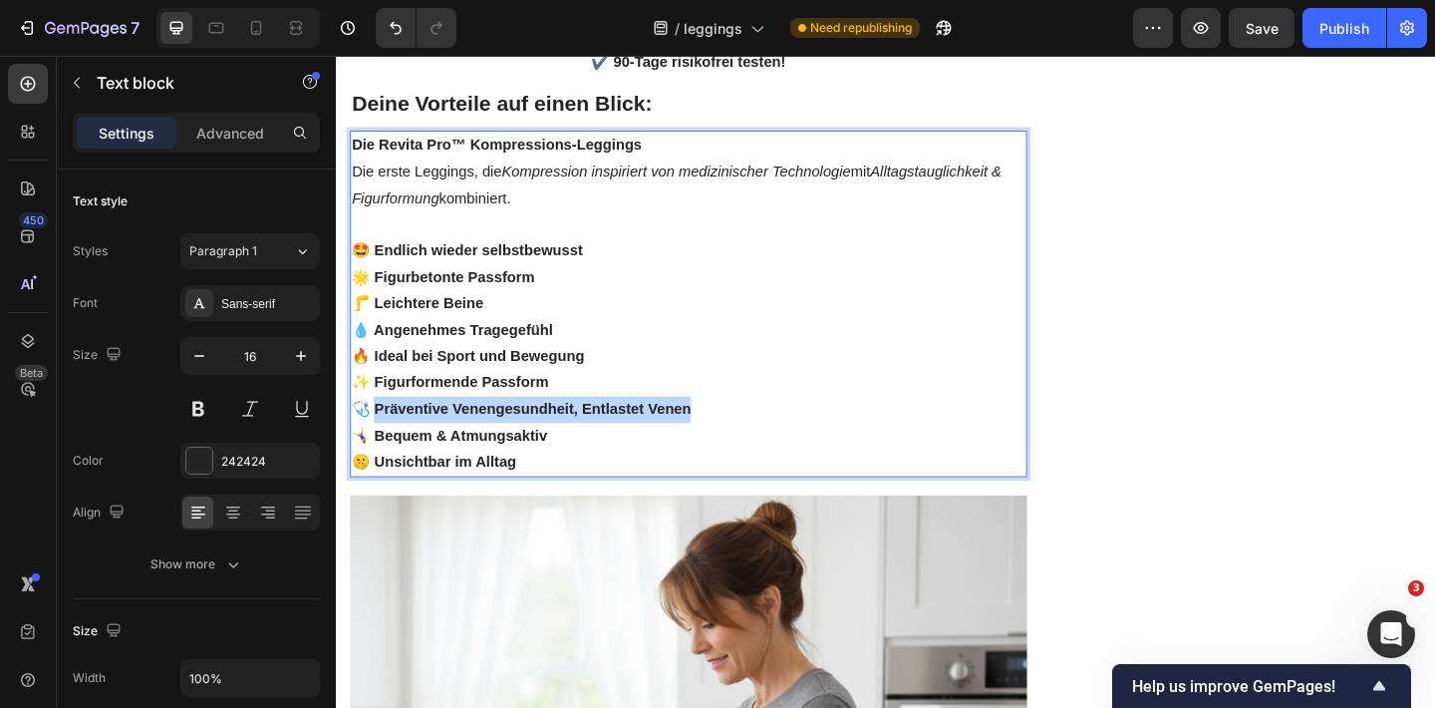
drag, startPoint x: 740, startPoint y: 443, endPoint x: 374, endPoint y: 440, distance: 366.7
click at [374, 440] on p "🩺 Präventive Venengesundheit, Entlastet Venen" at bounding box center [719, 440] width 732 height 29
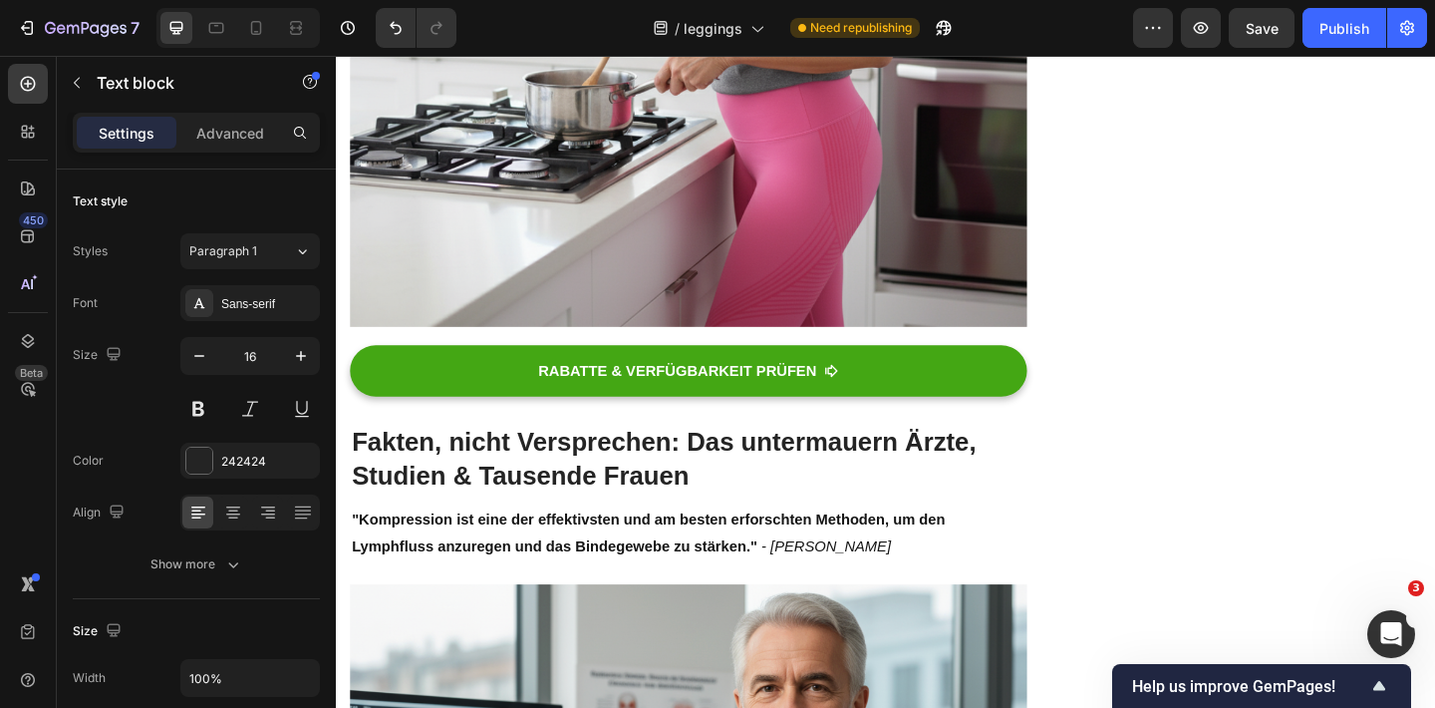
scroll to position [2999, 0]
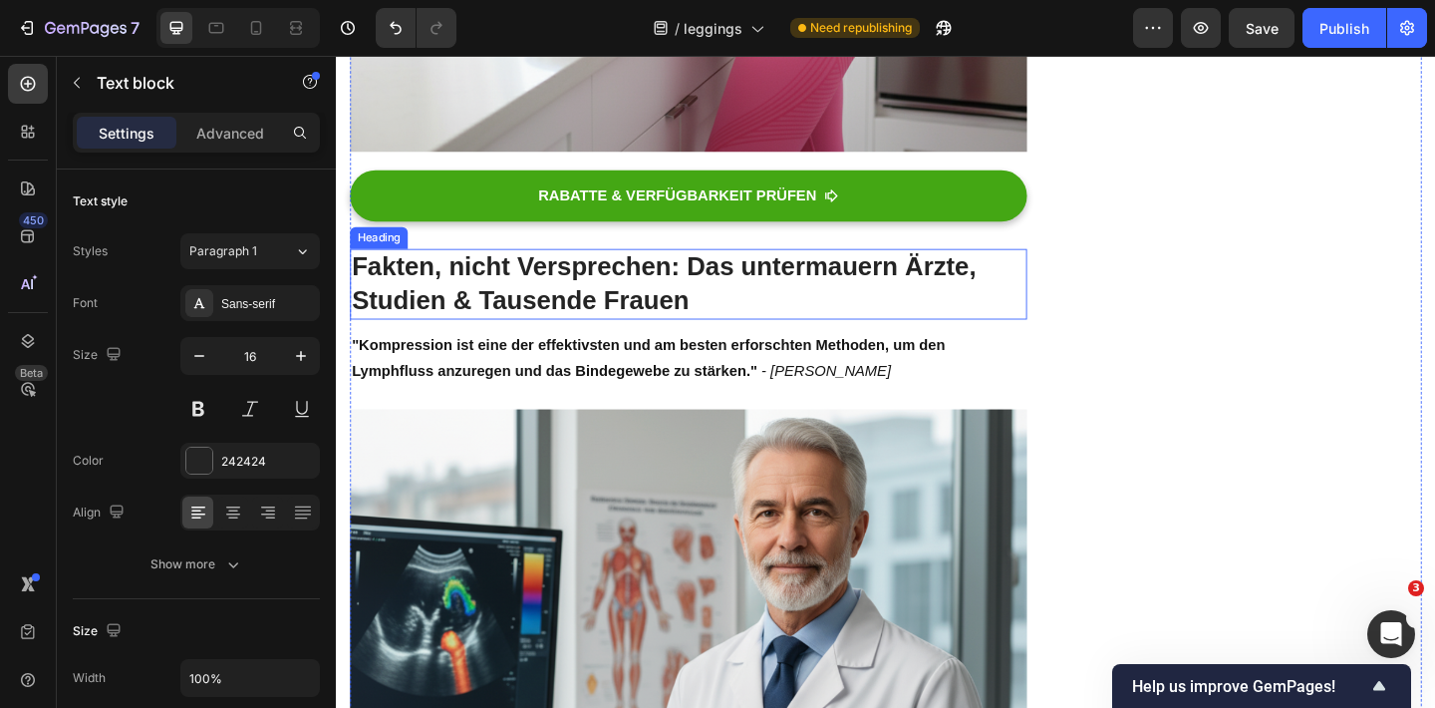
click at [638, 319] on strong "Fakten, nicht Versprechen: Das untermauern Ärzte, Studien & Tausende Frauen" at bounding box center [693, 303] width 680 height 67
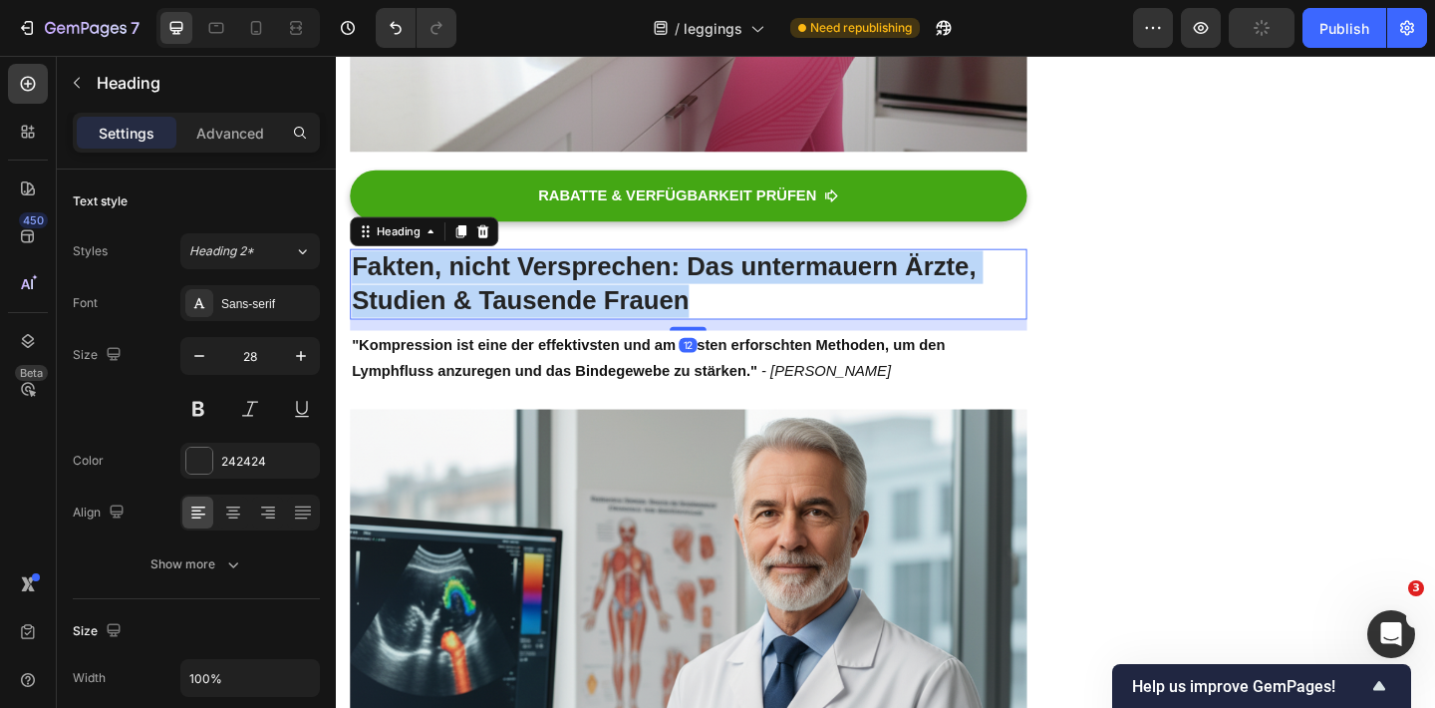
click at [638, 319] on strong "Fakten, nicht Versprechen: Das untermauern Ärzte, Studien & Tausende Frauen" at bounding box center [693, 303] width 680 height 67
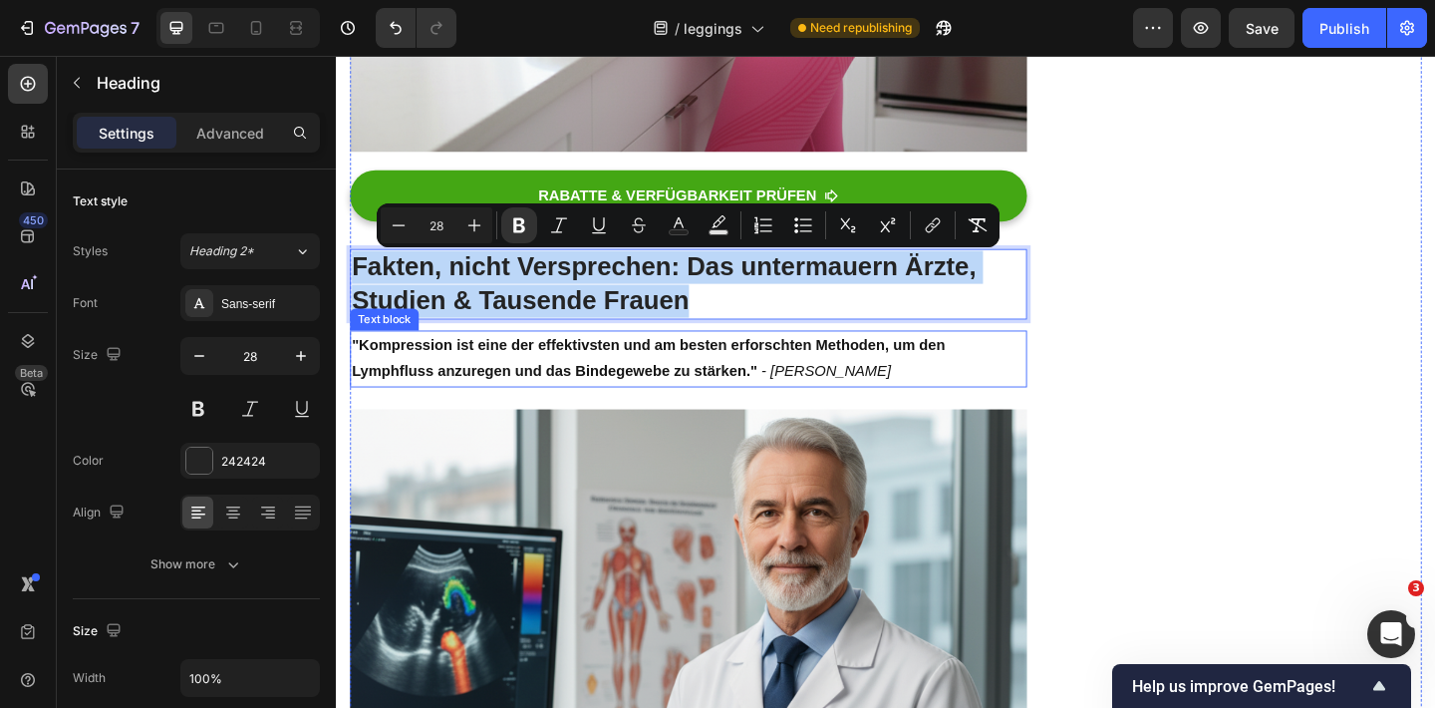
click at [725, 392] on strong ""Kompression ist eine der effektivsten und am besten erforschten Methoden, um d…" at bounding box center [676, 385] width 646 height 46
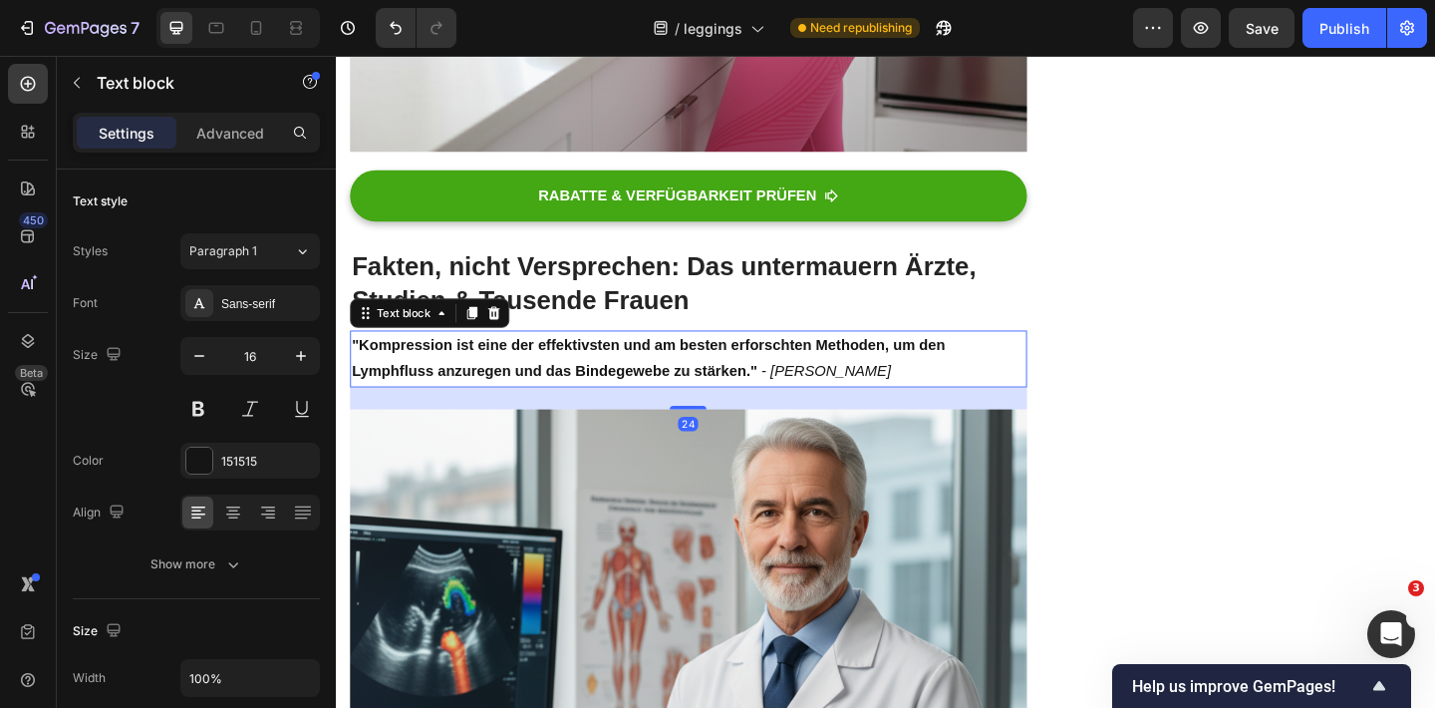
click at [725, 393] on strong ""Kompression ist eine der effektivsten und am besten erforschten Methoden, um d…" at bounding box center [676, 385] width 646 height 46
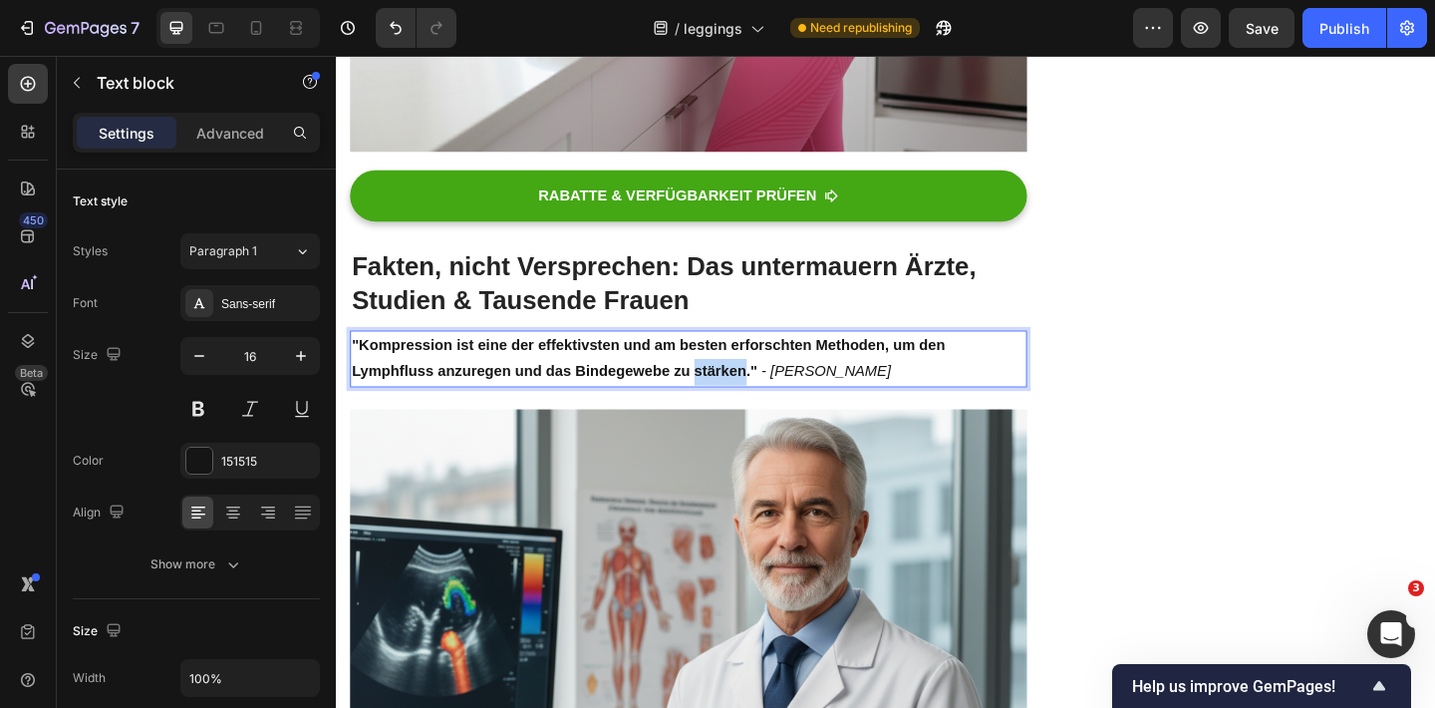
click at [725, 393] on strong ""Kompression ist eine der effektivsten und am besten erforschten Methoden, um d…" at bounding box center [676, 385] width 646 height 46
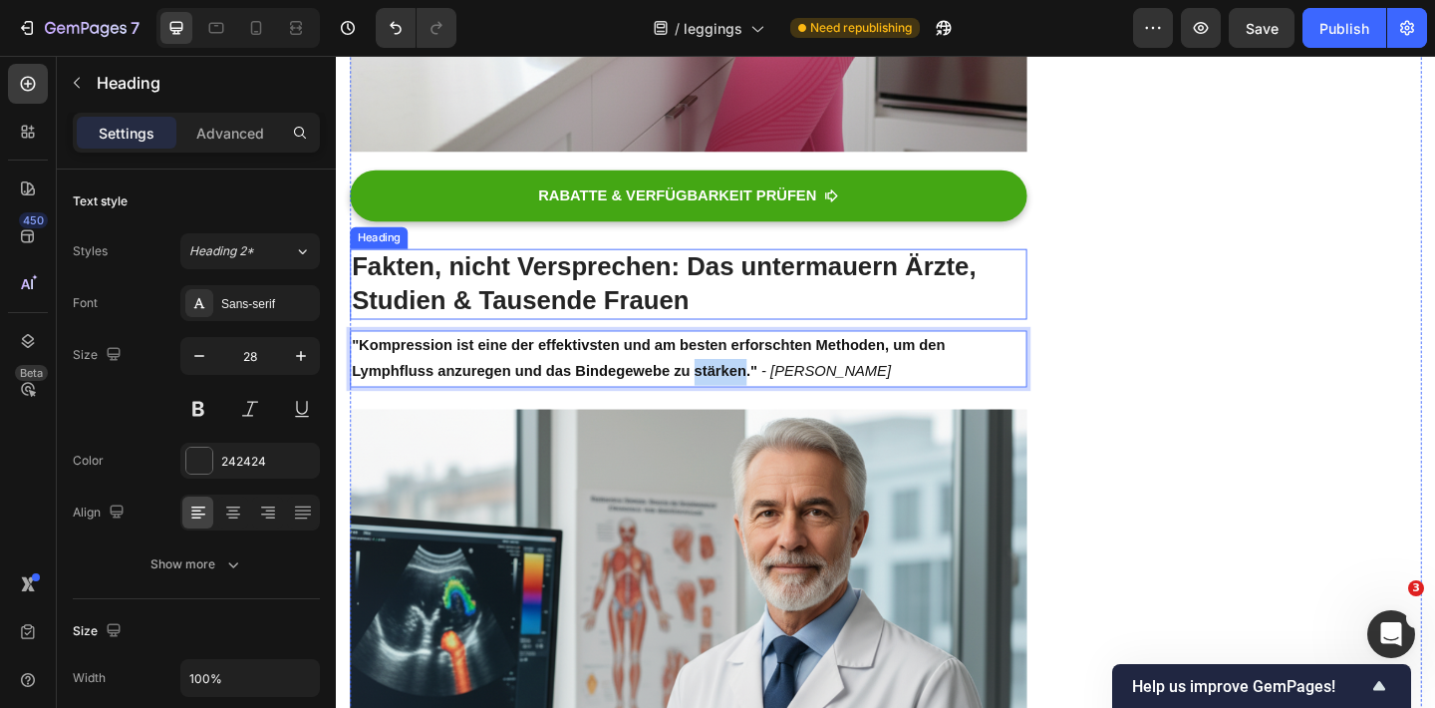
click at [495, 288] on strong "Fakten, nicht Versprechen: Das untermauern Ärzte, Studien & Tausende Frauen" at bounding box center [693, 303] width 680 height 67
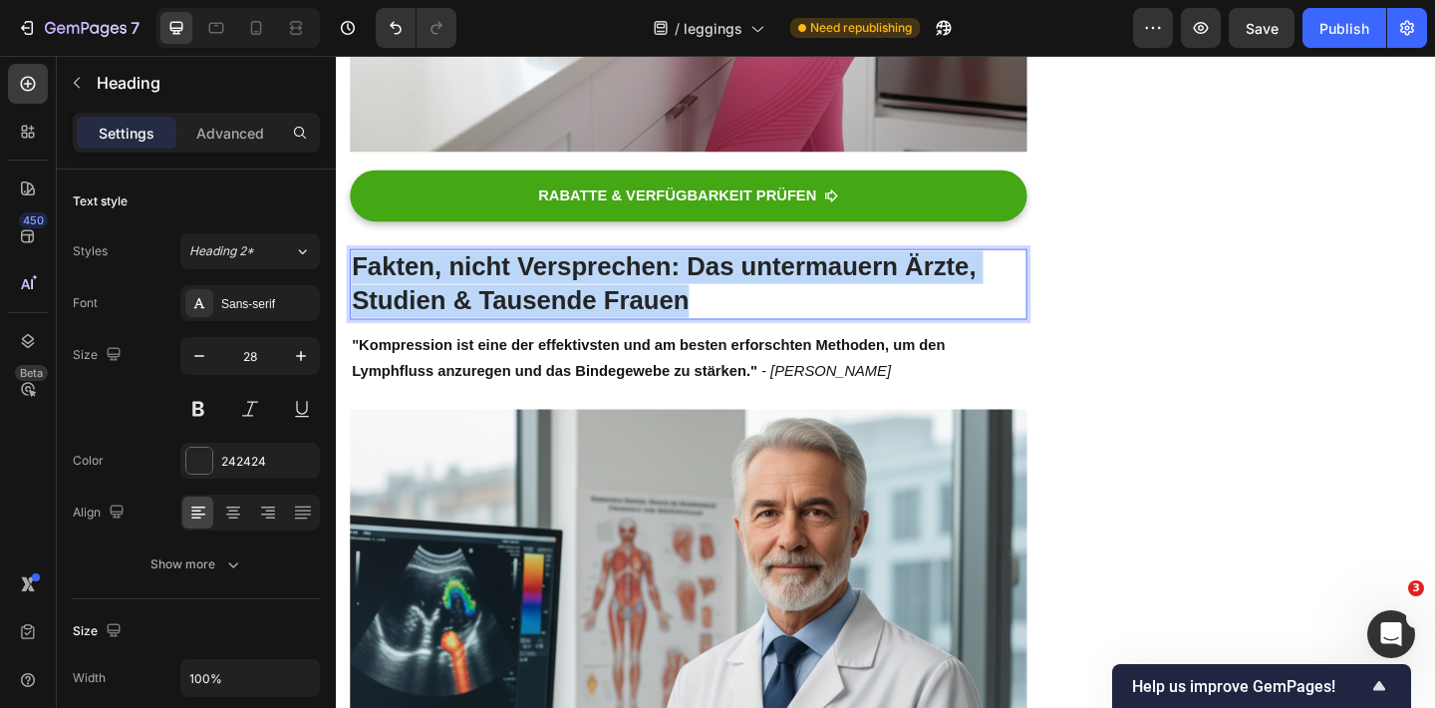
click at [495, 288] on strong "Fakten, nicht Versprechen: Das untermauern Ärzte, Studien & Tausende Frauen" at bounding box center [693, 303] width 680 height 67
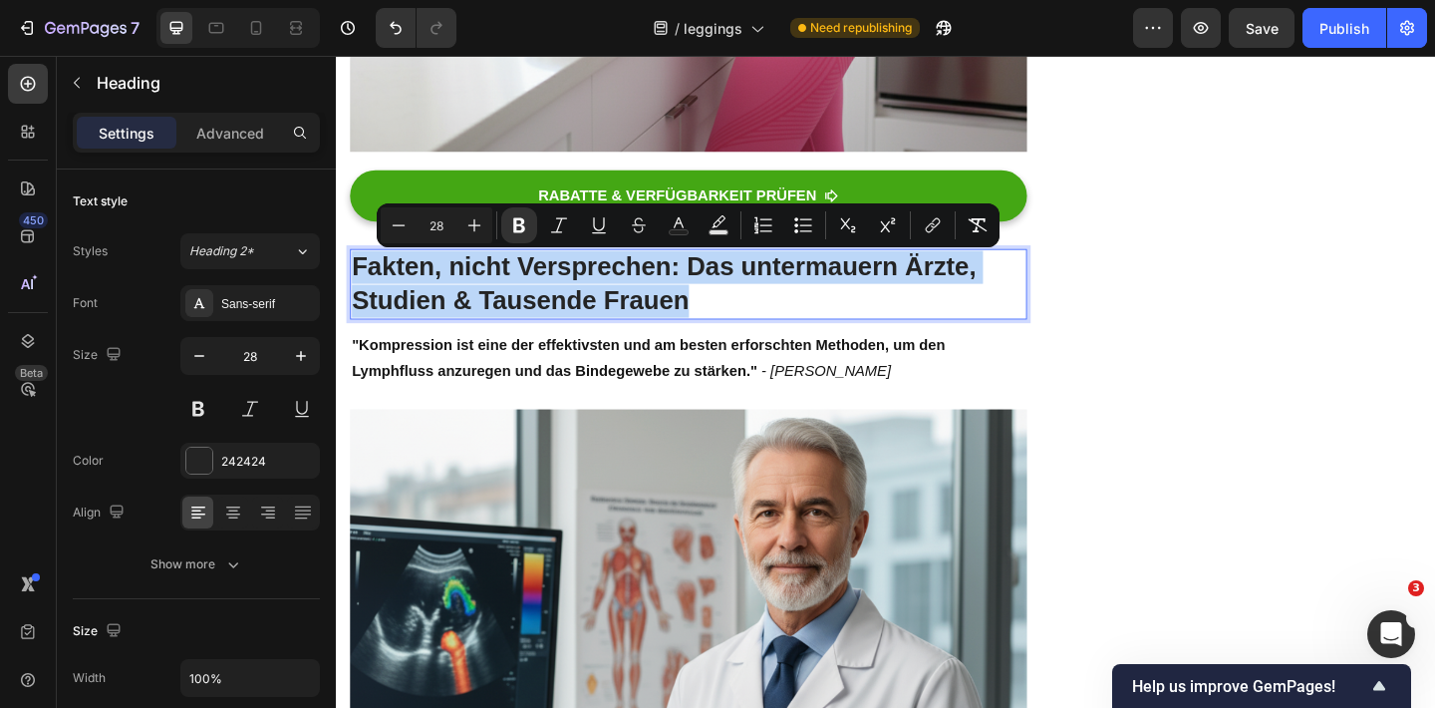
click at [795, 330] on p "Fakten, nicht Versprechen: Das untermauern Ärzte, Studien & Tausende Frauen" at bounding box center [719, 304] width 732 height 73
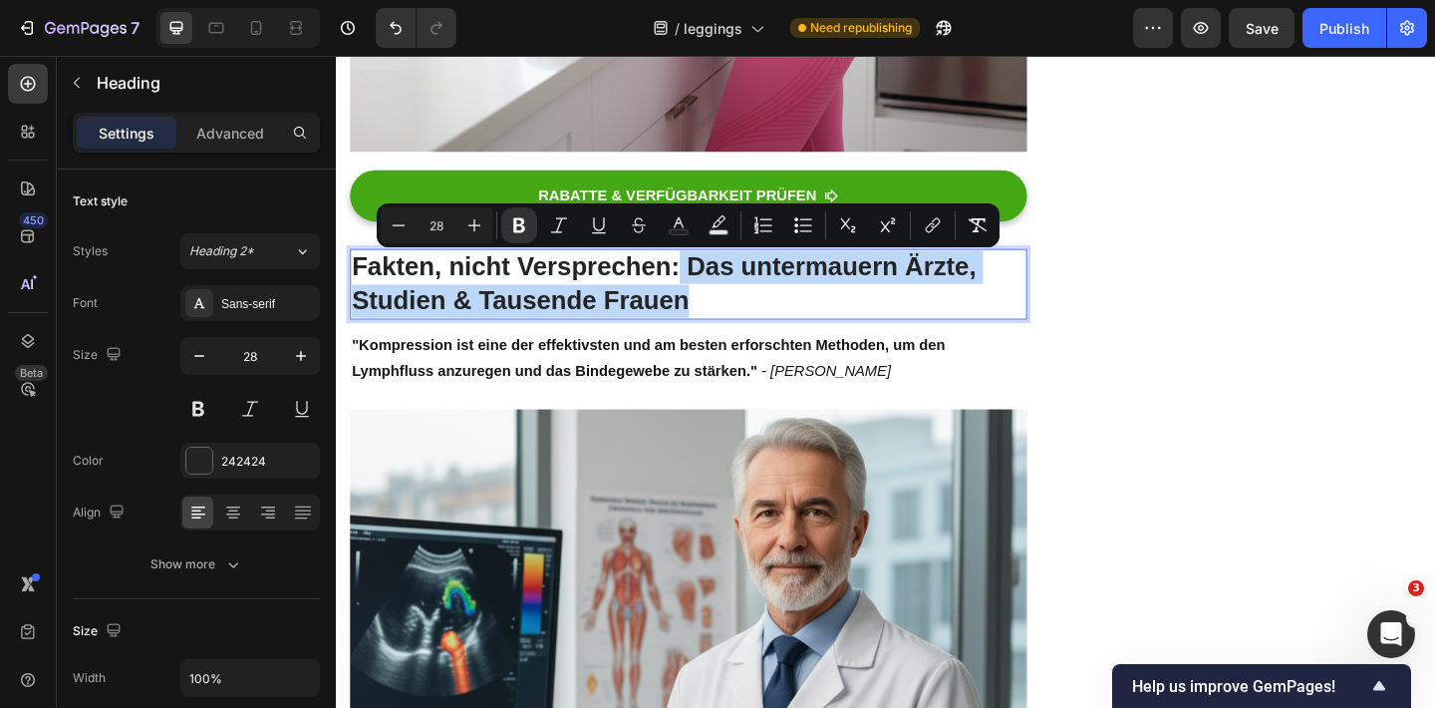
drag, startPoint x: 795, startPoint y: 331, endPoint x: 707, endPoint y: 280, distance: 102.2
click at [707, 280] on p "Fakten, nicht Versprechen: Das untermauern Ärzte, Studien & Tausende Frauen" at bounding box center [719, 304] width 732 height 73
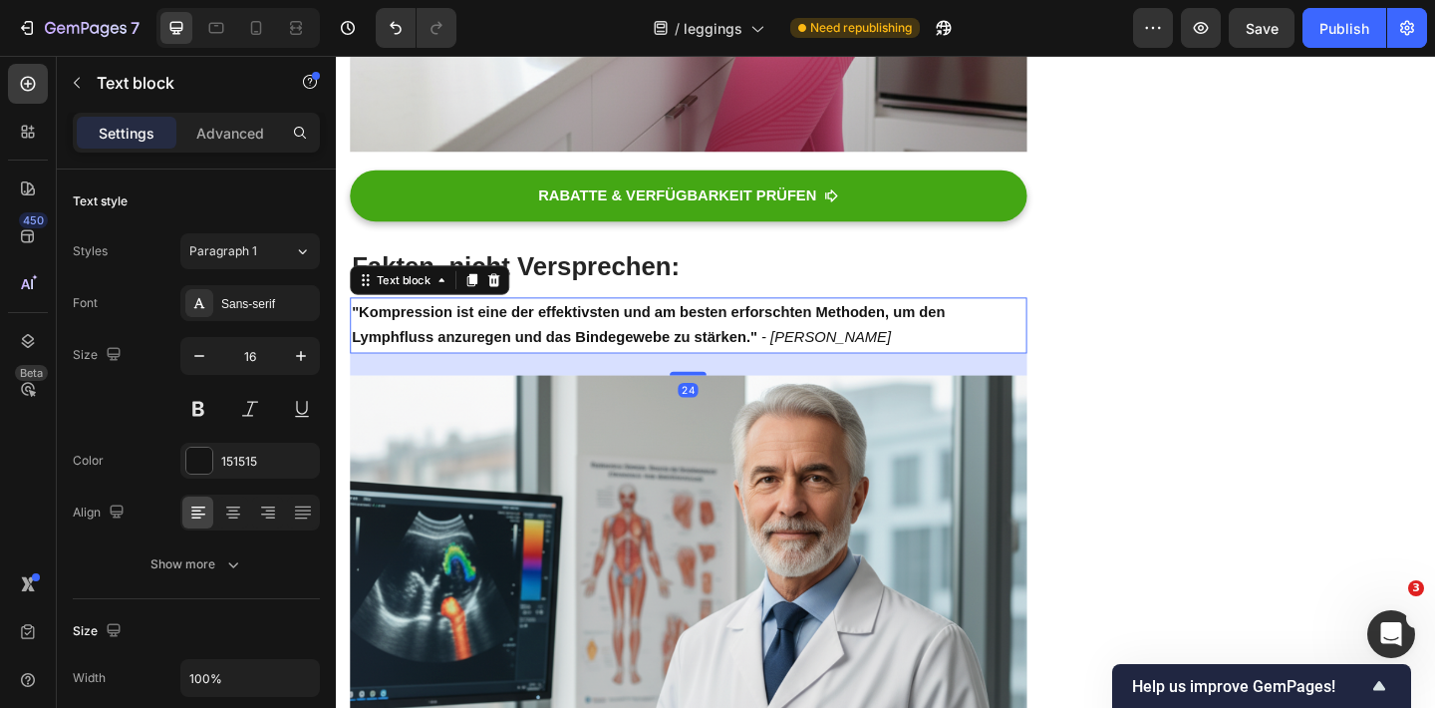
click at [496, 357] on strong ""Kompression ist eine der effektivsten und am besten erforschten Methoden, um d…" at bounding box center [676, 349] width 646 height 46
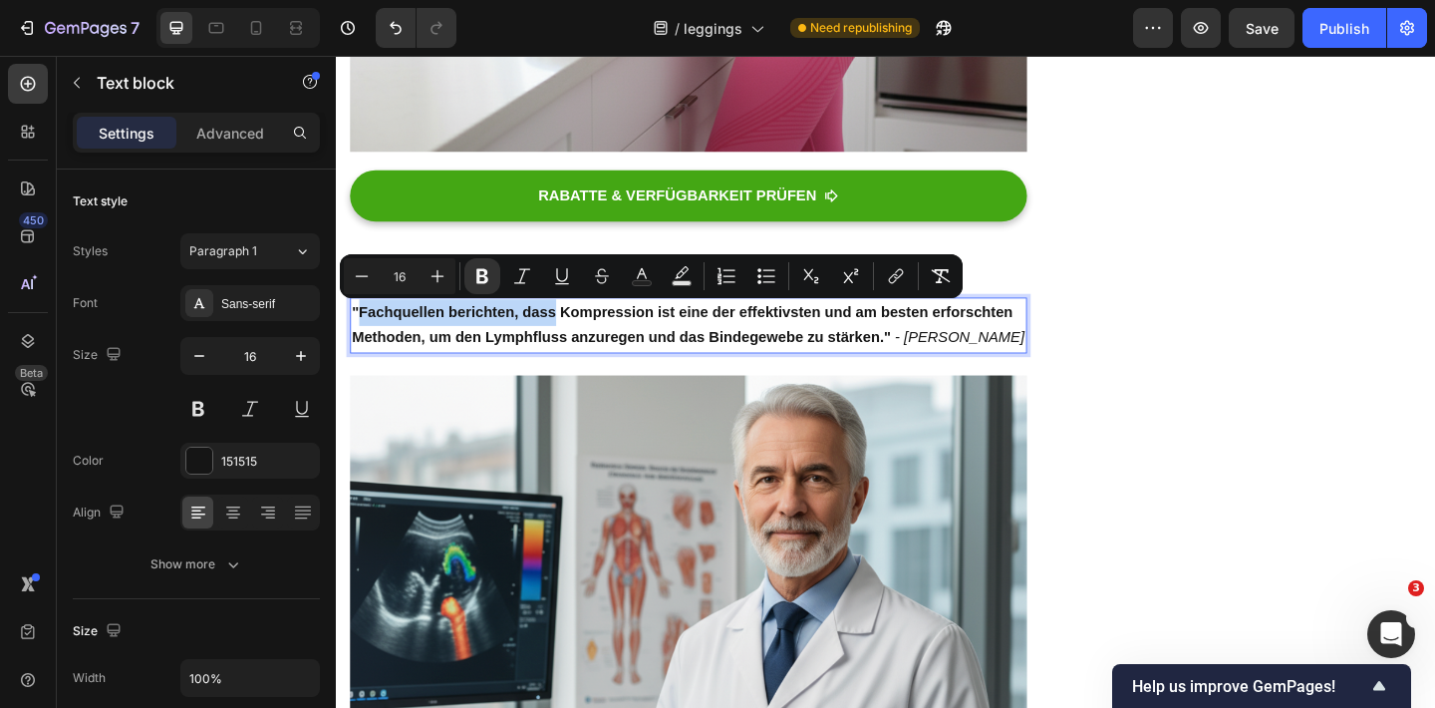
drag, startPoint x: 576, startPoint y: 335, endPoint x: 363, endPoint y: 328, distance: 213.4
click at [364, 330] on strong ""Fachquellen berichten, dass Kompression ist eine der effektivsten und am beste…" at bounding box center [712, 349] width 719 height 46
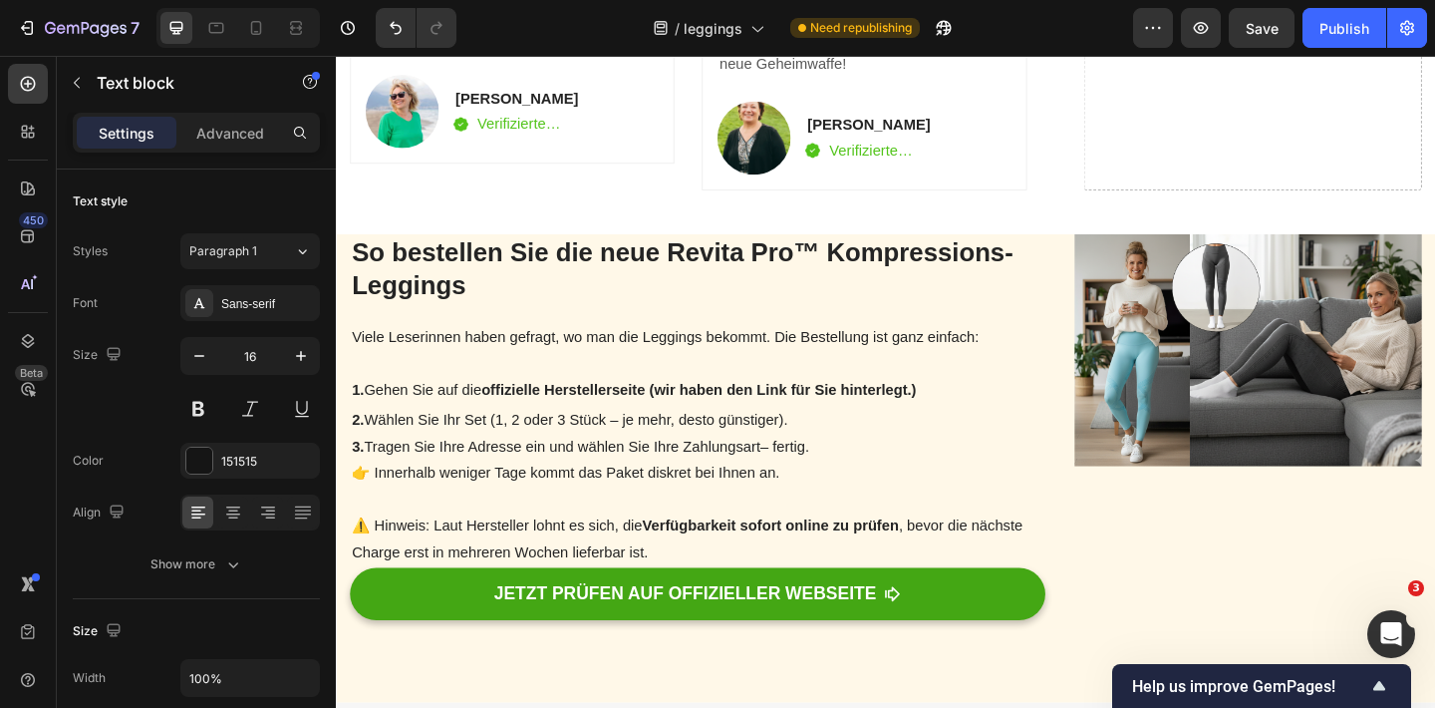
scroll to position [4632, 0]
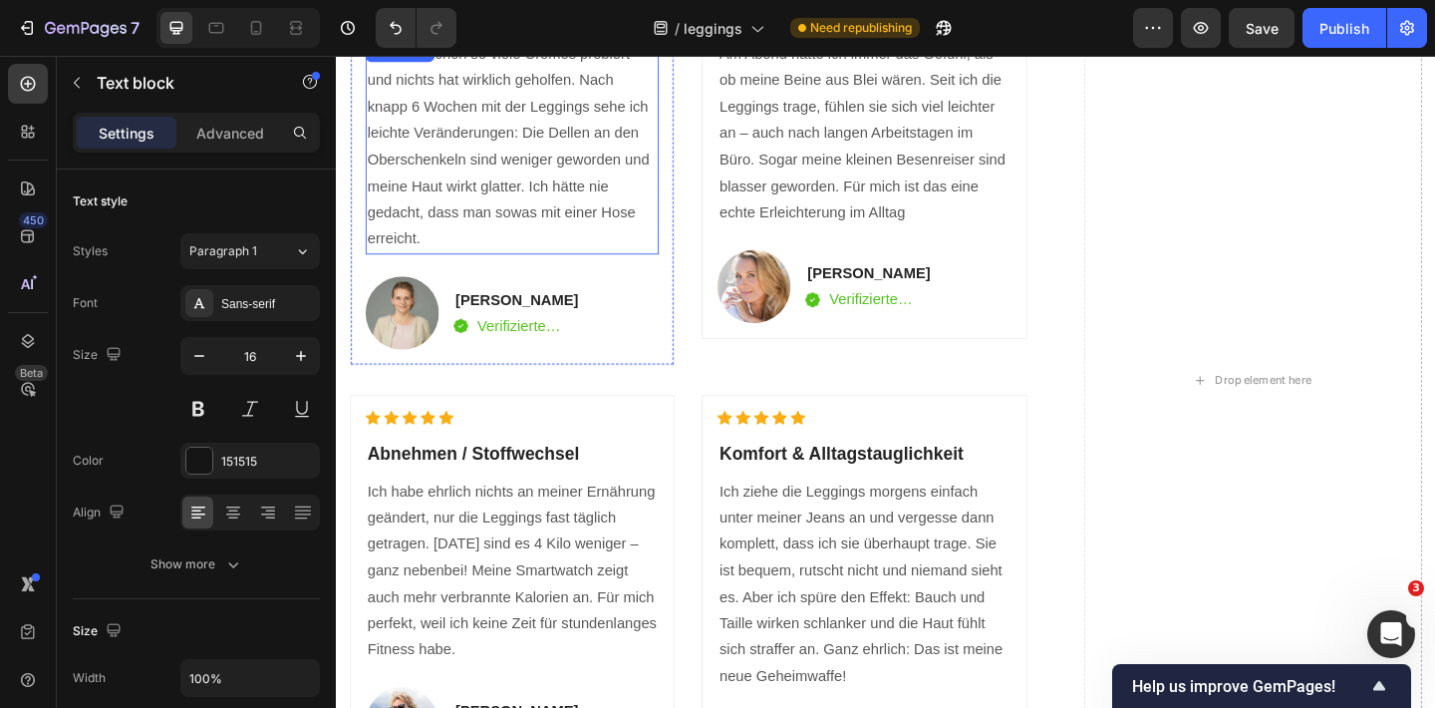
click at [586, 156] on p "Ich habe schon so viele Cremes probiert und nichts hat wirklich geholfen. Nach …" at bounding box center [527, 155] width 315 height 229
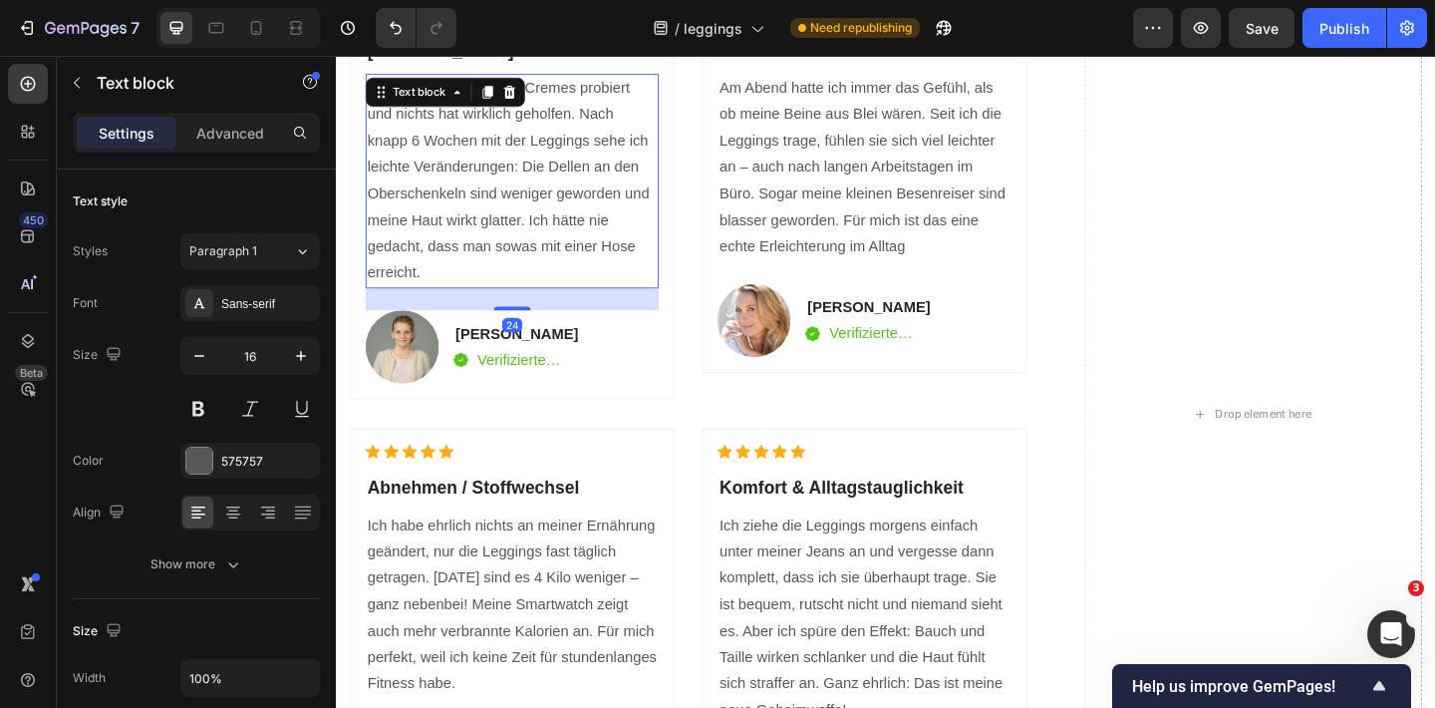
scroll to position [3816, 0]
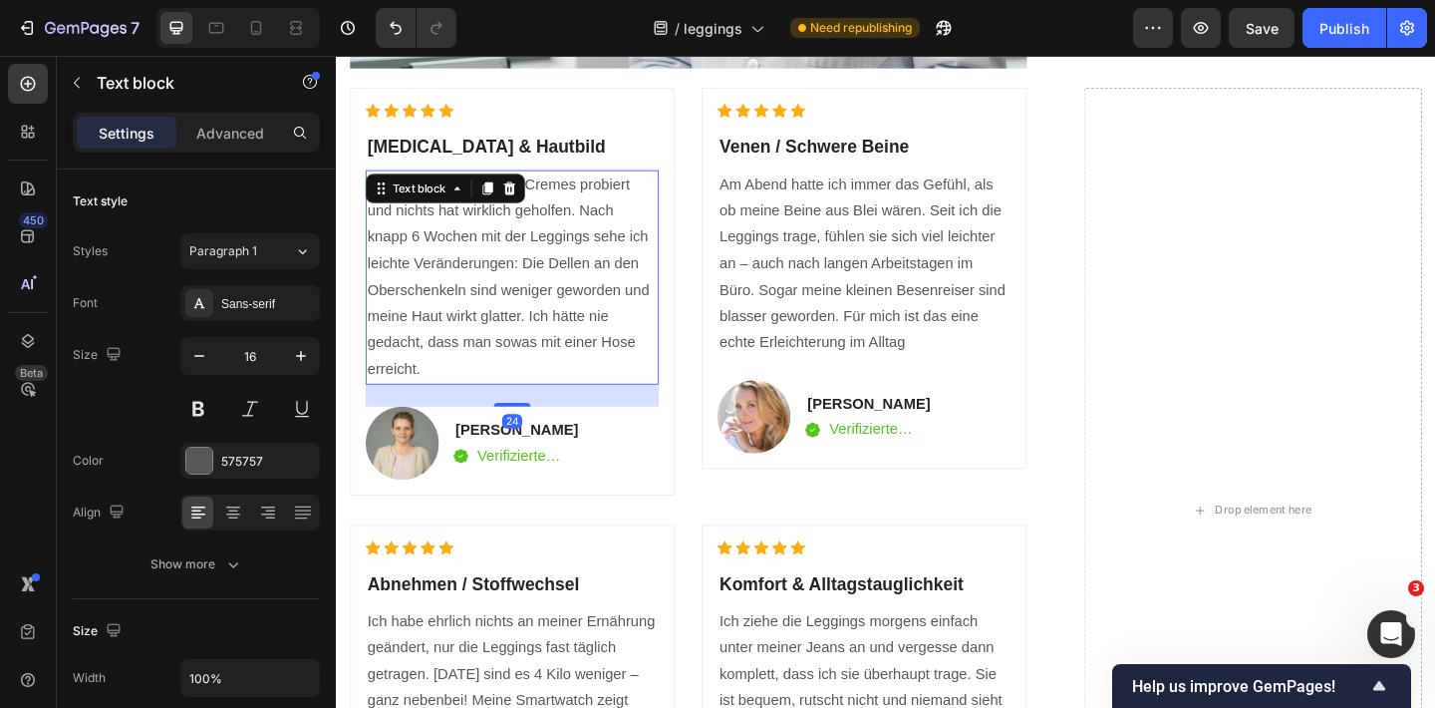
click at [529, 392] on p "Ich habe schon so viele Cremes probiert und nichts hat wirklich geholfen. Nach …" at bounding box center [527, 296] width 315 height 229
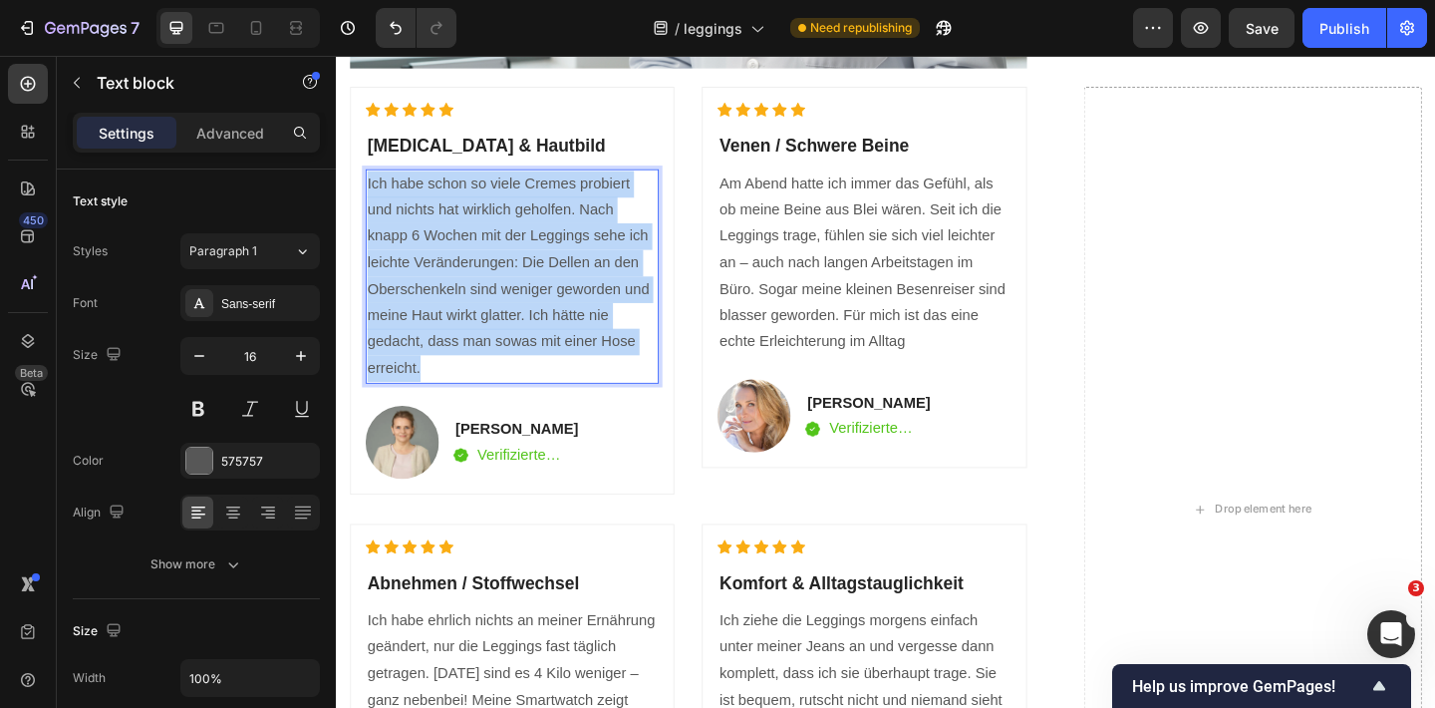
drag, startPoint x: 528, startPoint y: 393, endPoint x: 367, endPoint y: 188, distance: 260.4
click at [367, 188] on div "Icon Icon Icon Icon Icon Icon List Hoz [MEDICAL_DATA] & Hautbild Heading Ich ha…" at bounding box center [527, 311] width 353 height 443
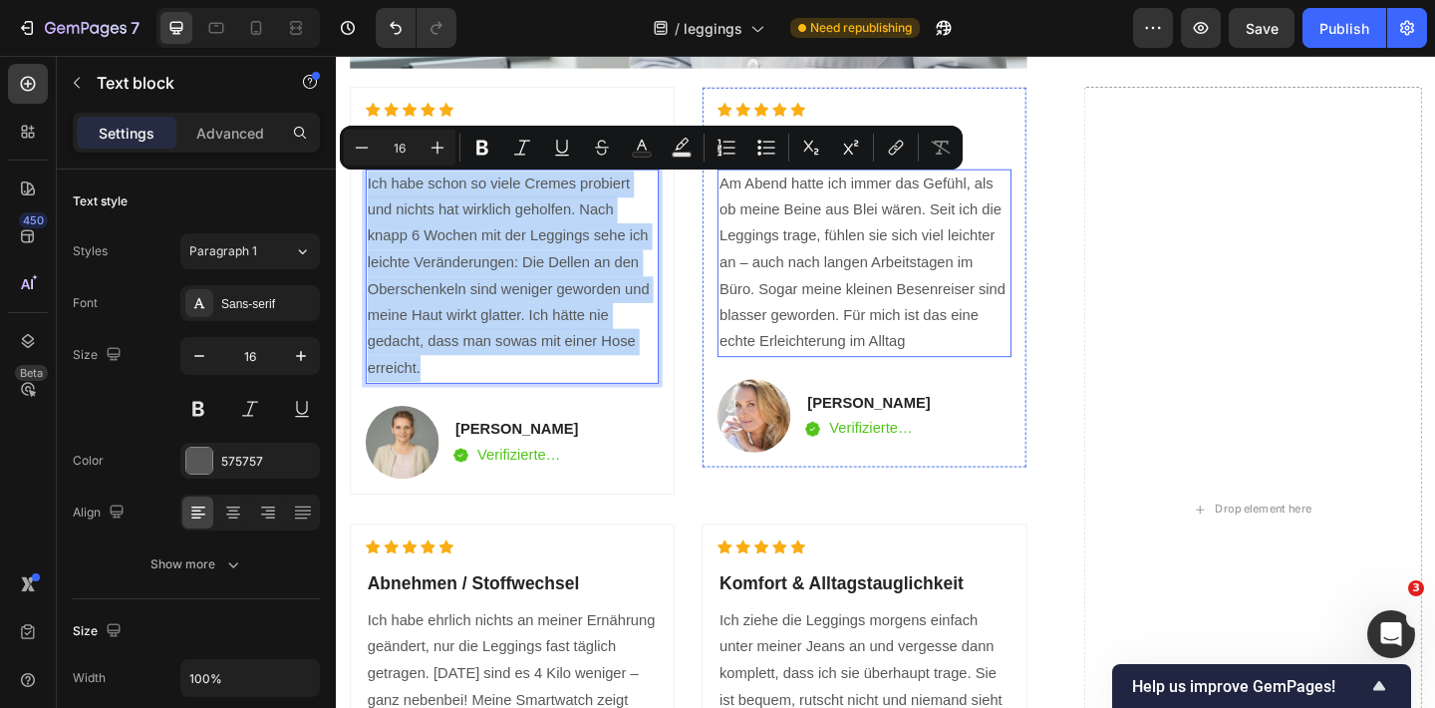
click at [837, 289] on p "Am Abend hatte ich immer das Gefühl, als ob meine Beine aus Blei wären. Seit ic…" at bounding box center [909, 281] width 315 height 201
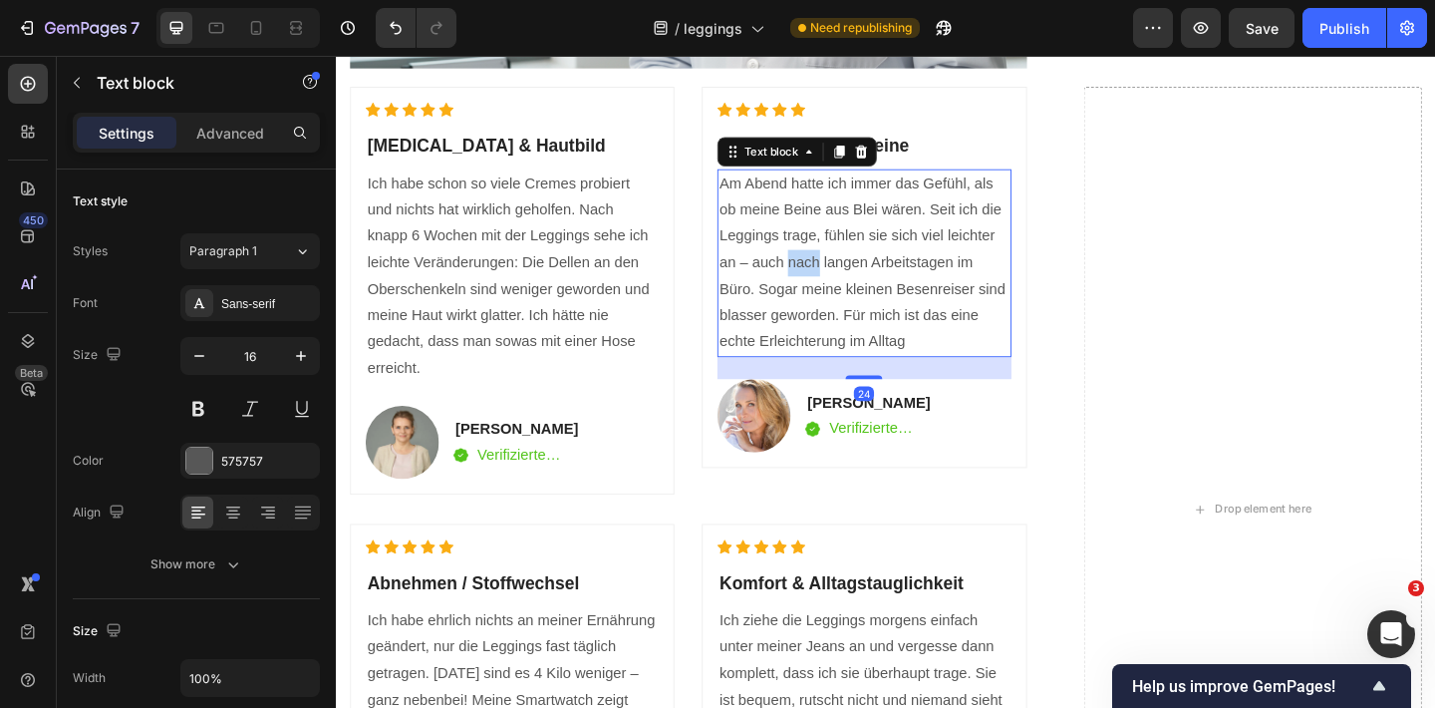
click at [837, 290] on p "Am Abend hatte ich immer das Gefühl, als ob meine Beine aus Blei wären. Seit ic…" at bounding box center [909, 281] width 315 height 201
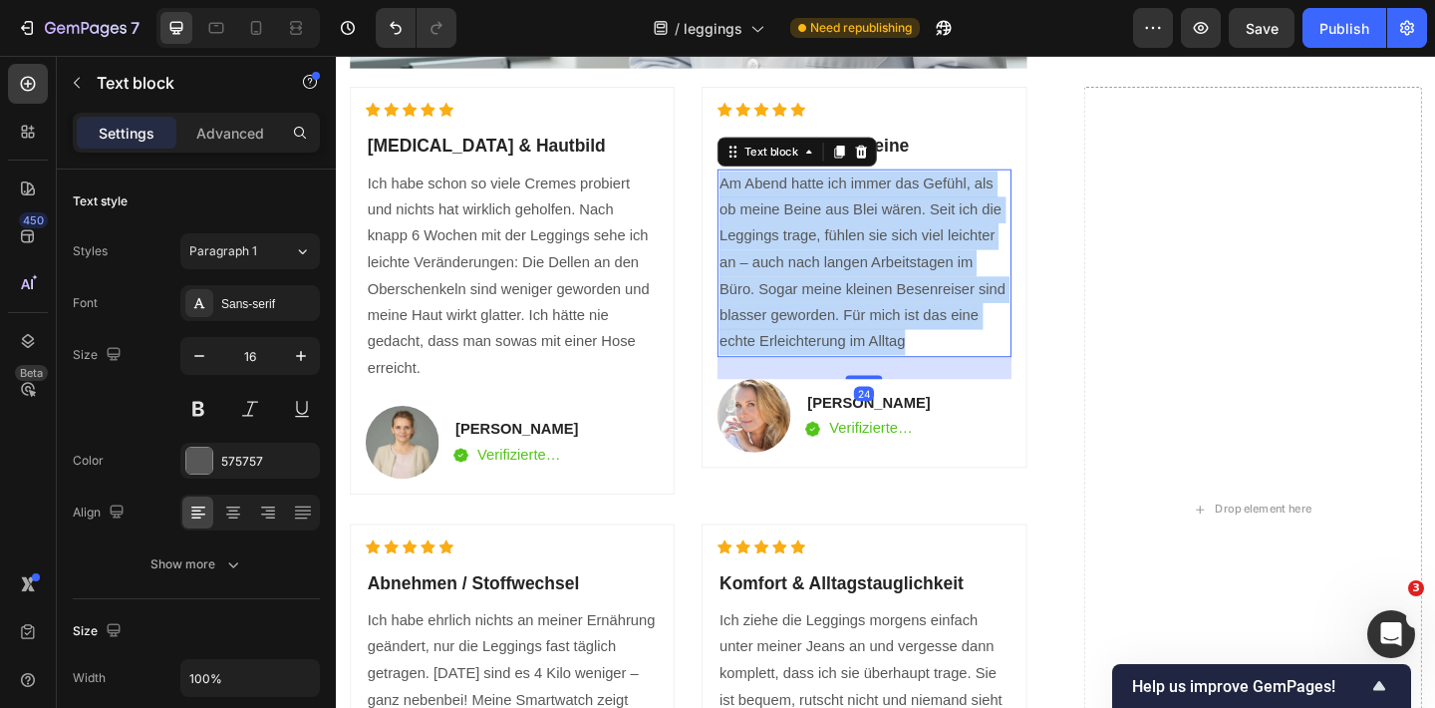
click at [837, 290] on p "Am Abend hatte ich immer das Gefühl, als ob meine Beine aus Blei wären. Seit ic…" at bounding box center [909, 281] width 315 height 201
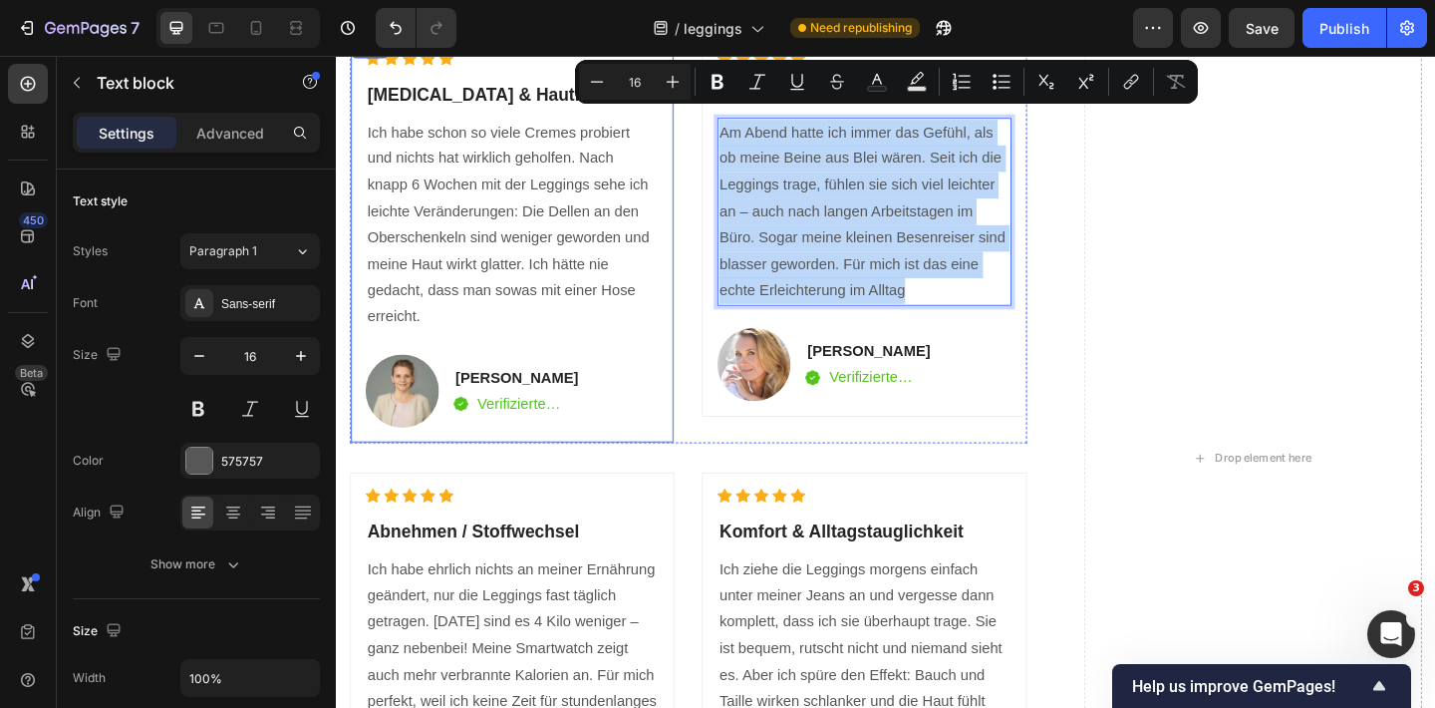
scroll to position [4054, 0]
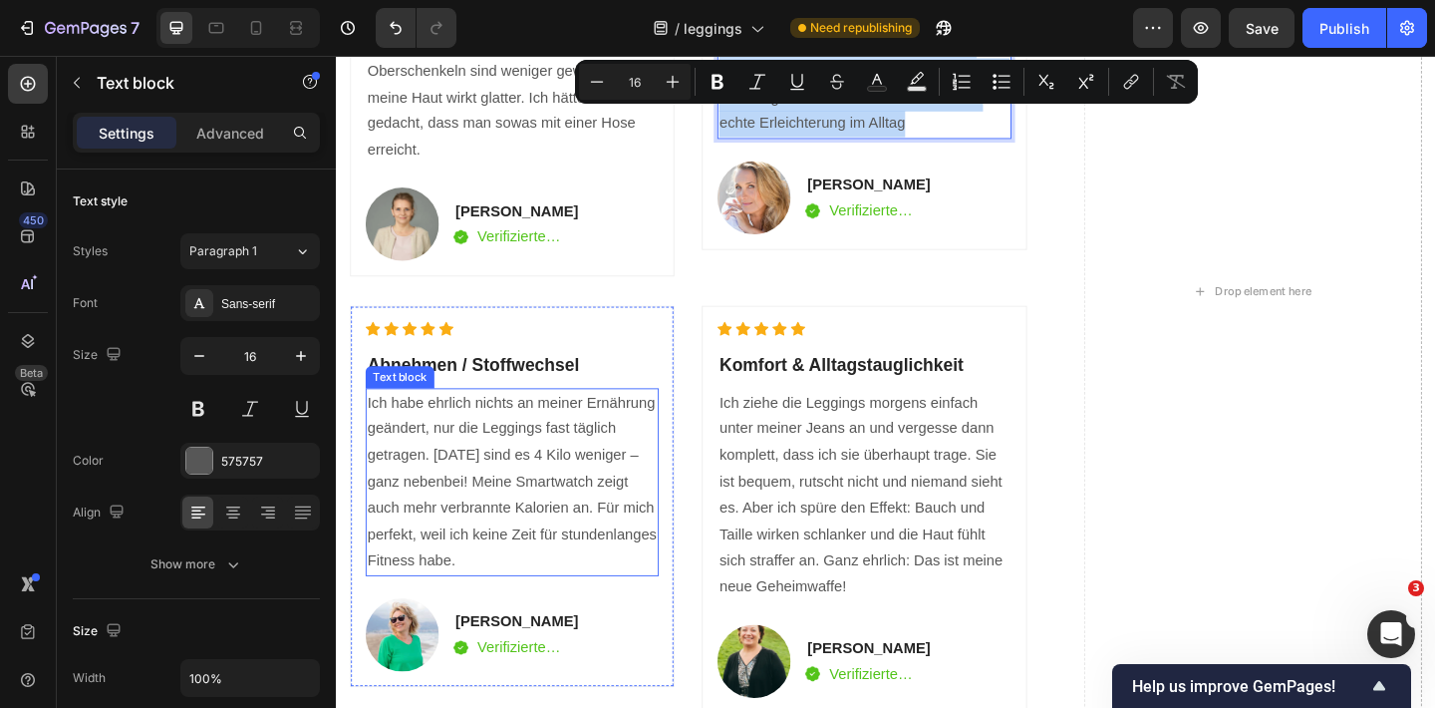
click at [566, 497] on p "Ich habe ehrlich nichts an meiner Ernährung geändert, nur die Leggings fast täg…" at bounding box center [527, 520] width 315 height 201
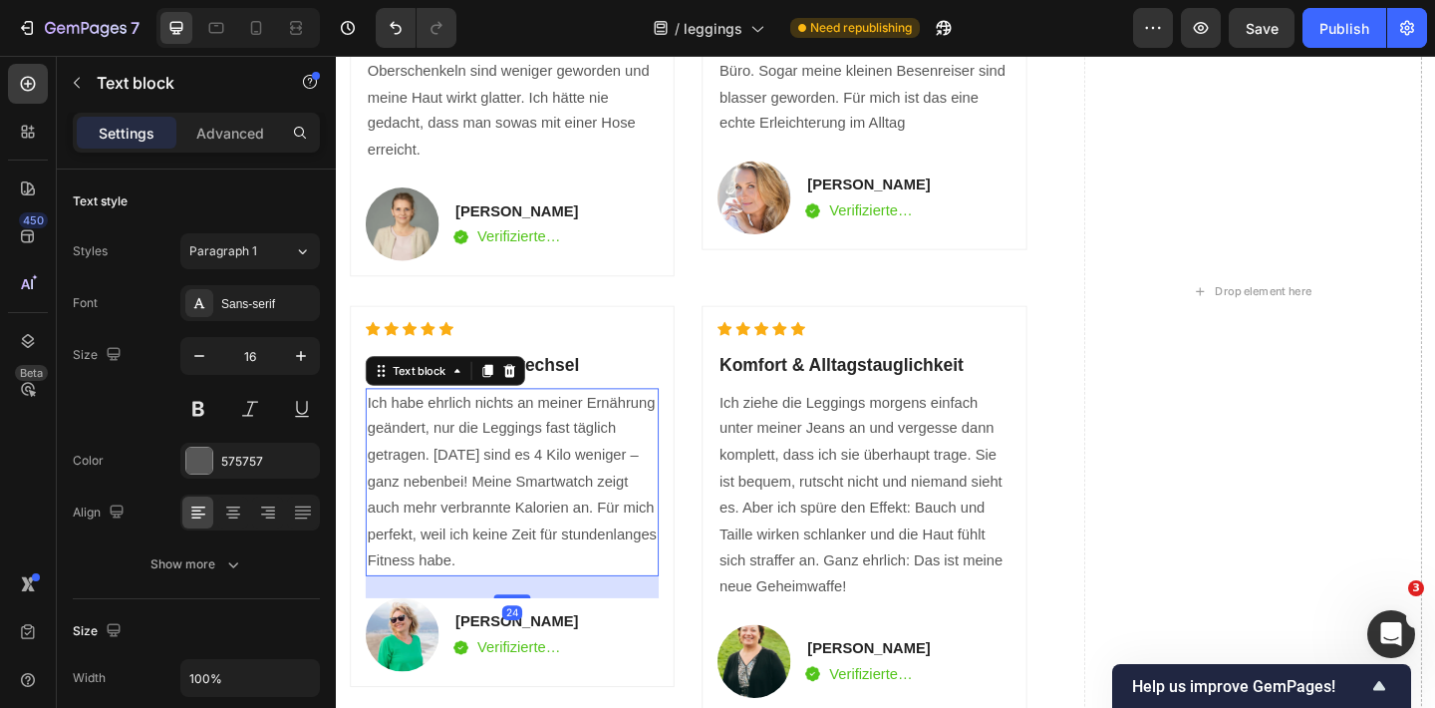
click at [566, 497] on p "Ich habe ehrlich nichts an meiner Ernährung geändert, nur die Leggings fast täg…" at bounding box center [527, 520] width 315 height 201
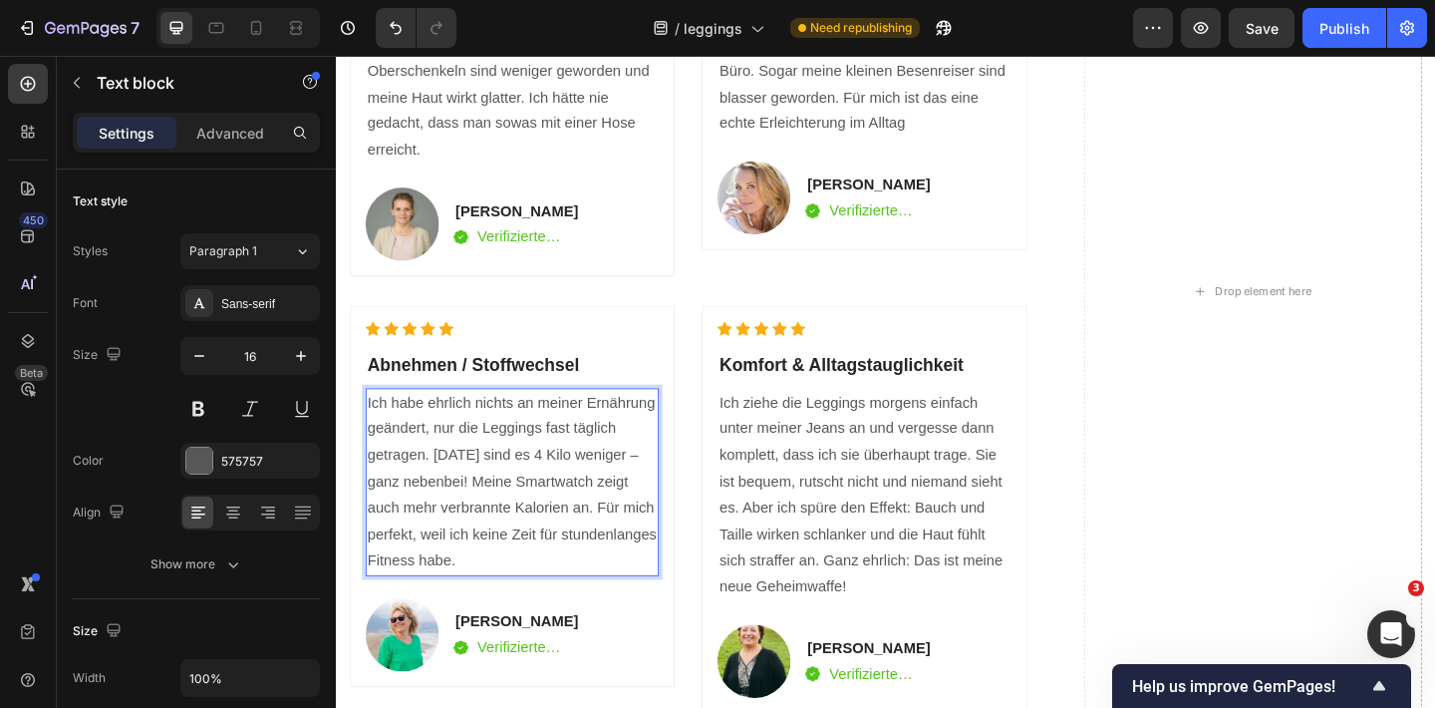
click at [566, 497] on p "Ich habe ehrlich nichts an meiner Ernährung geändert, nur die Leggings fast täg…" at bounding box center [527, 520] width 315 height 201
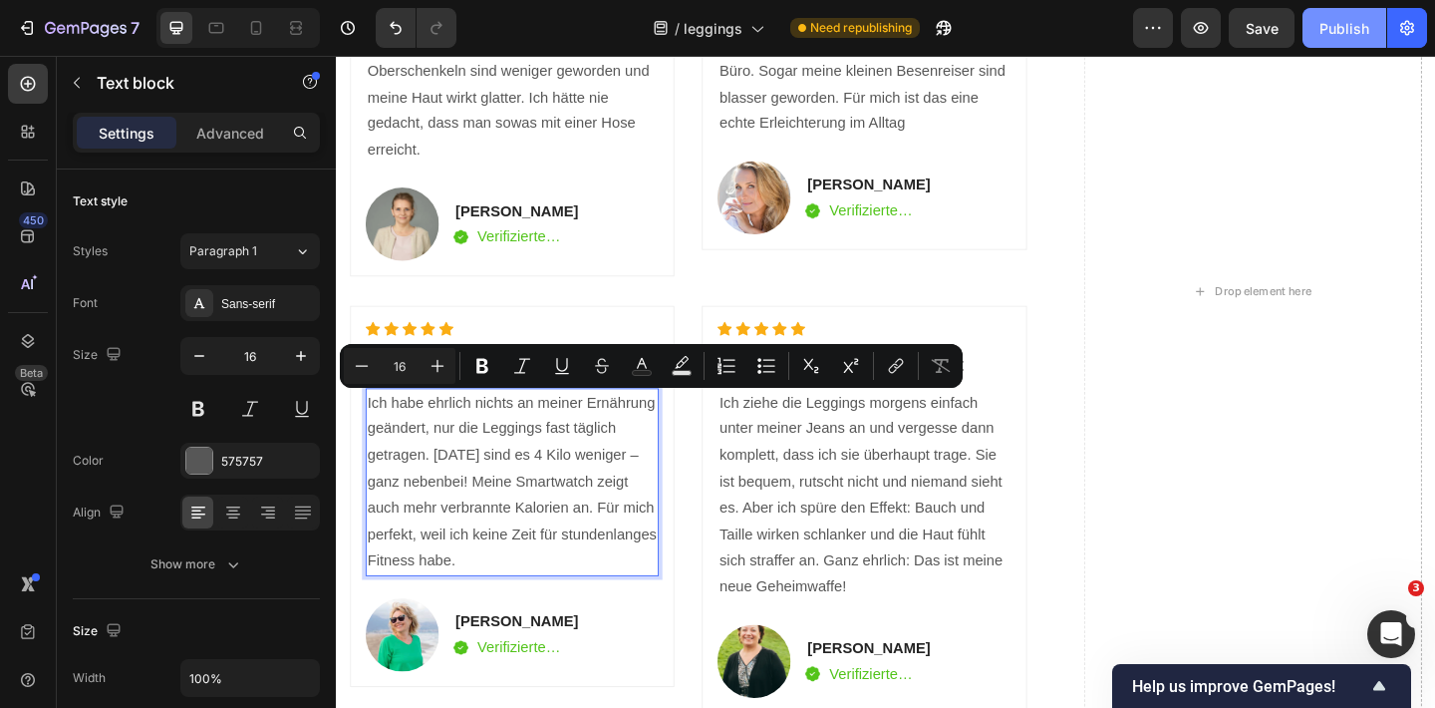
click at [1340, 18] on div "Publish" at bounding box center [1344, 28] width 50 height 21
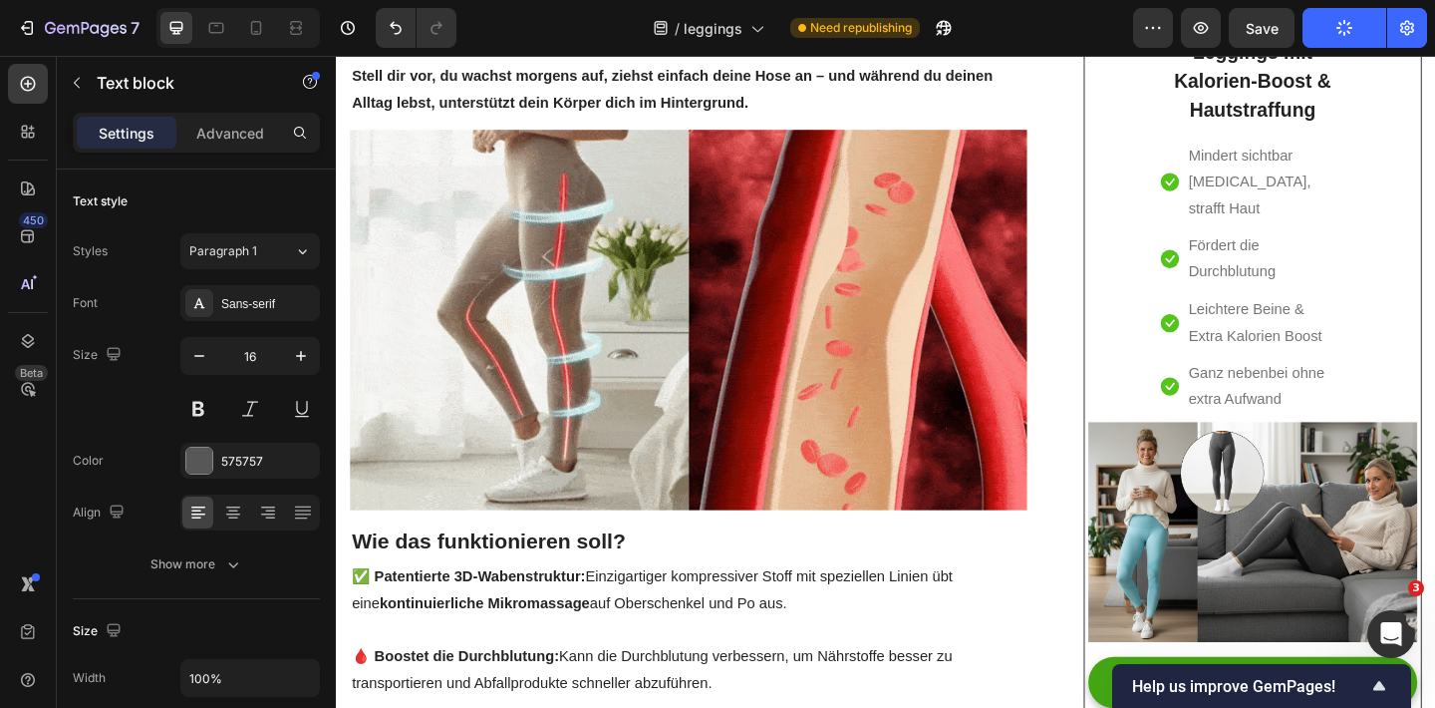
scroll to position [0, 0]
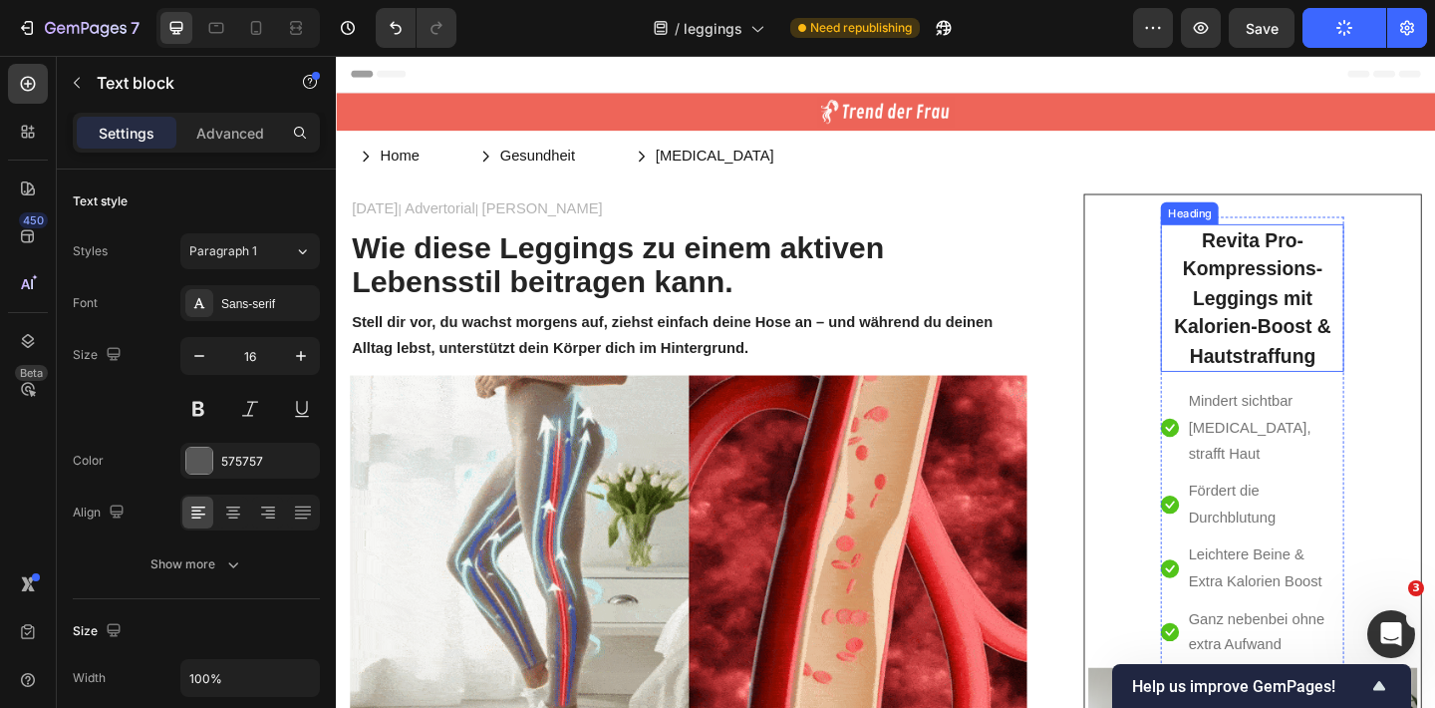
click at [1330, 338] on h2 "Revita Pro- Kompressions-Leggings mit Kalorien-Boost & Hautstraffung" at bounding box center [1332, 319] width 199 height 161
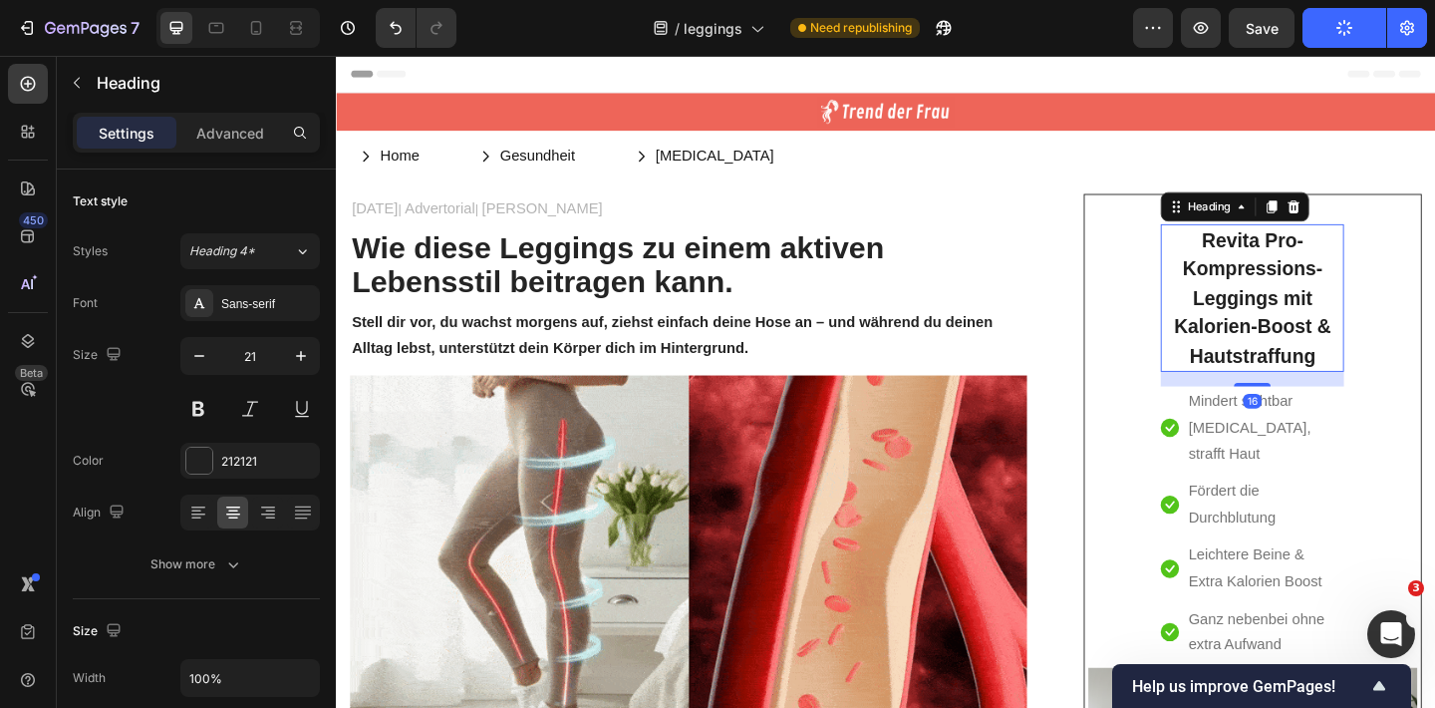
click at [1330, 342] on h2 "Revita Pro- Kompressions-Leggings mit Kalorien-Boost & Hautstraffung" at bounding box center [1332, 319] width 199 height 161
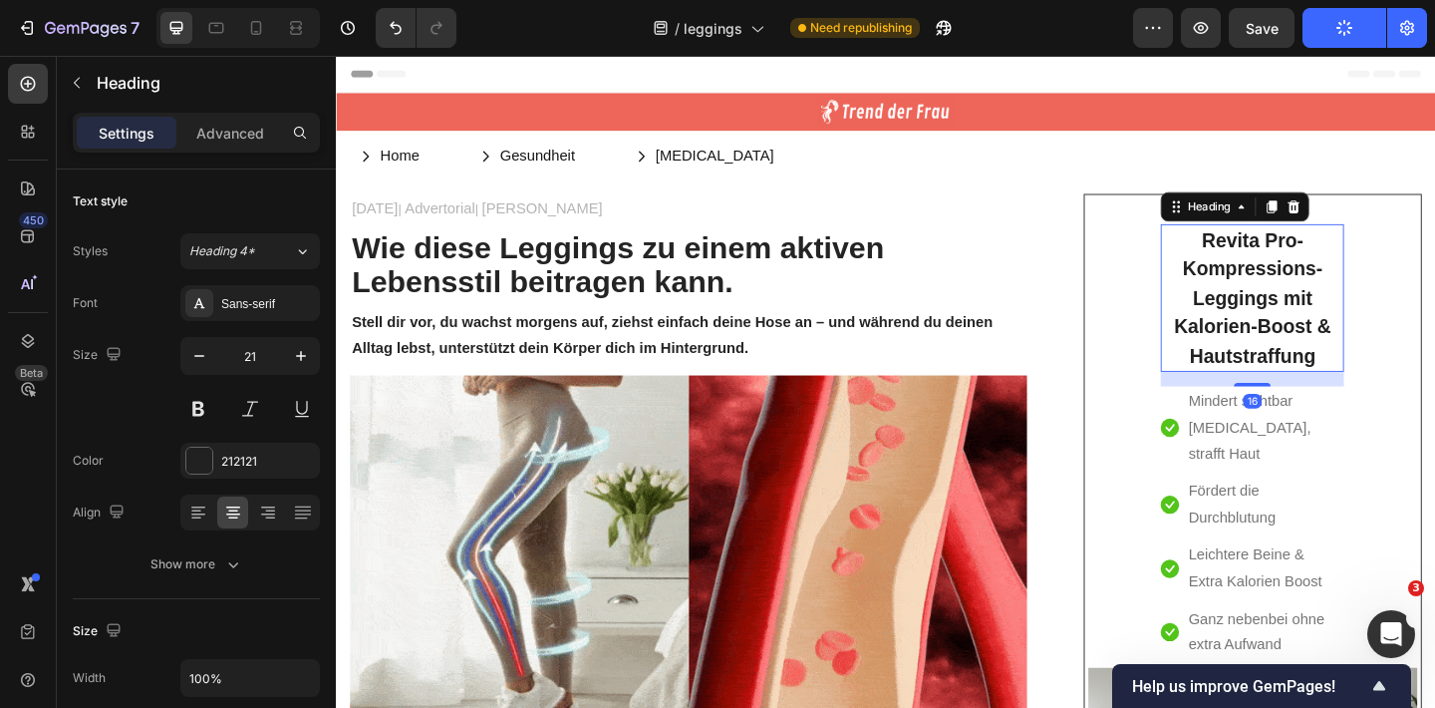
click at [1330, 342] on p "Revita Pro- Kompressions-Leggings mit Kalorien-Boost & Hautstraffung" at bounding box center [1332, 319] width 195 height 157
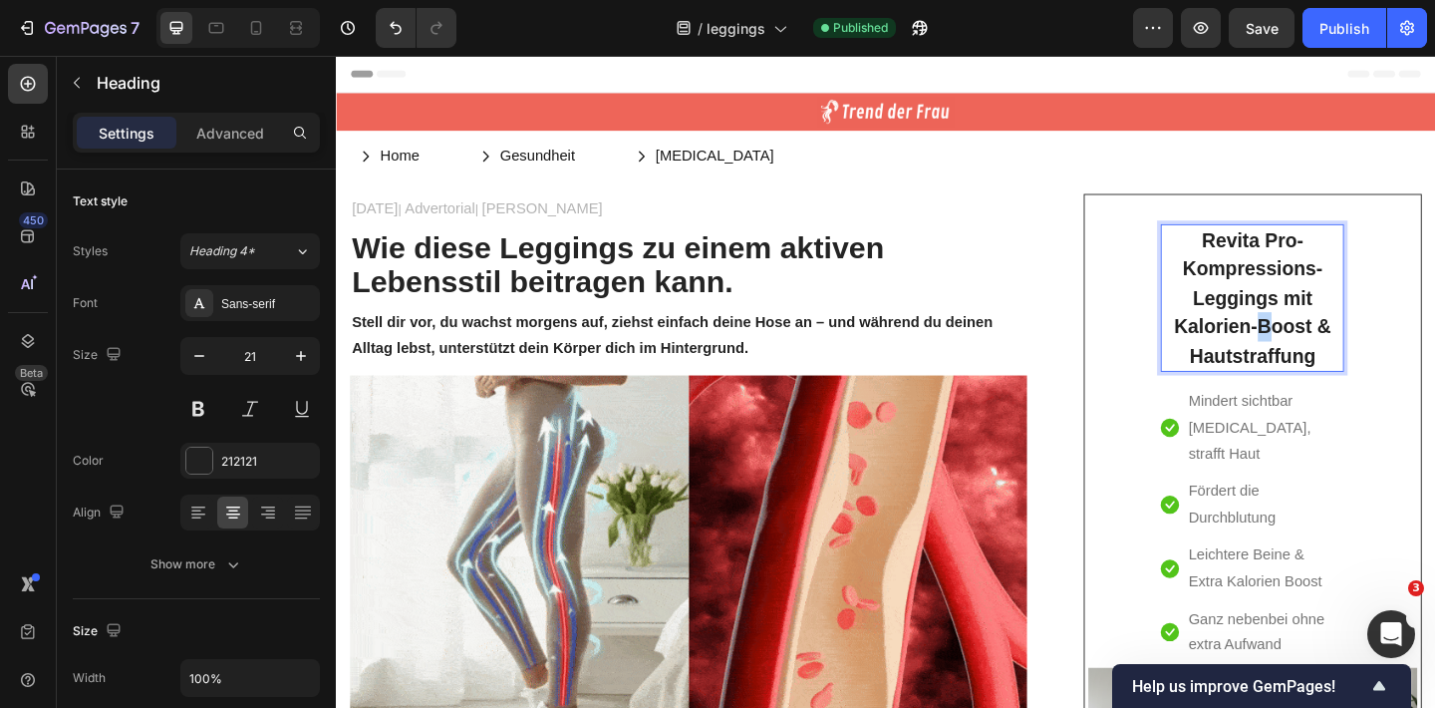
click at [1330, 341] on p "Revita Pro- Kompressions-Leggings mit Kalorien-Boost & Hautstraffung" at bounding box center [1332, 319] width 195 height 157
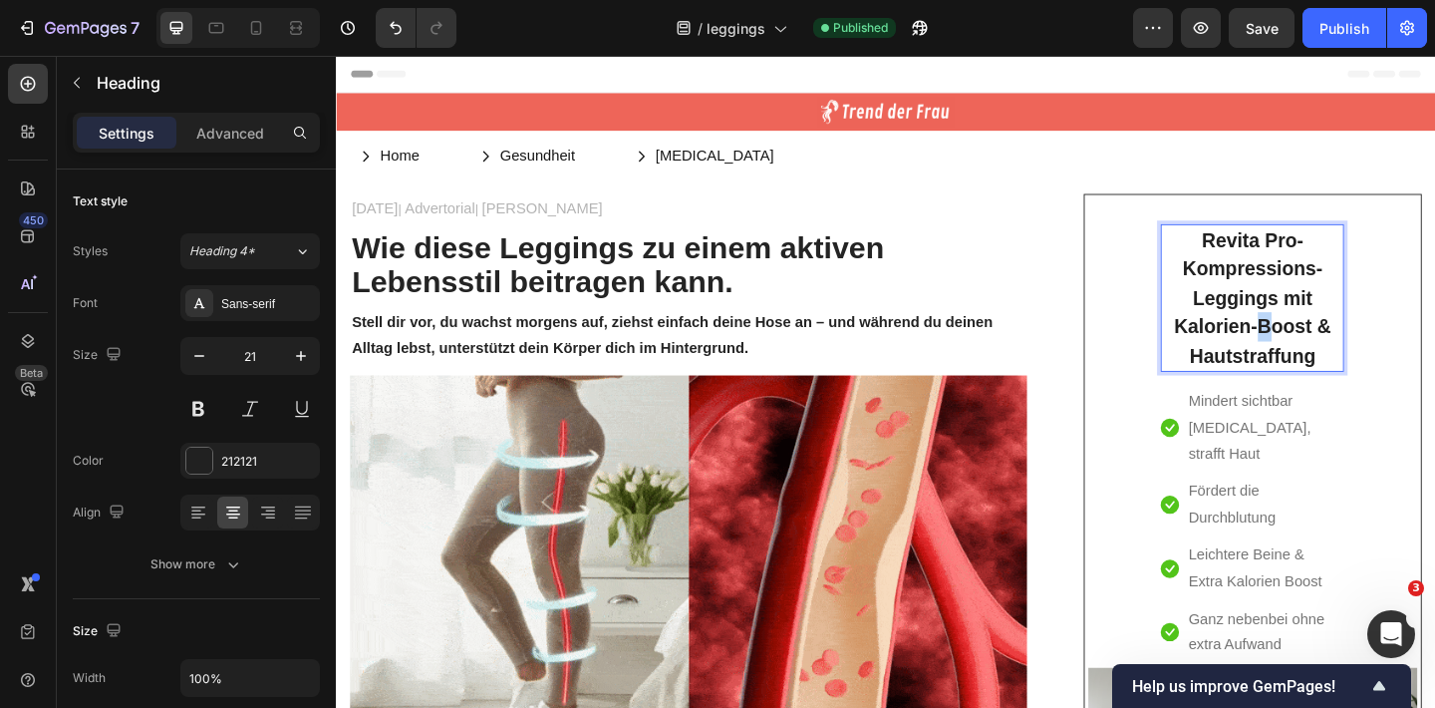
click at [1330, 341] on p "Revita Pro- Kompressions-Leggings mit Kalorien-Boost & Hautstraffung" at bounding box center [1332, 319] width 195 height 157
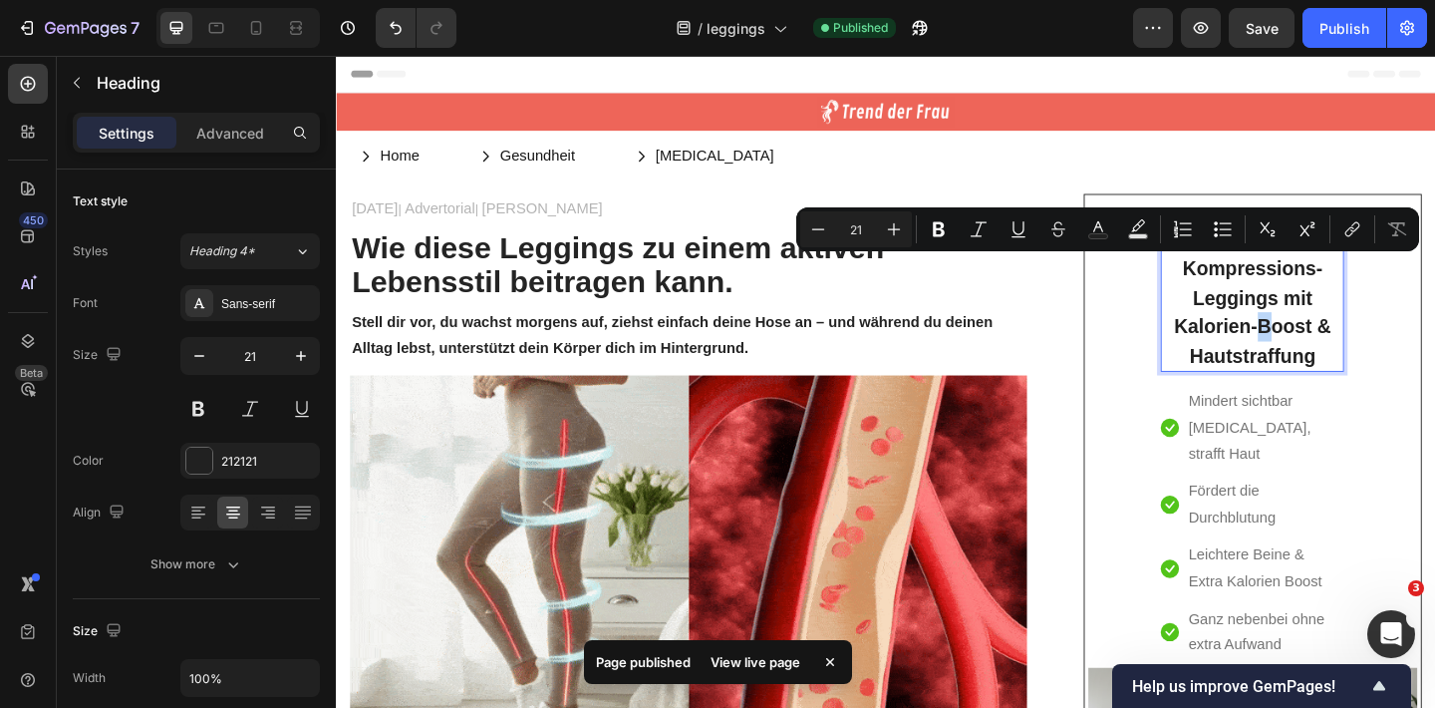
click at [1326, 385] on p "Revita Pro- Kompressions-Leggings mit Kalorien-Boost & Hautstraffung" at bounding box center [1332, 319] width 195 height 157
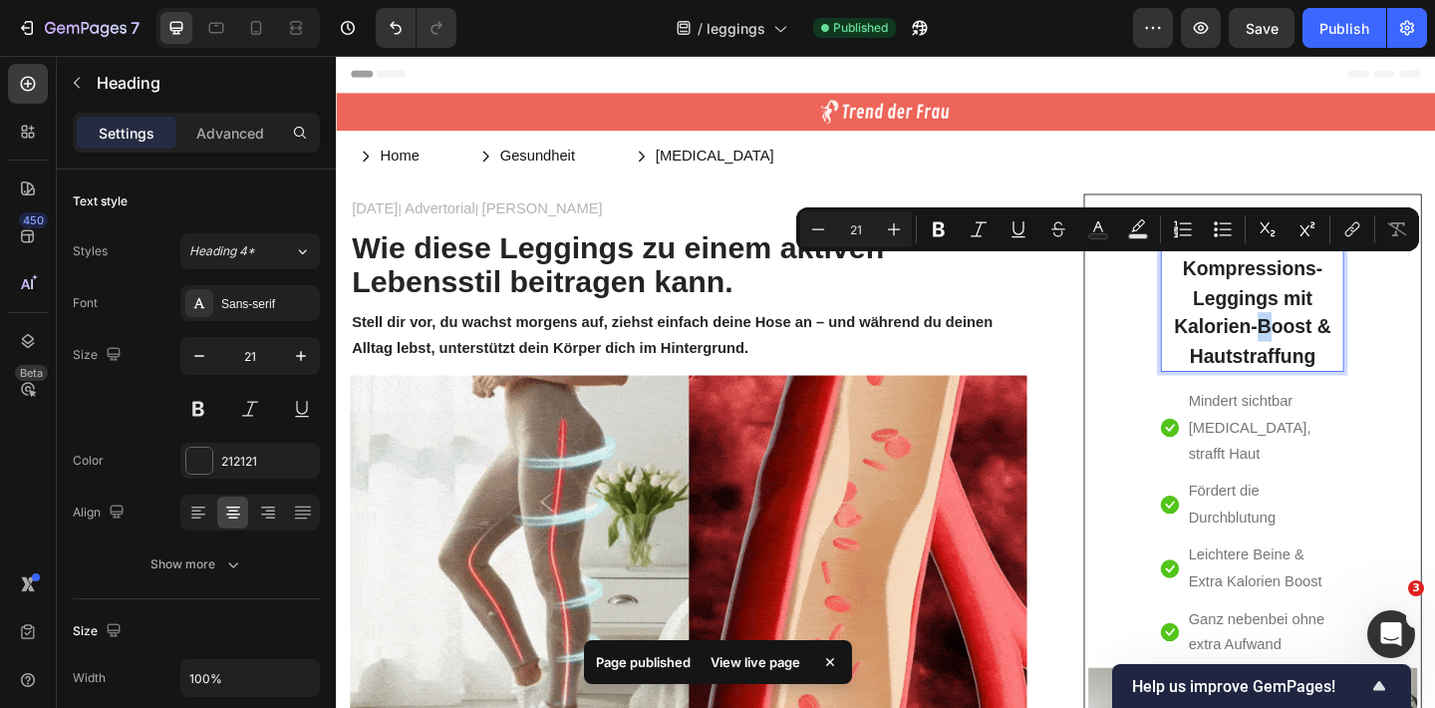
click at [1326, 386] on p "Revita Pro- Kompressions-Leggings mit Kalorien-Boost & Hautstraffung" at bounding box center [1332, 319] width 195 height 157
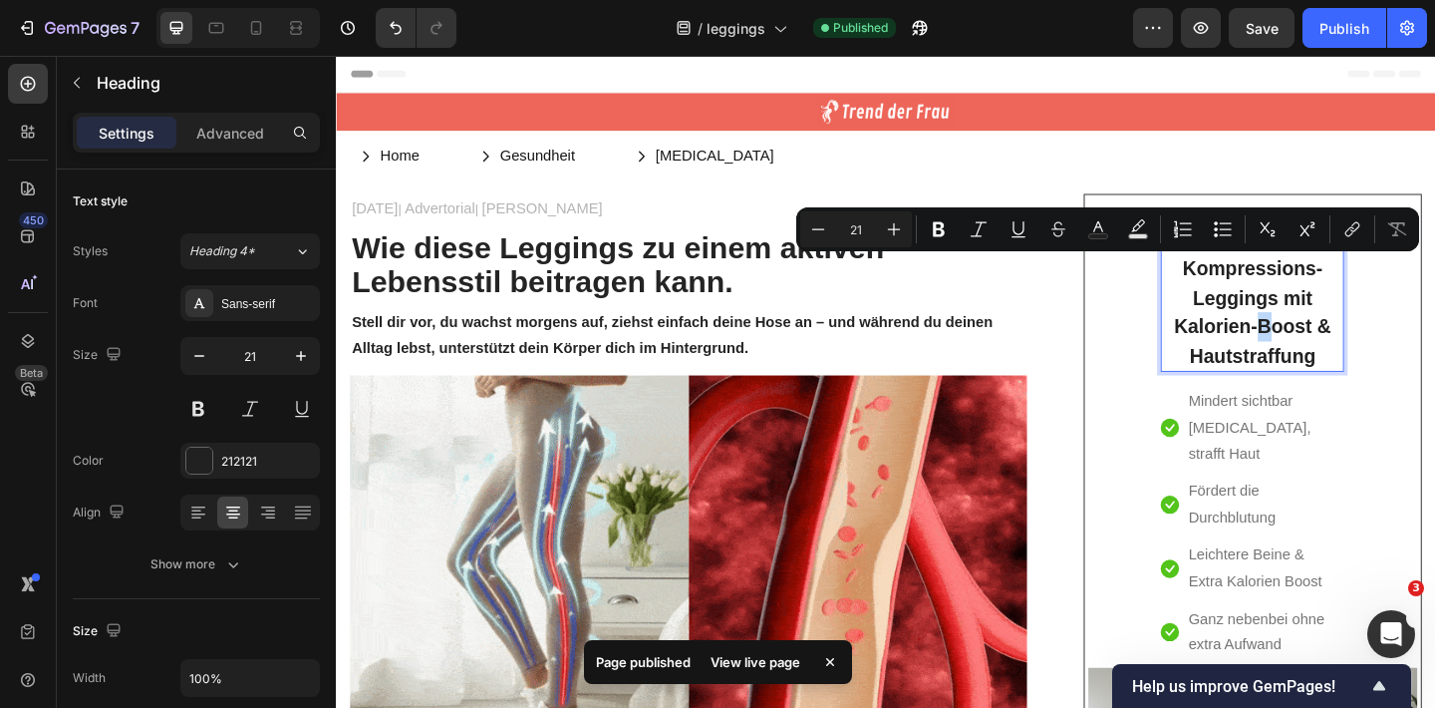
click at [1326, 386] on p "Revita Pro- Kompressions-Leggings mit Kalorien-Boost & Hautstraffung" at bounding box center [1332, 319] width 195 height 157
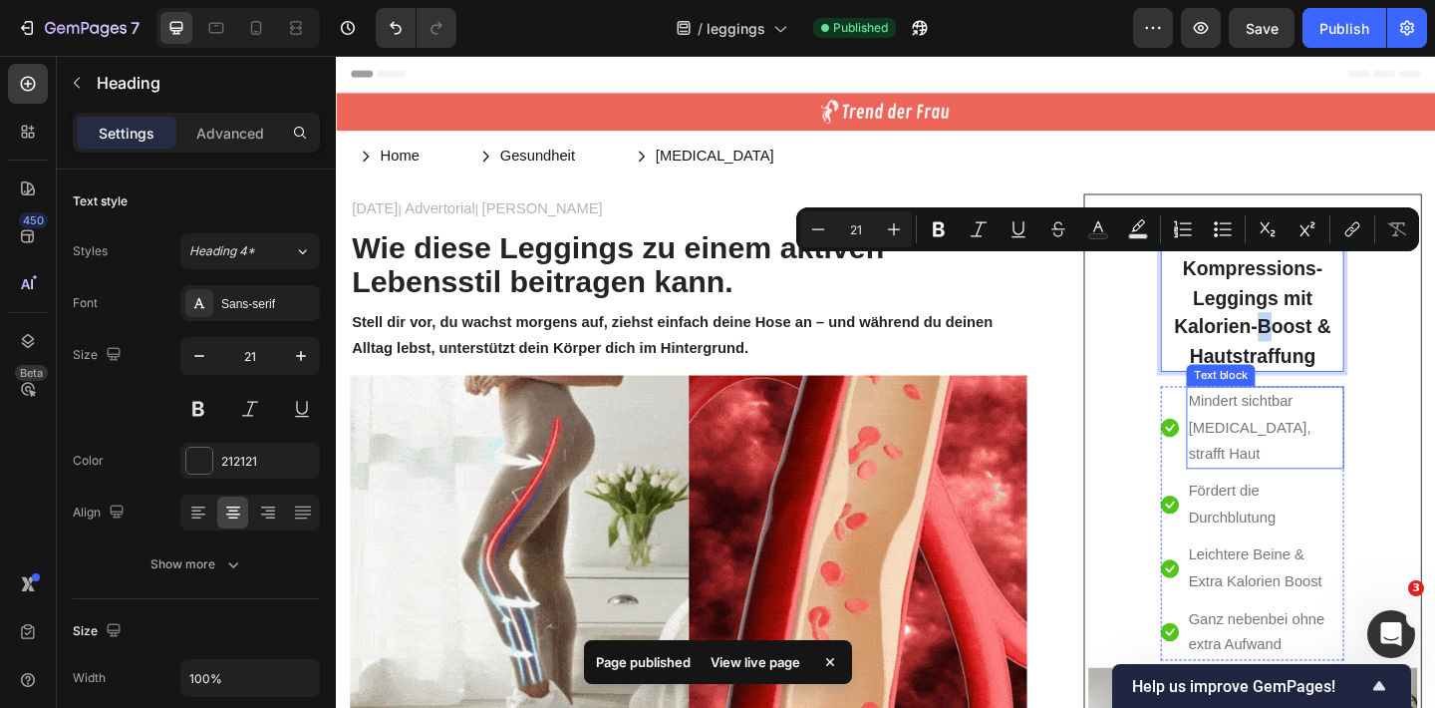
click at [1326, 521] on p "Fördert die Durchblutung" at bounding box center [1346, 544] width 167 height 58
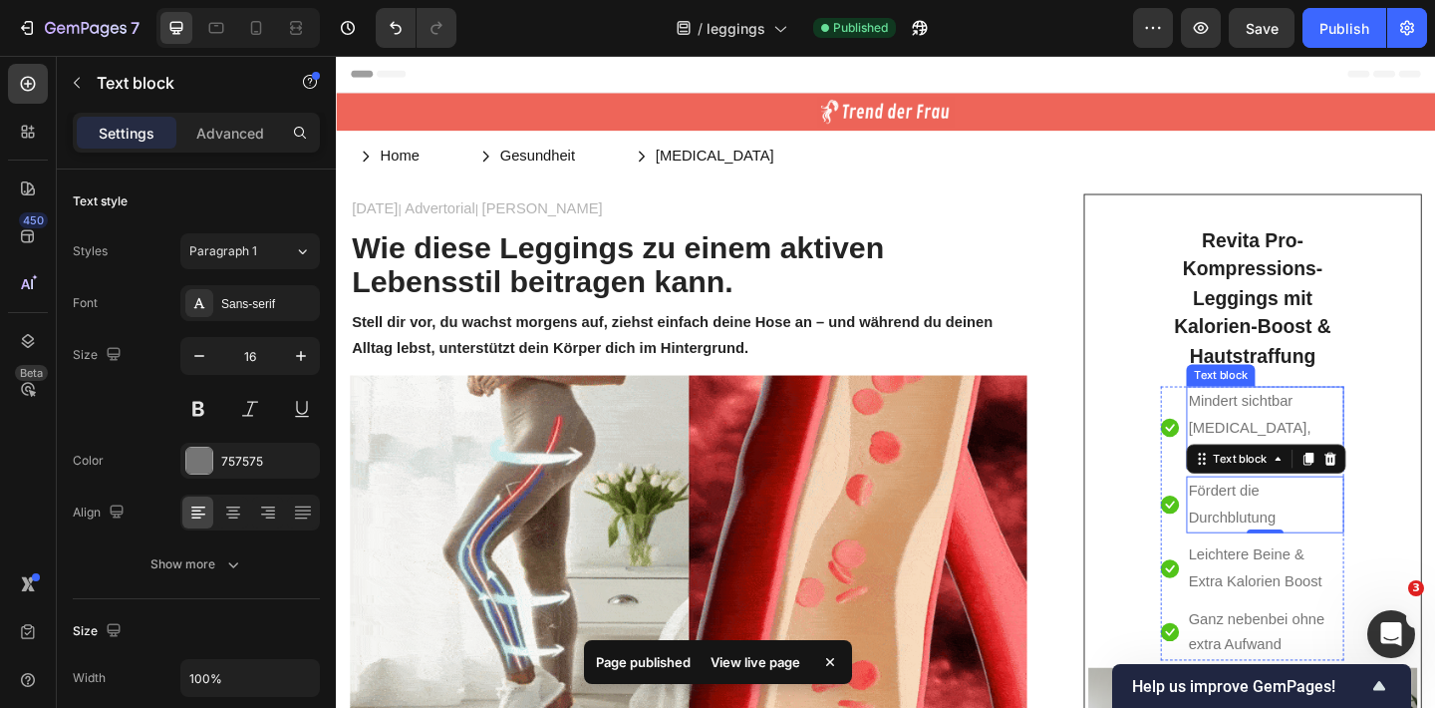
click at [1316, 425] on p "Mindert sichtbar [MEDICAL_DATA], strafft Haut" at bounding box center [1346, 461] width 167 height 86
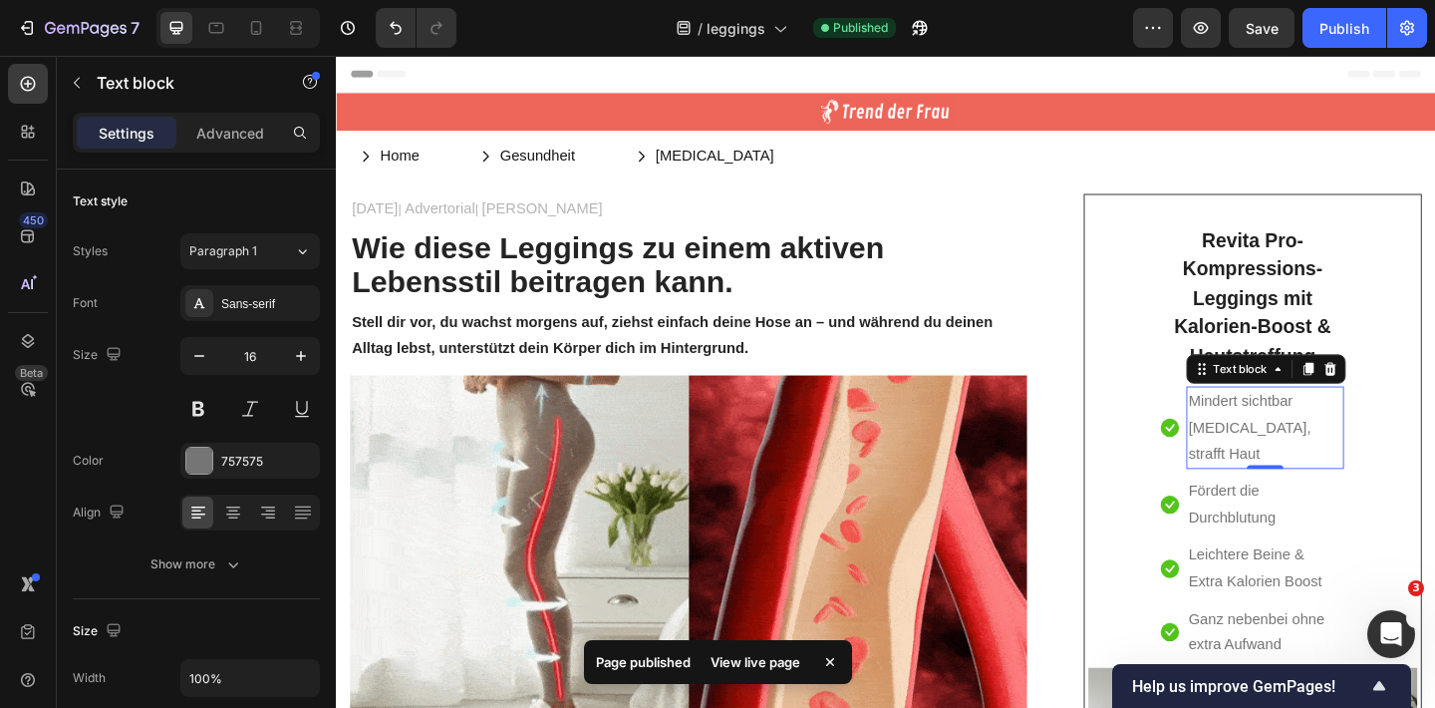
click at [1329, 447] on p "Mindert sichtbar [MEDICAL_DATA], strafft Haut" at bounding box center [1346, 461] width 167 height 86
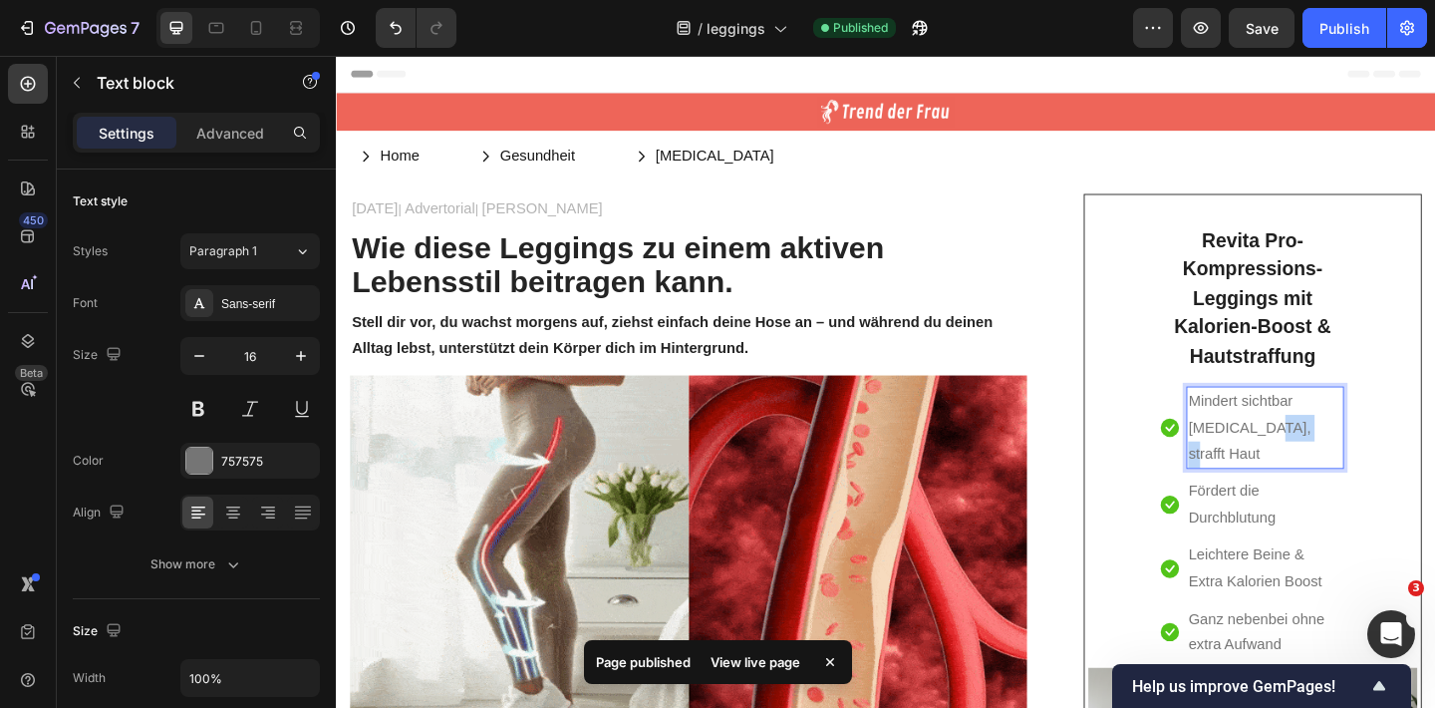
click at [1329, 447] on p "Mindert sichtbar [MEDICAL_DATA], strafft Haut" at bounding box center [1346, 461] width 167 height 86
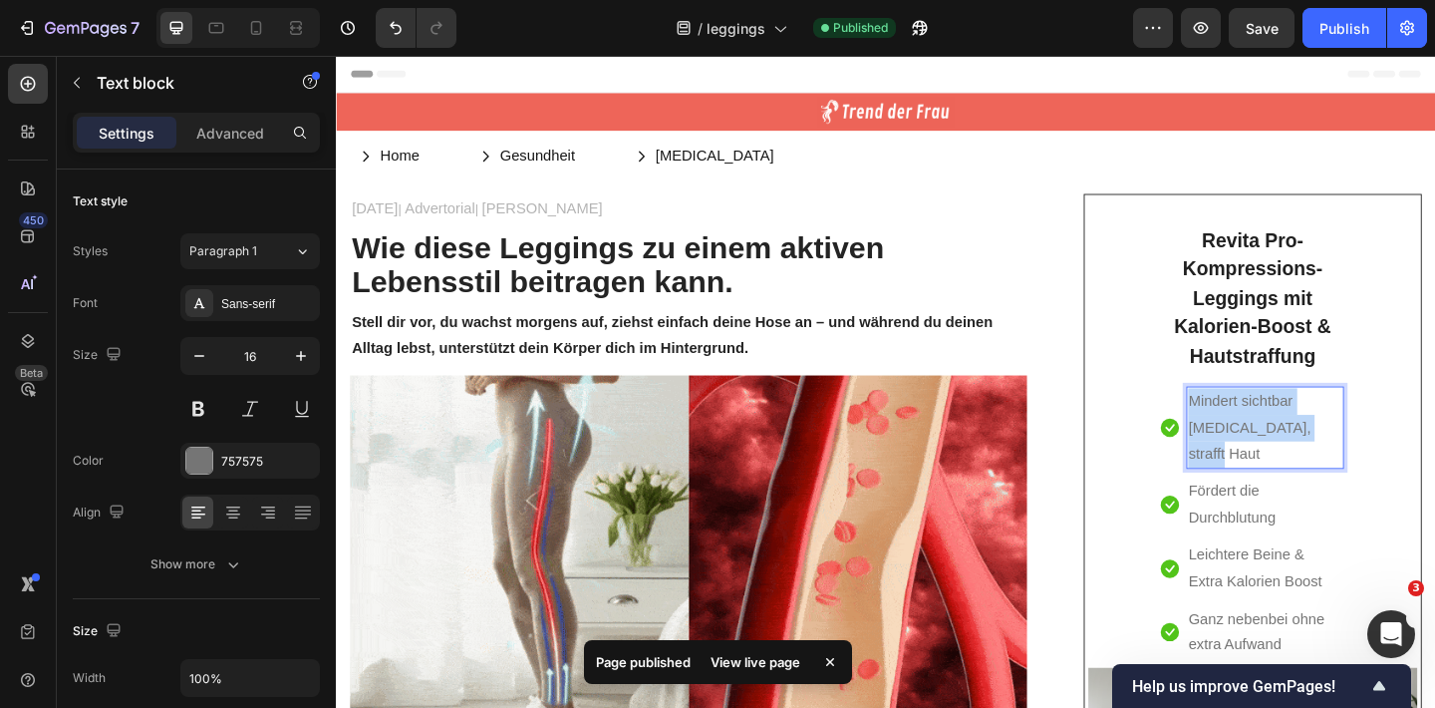
click at [1329, 447] on p "Mindert sichtbar [MEDICAL_DATA], strafft Haut" at bounding box center [1346, 461] width 167 height 86
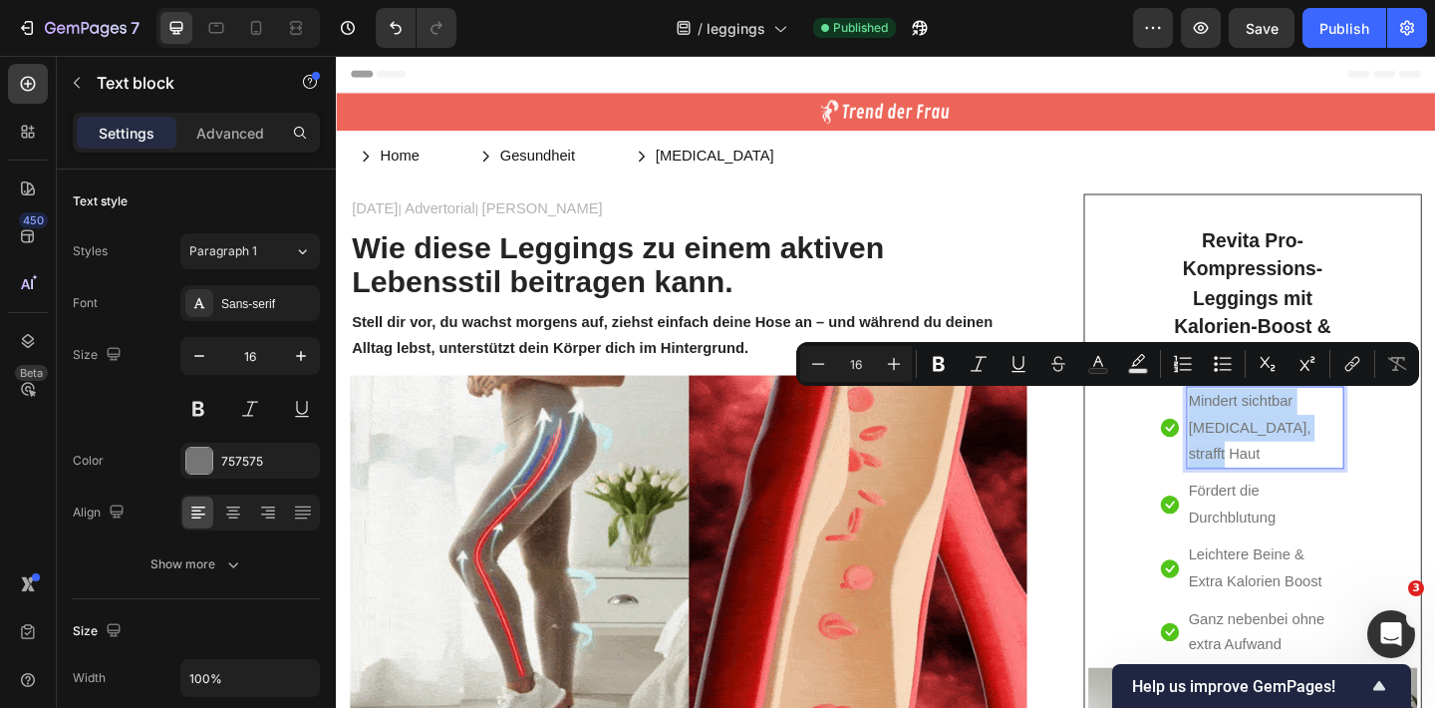
click at [1273, 430] on p "Mindert sichtbar [MEDICAL_DATA], strafft Haut" at bounding box center [1346, 461] width 167 height 86
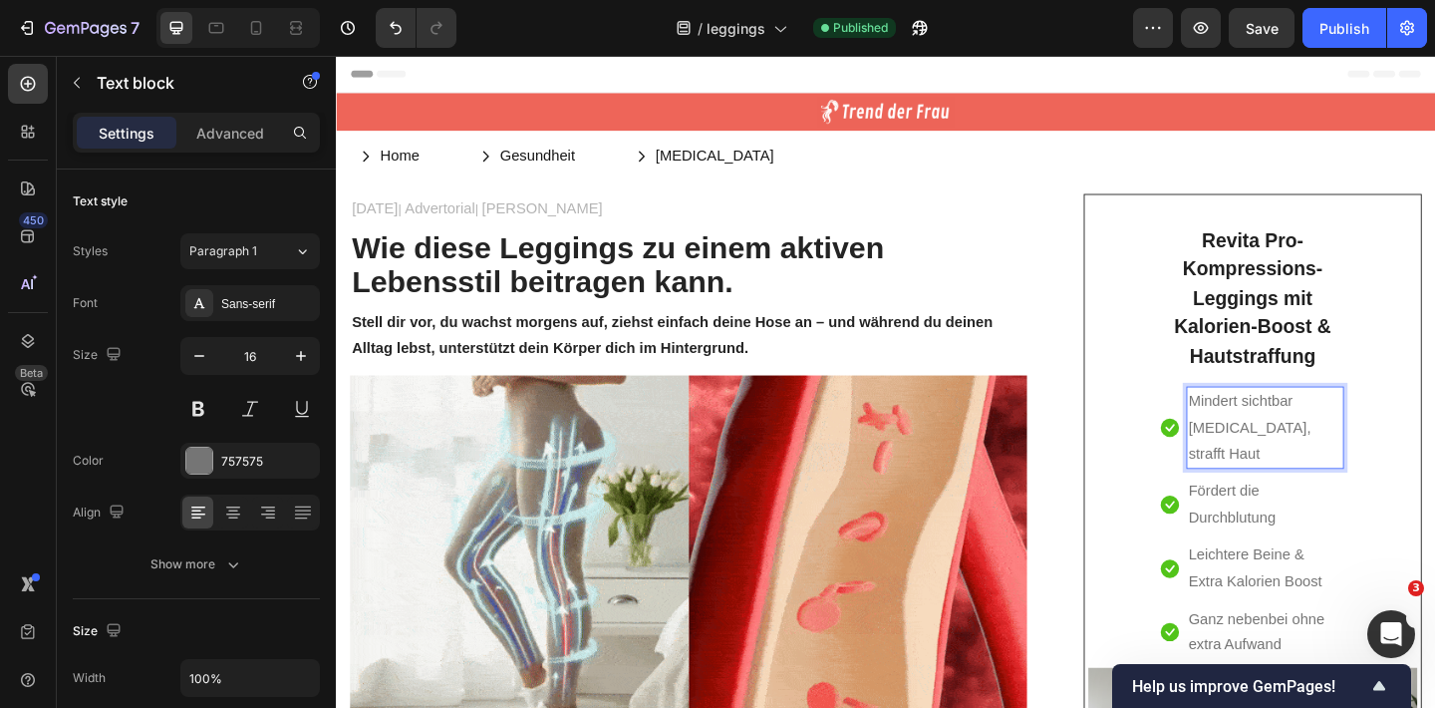
click at [1266, 427] on p "Mindert sichtbar [MEDICAL_DATA], strafft Haut" at bounding box center [1346, 461] width 167 height 86
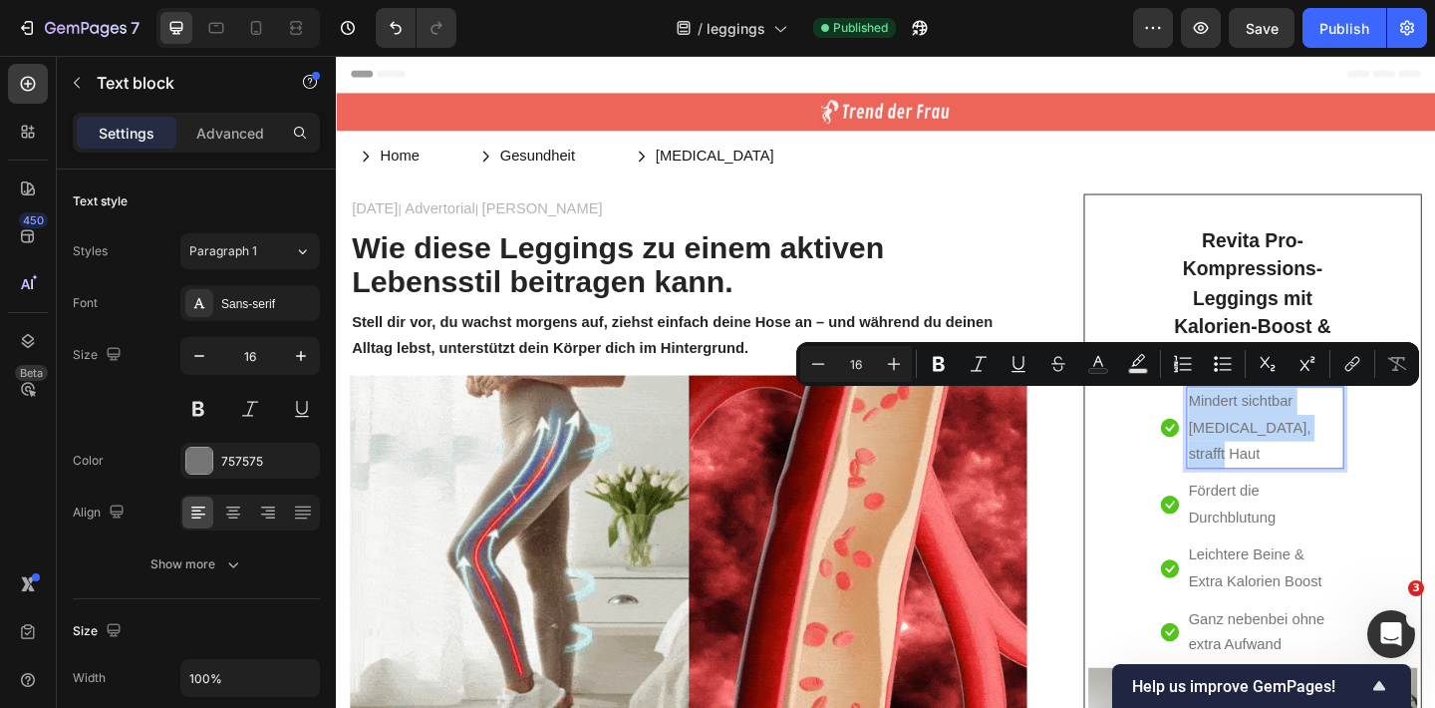
drag, startPoint x: 1422, startPoint y: 463, endPoint x: 1260, endPoint y: 422, distance: 167.7
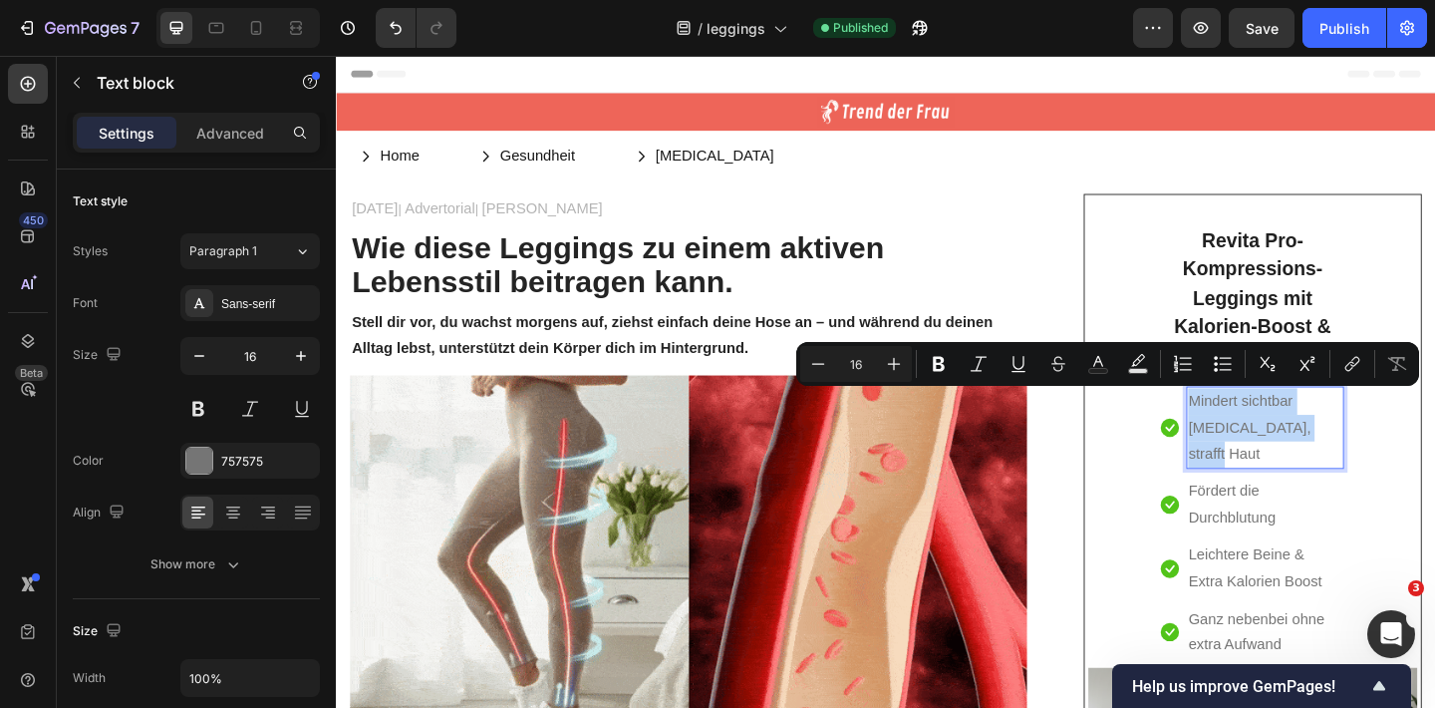
click at [1261, 426] on div "Mindert sichtbar [MEDICAL_DATA], strafft Haut" at bounding box center [1346, 461] width 171 height 90
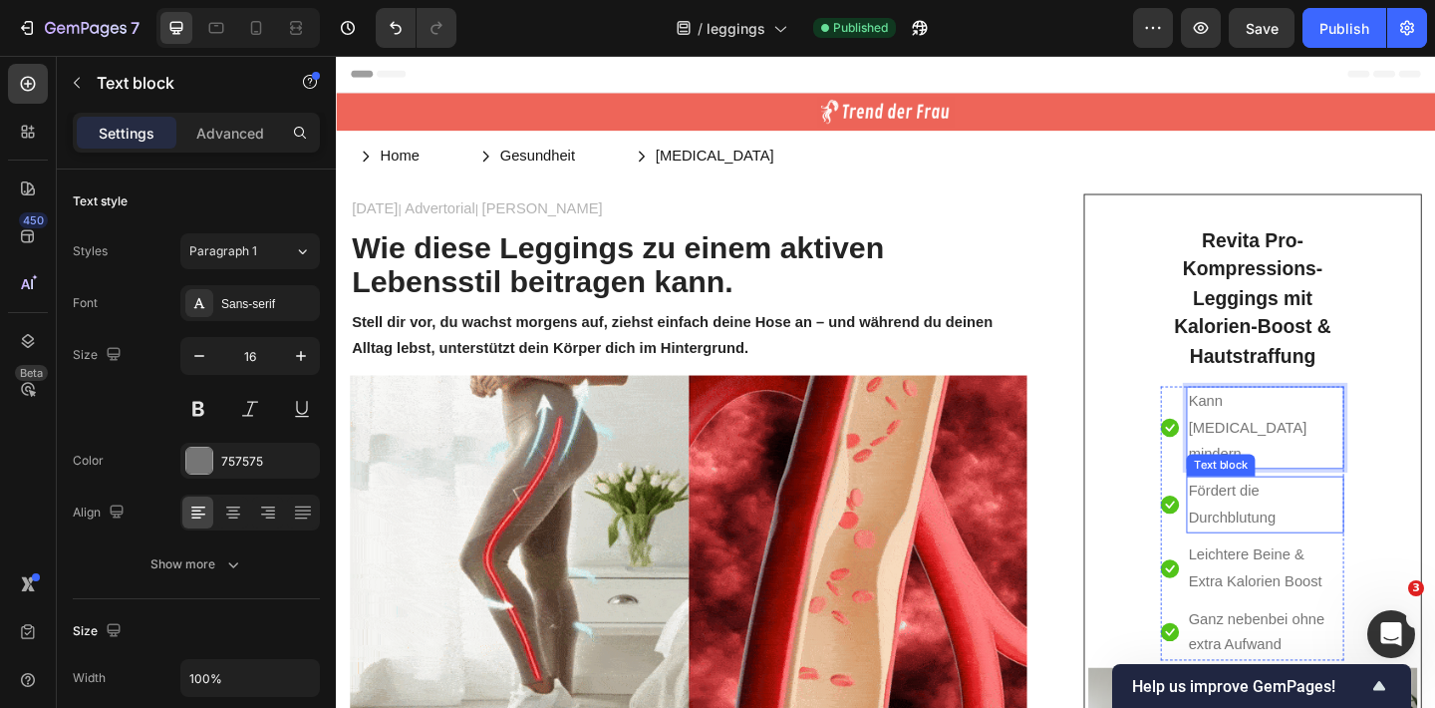
click at [1316, 515] on p "Fördert die Durchblutung" at bounding box center [1346, 544] width 167 height 58
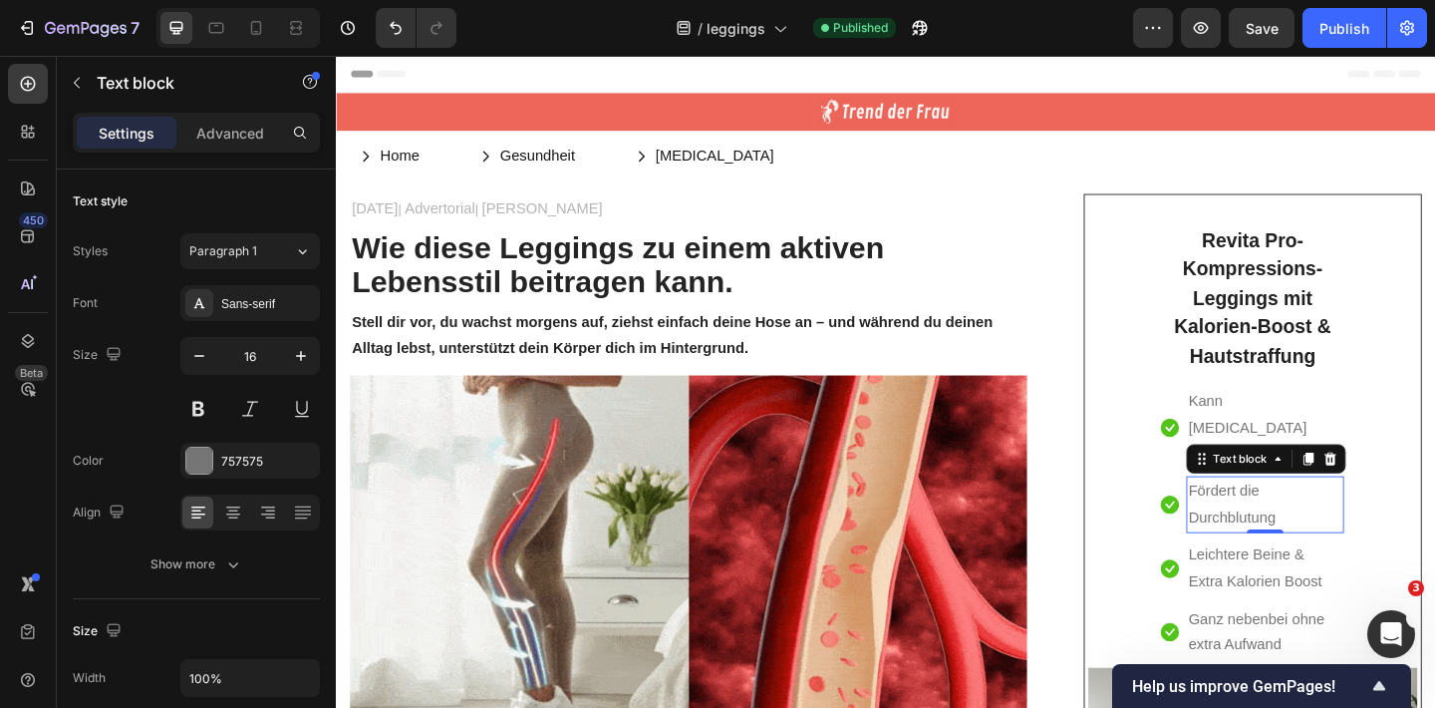
click at [1316, 515] on p "Fördert die Durchblutung" at bounding box center [1346, 544] width 167 height 58
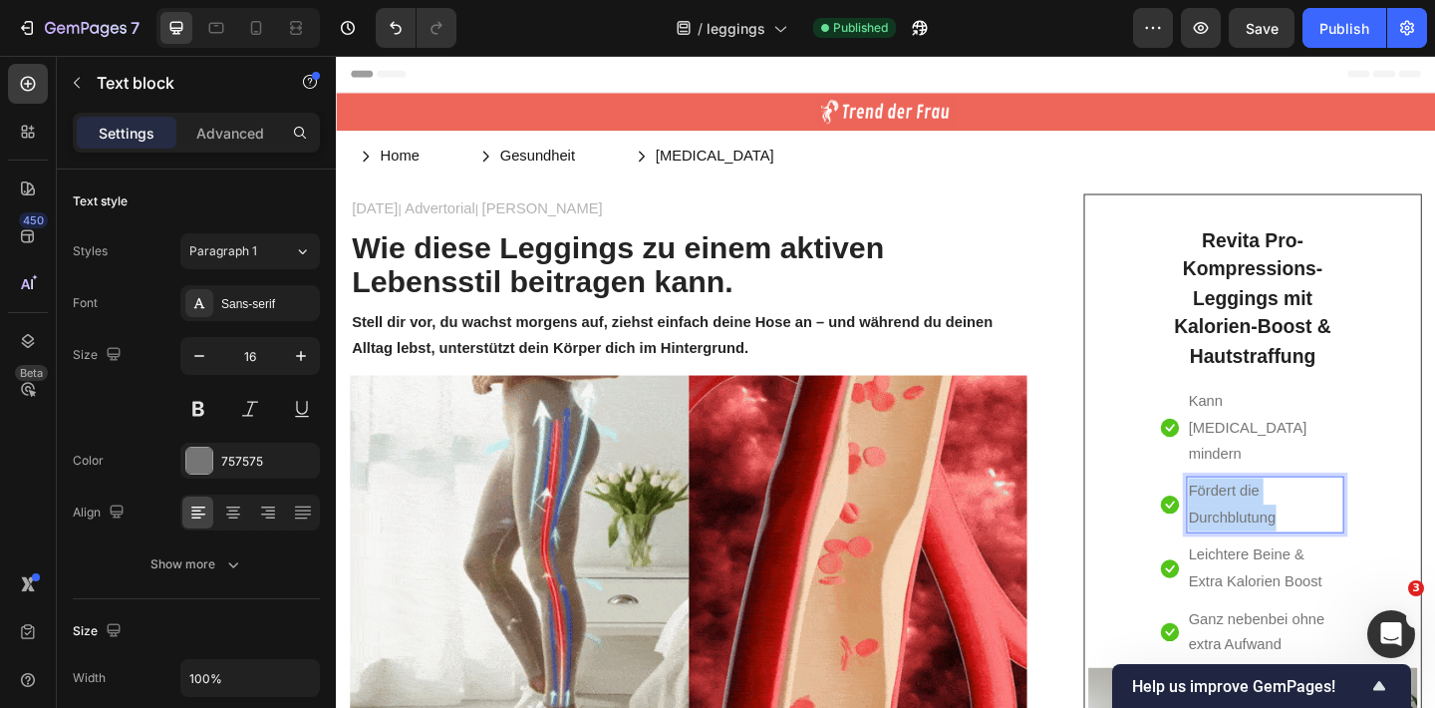
click at [1316, 515] on p "Fördert die Durchblutung" at bounding box center [1346, 544] width 167 height 58
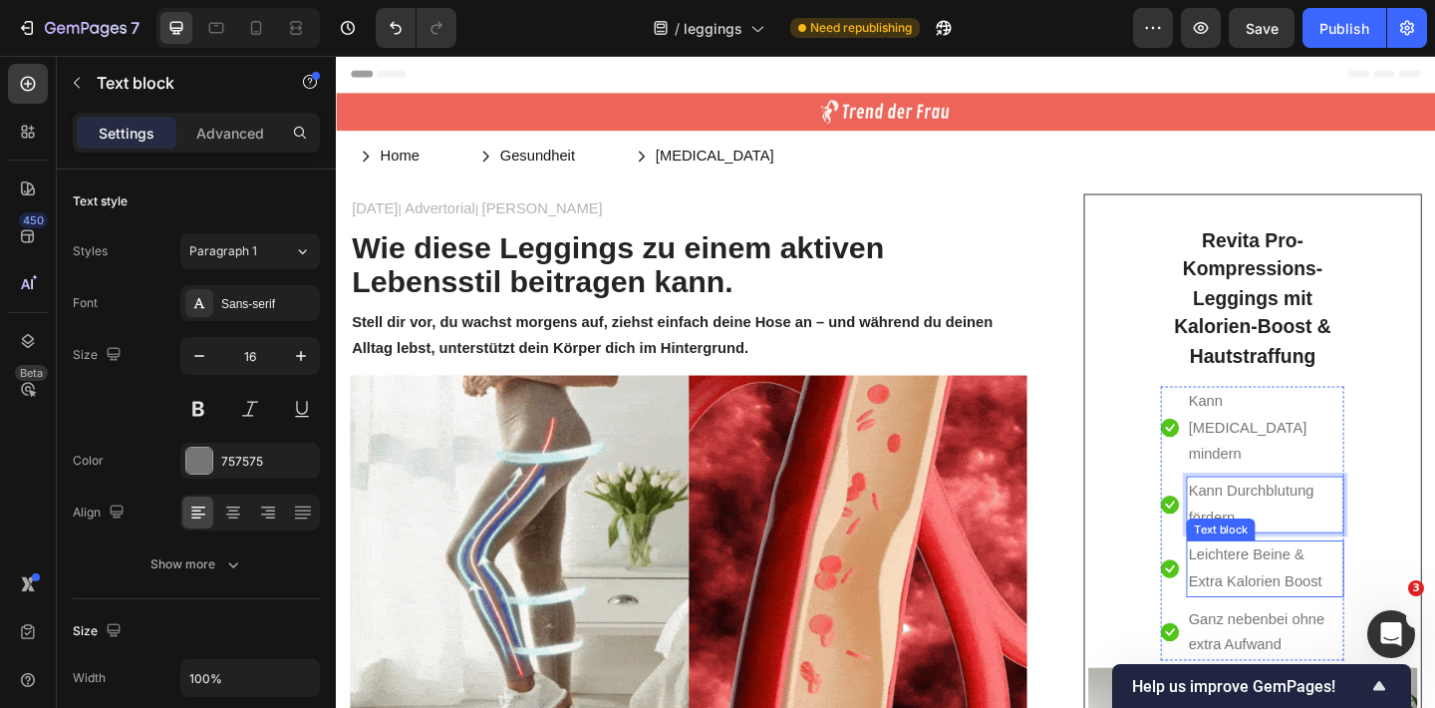
click at [1308, 585] on p "Leichtere Beine & Extra Kalorien Boost" at bounding box center [1346, 614] width 167 height 58
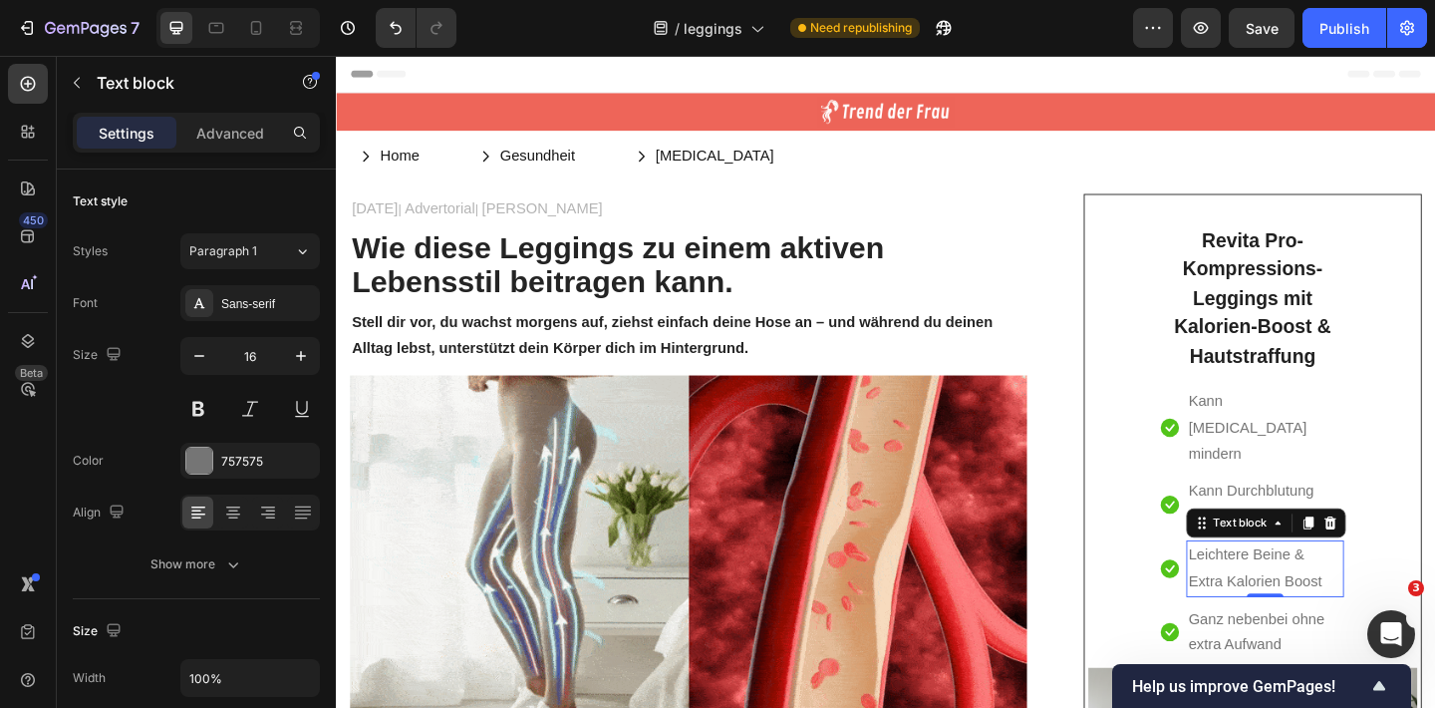
click at [1308, 585] on p "Leichtere Beine & Extra Kalorien Boost" at bounding box center [1346, 614] width 167 height 58
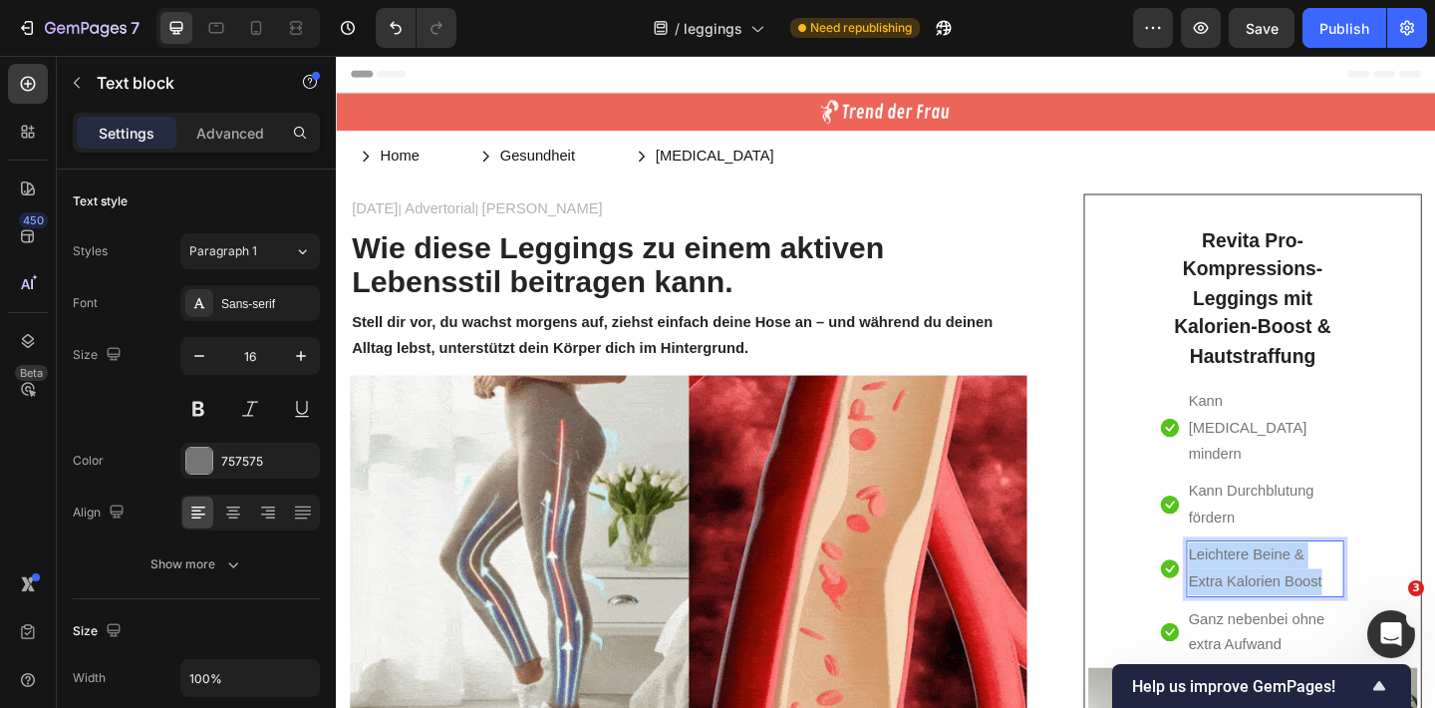
click at [1308, 585] on p "Leichtere Beine & Extra Kalorien Boost" at bounding box center [1346, 614] width 167 height 58
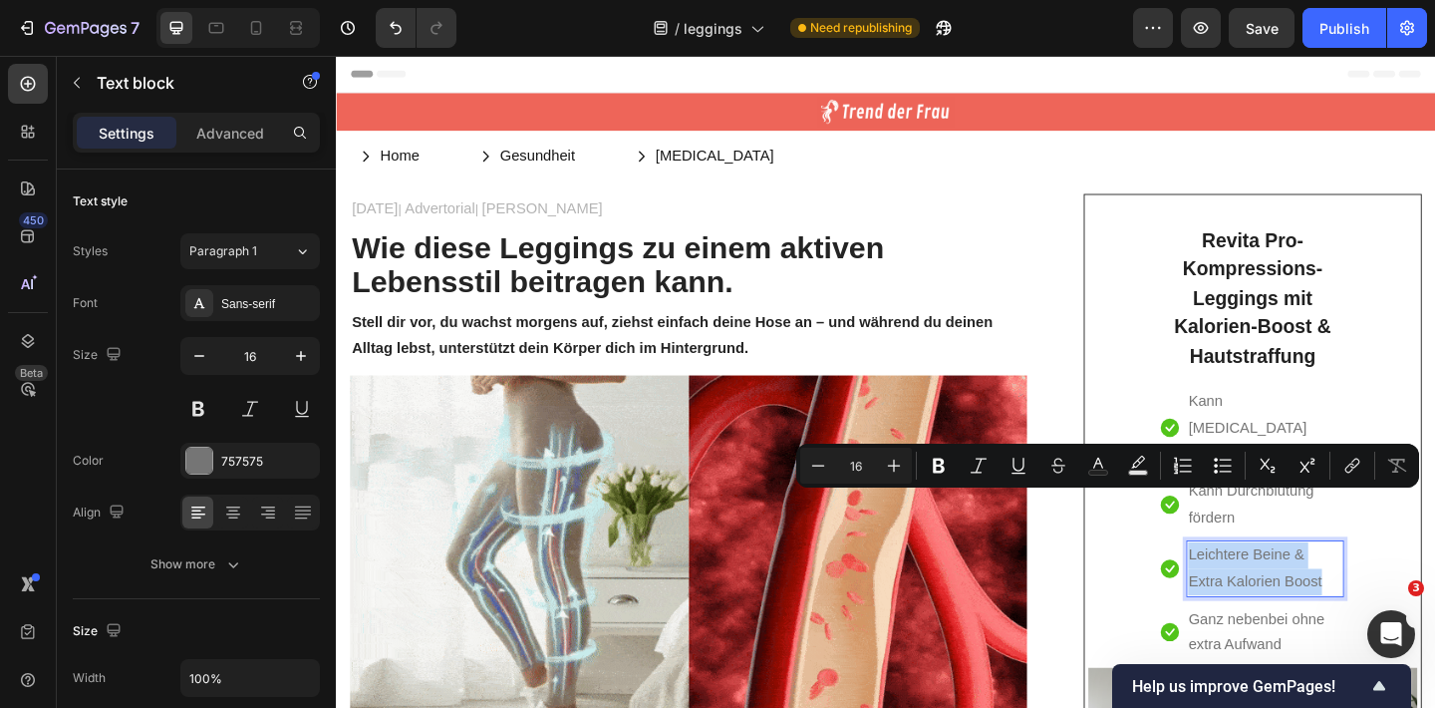
click at [1308, 585] on p "Leichtere Beine & Extra Kalorien Boost" at bounding box center [1346, 614] width 167 height 58
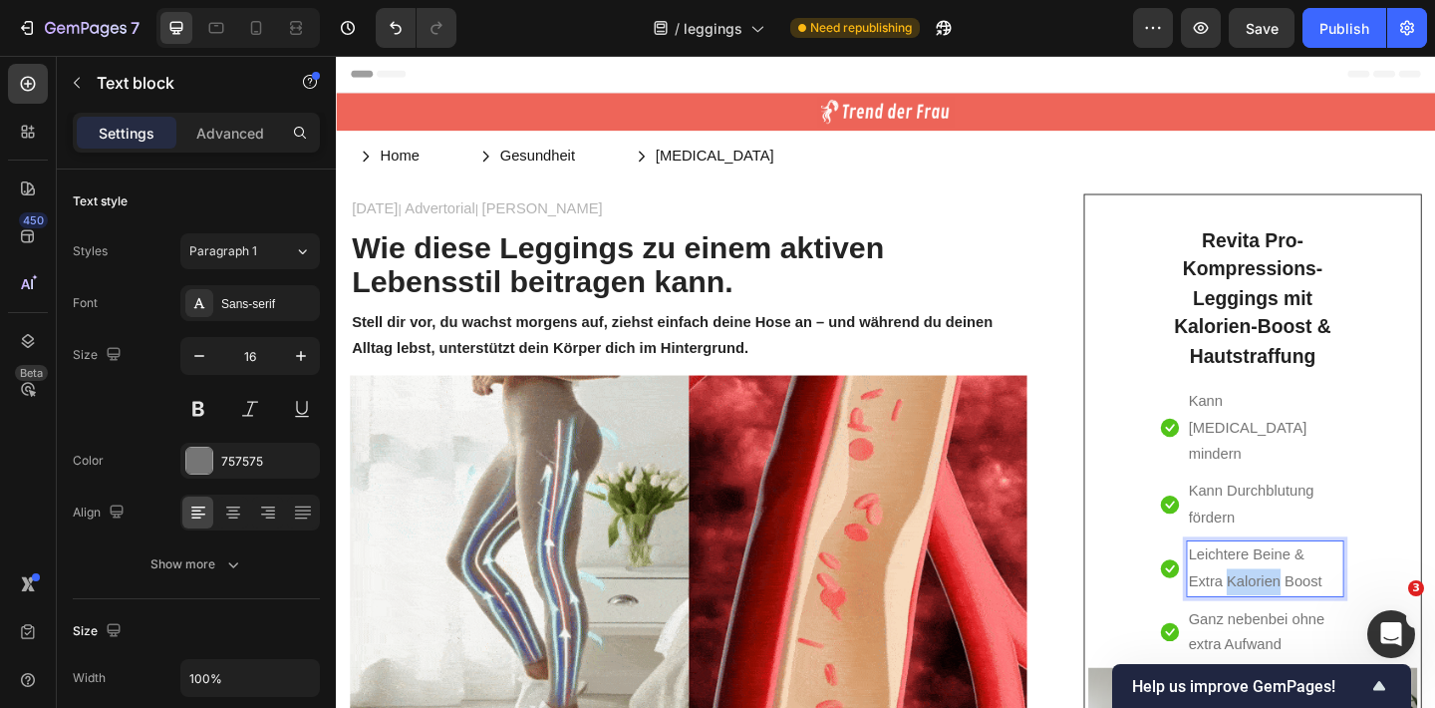
click at [1308, 585] on p "Leichtere Beine & Extra Kalorien Boost" at bounding box center [1346, 614] width 167 height 58
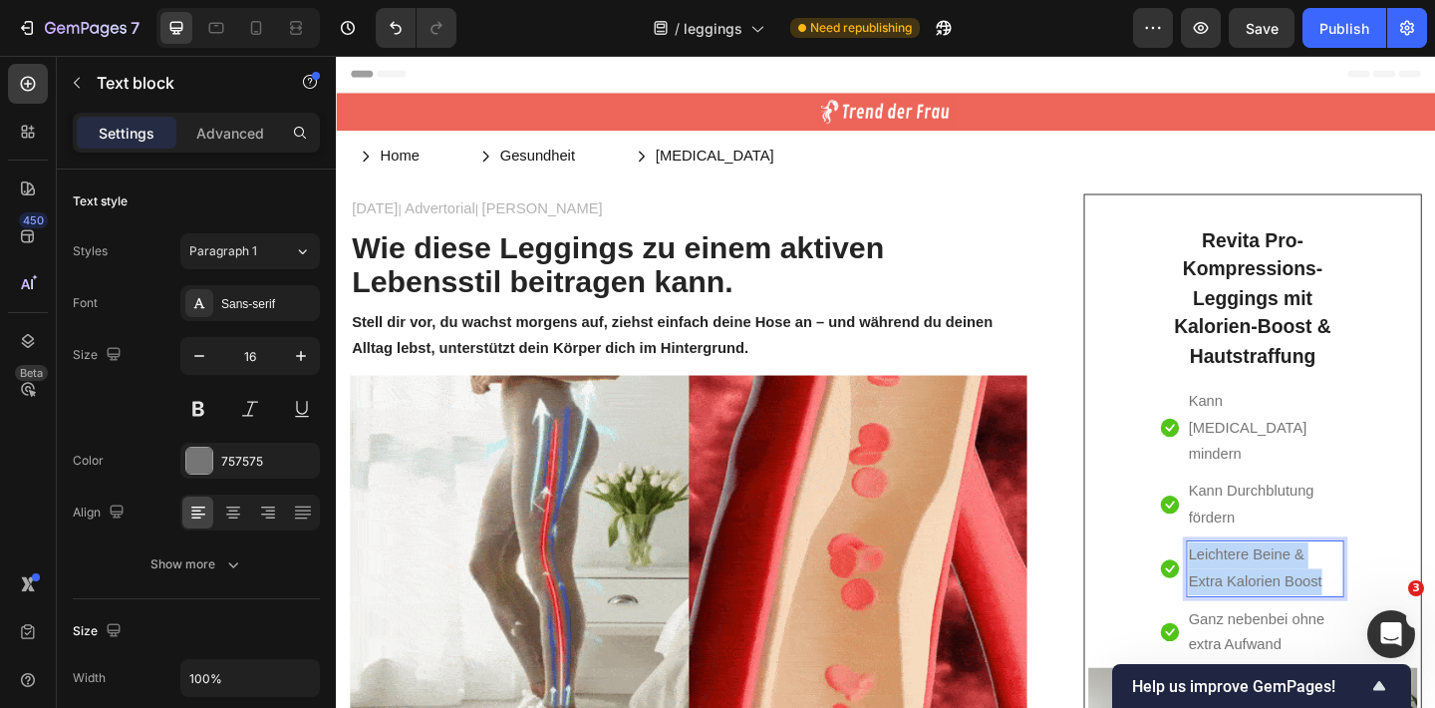
click at [1308, 585] on p "Leichtere Beine & Extra Kalorien Boost" at bounding box center [1346, 614] width 167 height 58
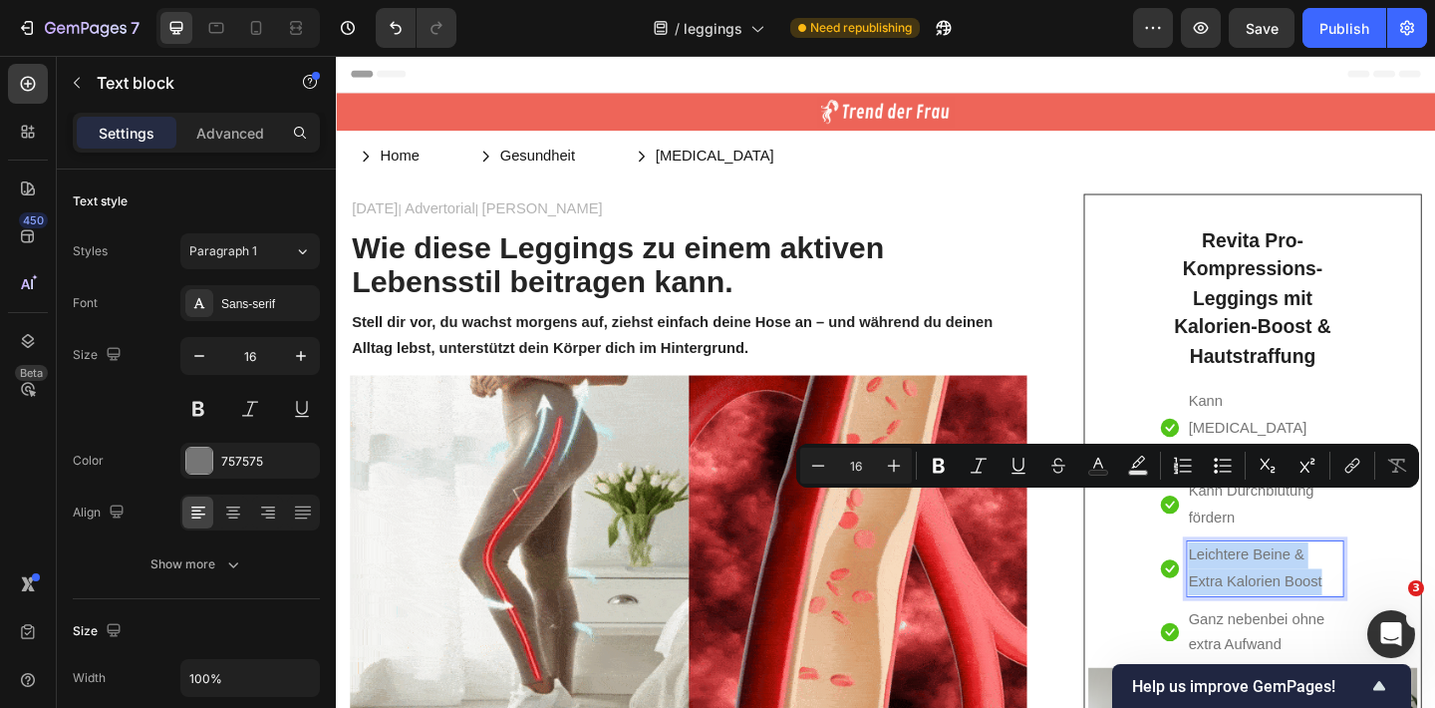
click at [1308, 585] on p "Leichtere Beine & Extra Kalorien Boost" at bounding box center [1346, 614] width 167 height 58
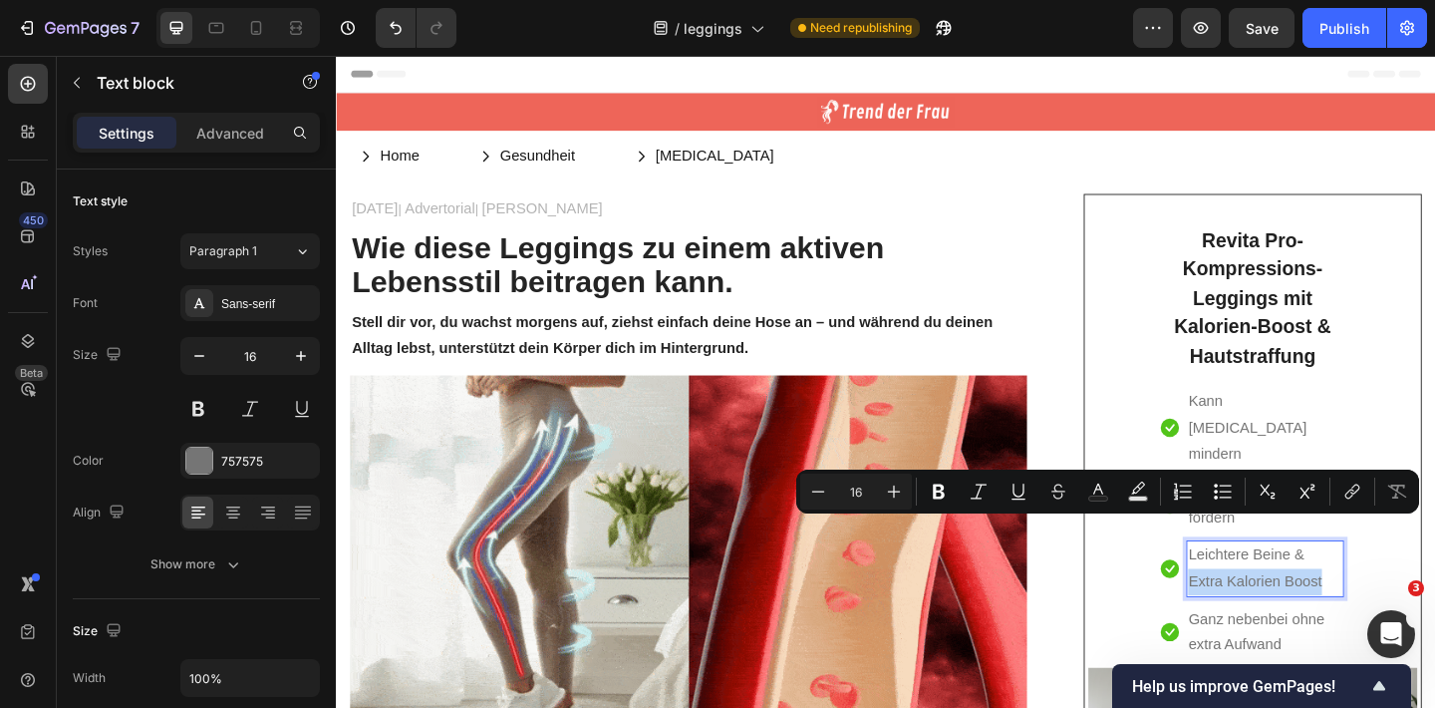
drag, startPoint x: 1413, startPoint y: 572, endPoint x: 1261, endPoint y: 566, distance: 152.6
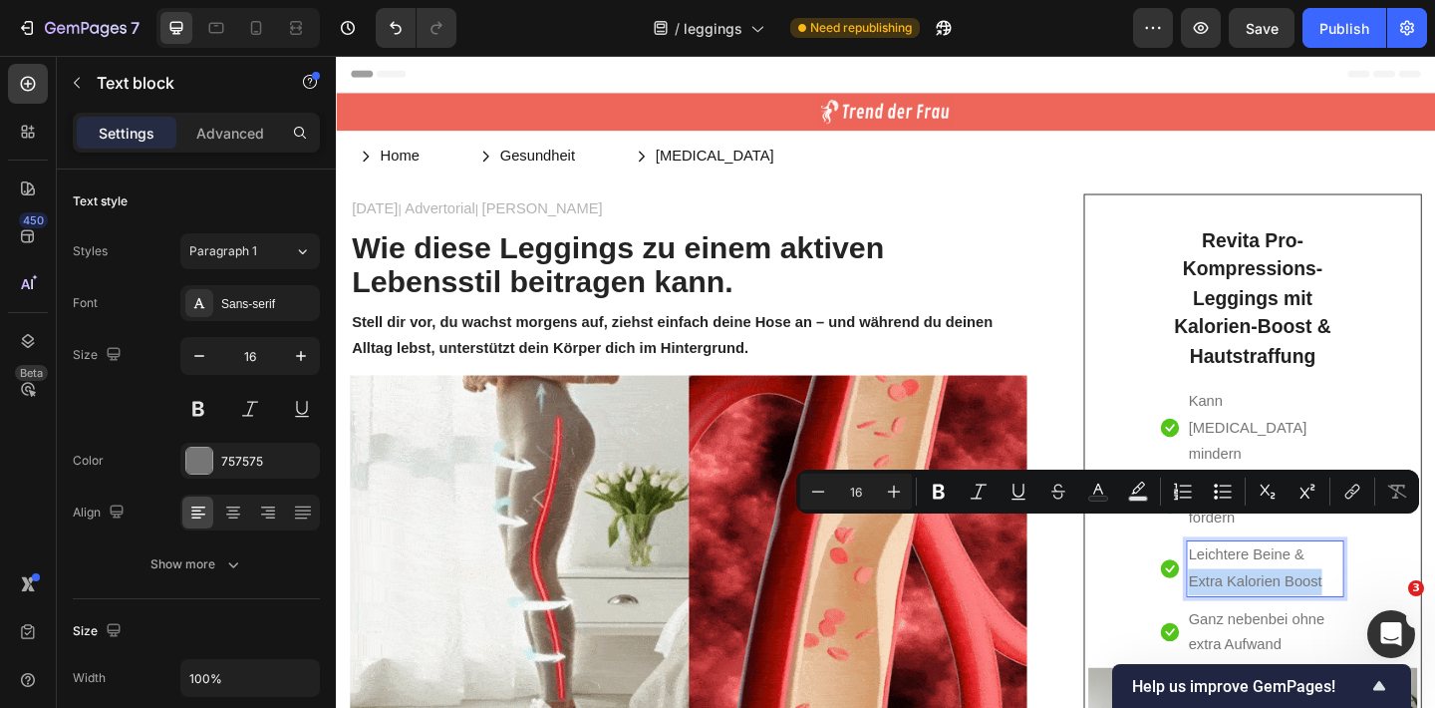
click at [1261, 583] on div "Leichtere Beine & Extra Kalorien Boost" at bounding box center [1346, 614] width 171 height 62
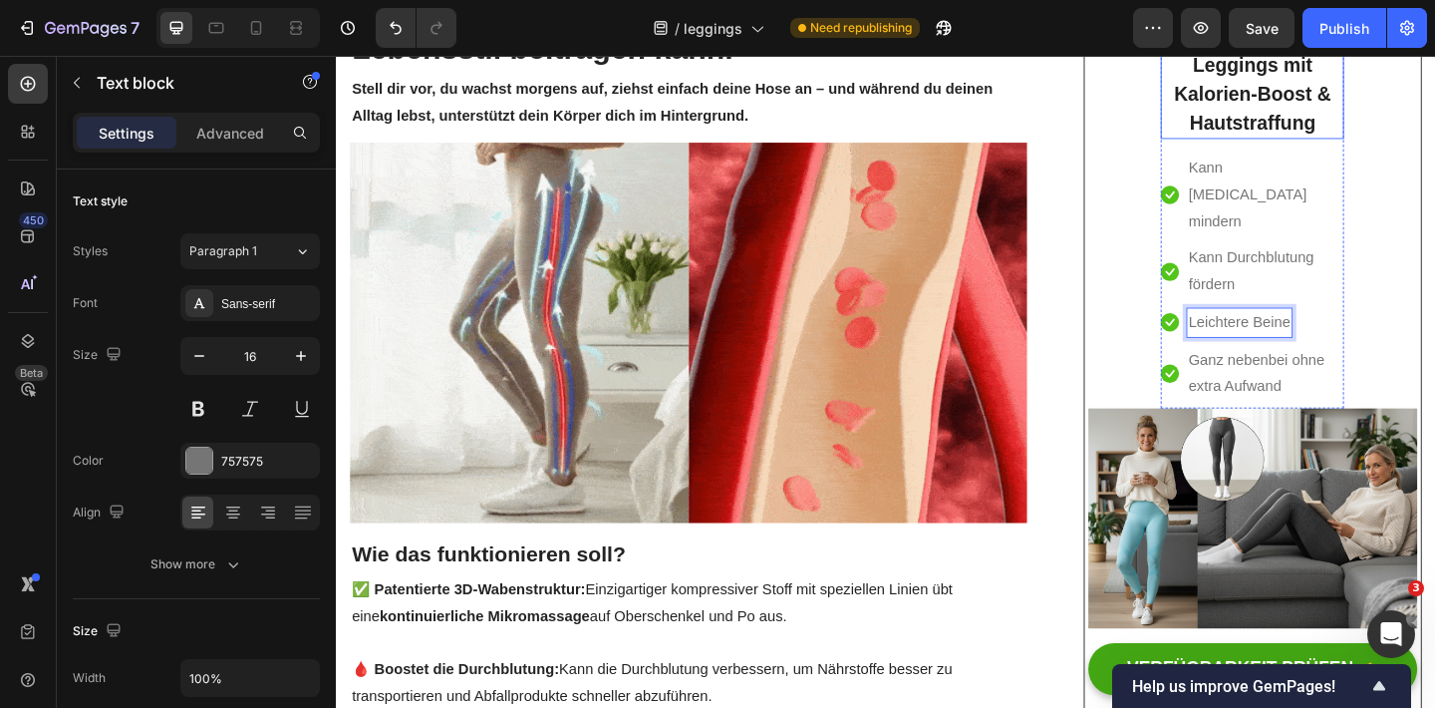
scroll to position [374, 0]
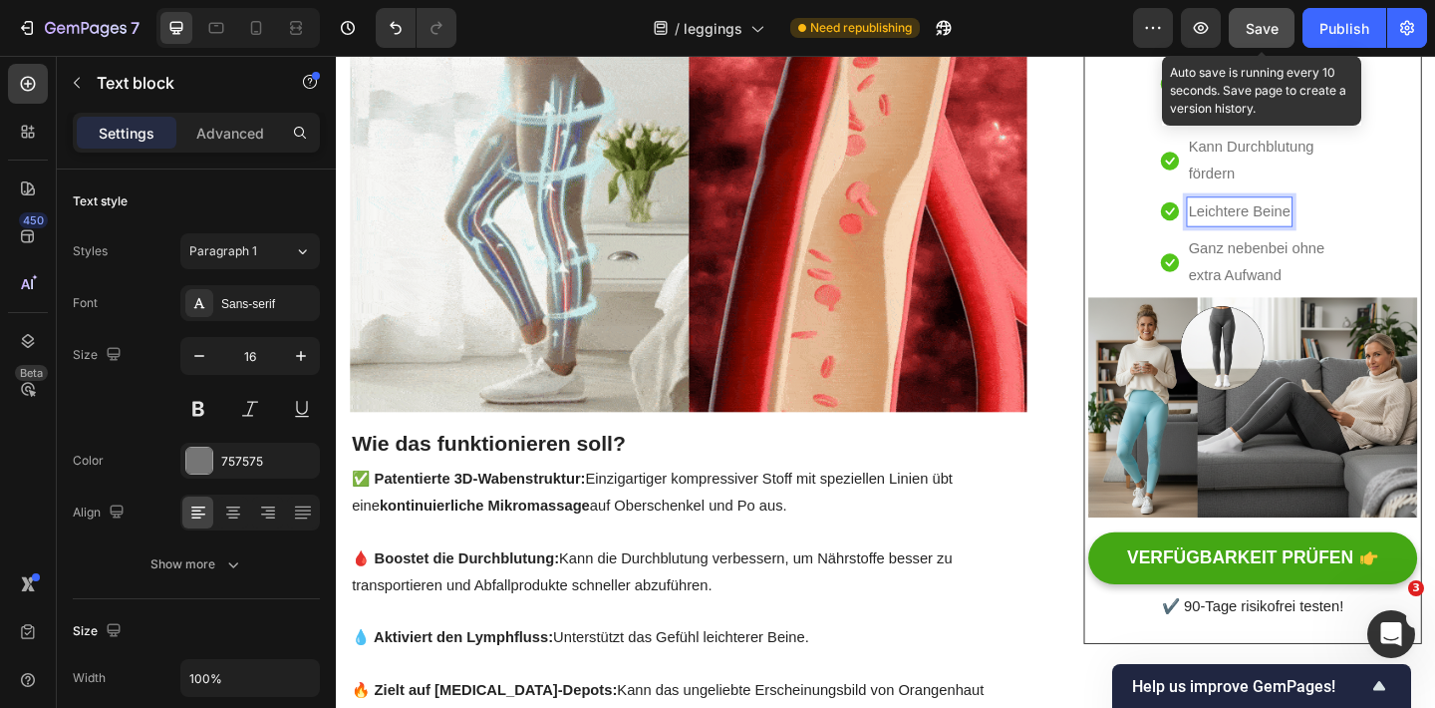
click at [1260, 31] on span "Save" at bounding box center [1262, 28] width 33 height 17
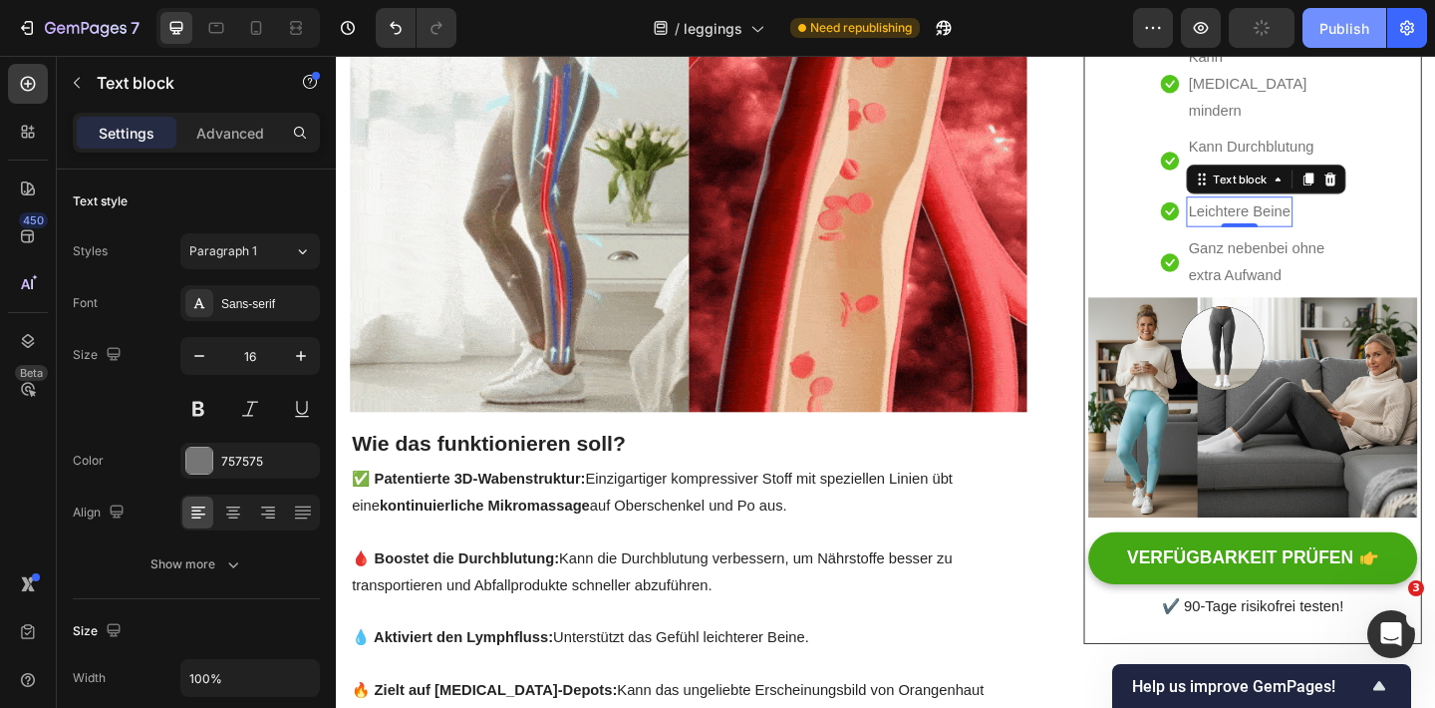
click at [1331, 31] on div "Publish" at bounding box center [1344, 28] width 50 height 21
